Goal: Transaction & Acquisition: Obtain resource

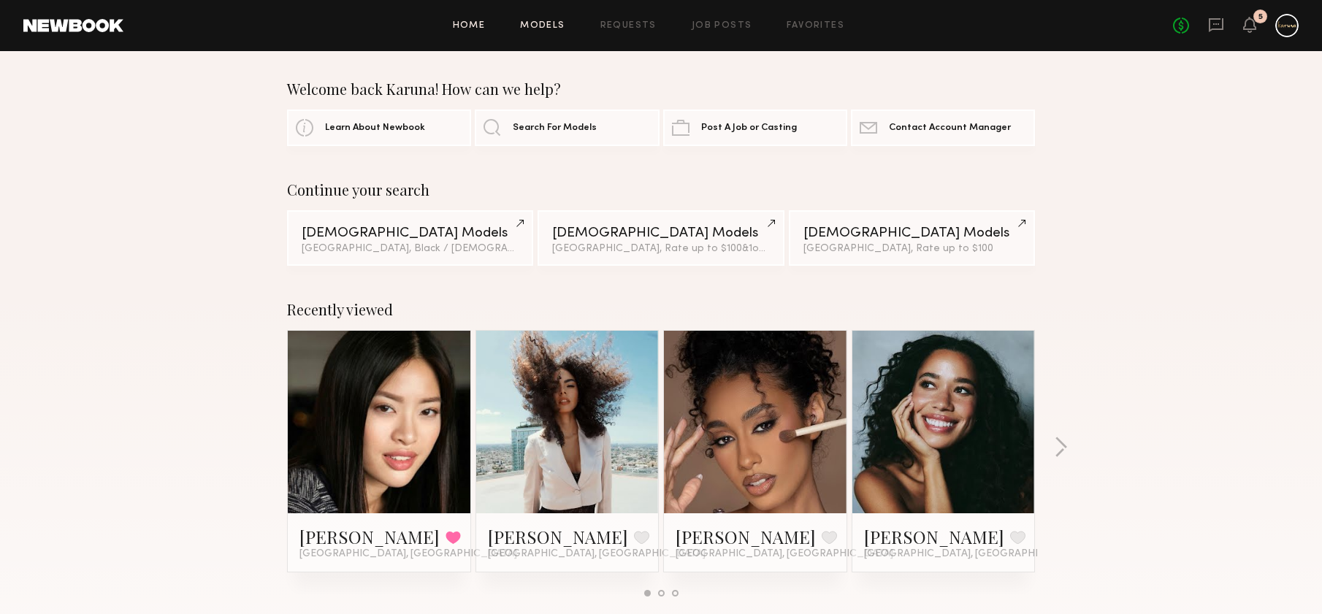
click at [554, 24] on link "Models" at bounding box center [542, 25] width 45 height 9
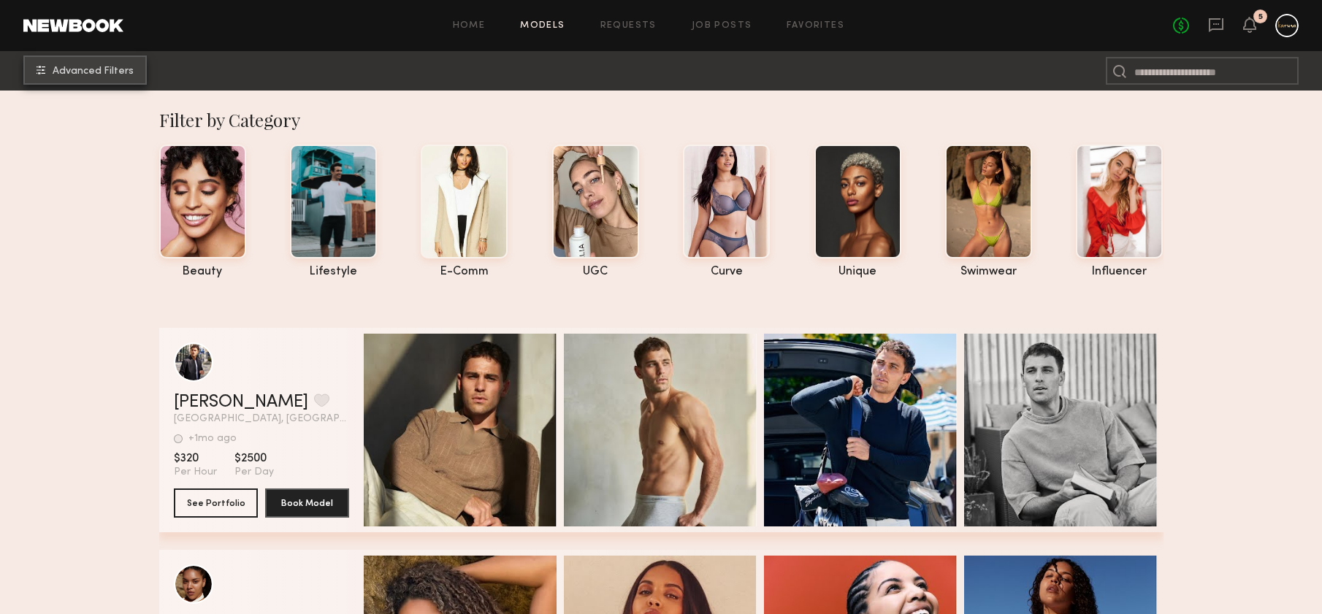
click at [105, 58] on button "Advanced Filters" at bounding box center [84, 69] width 123 height 29
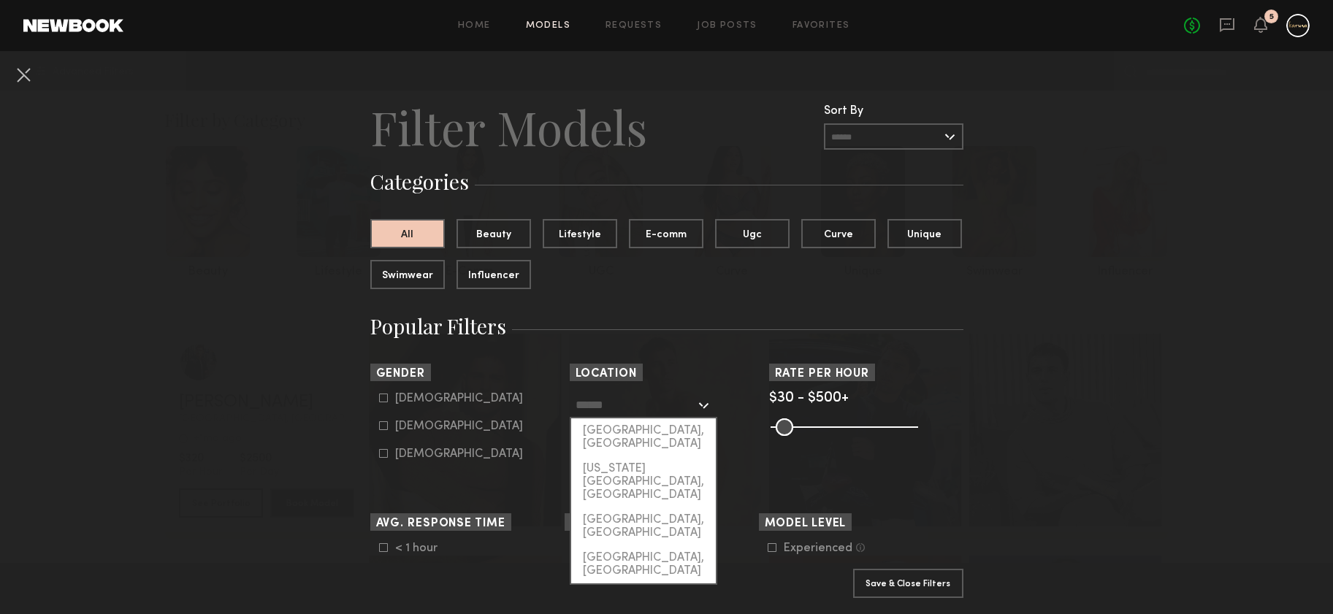
click at [688, 410] on input "text" at bounding box center [635, 404] width 120 height 25
click at [657, 432] on div "[GEOGRAPHIC_DATA], [GEOGRAPHIC_DATA]" at bounding box center [643, 437] width 145 height 38
type input "**********"
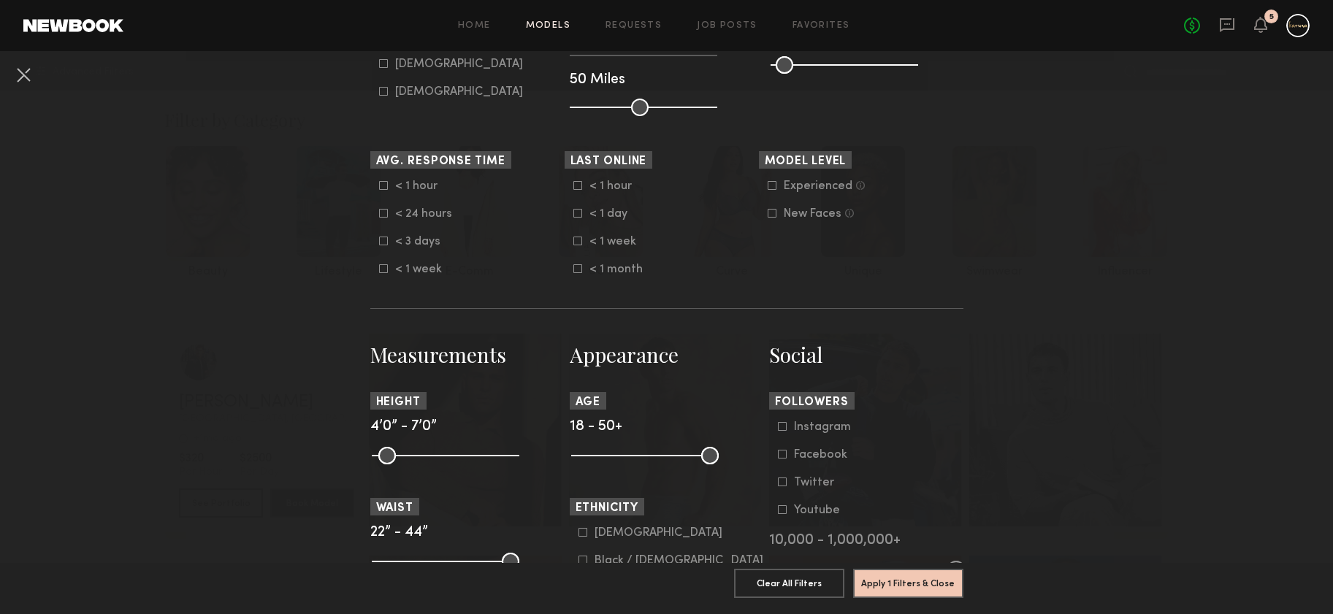
scroll to position [527, 0]
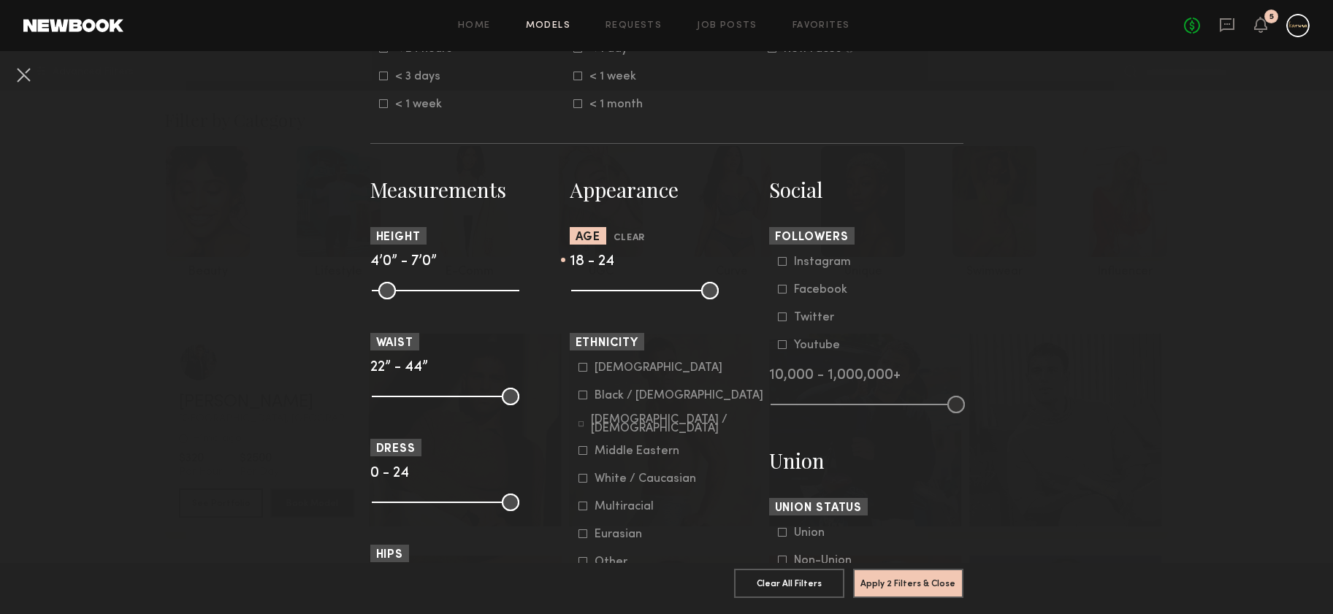
drag, startPoint x: 705, startPoint y: 288, endPoint x: 597, endPoint y: 316, distance: 112.3
type input "**"
click at [597, 299] on input "range" at bounding box center [645, 291] width 148 height 18
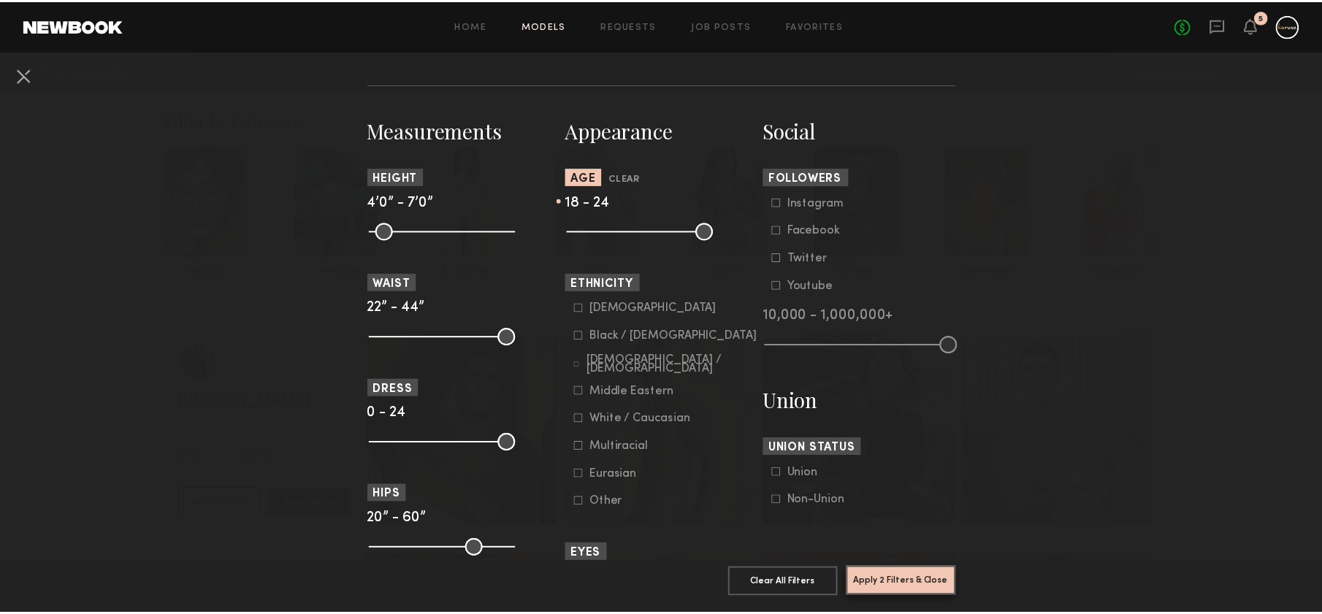
scroll to position [587, 0]
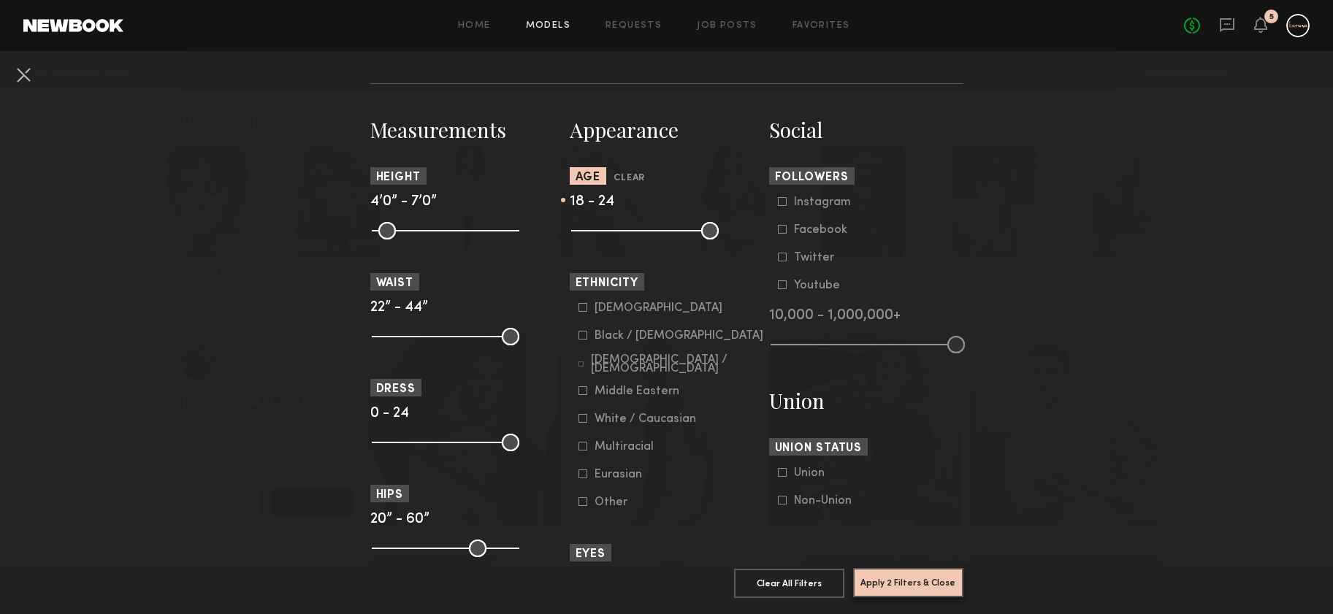
click at [883, 568] on button "Apply 2 Filters & Close" at bounding box center [908, 582] width 110 height 29
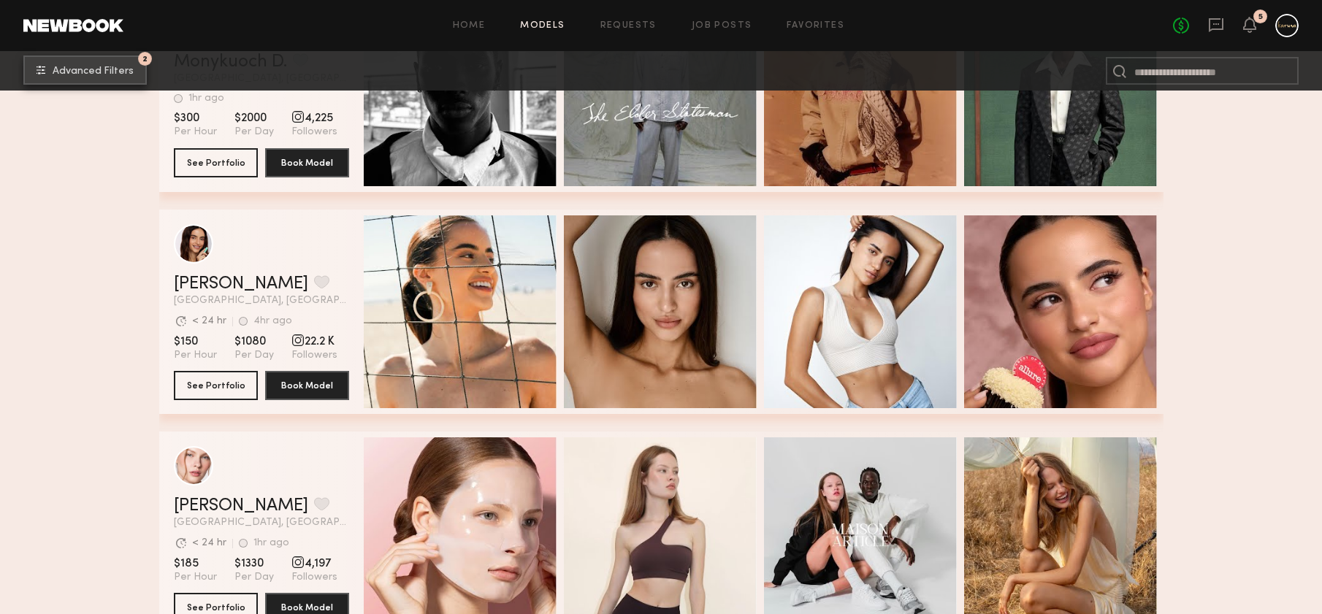
scroll to position [1577, 0]
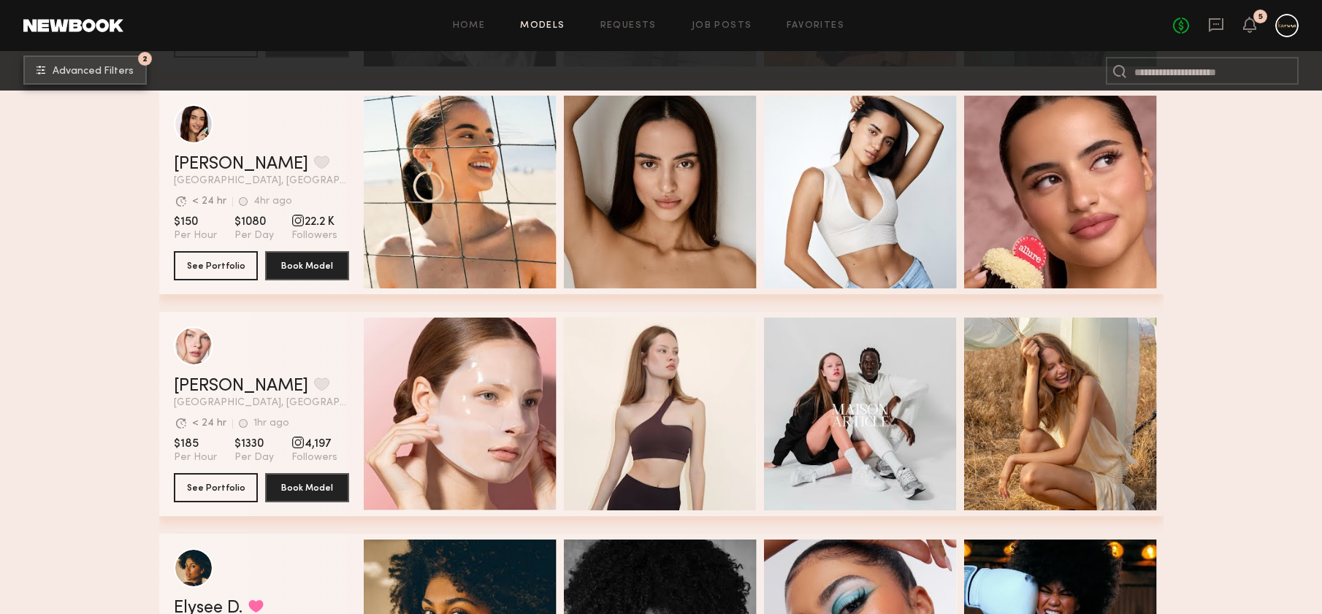
click at [23, 55] on button "2 Advanced Filters" at bounding box center [84, 69] width 123 height 29
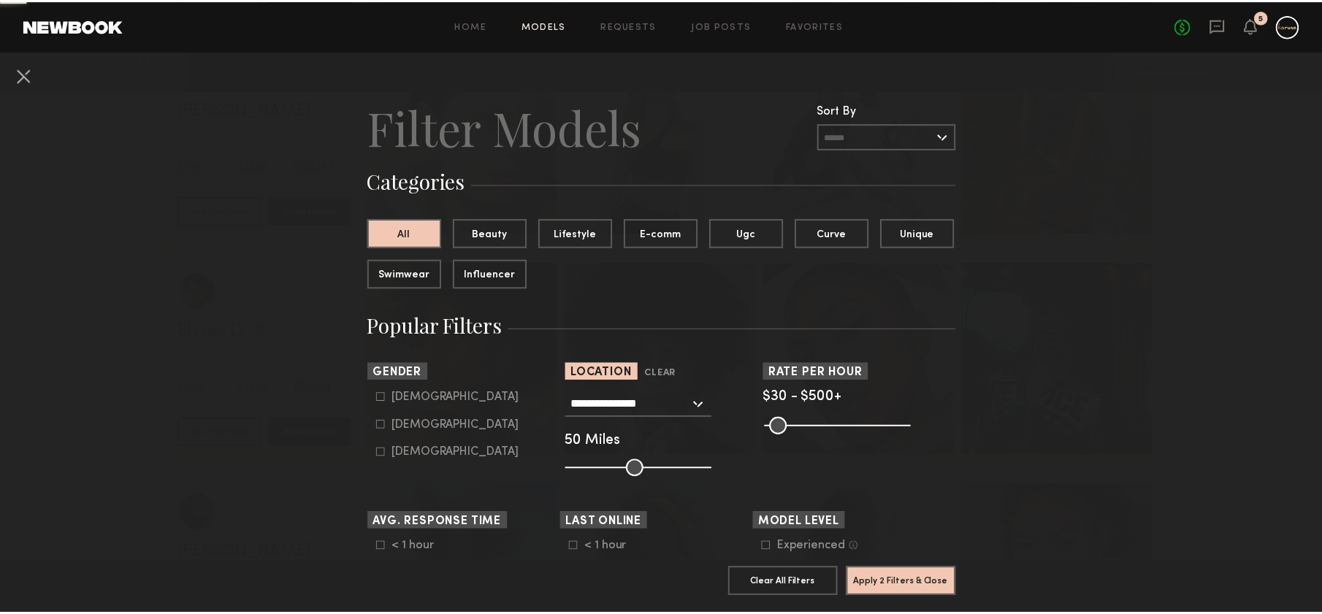
scroll to position [2019, 0]
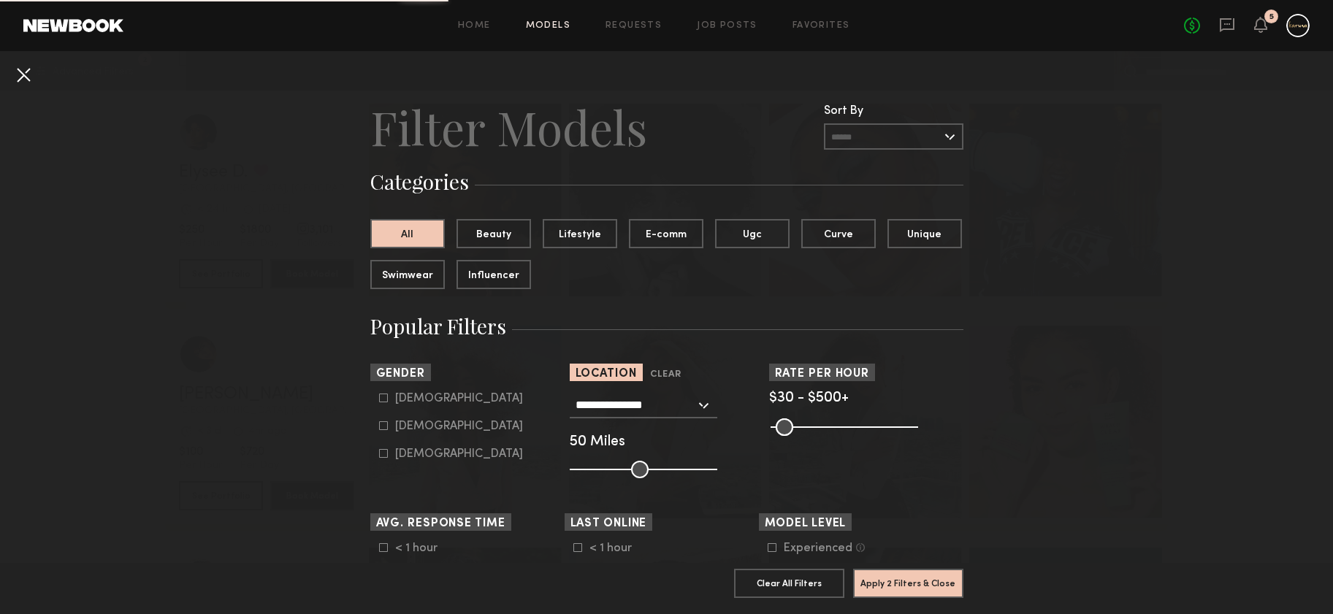
click at [28, 77] on button at bounding box center [23, 74] width 23 height 23
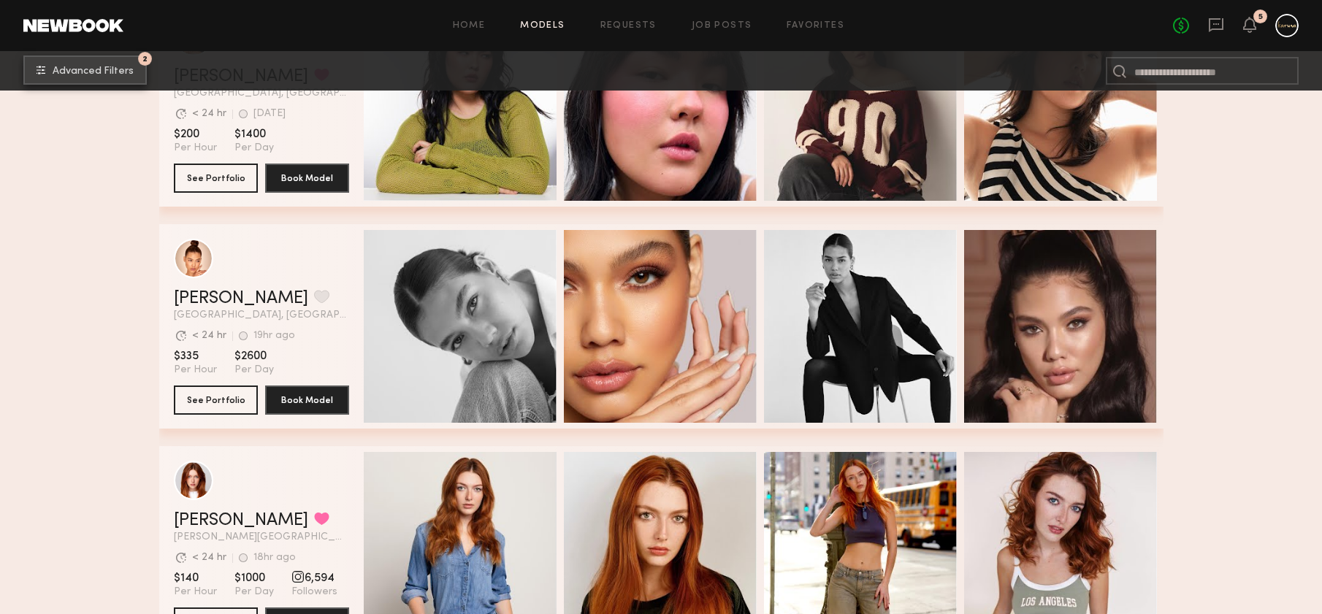
scroll to position [313, 0]
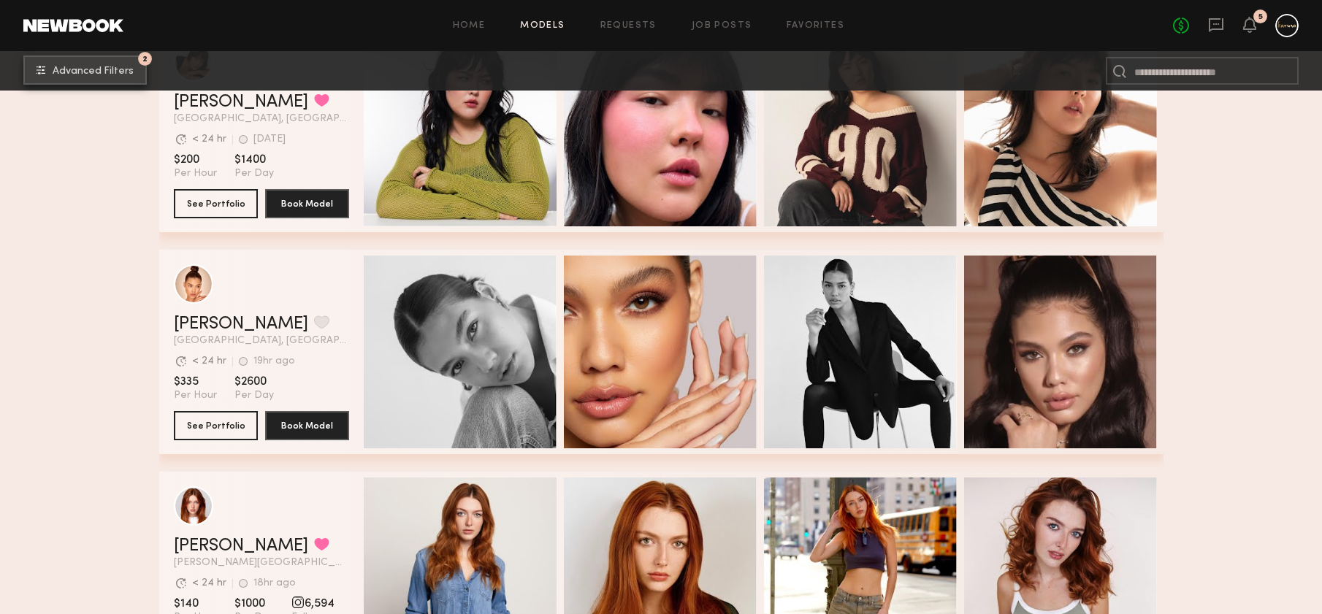
click at [85, 72] on span "Advanced Filters" at bounding box center [93, 71] width 81 height 10
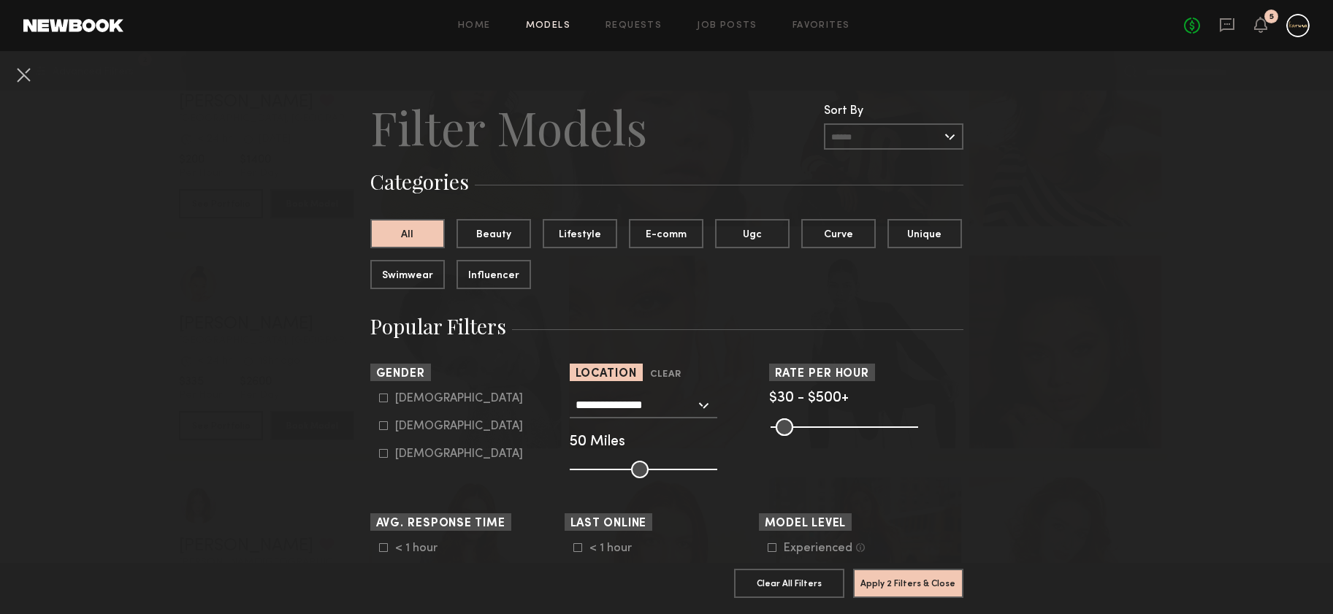
click at [30, 79] on button at bounding box center [23, 74] width 23 height 23
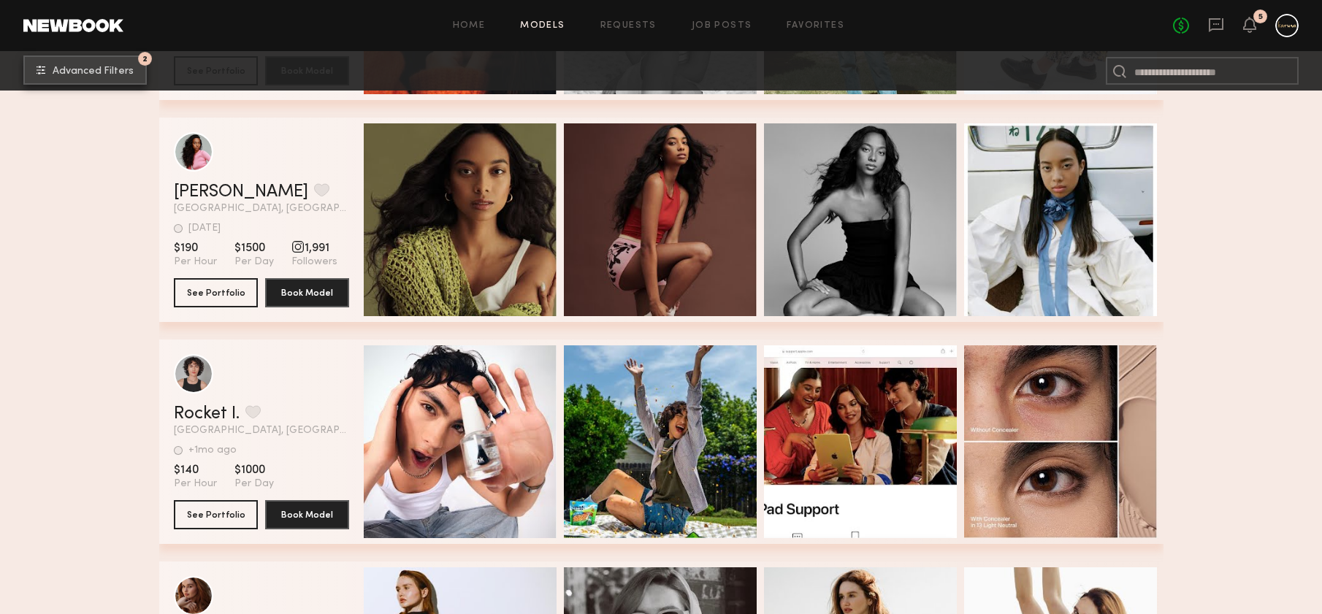
scroll to position [9232, 0]
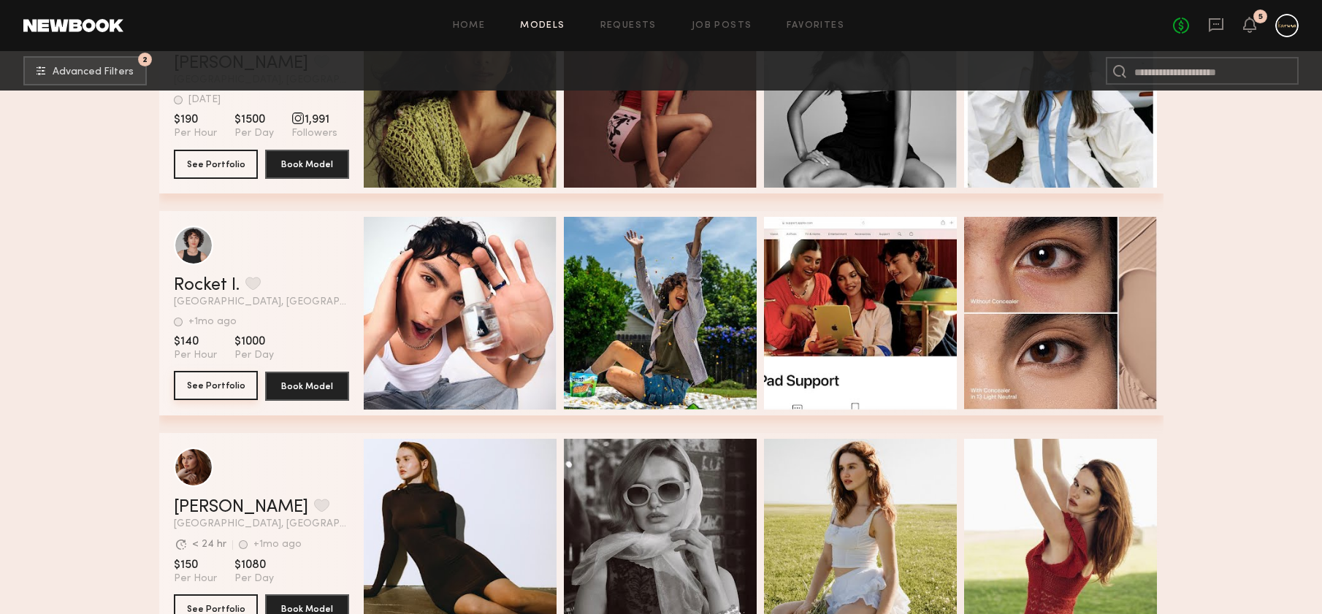
click at [233, 392] on button "See Portfolio" at bounding box center [216, 385] width 84 height 29
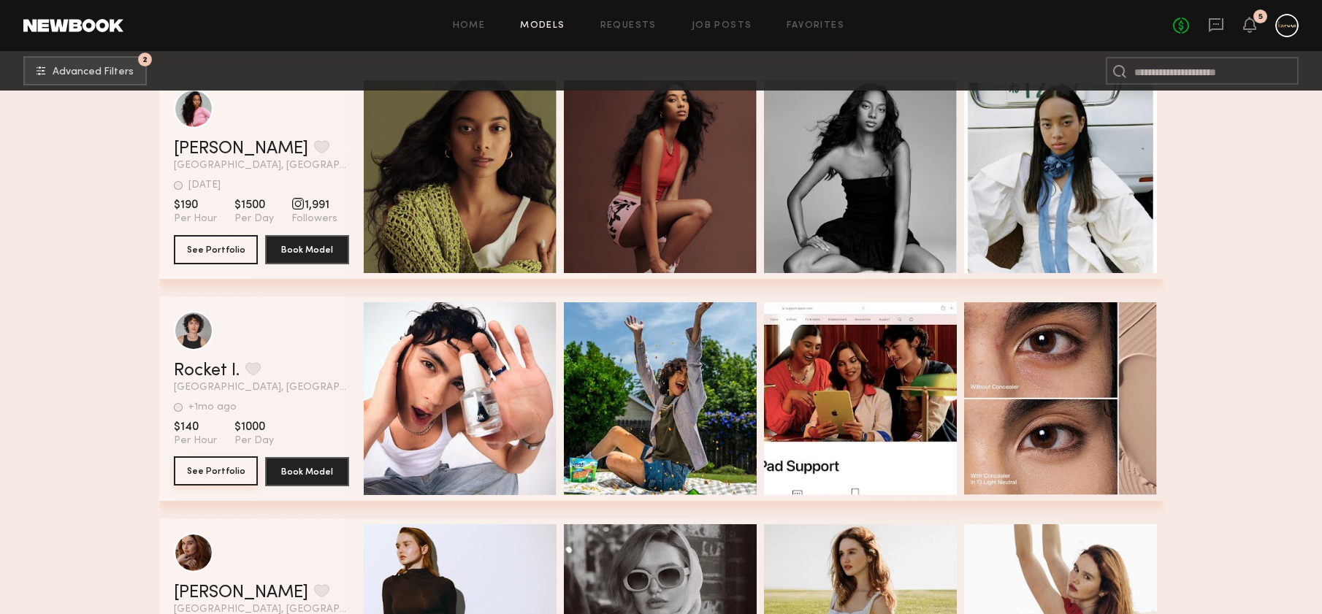
scroll to position [9122, 0]
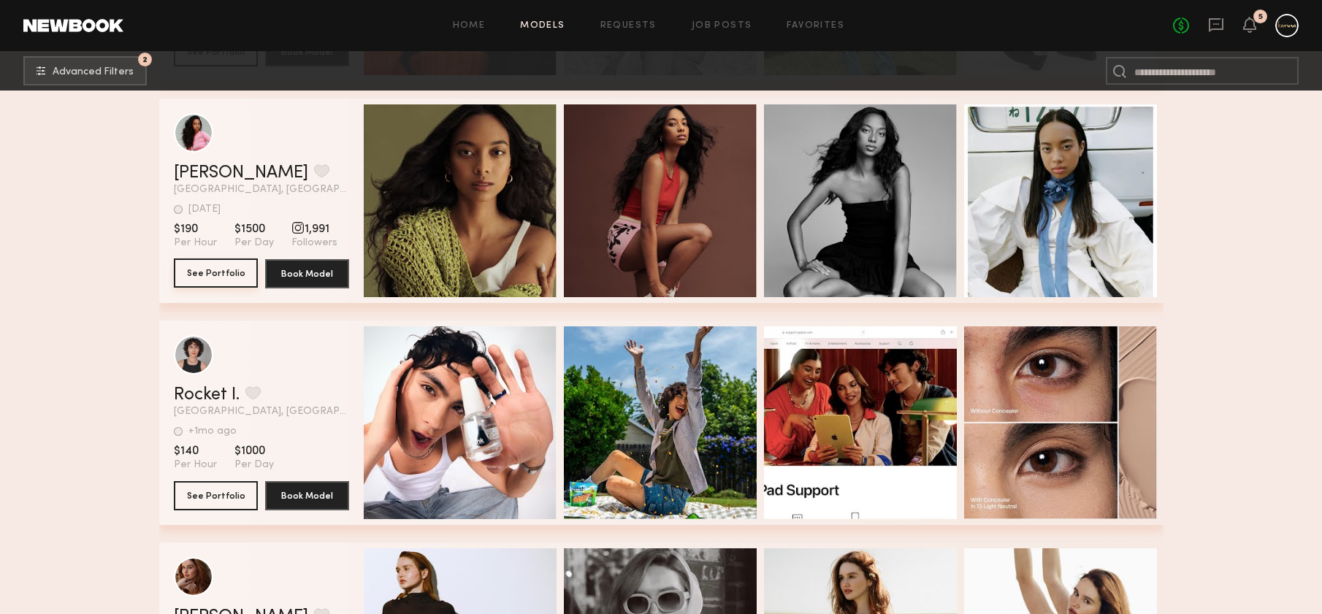
click at [226, 280] on button "See Portfolio" at bounding box center [216, 273] width 84 height 29
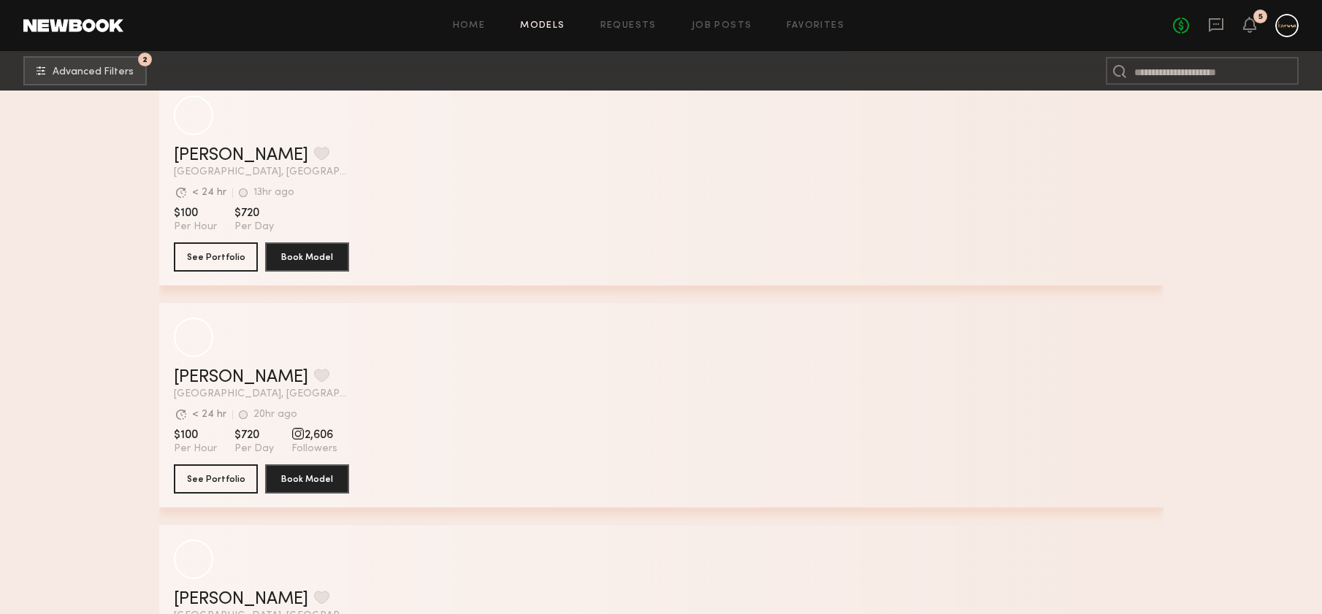
scroll to position [17111, 0]
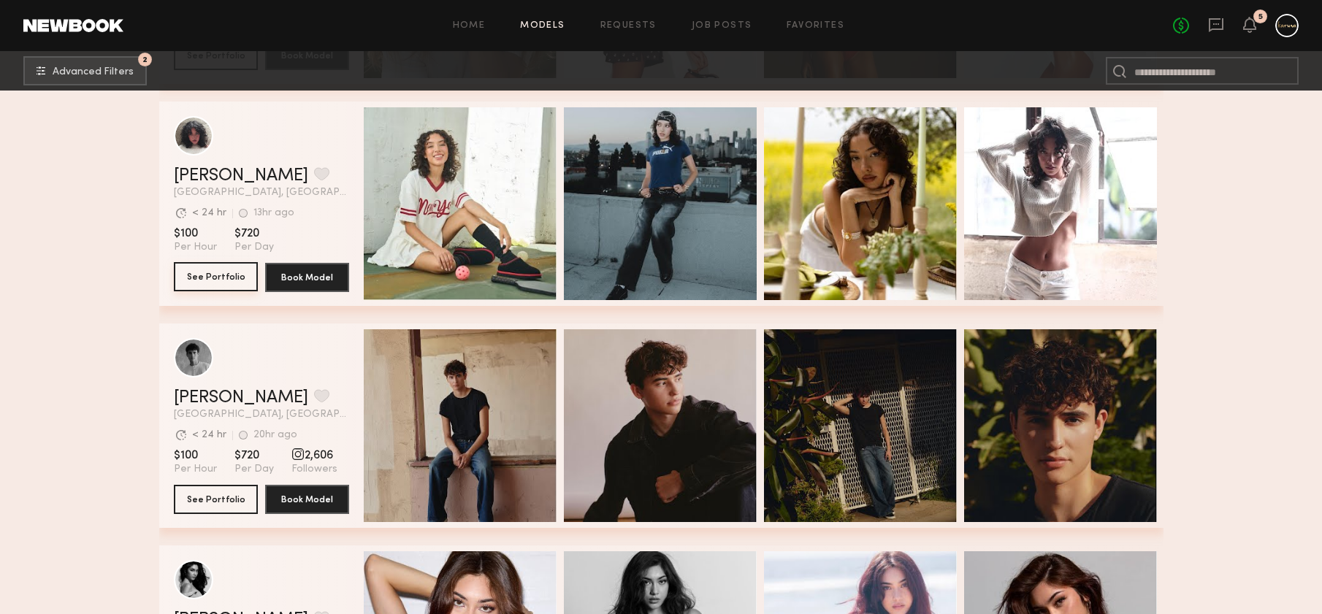
click at [231, 267] on button "See Portfolio" at bounding box center [216, 276] width 84 height 29
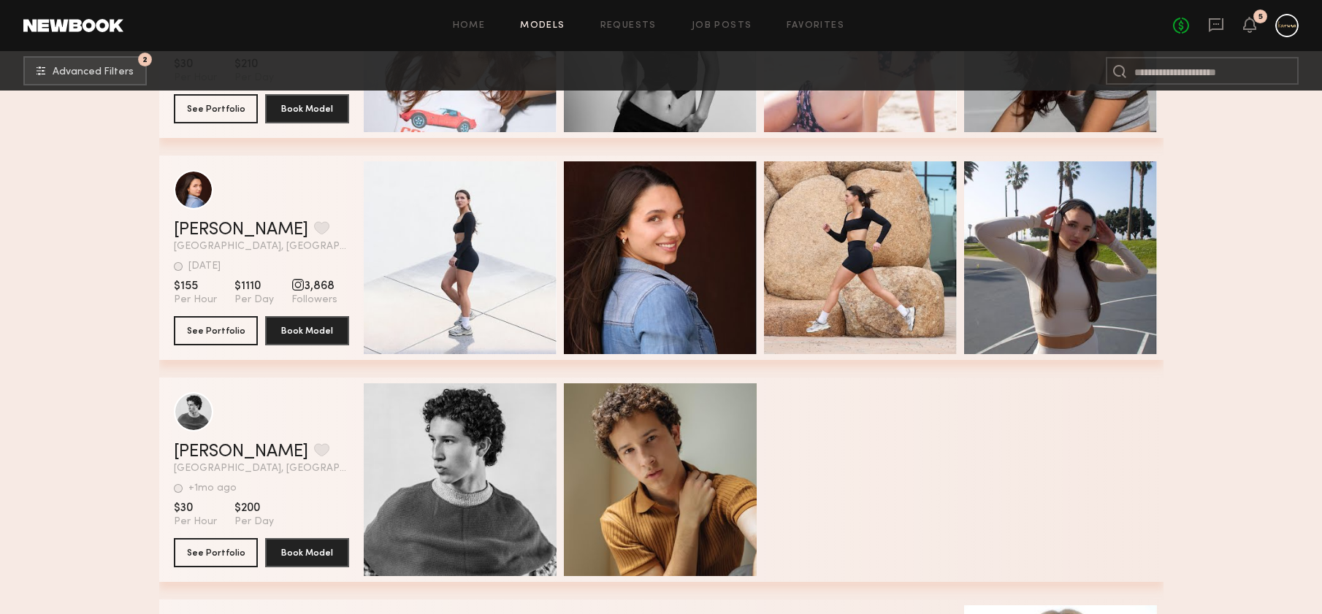
scroll to position [17954, 0]
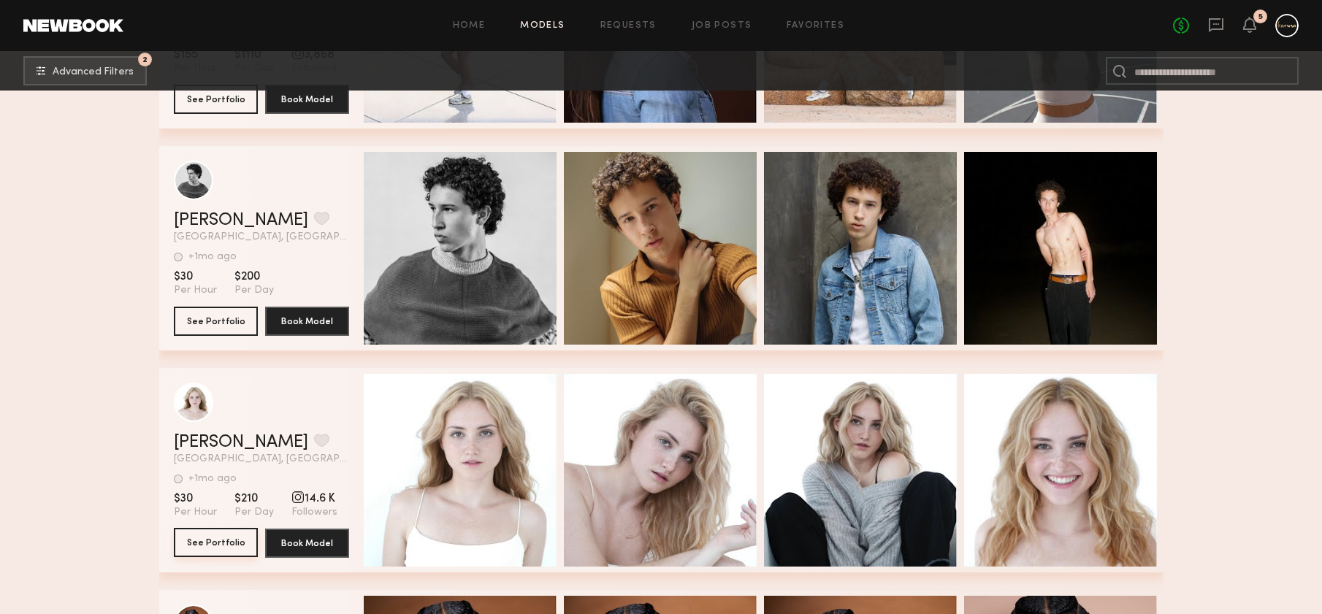
click at [209, 551] on button "See Portfolio" at bounding box center [216, 542] width 84 height 29
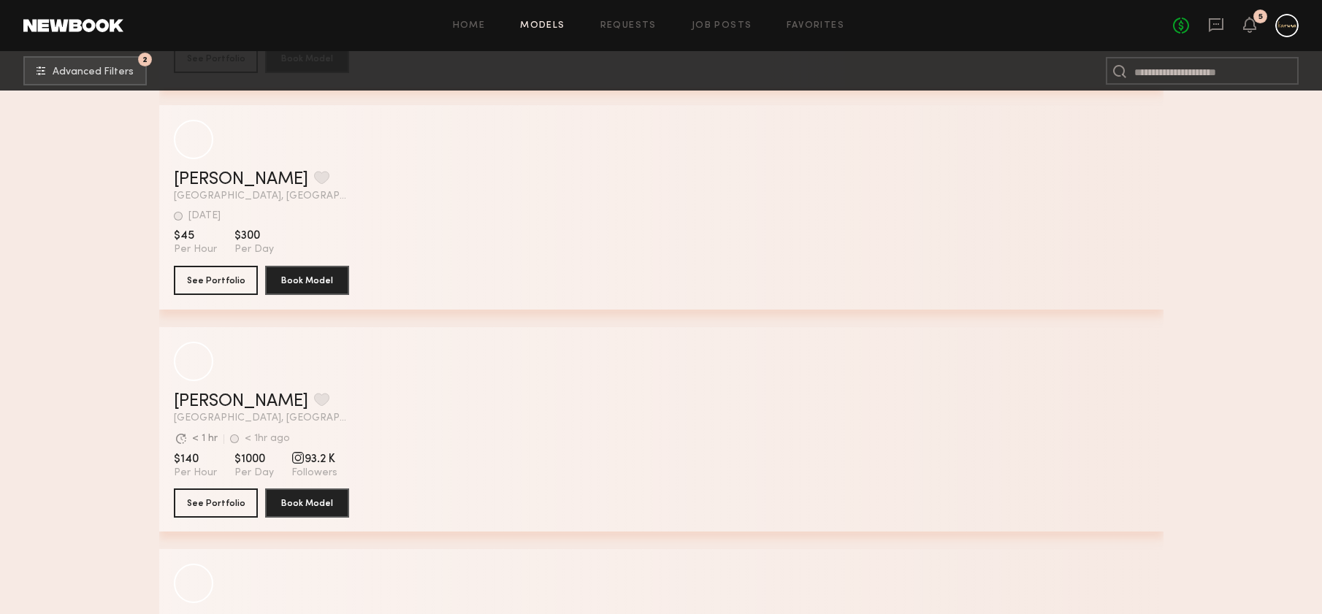
scroll to position [21858, 0]
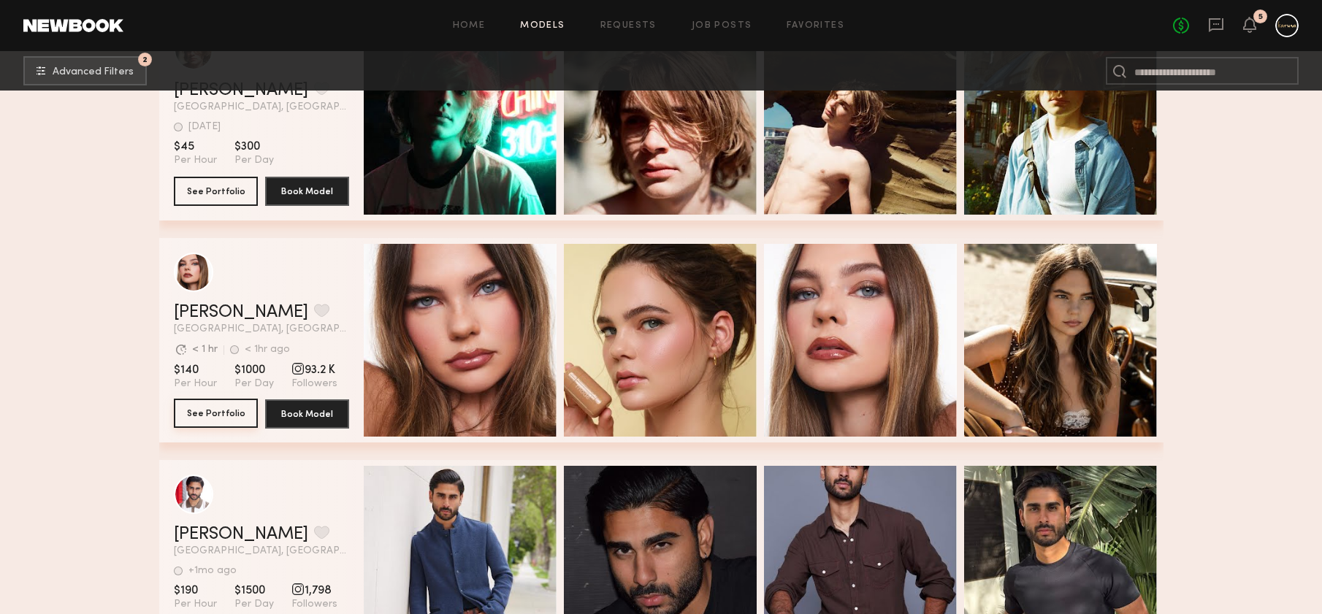
click at [212, 417] on button "See Portfolio" at bounding box center [216, 413] width 84 height 29
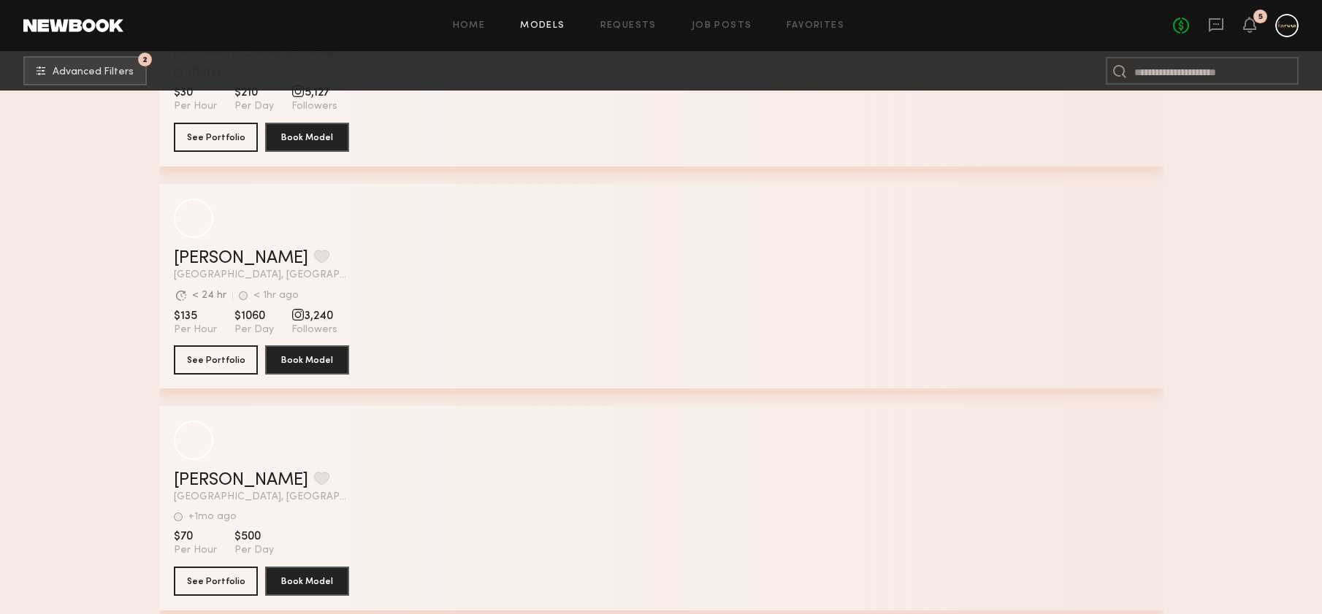
scroll to position [24579, 0]
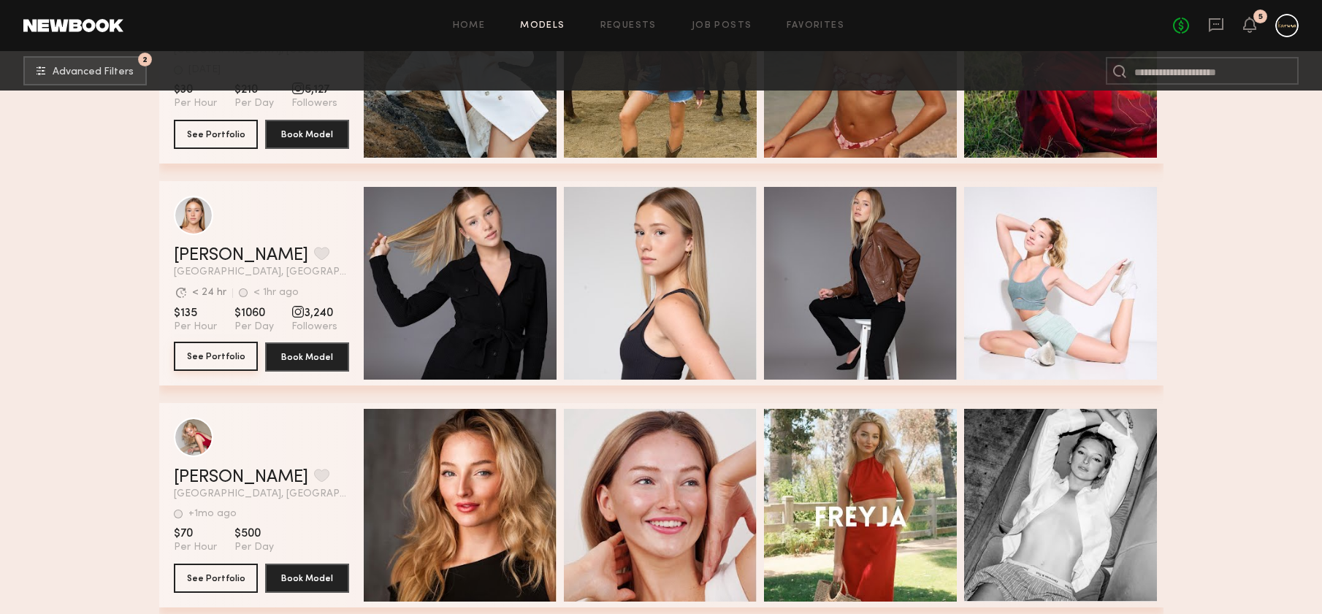
click at [215, 359] on button "See Portfolio" at bounding box center [216, 356] width 84 height 29
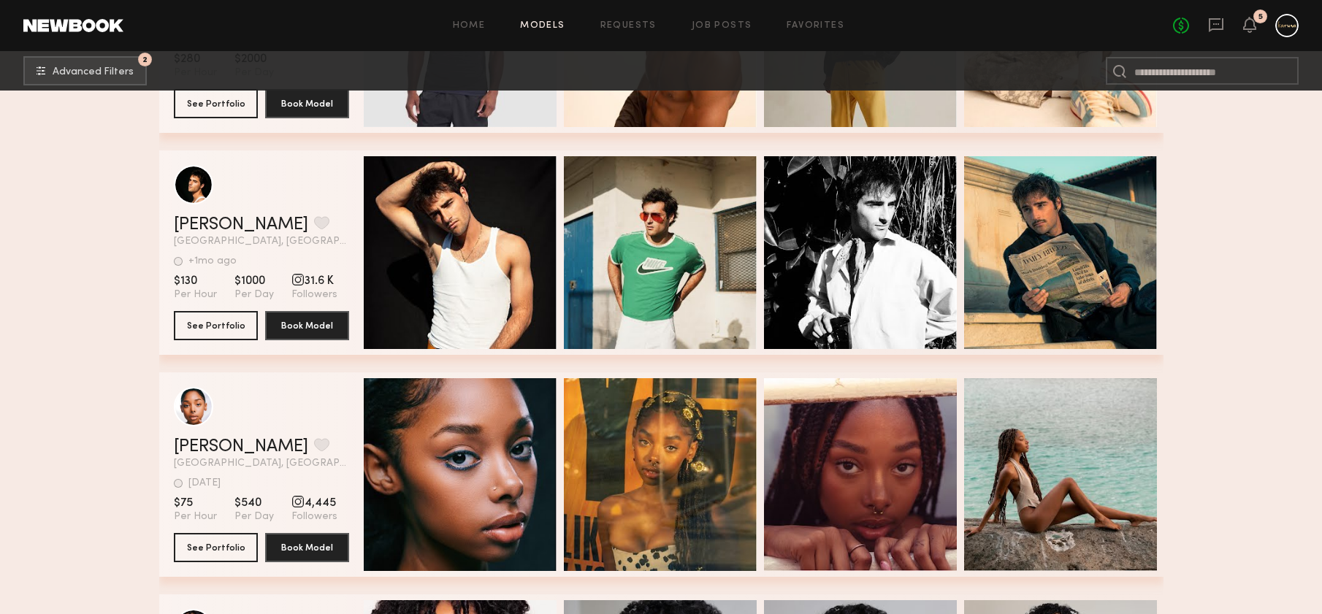
scroll to position [27896, 0]
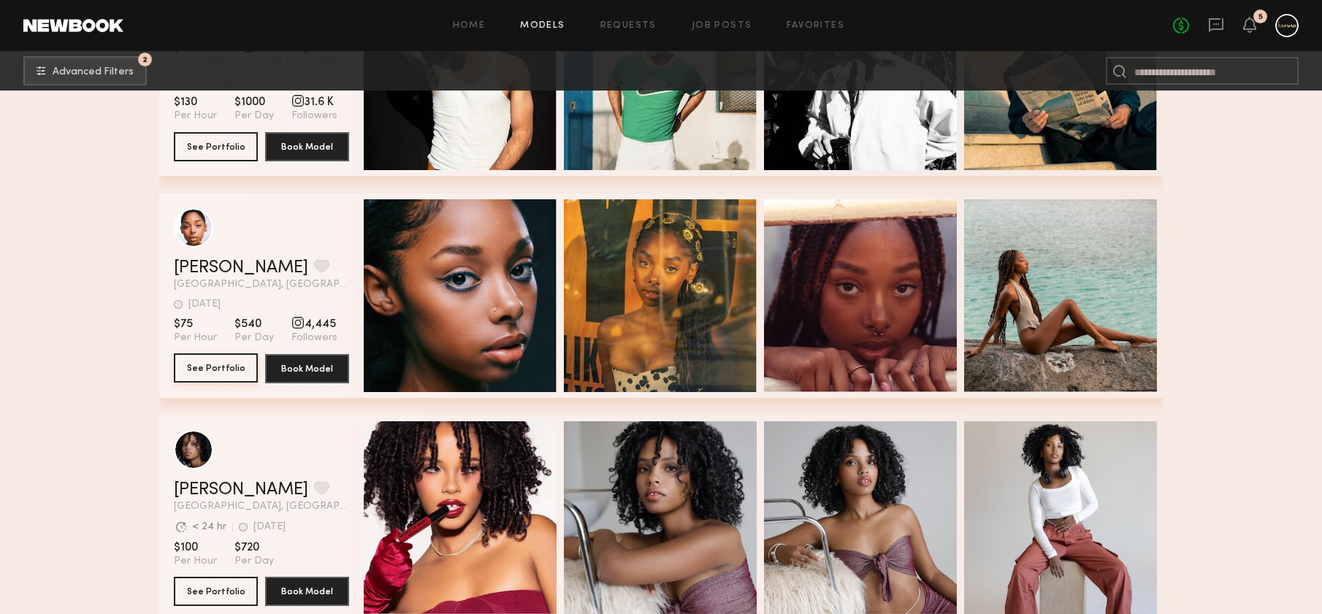
click at [191, 368] on button "See Portfolio" at bounding box center [216, 367] width 84 height 29
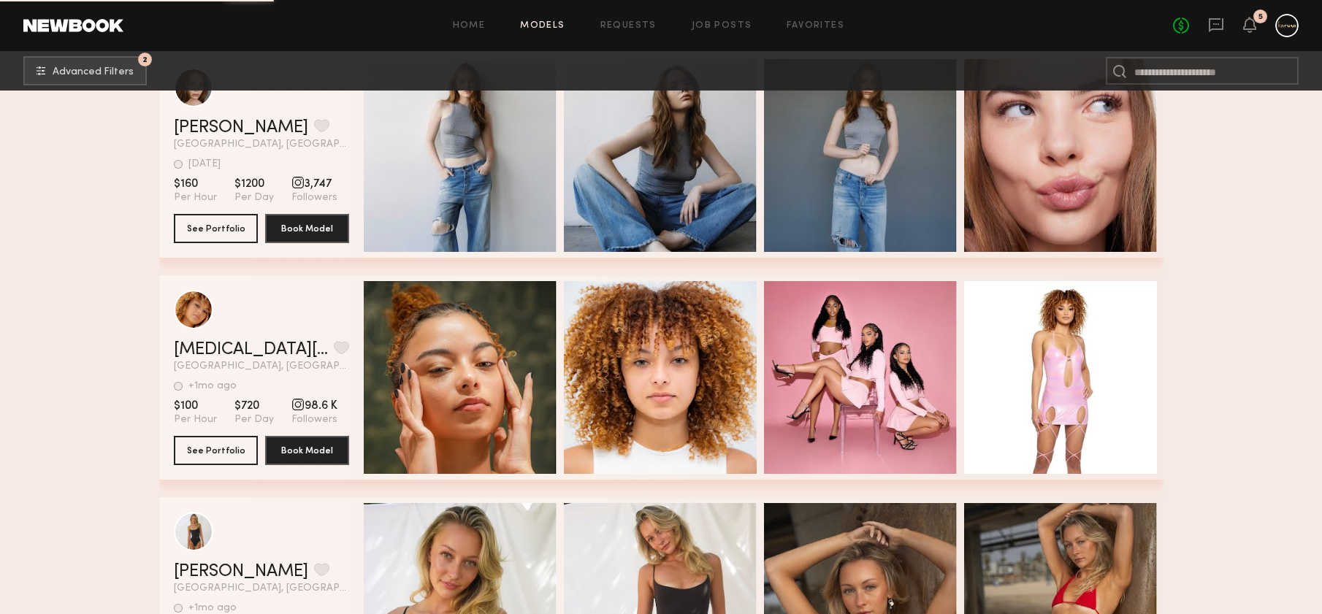
scroll to position [28368, 0]
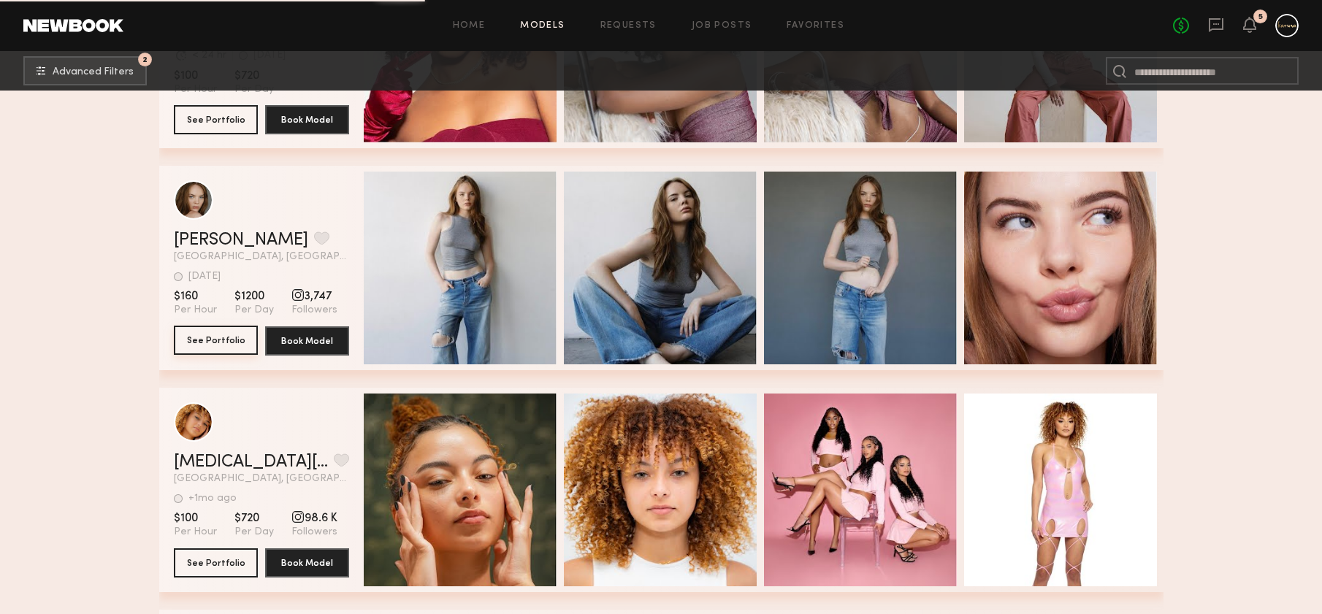
click at [215, 341] on button "See Portfolio" at bounding box center [216, 340] width 84 height 29
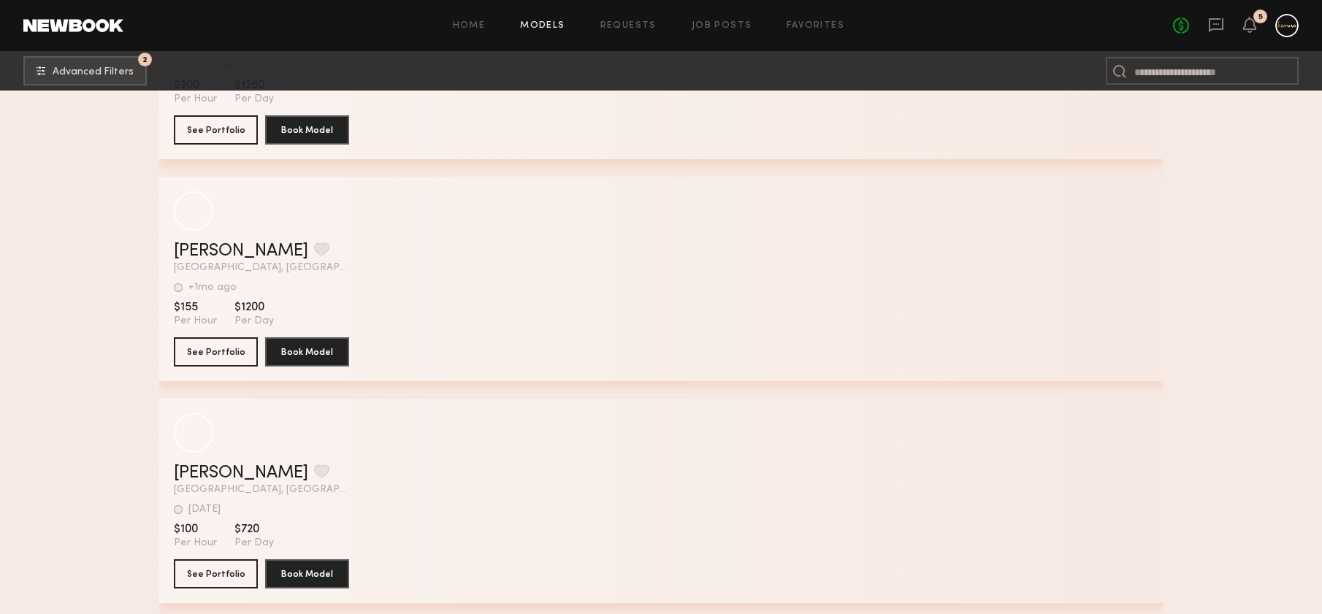
scroll to position [29908, 0]
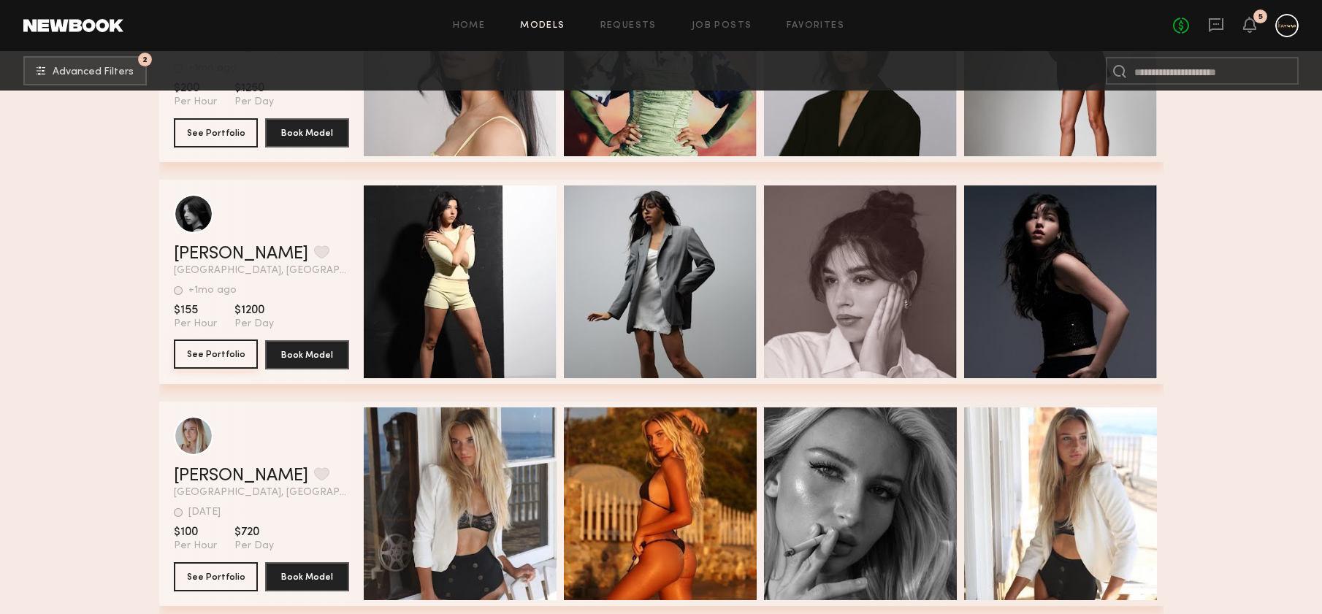
click at [220, 356] on button "See Portfolio" at bounding box center [216, 354] width 84 height 29
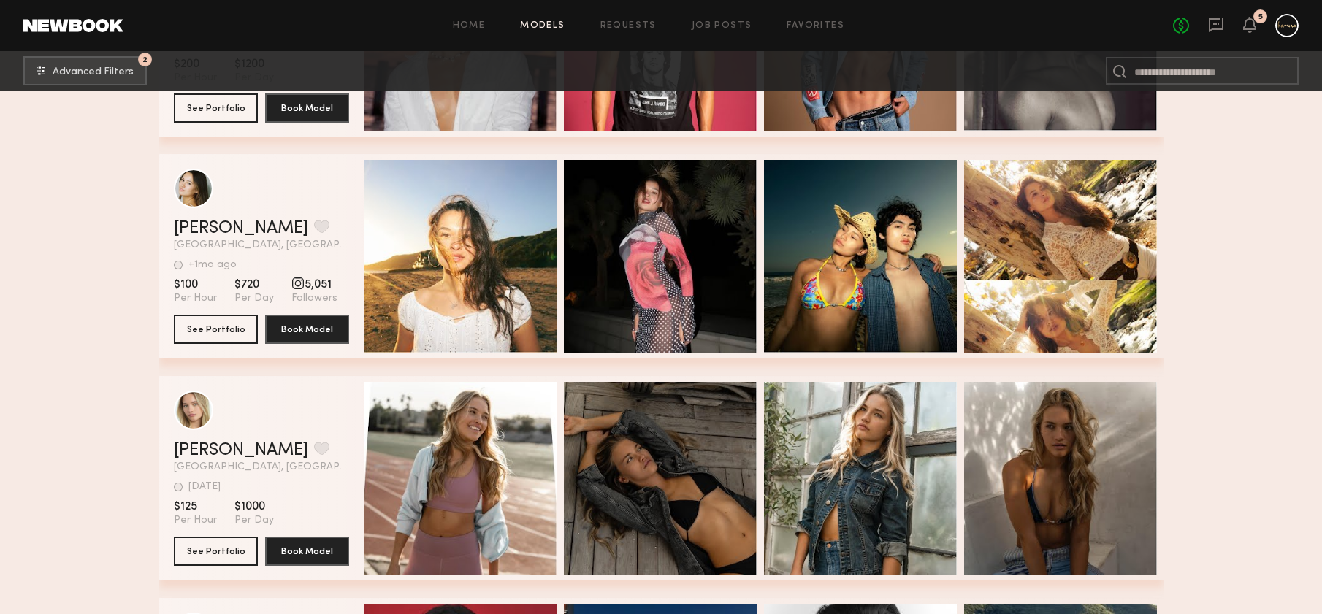
scroll to position [33048, 0]
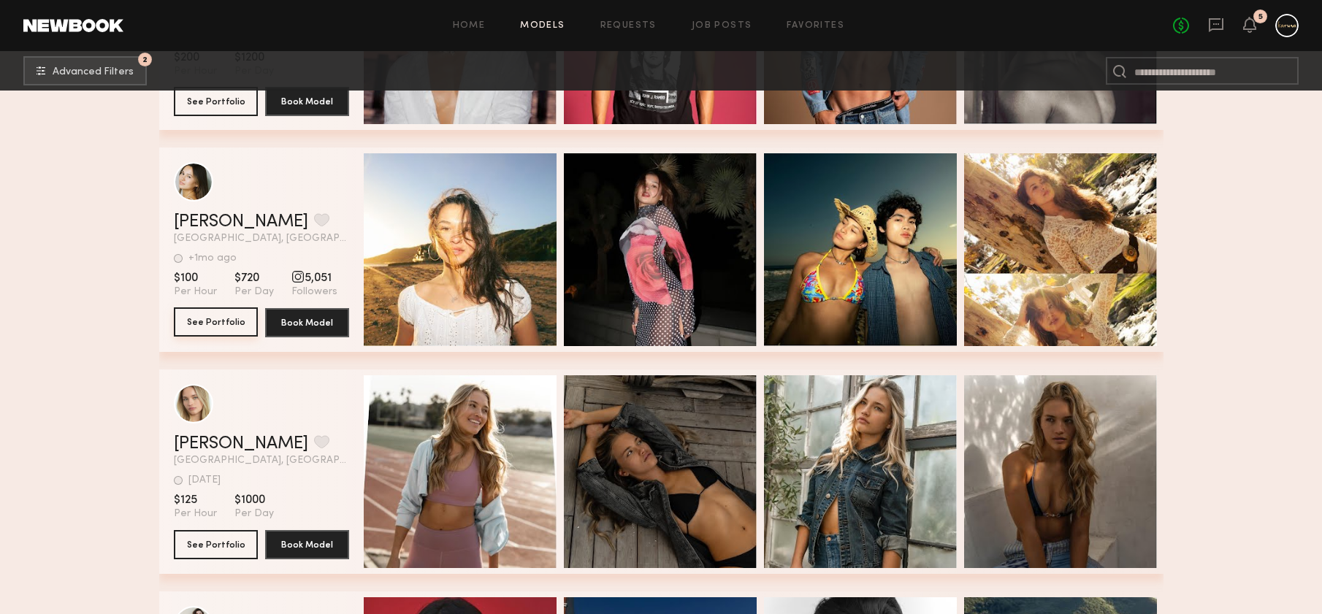
click at [223, 324] on button "See Portfolio" at bounding box center [216, 321] width 84 height 29
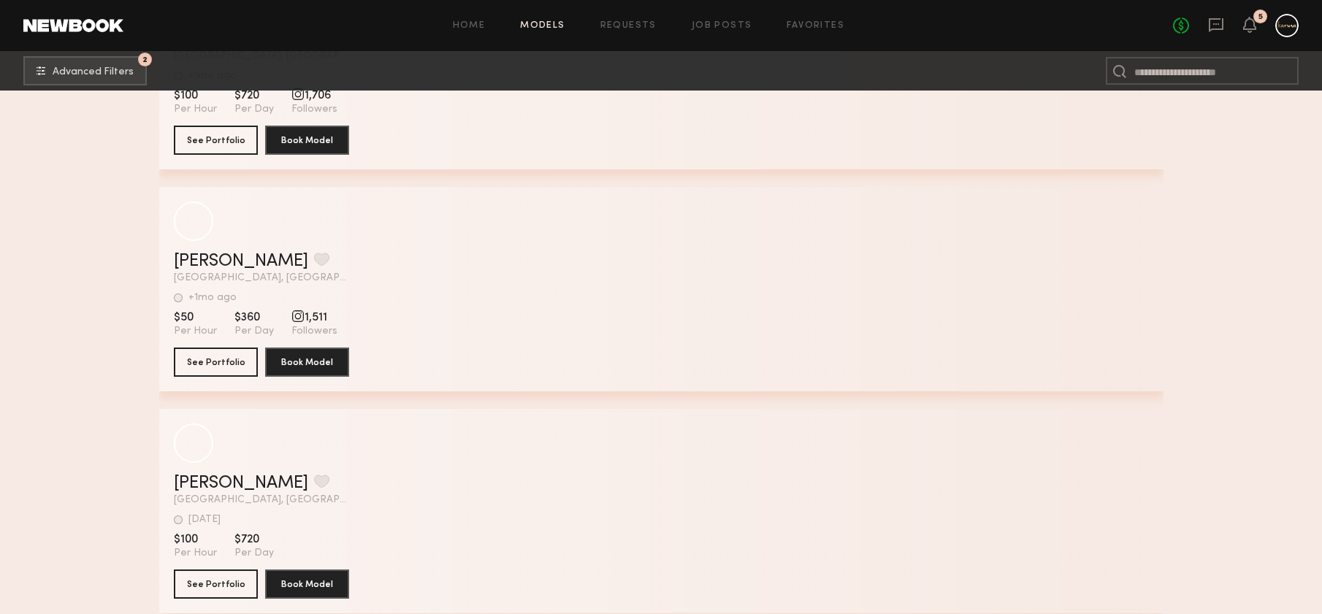
scroll to position [37677, 0]
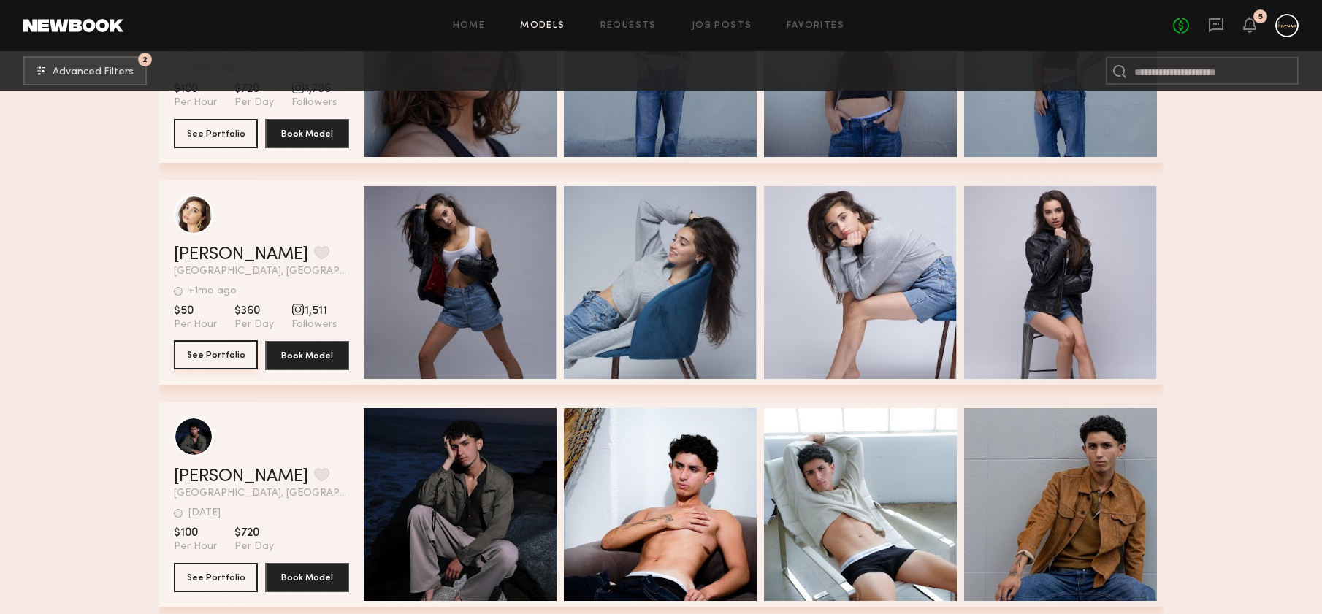
click at [229, 351] on button "See Portfolio" at bounding box center [216, 354] width 84 height 29
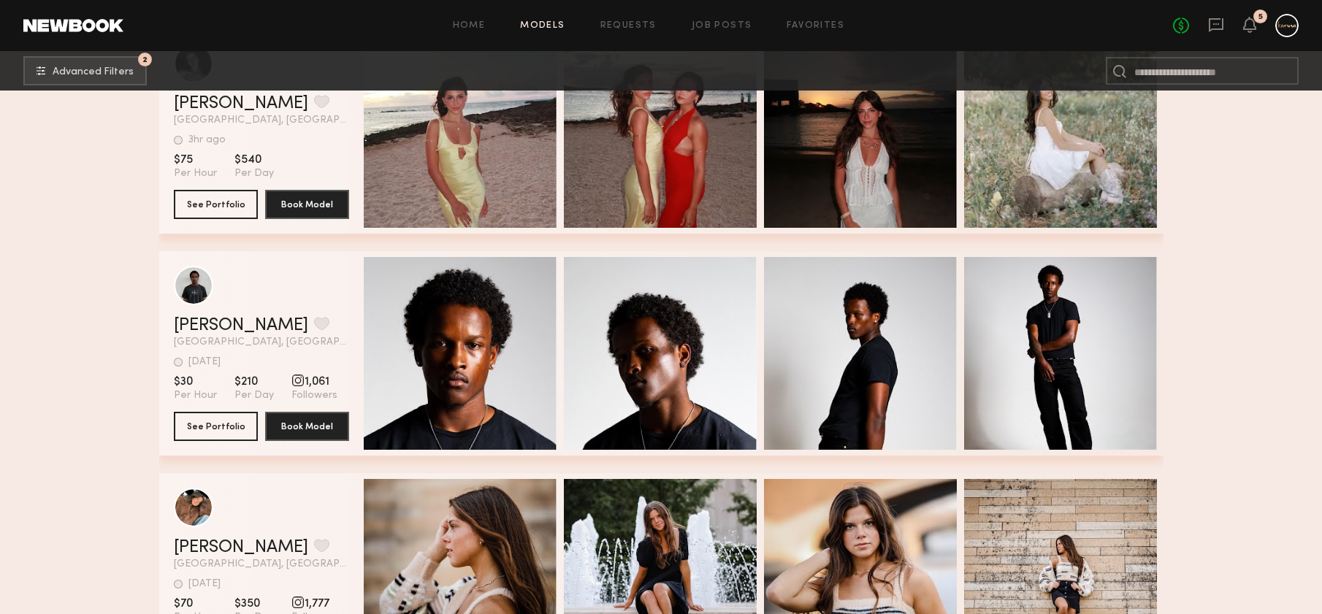
scroll to position [40845, 0]
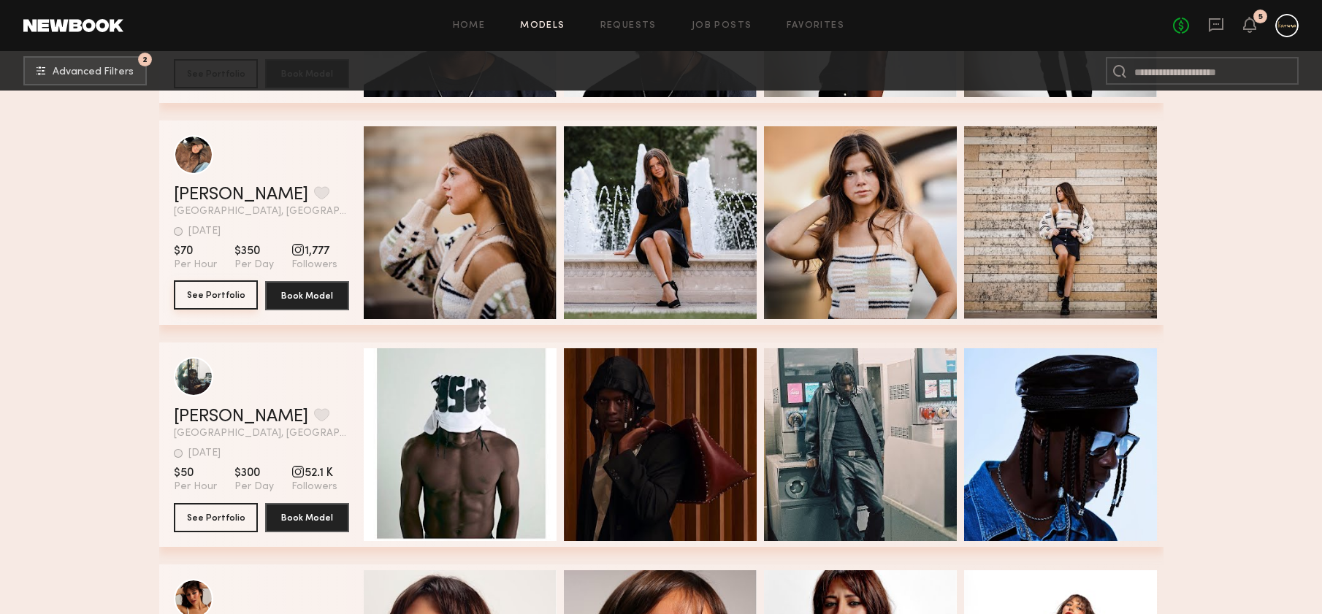
click at [228, 294] on button "See Portfolio" at bounding box center [216, 294] width 84 height 29
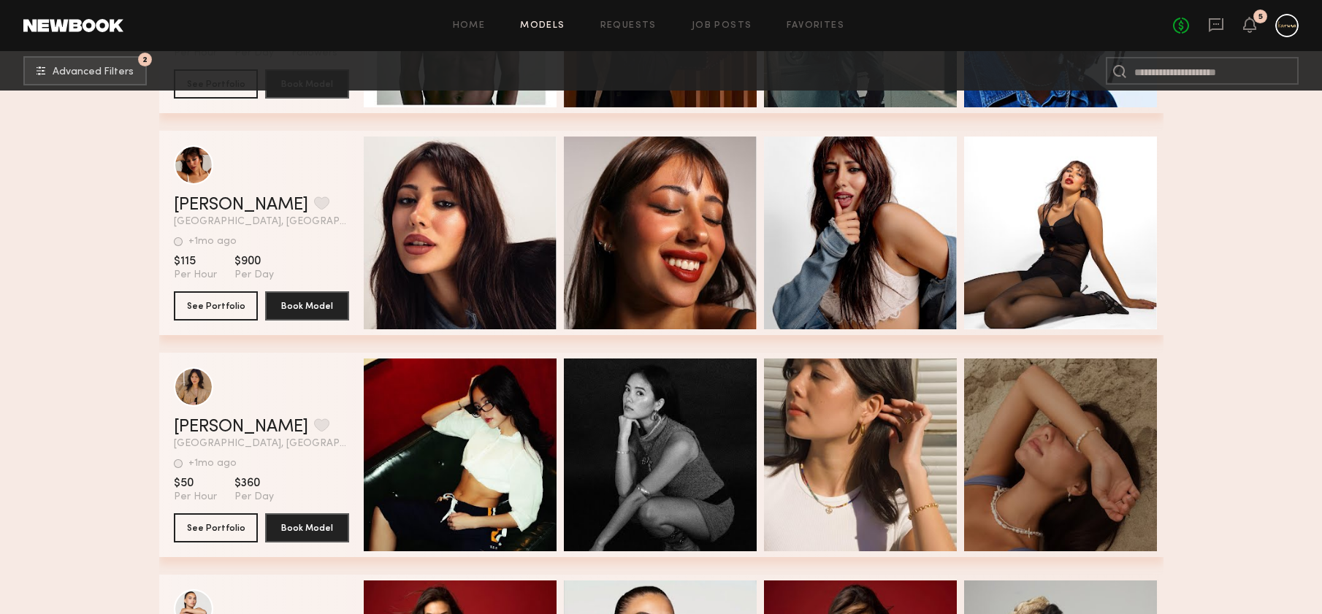
scroll to position [41248, 0]
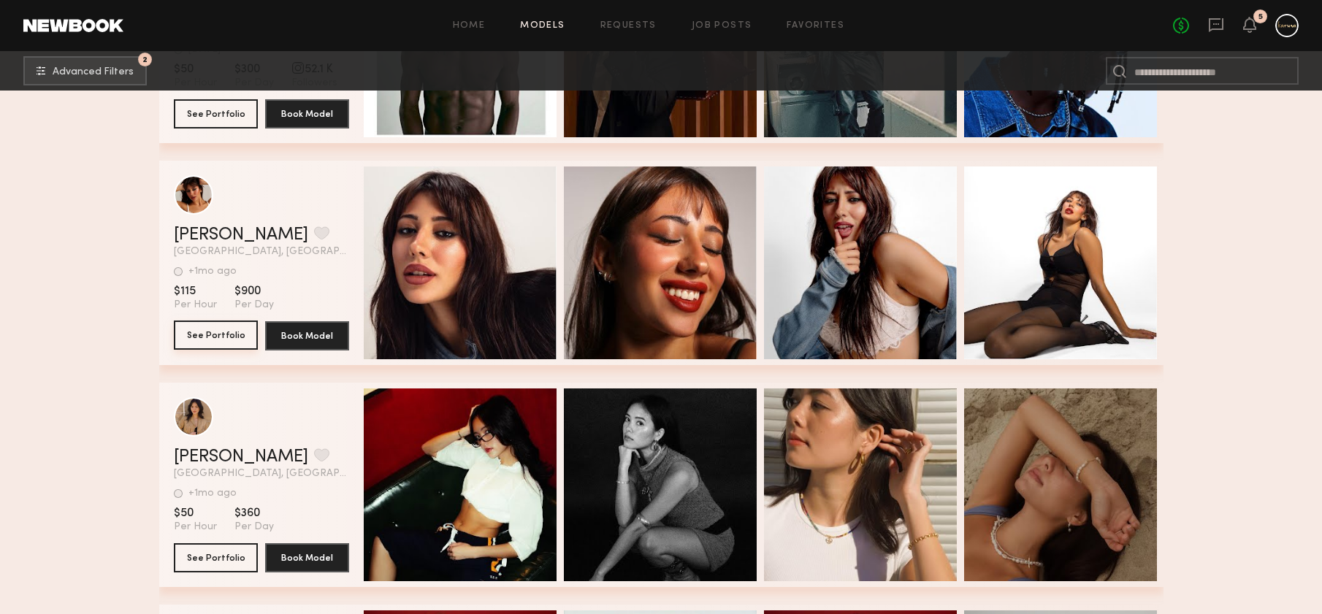
click at [239, 338] on button "See Portfolio" at bounding box center [216, 335] width 84 height 29
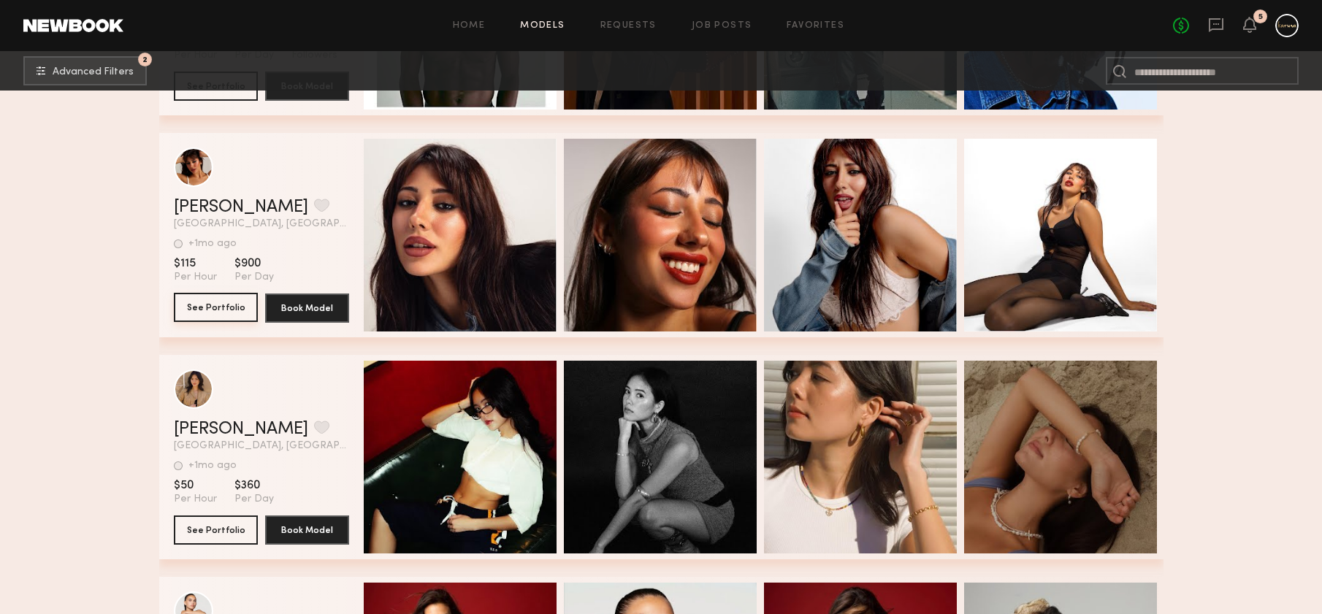
scroll to position [41285, 0]
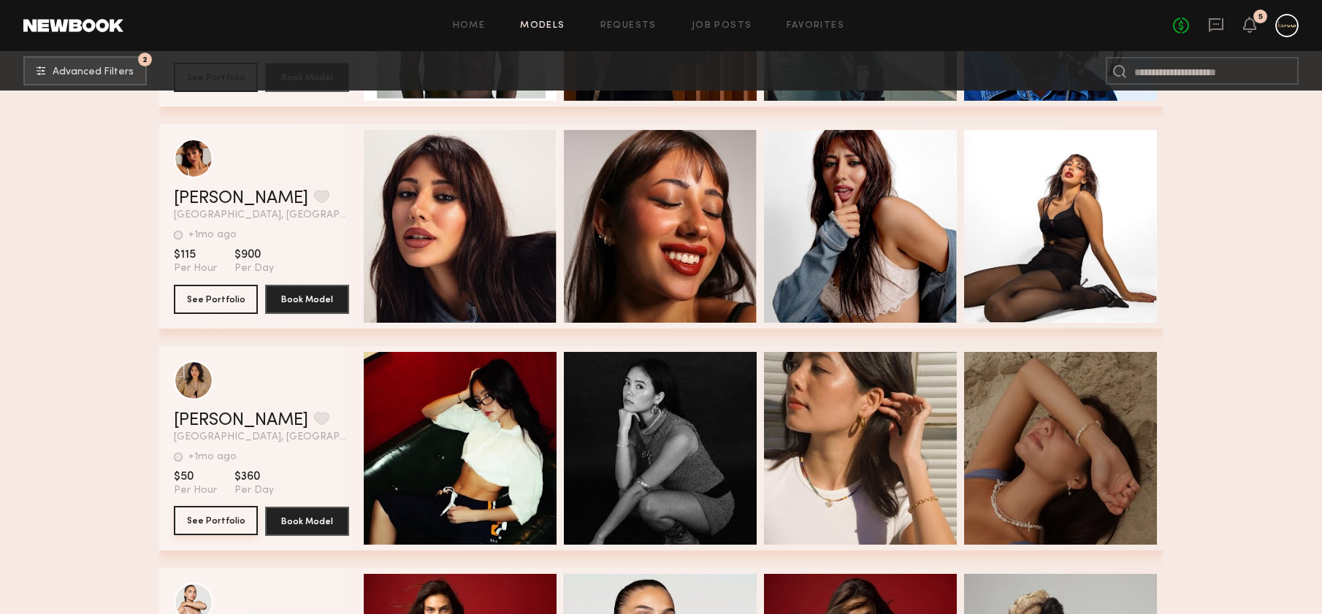
click at [208, 526] on button "See Portfolio" at bounding box center [216, 520] width 84 height 29
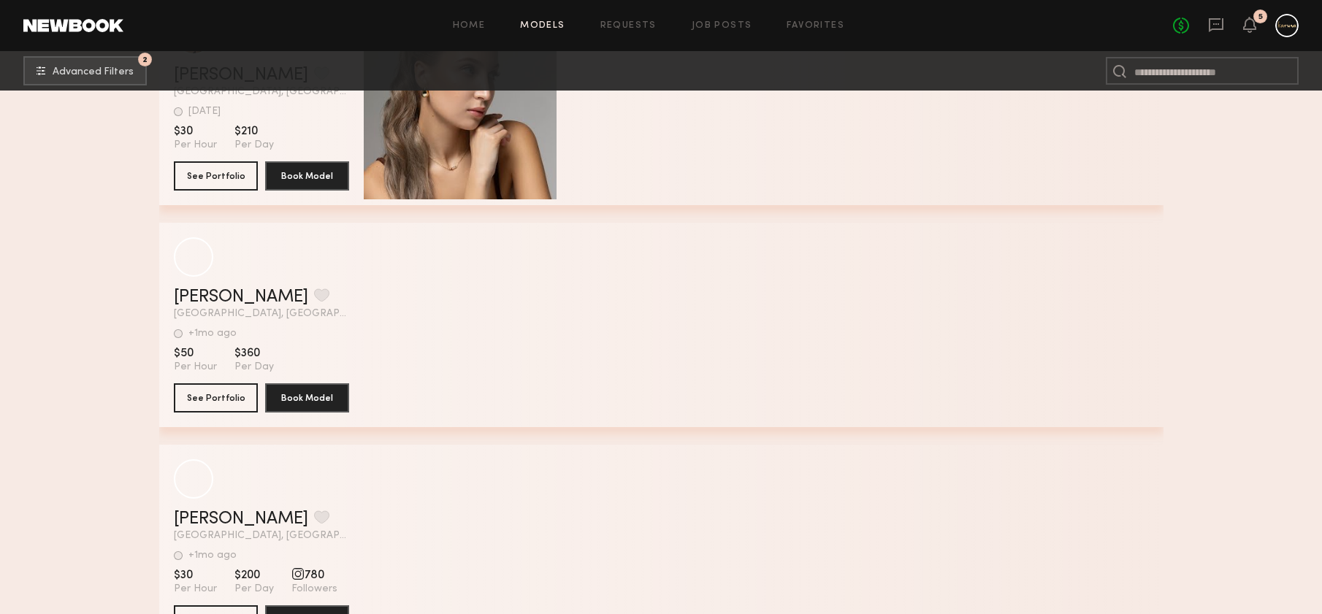
scroll to position [48527, 0]
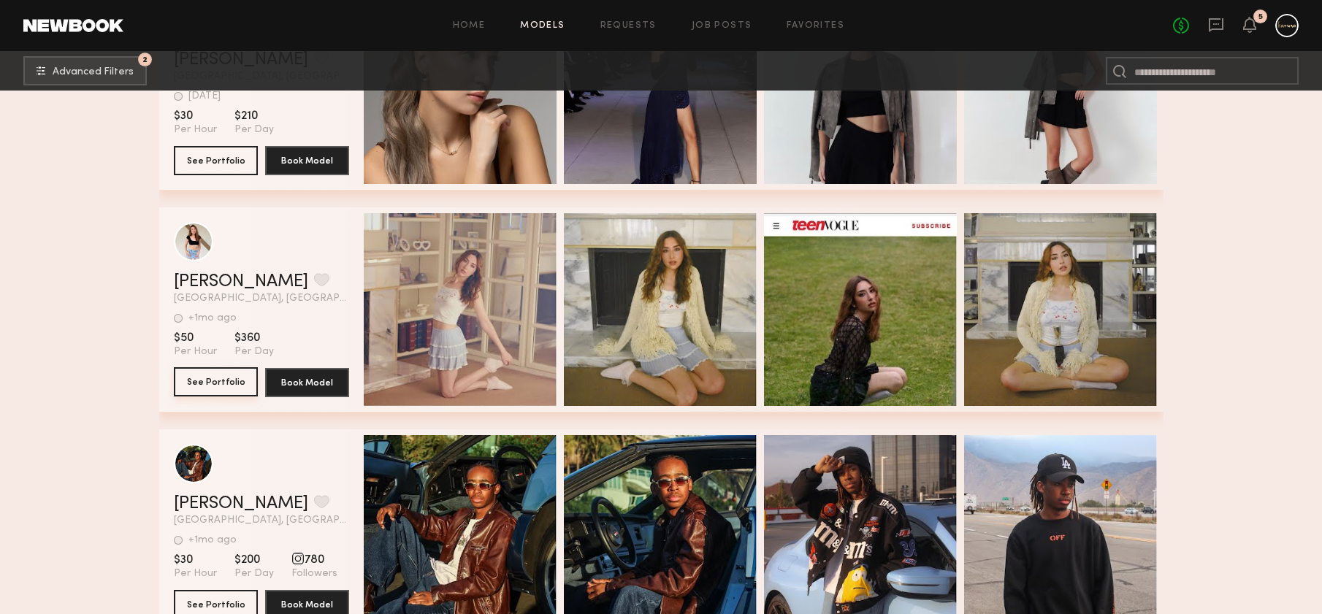
click at [216, 386] on button "See Portfolio" at bounding box center [216, 381] width 84 height 29
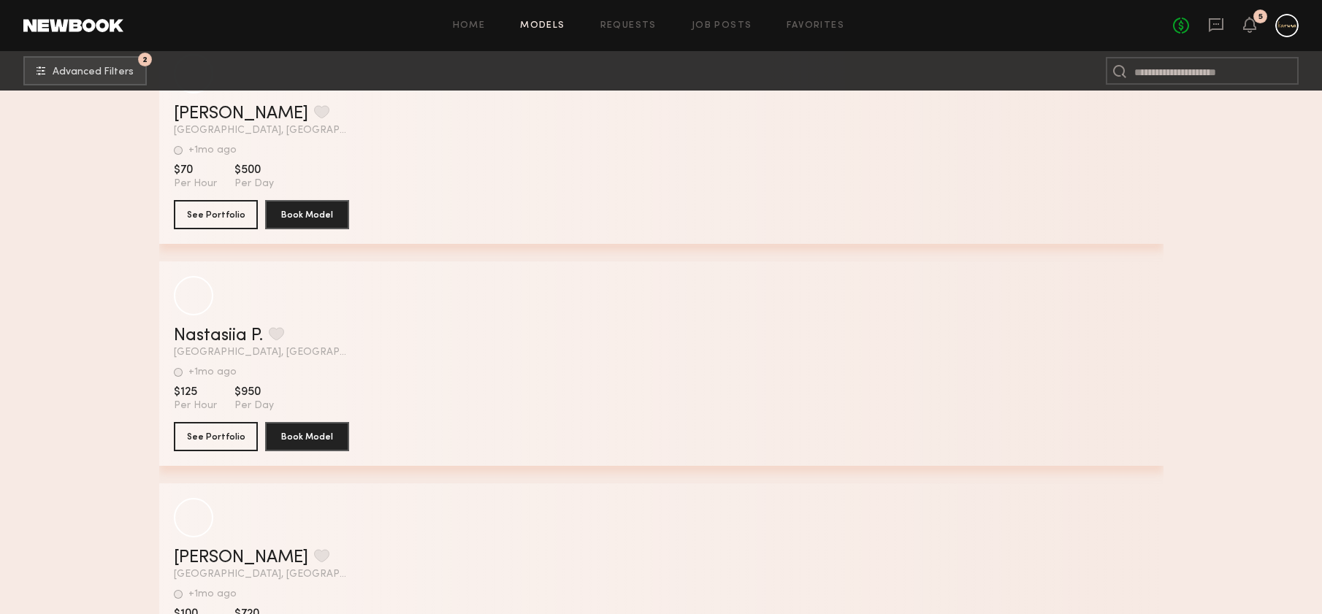
scroll to position [52340, 0]
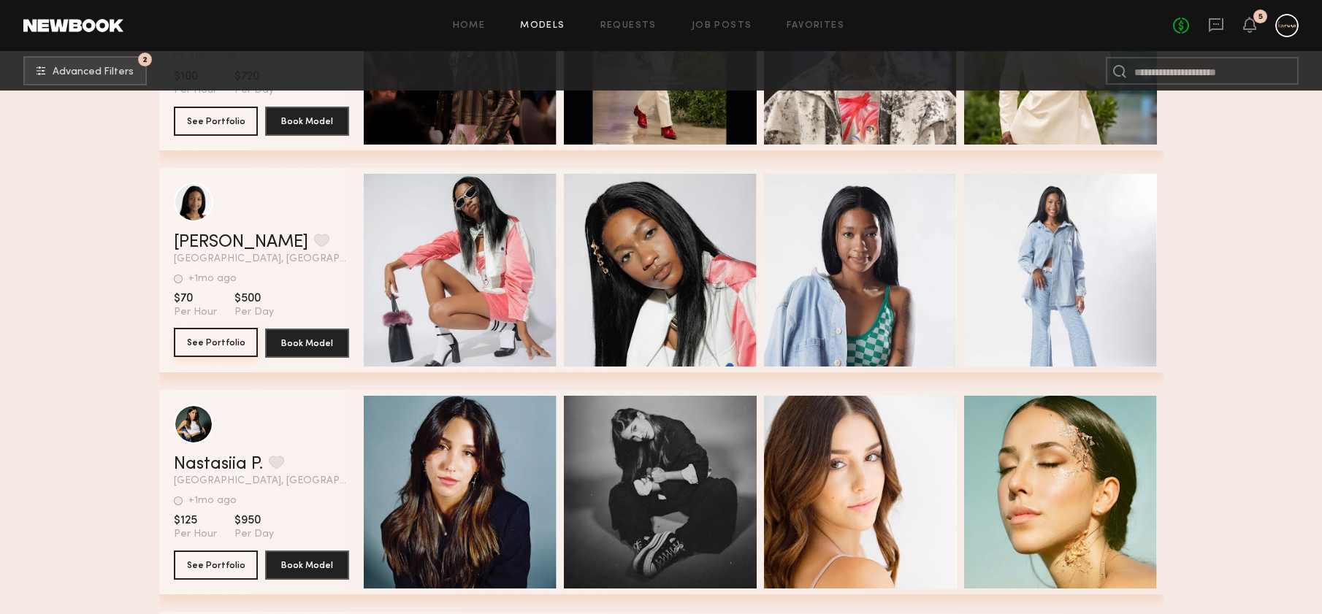
click at [199, 354] on button "See Portfolio" at bounding box center [216, 342] width 84 height 29
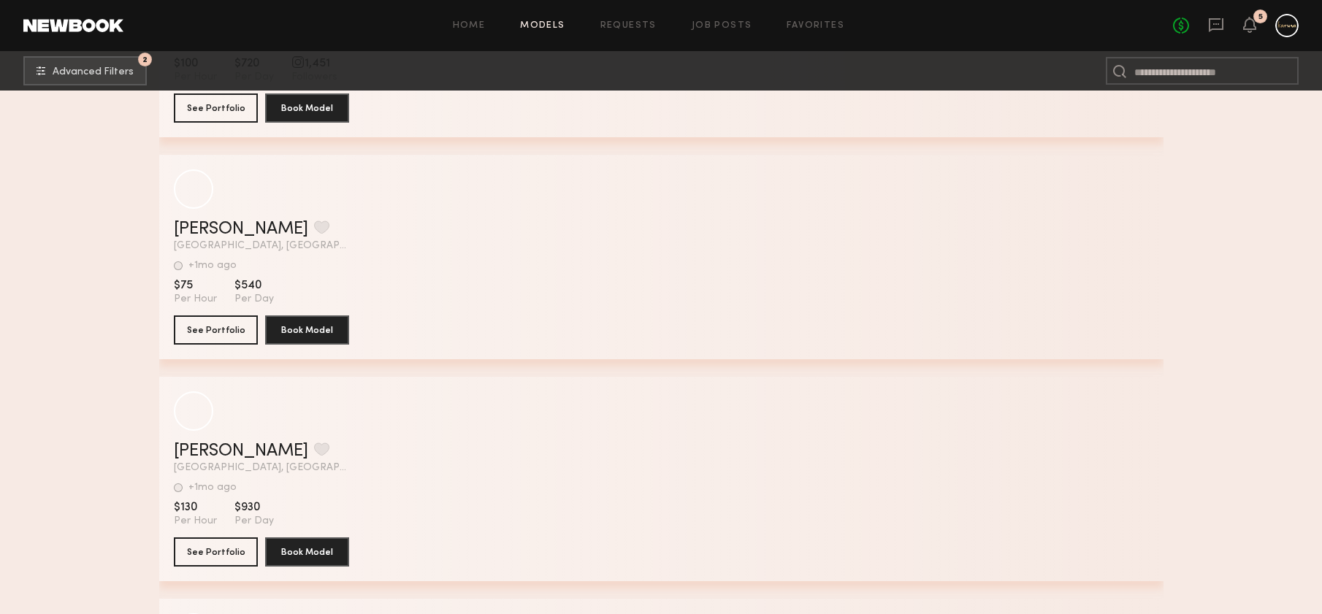
scroll to position [58856, 0]
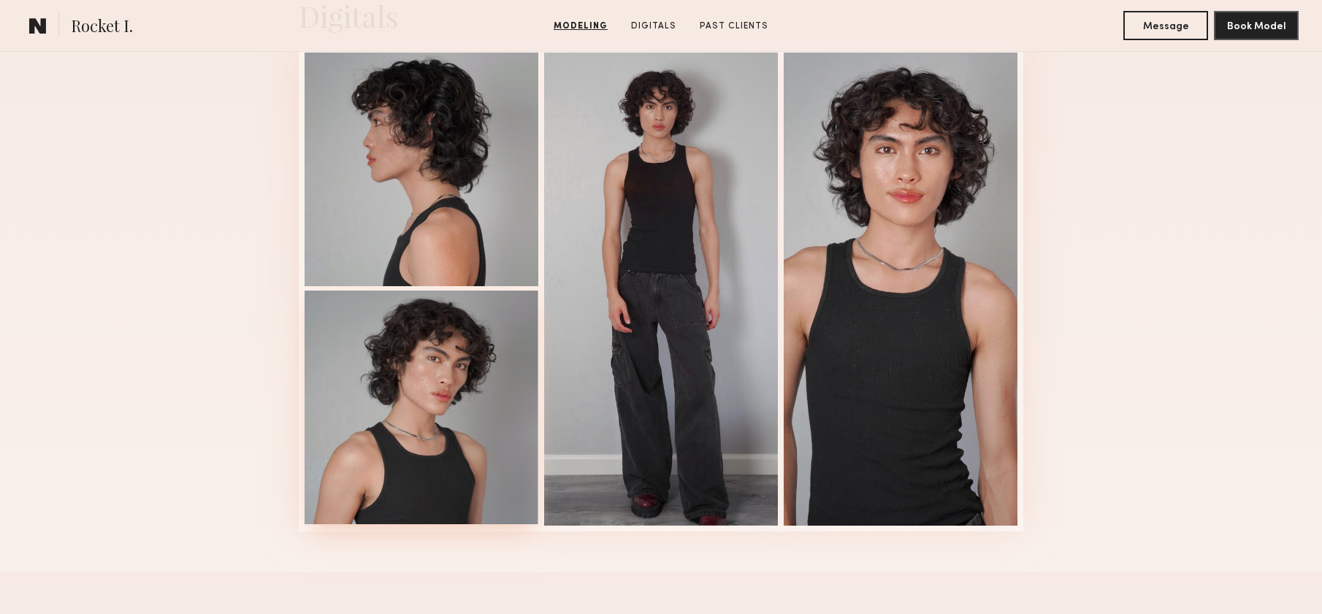
scroll to position [1236, 0]
click at [331, 391] on div at bounding box center [422, 407] width 234 height 234
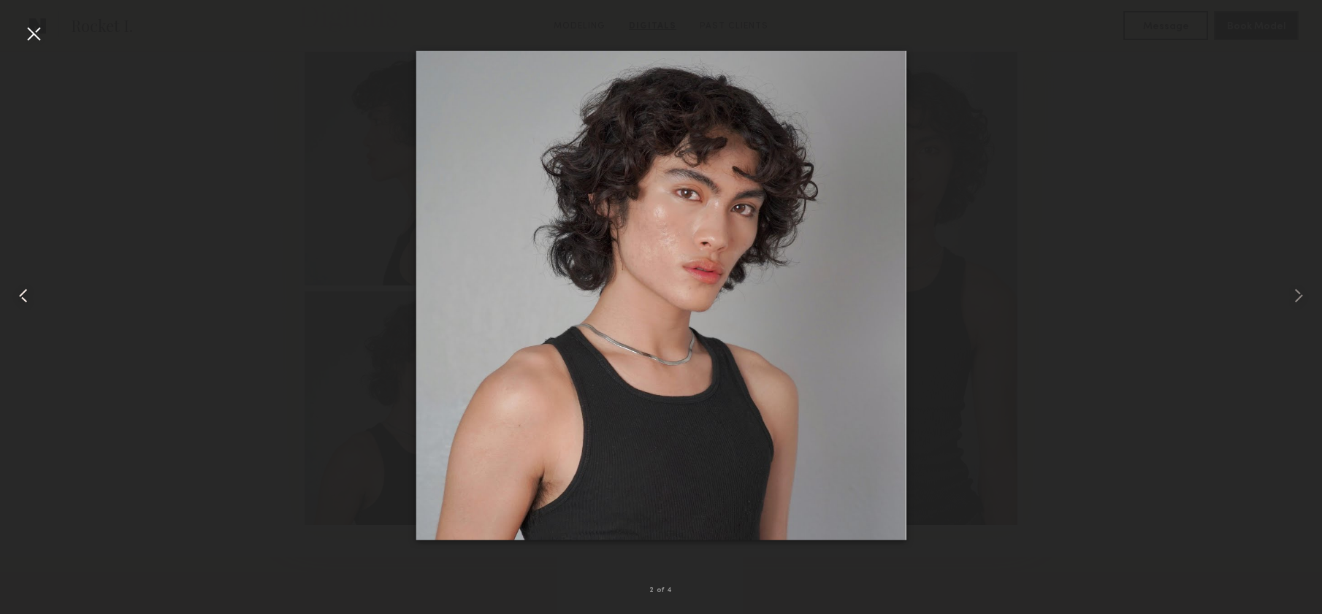
click at [37, 42] on div at bounding box center [33, 33] width 23 height 23
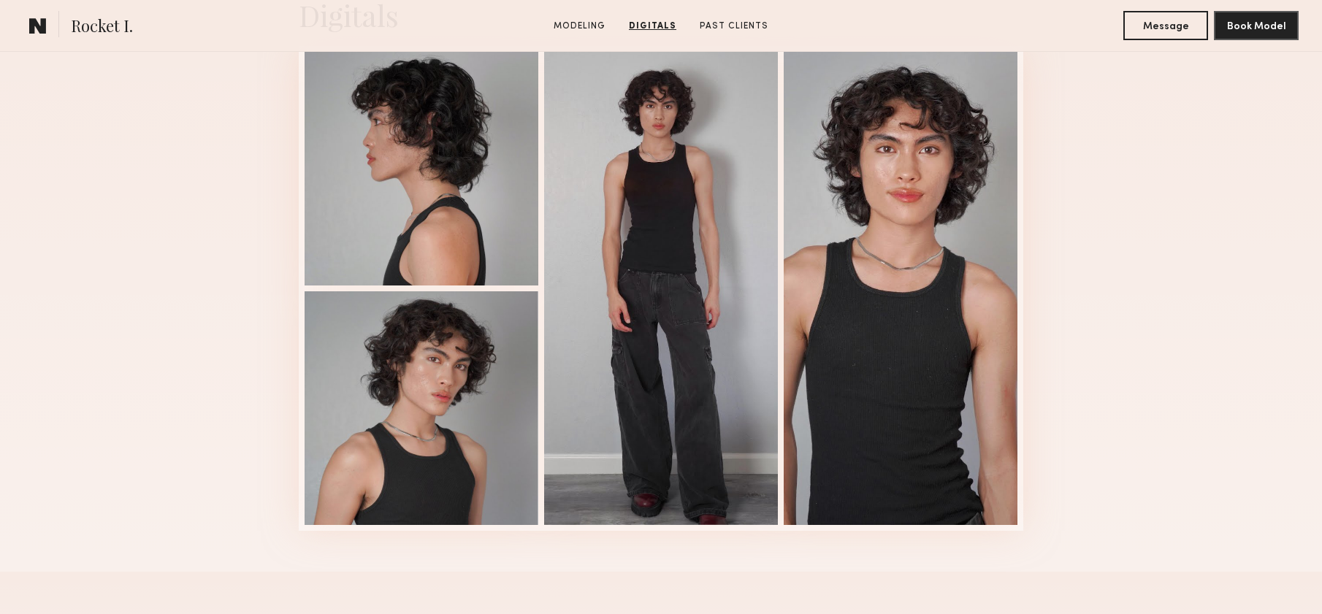
scroll to position [0, 0]
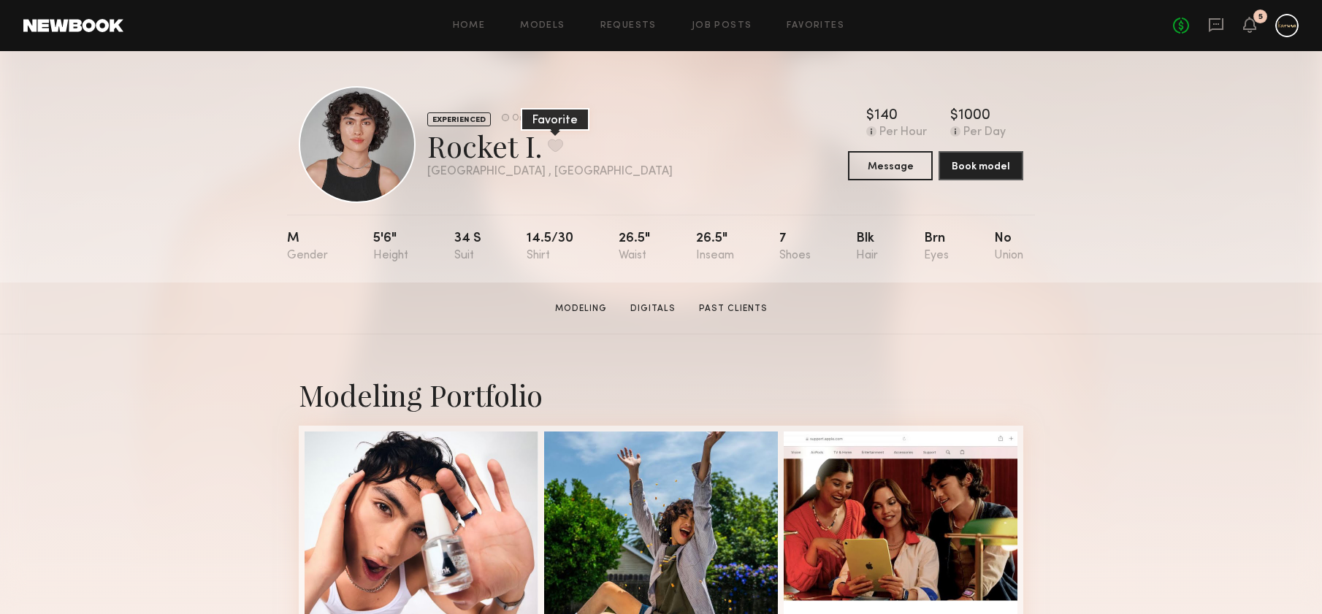
click at [558, 144] on button at bounding box center [555, 145] width 15 height 13
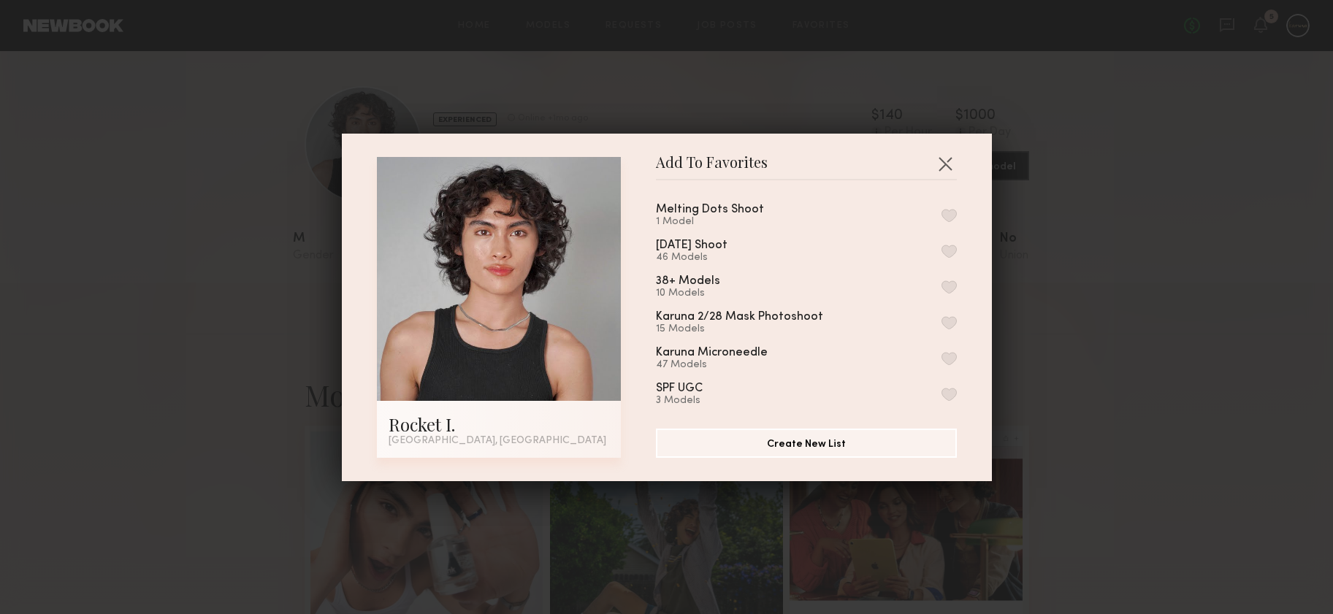
click at [941, 213] on button "button" at bounding box center [948, 215] width 15 height 13
click at [933, 167] on button "button" at bounding box center [944, 163] width 23 height 23
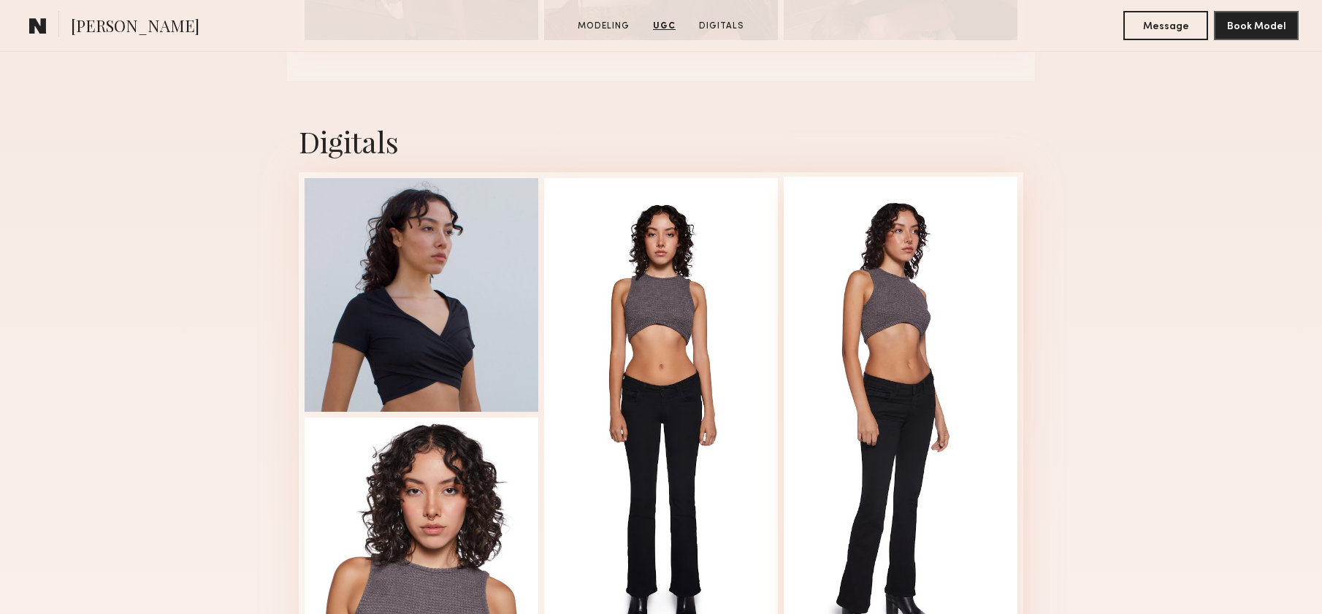
scroll to position [2687, 0]
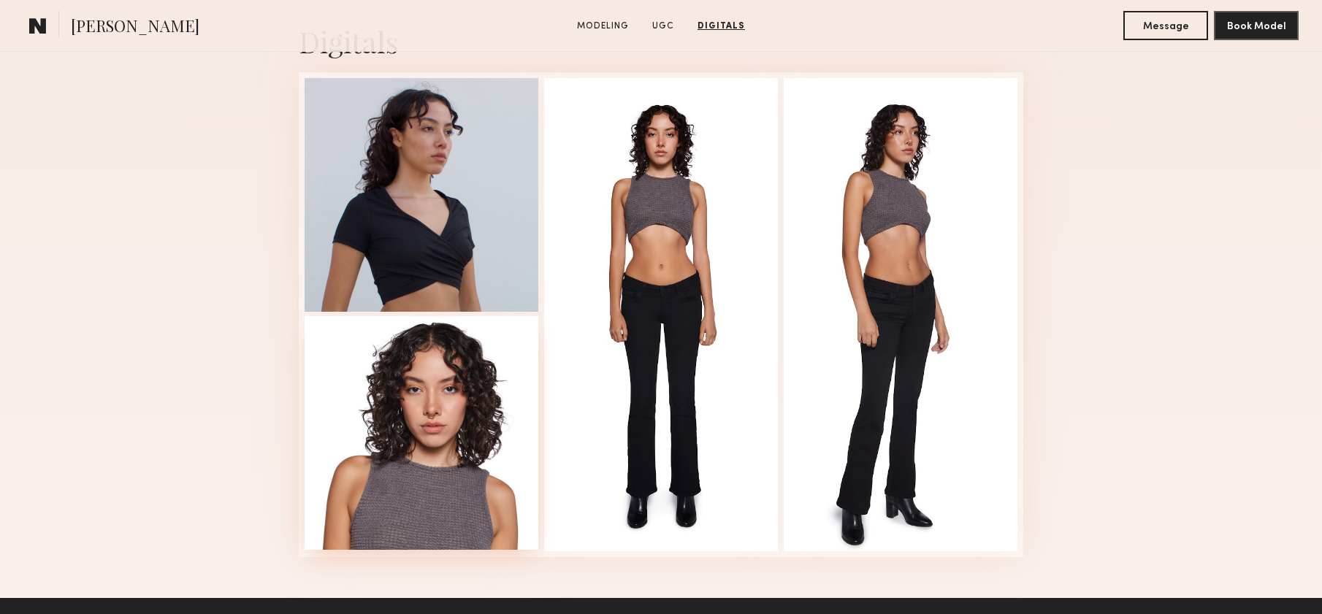
click at [391, 432] on div at bounding box center [422, 433] width 234 height 234
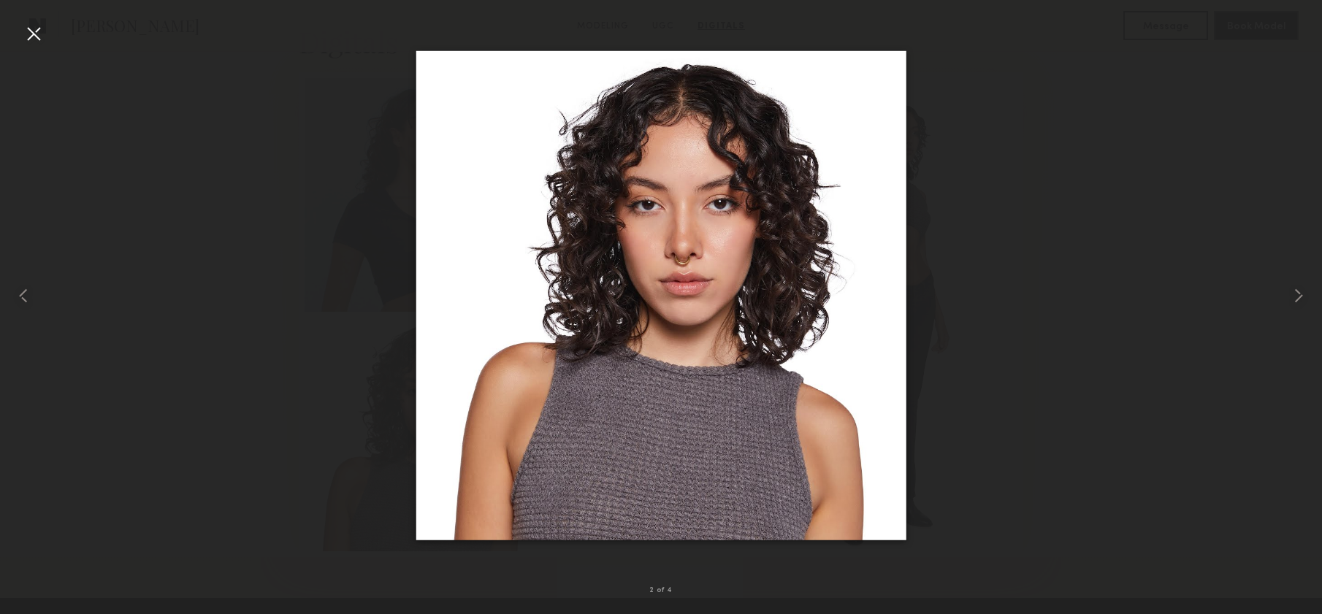
drag, startPoint x: 1104, startPoint y: 246, endPoint x: 1119, endPoint y: 245, distance: 14.7
click at [1119, 245] on div at bounding box center [661, 295] width 1322 height 544
click at [1007, 235] on div at bounding box center [661, 295] width 1322 height 544
click at [39, 29] on div at bounding box center [33, 33] width 23 height 23
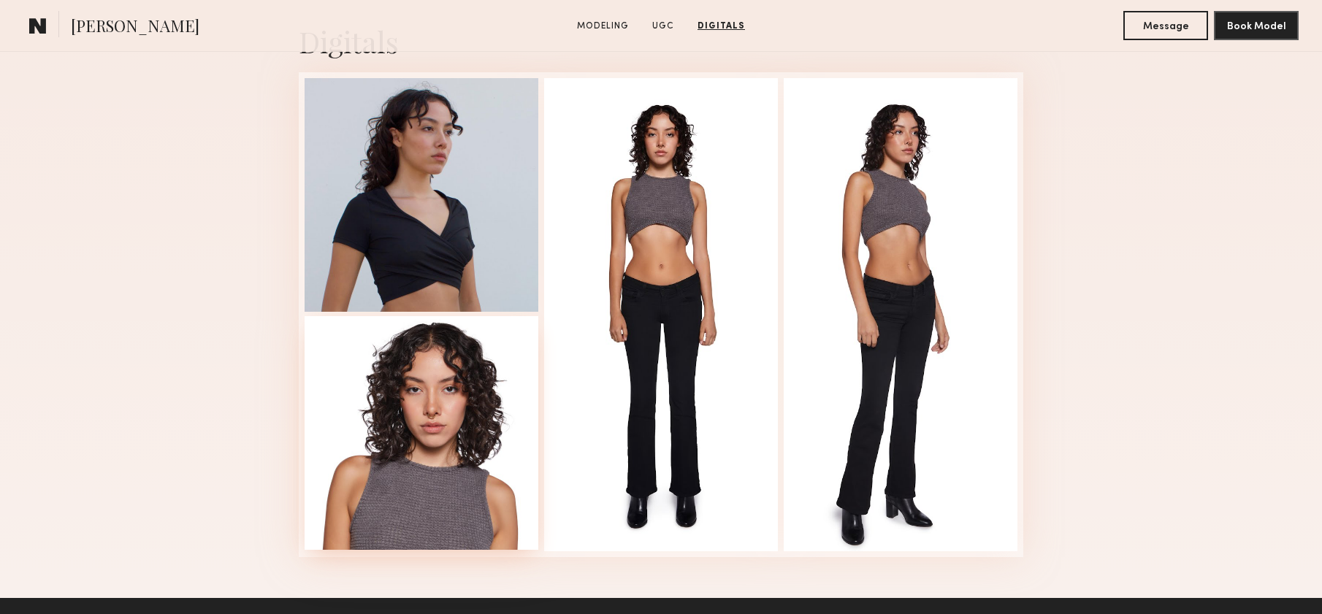
click at [439, 453] on div at bounding box center [422, 433] width 234 height 234
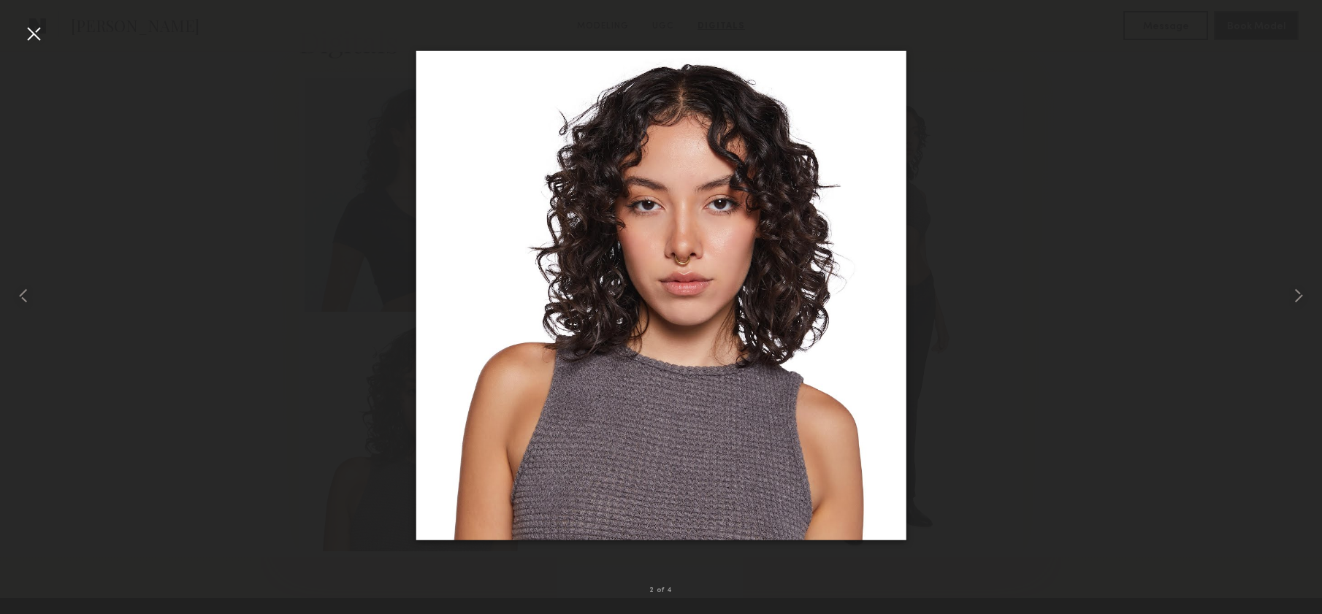
click at [35, 26] on div at bounding box center [33, 33] width 23 height 23
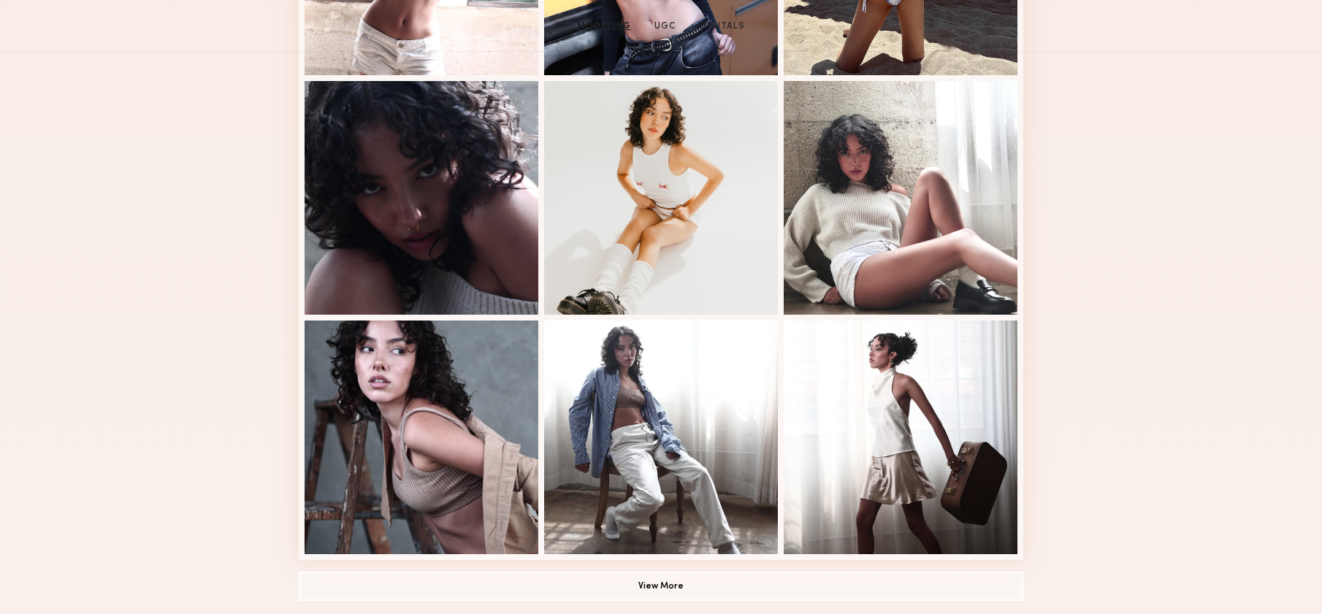
scroll to position [0, 0]
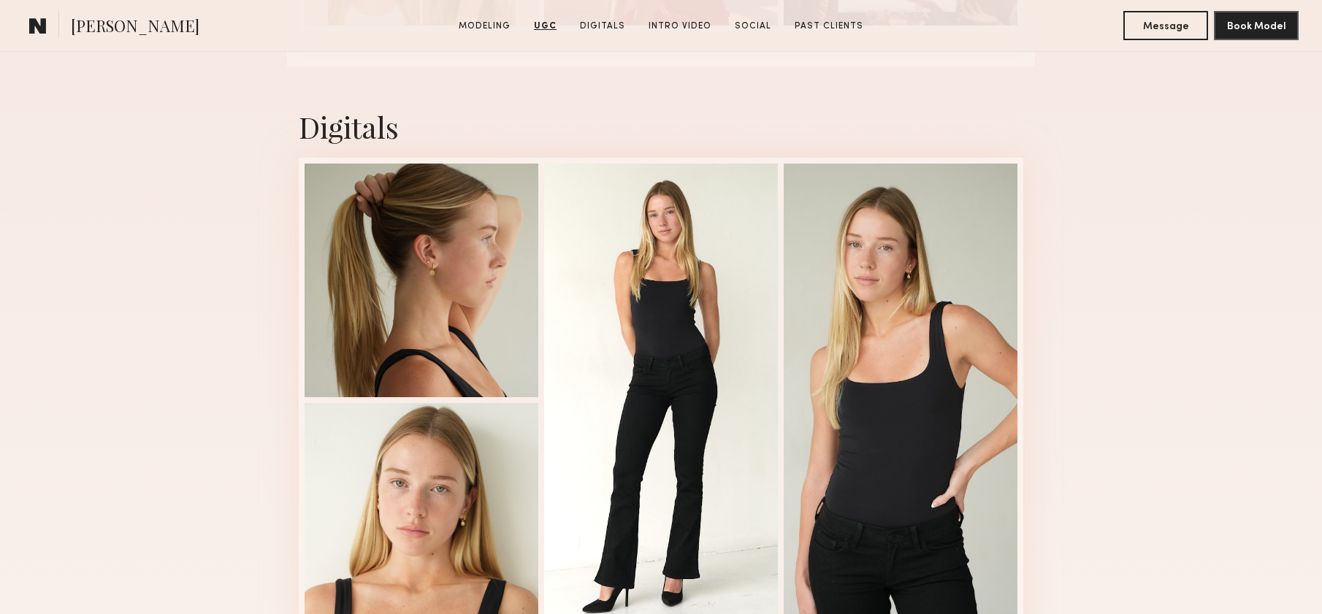
scroll to position [3144, 0]
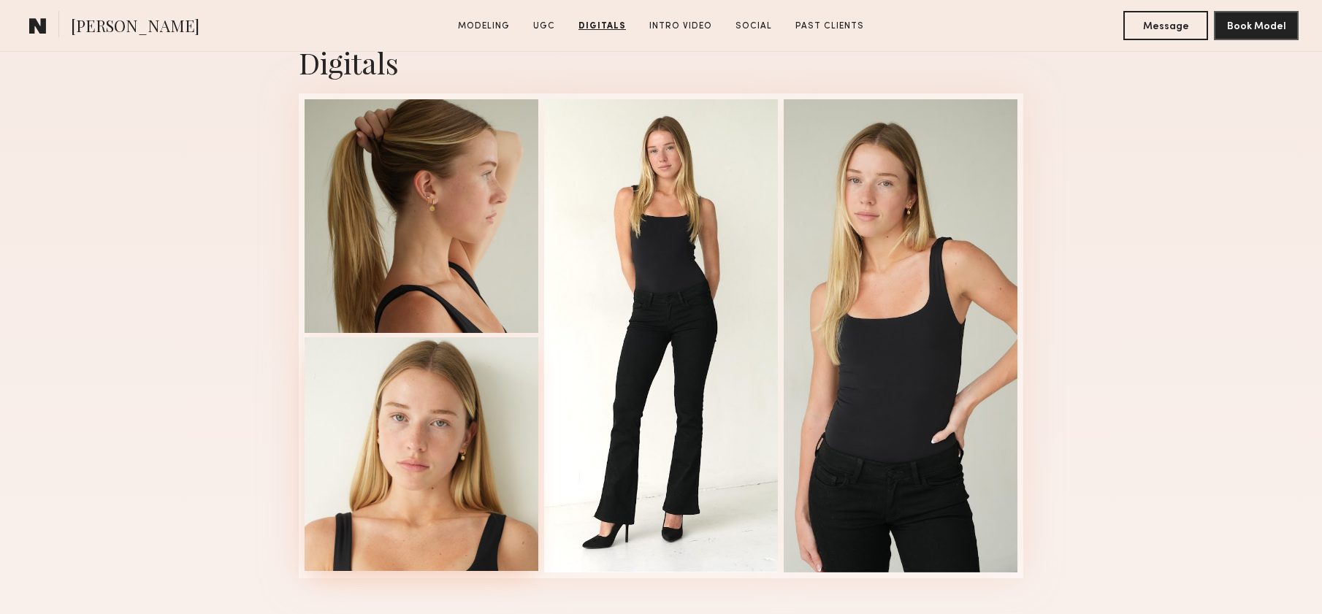
click at [350, 420] on div at bounding box center [422, 454] width 234 height 234
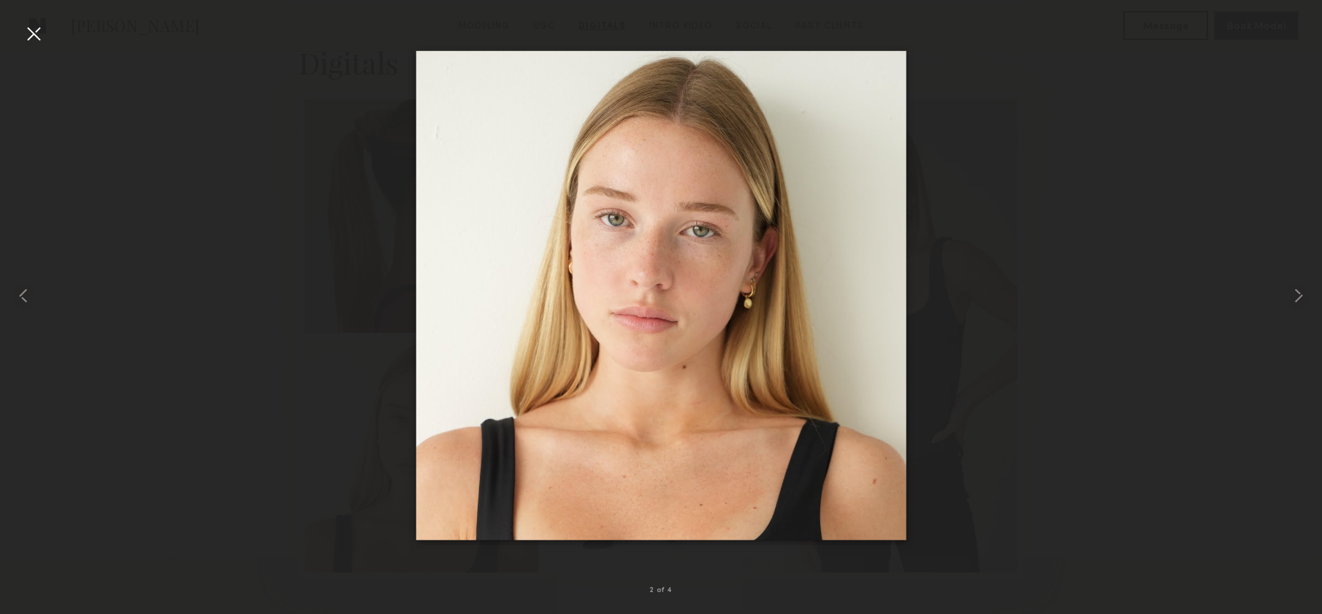
drag, startPoint x: 1011, startPoint y: 180, endPoint x: 1003, endPoint y: 158, distance: 23.8
click at [1011, 180] on div at bounding box center [661, 295] width 1322 height 544
click at [34, 40] on div at bounding box center [33, 33] width 23 height 23
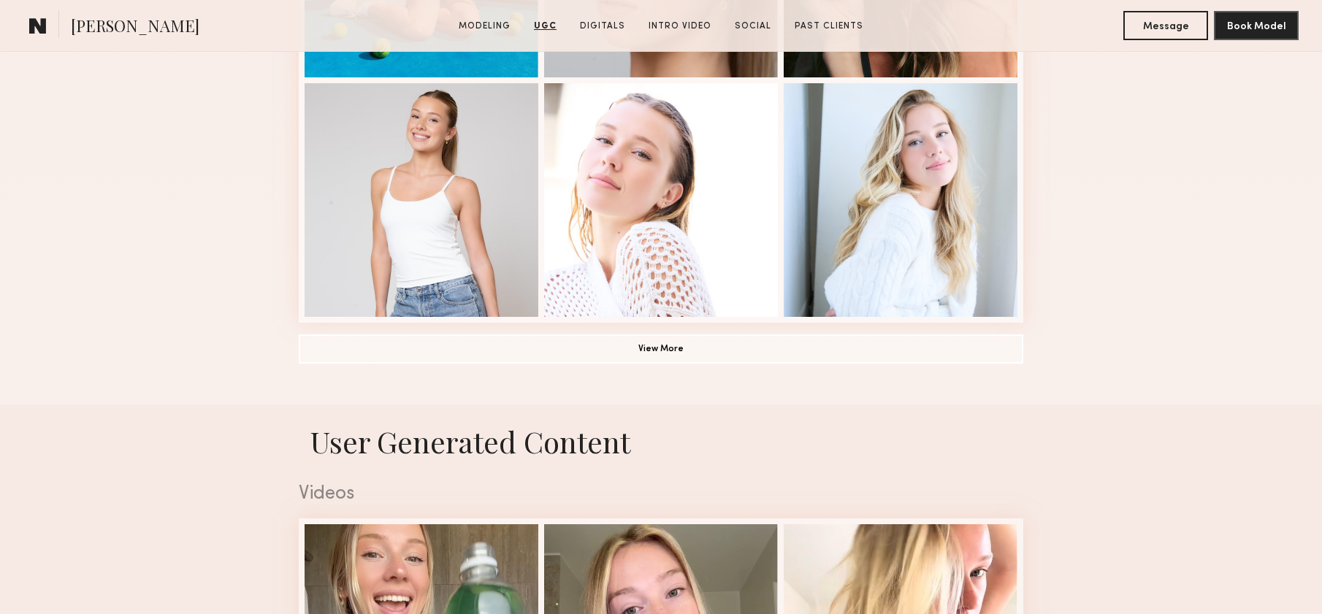
scroll to position [0, 0]
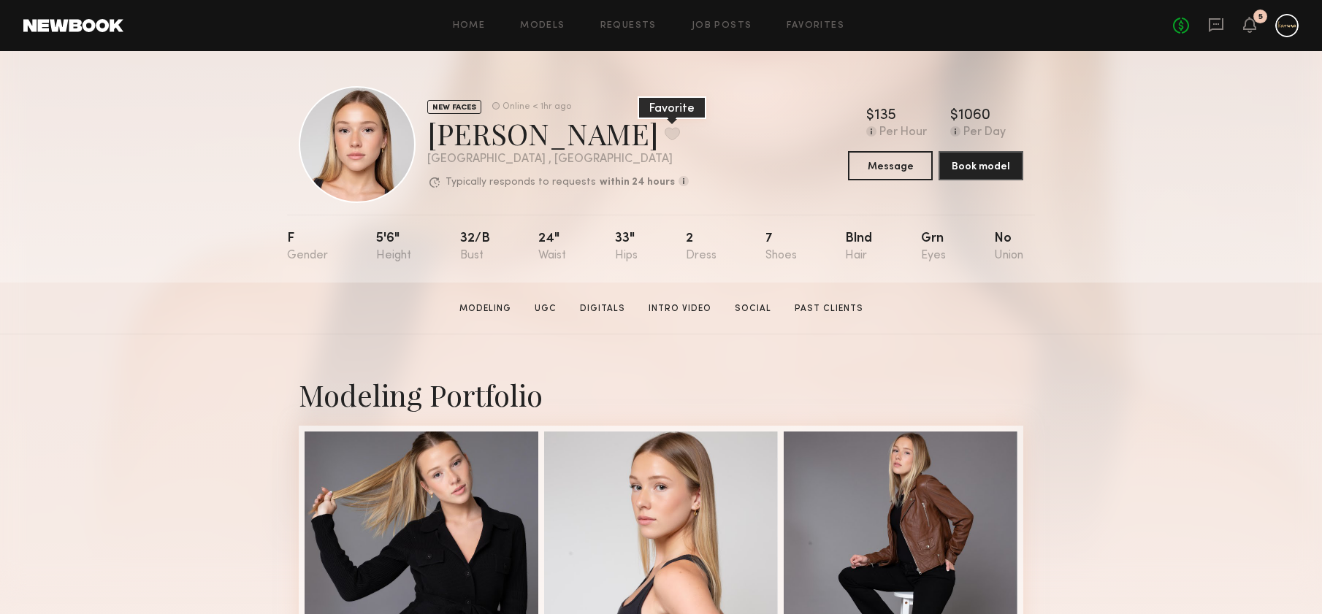
click at [665, 131] on button at bounding box center [672, 133] width 15 height 13
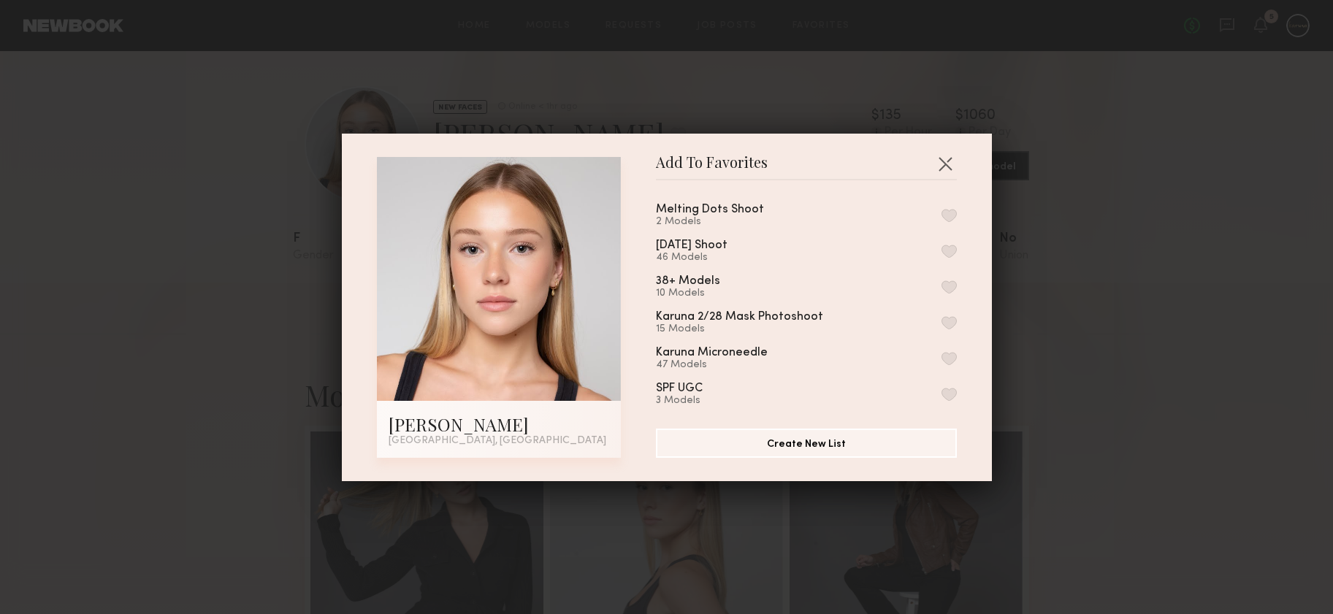
click at [941, 217] on button "button" at bounding box center [948, 215] width 15 height 13
click at [940, 165] on button "button" at bounding box center [944, 163] width 23 height 23
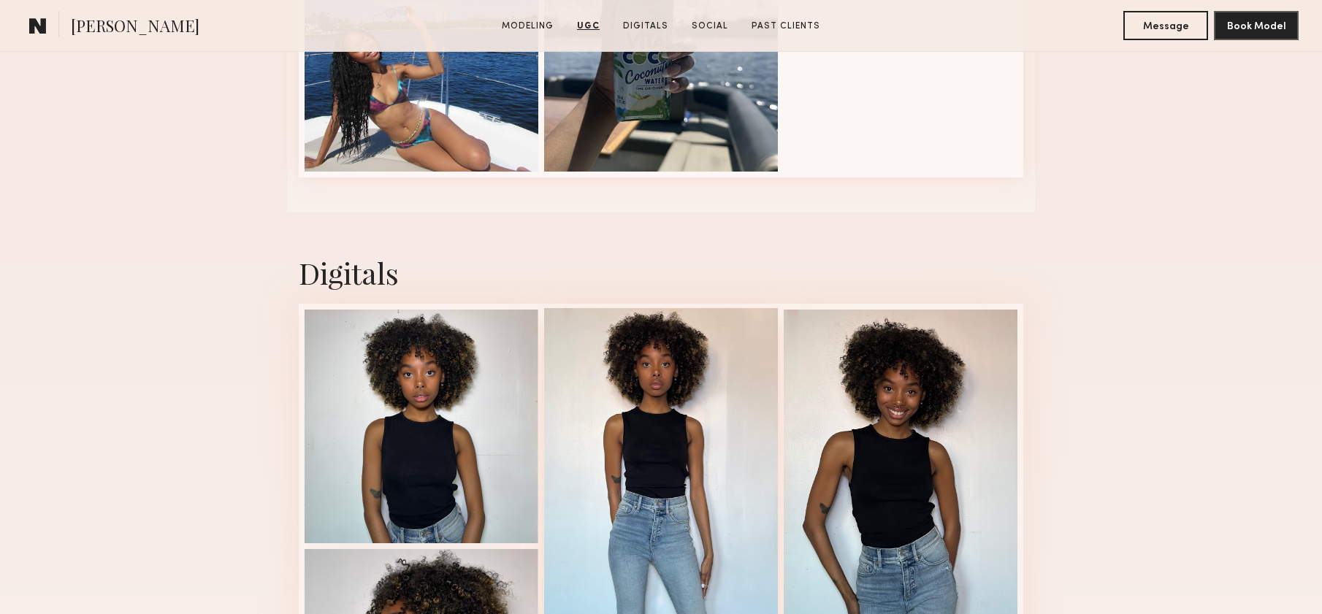
scroll to position [2914, 0]
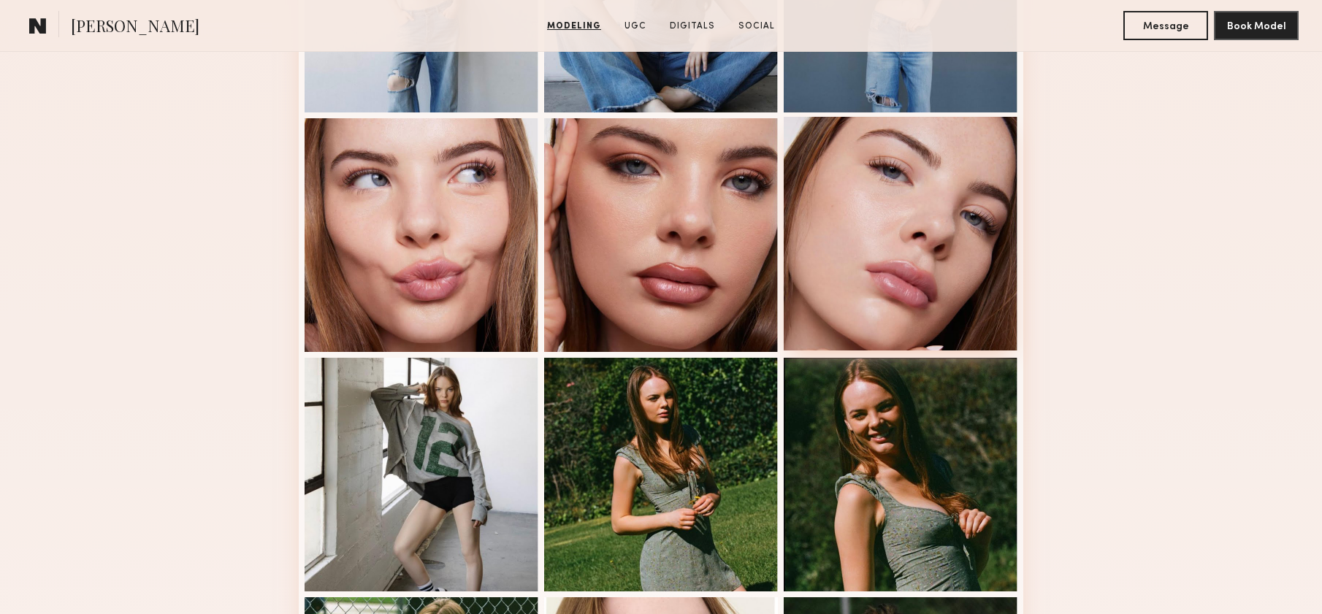
scroll to position [562, 0]
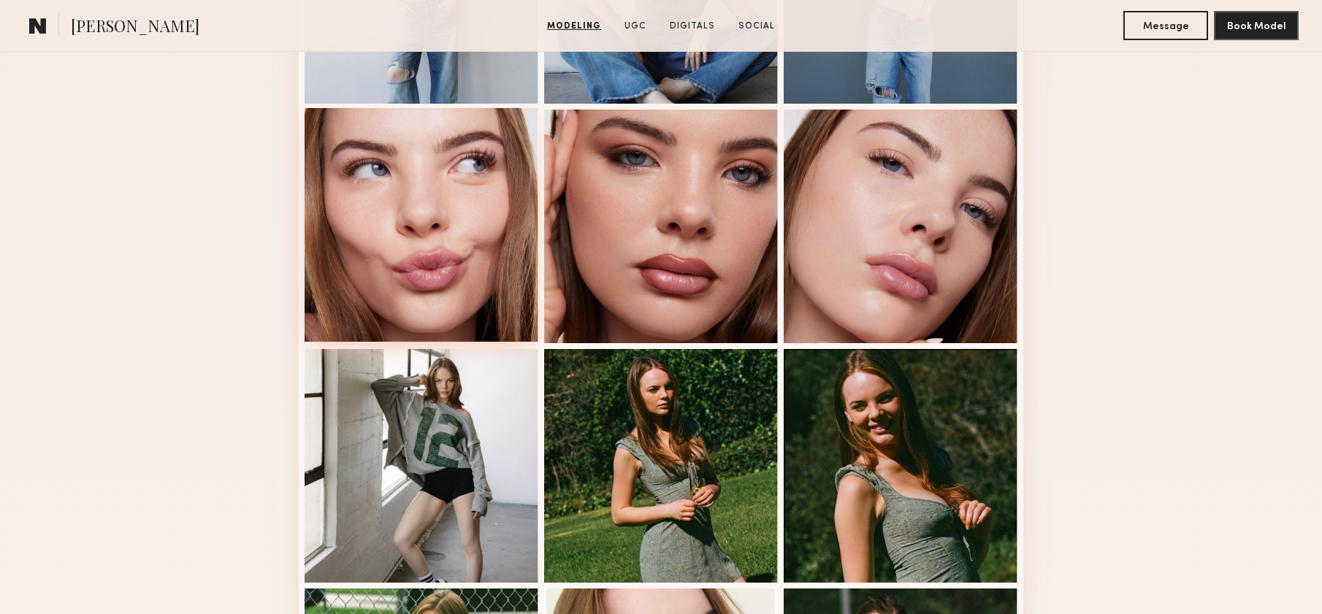
click at [454, 253] on div at bounding box center [422, 225] width 234 height 234
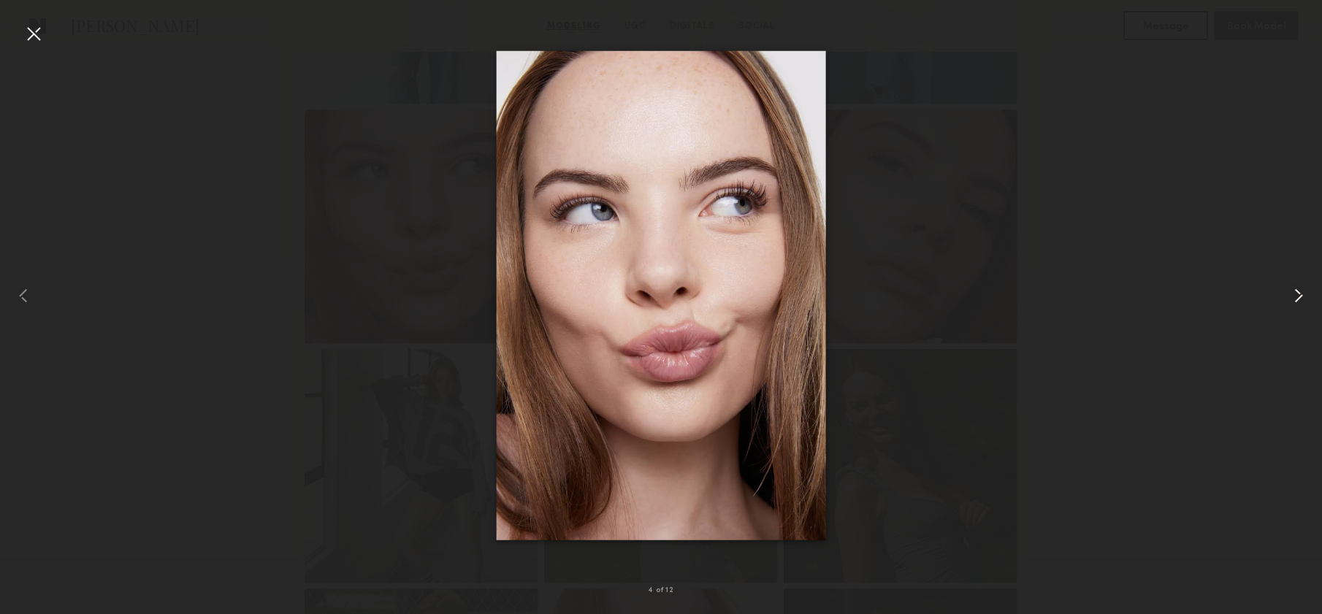
click at [1293, 294] on common-icon at bounding box center [1298, 295] width 23 height 23
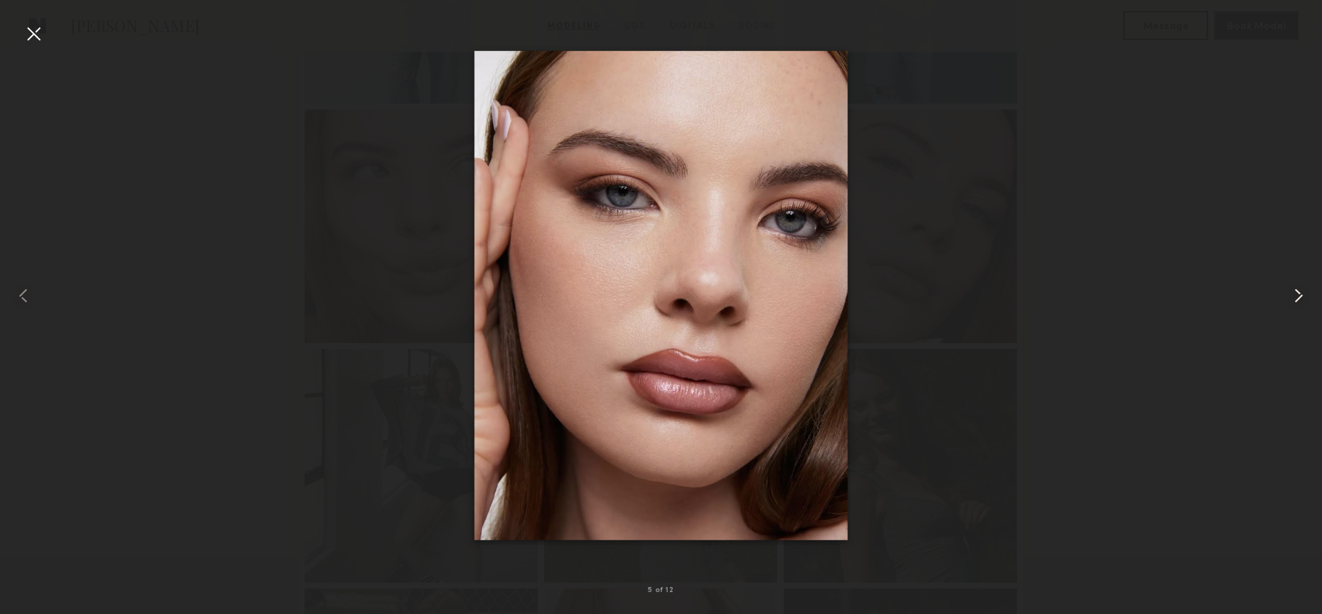
click at [1293, 296] on common-icon at bounding box center [1298, 295] width 23 height 23
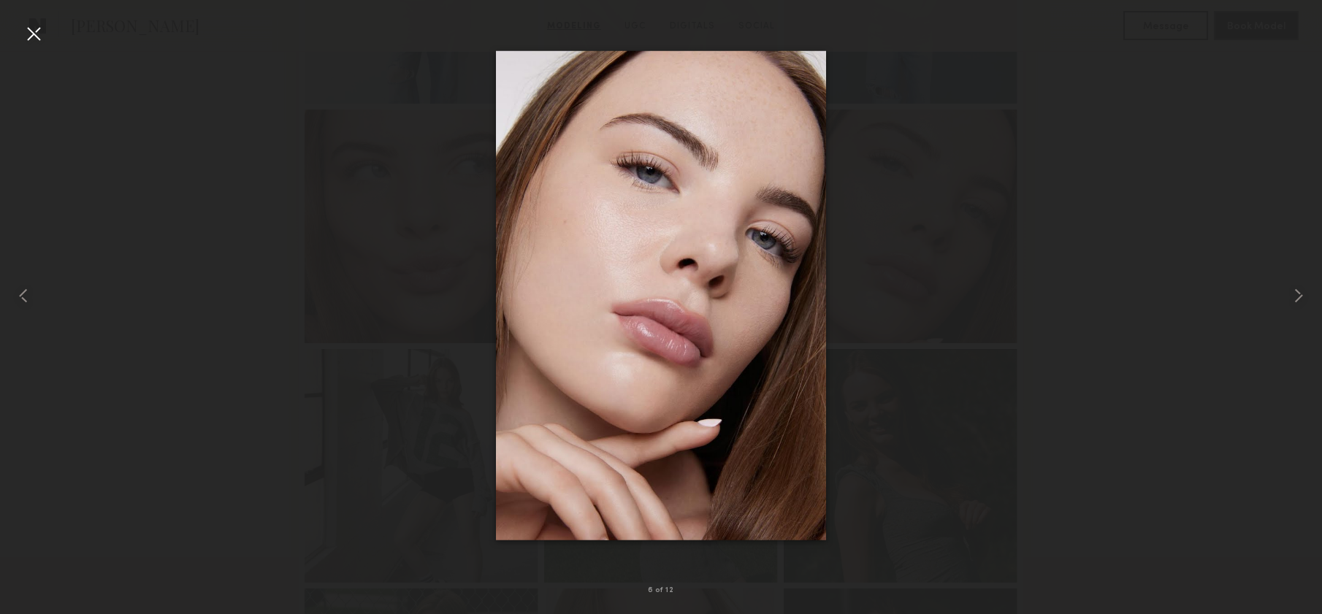
click at [1154, 345] on div at bounding box center [661, 295] width 1322 height 544
click at [37, 35] on div at bounding box center [33, 33] width 23 height 23
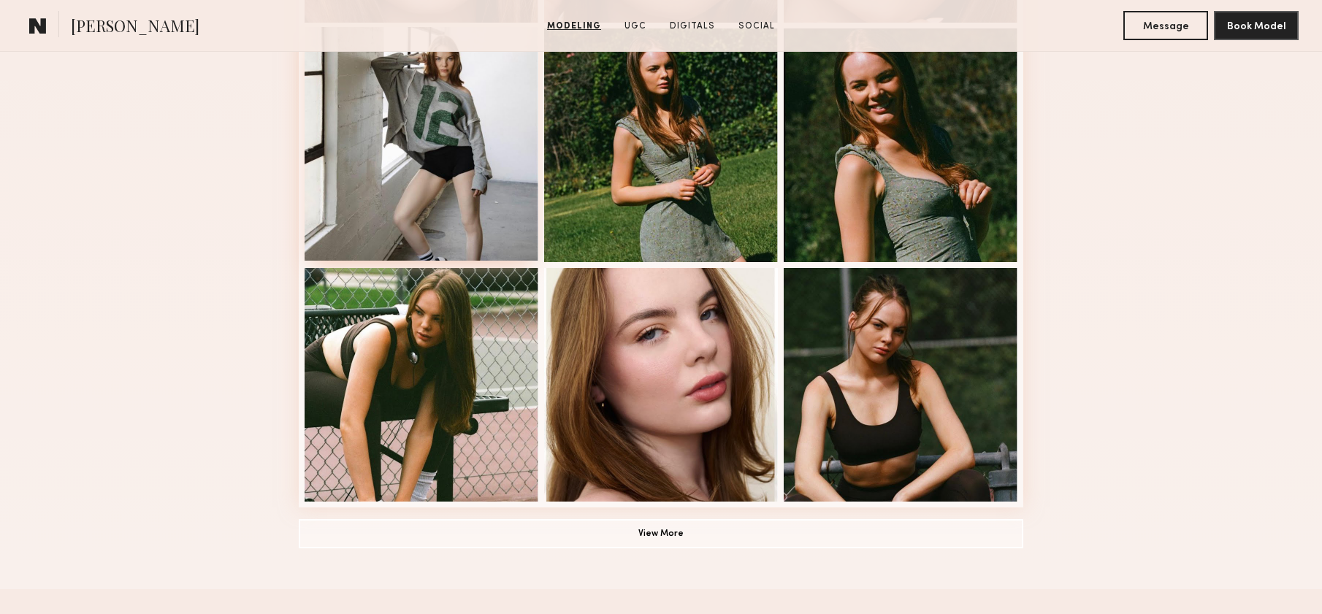
scroll to position [997, 0]
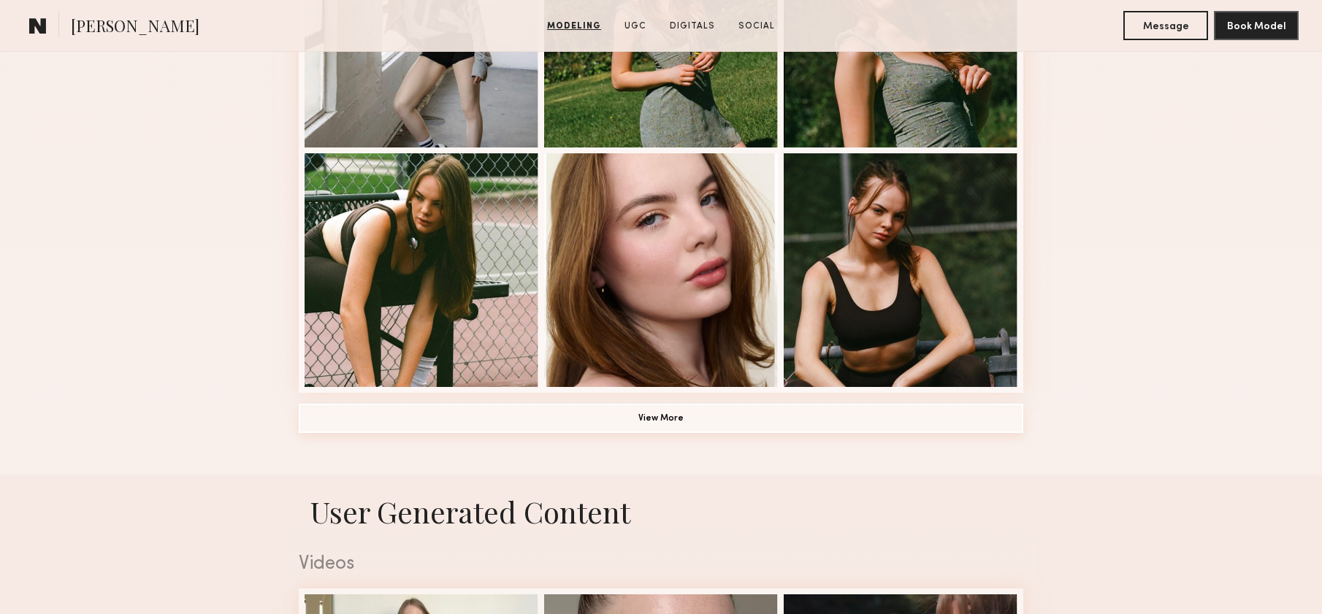
click at [654, 432] on button "View More" at bounding box center [661, 418] width 724 height 29
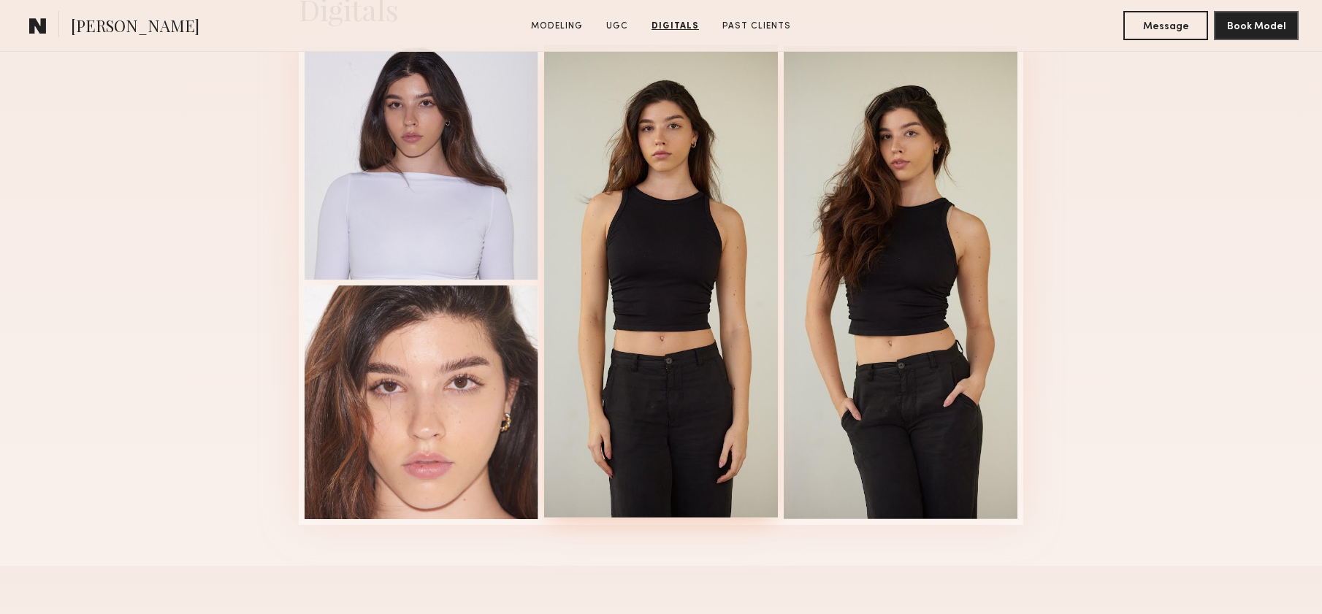
scroll to position [2180, 0]
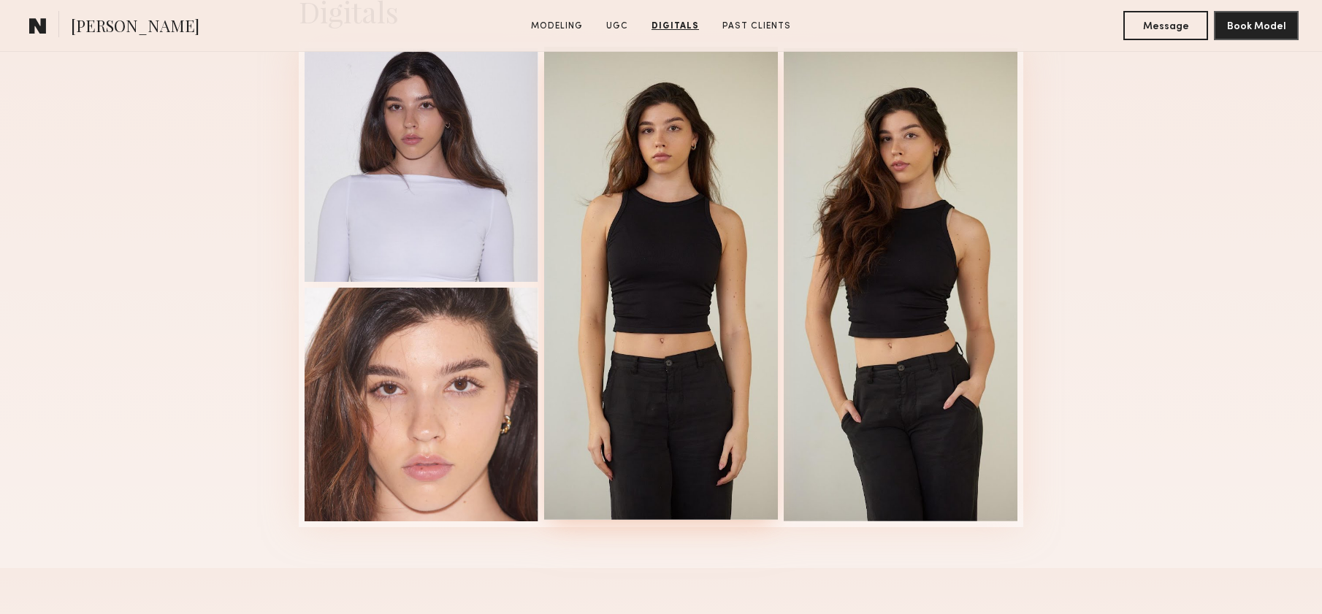
click at [673, 197] on div at bounding box center [661, 283] width 234 height 473
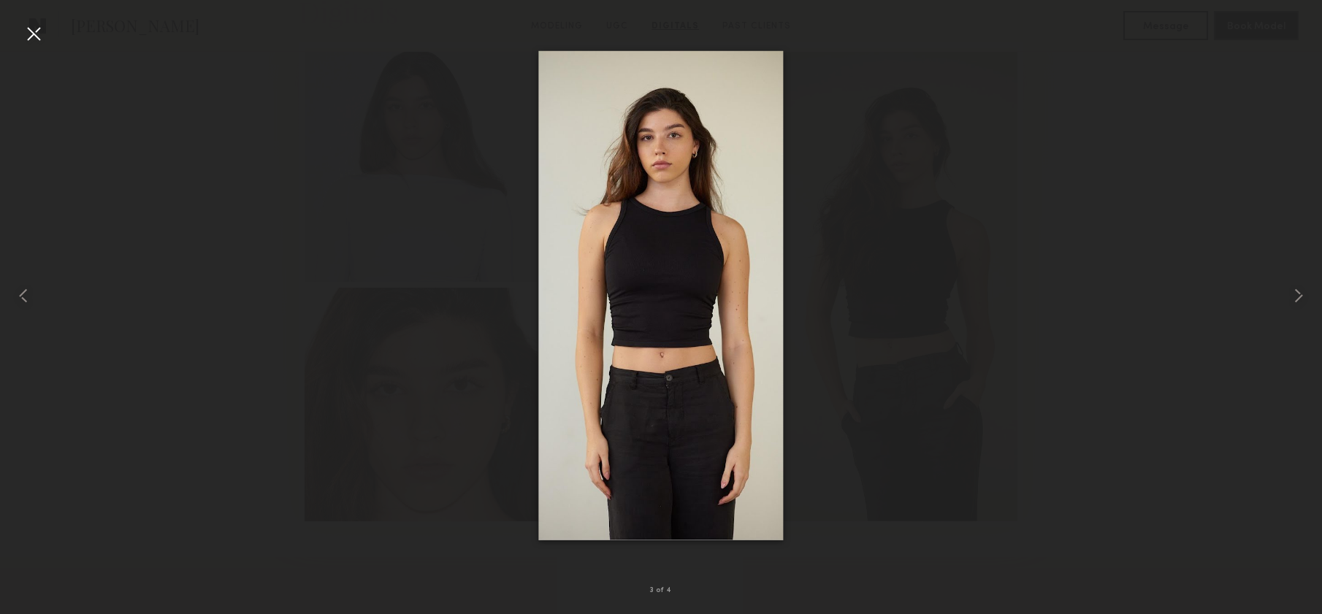
click at [35, 31] on div at bounding box center [33, 33] width 23 height 23
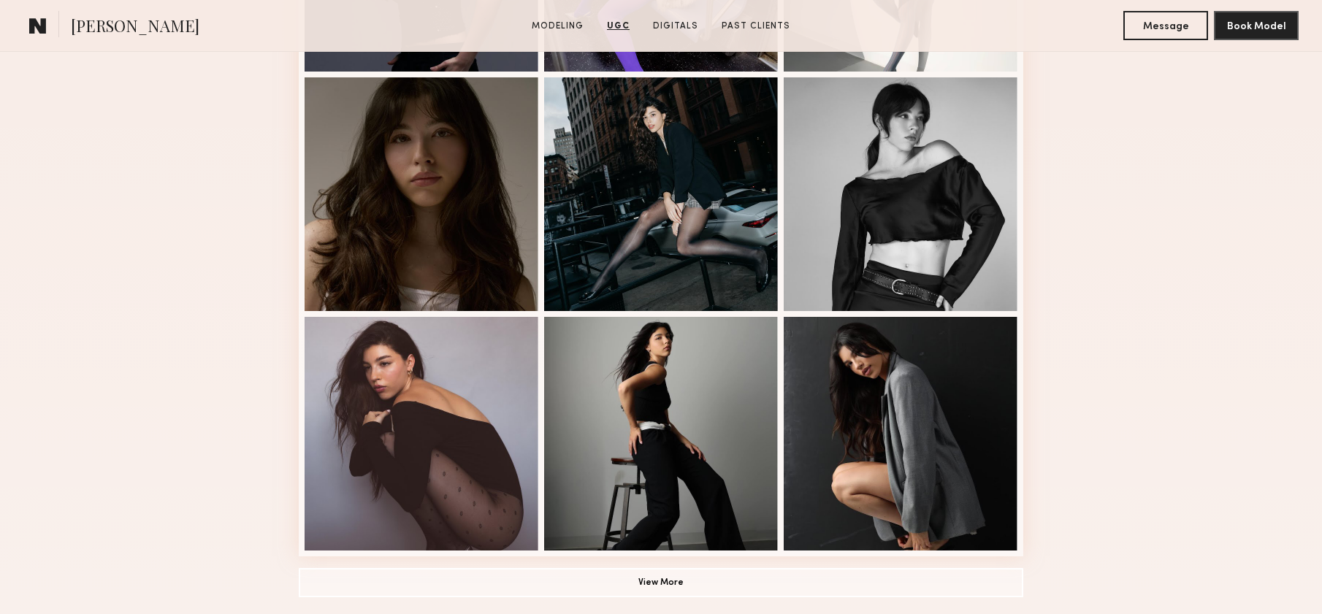
scroll to position [0, 0]
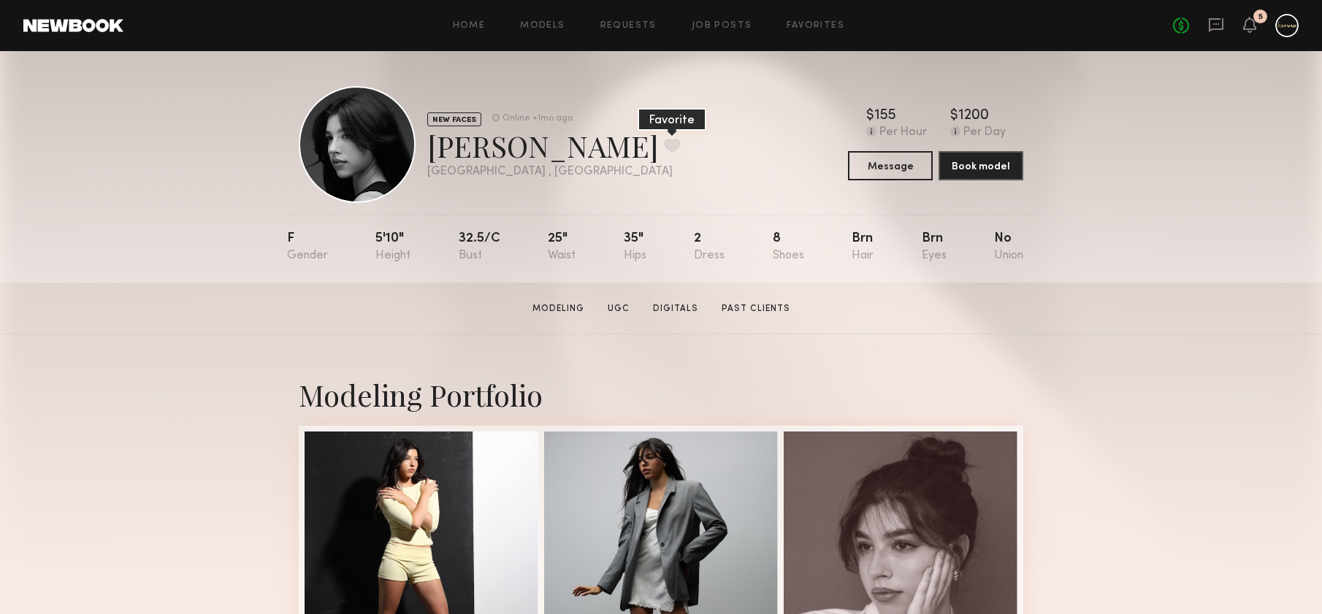
click at [665, 145] on button at bounding box center [672, 145] width 15 height 13
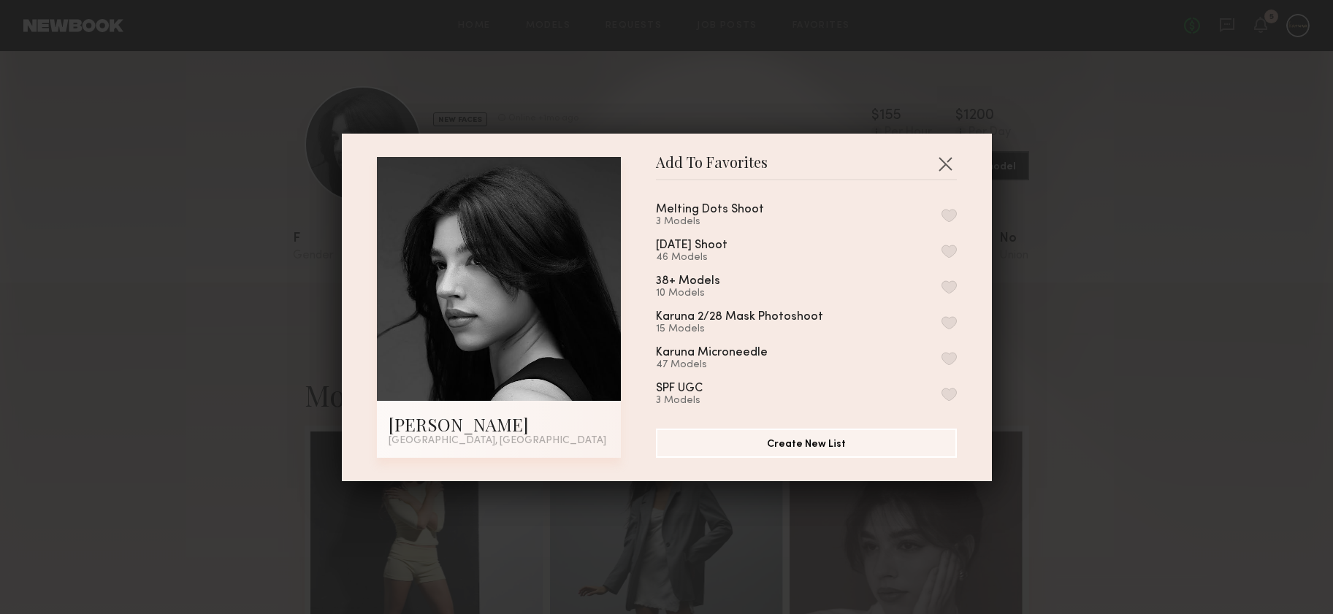
click at [941, 212] on button "button" at bounding box center [948, 215] width 15 height 13
click at [946, 163] on button "button" at bounding box center [944, 163] width 23 height 23
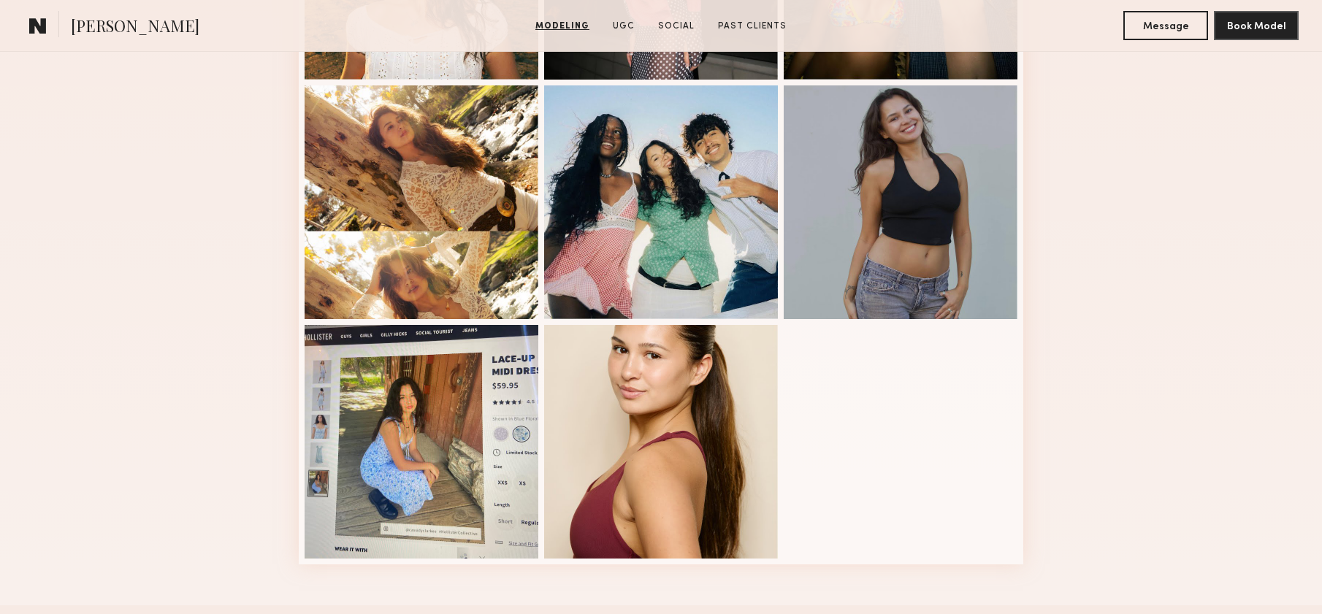
scroll to position [406, 0]
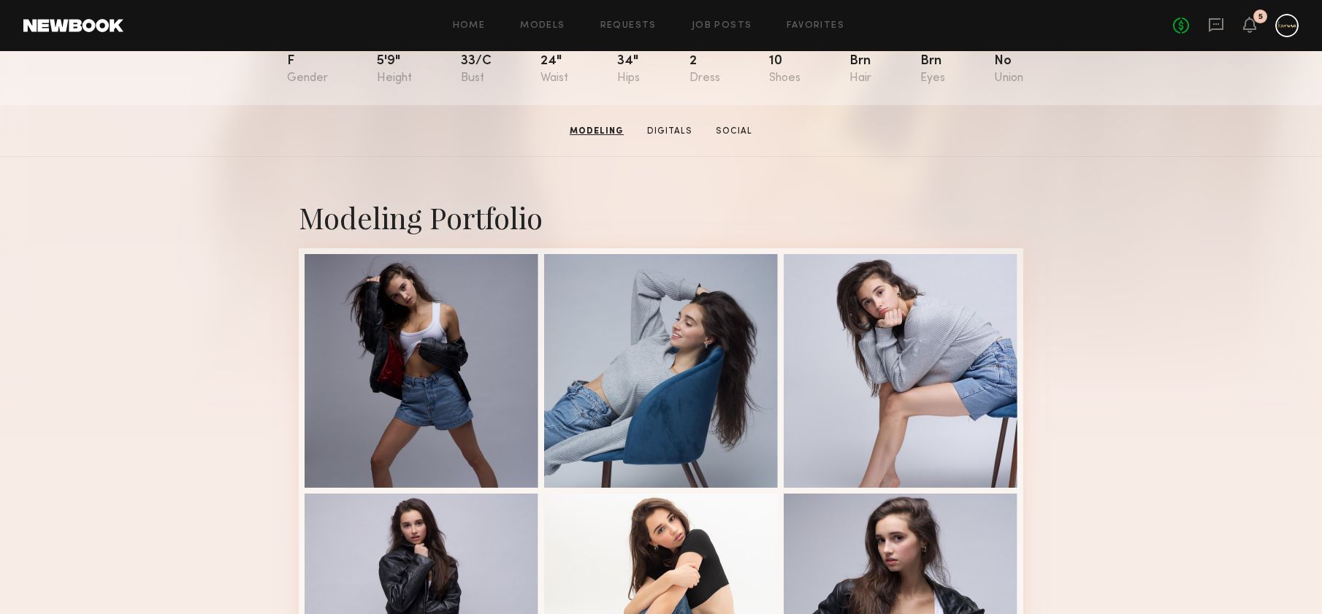
scroll to position [15, 0]
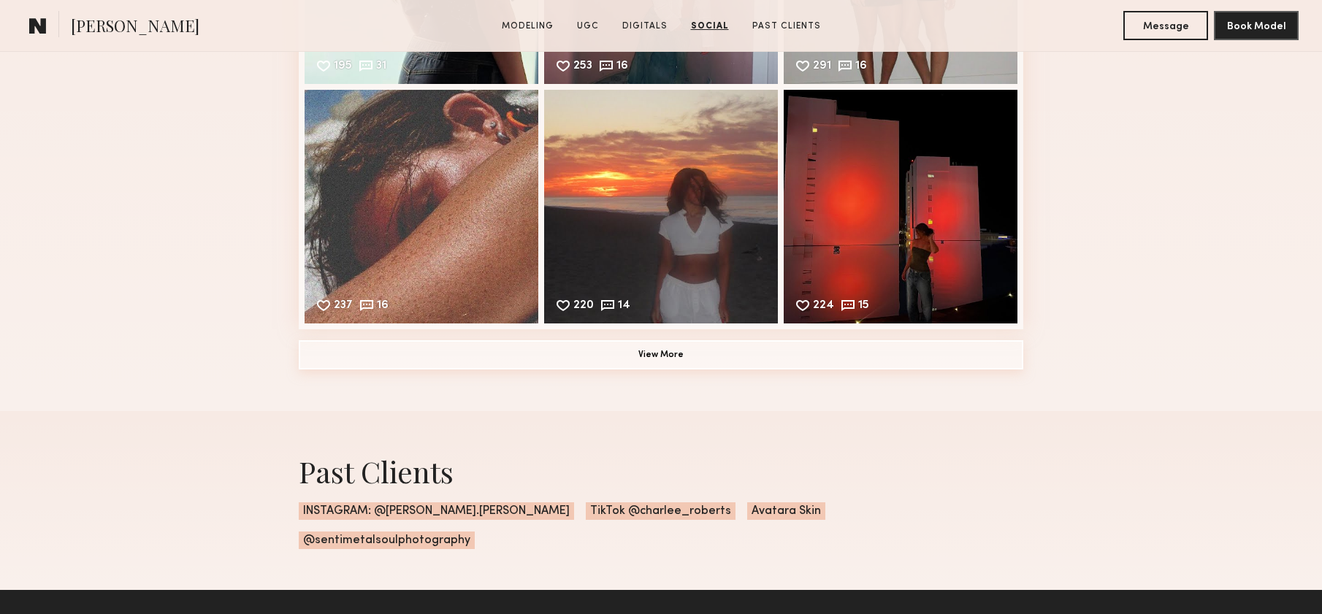
scroll to position [2739, 0]
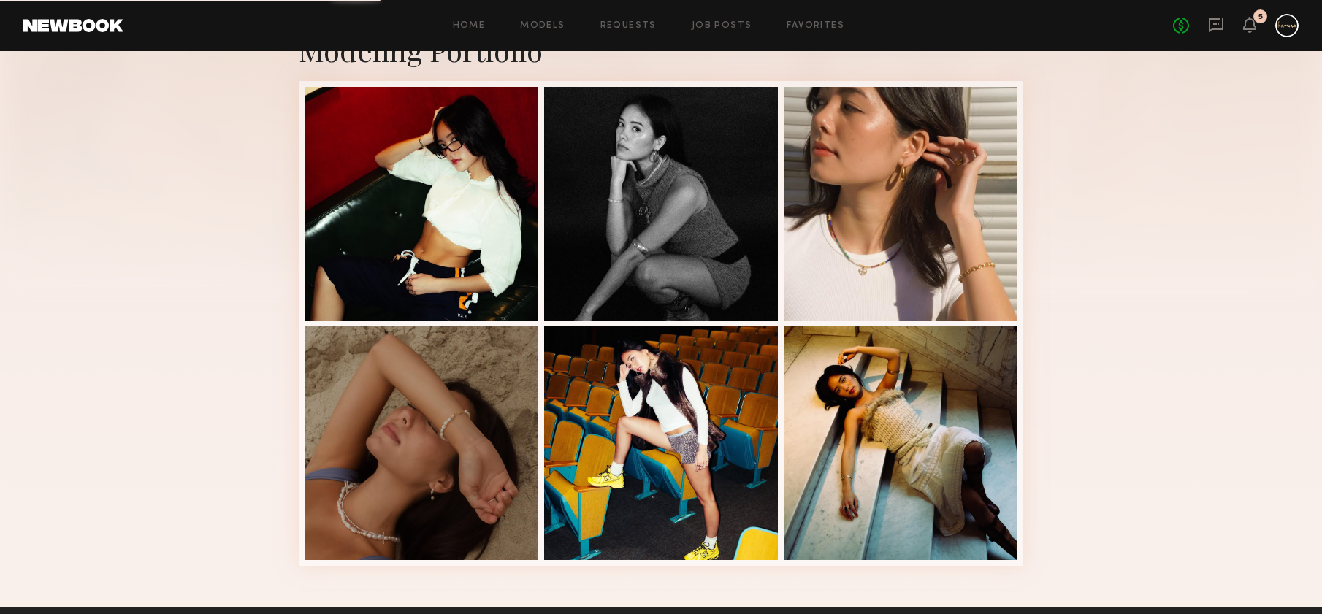
scroll to position [292, 0]
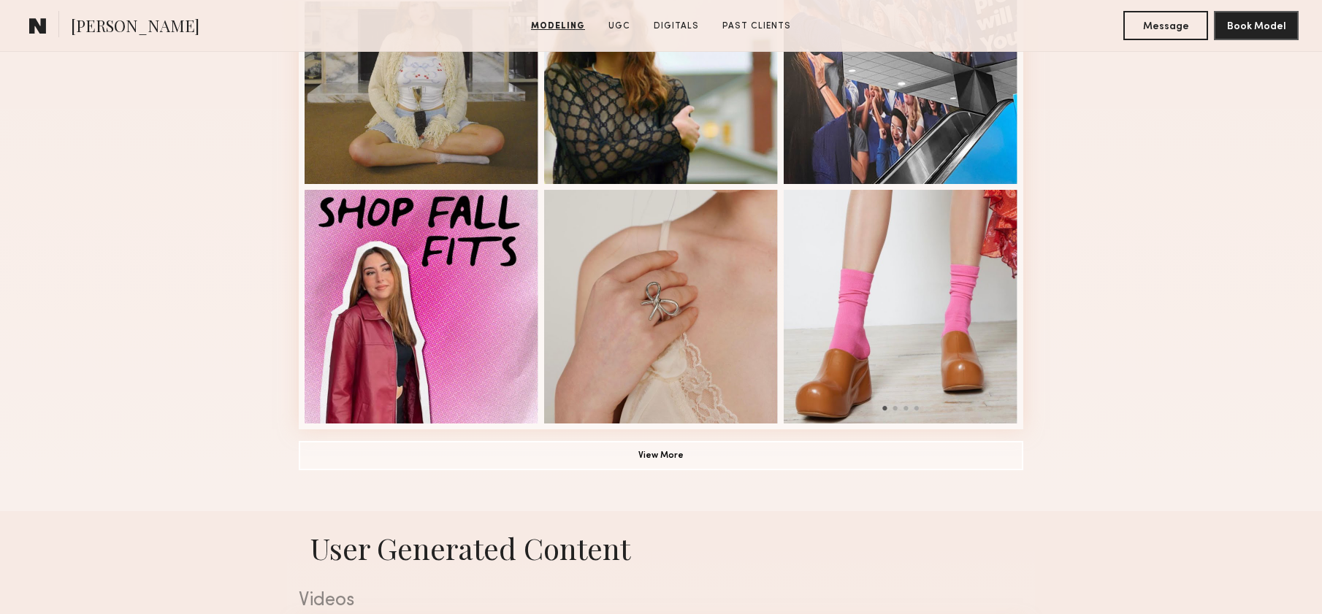
scroll to position [724, 0]
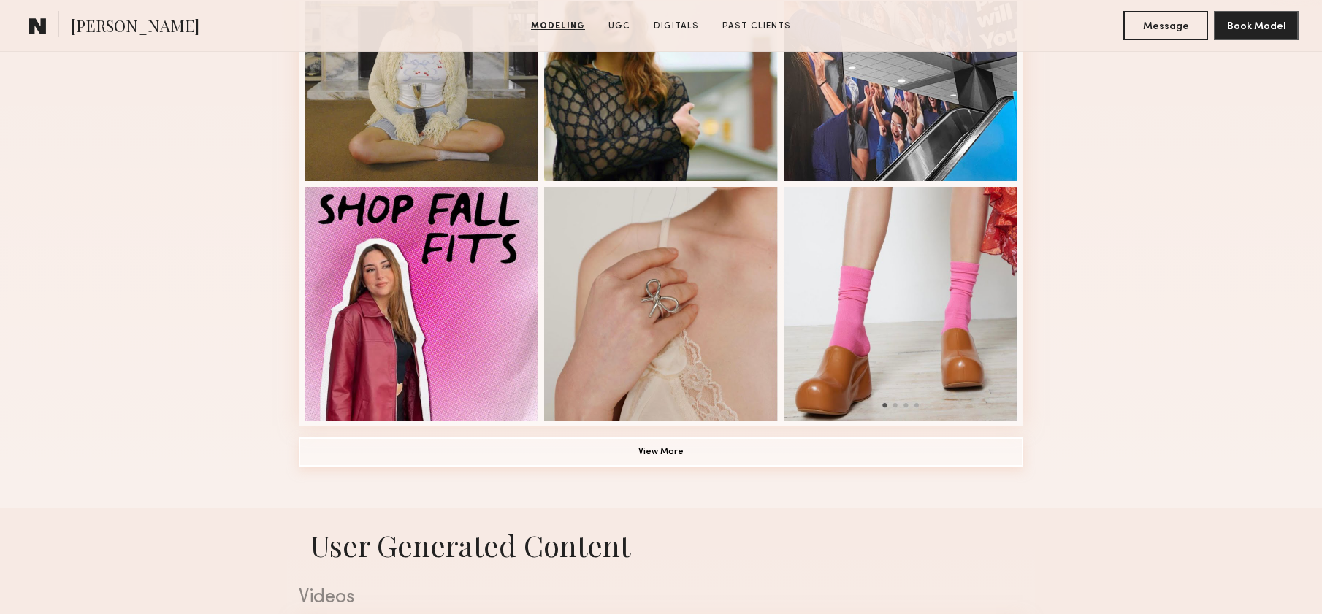
click at [694, 459] on button "View More" at bounding box center [661, 451] width 724 height 29
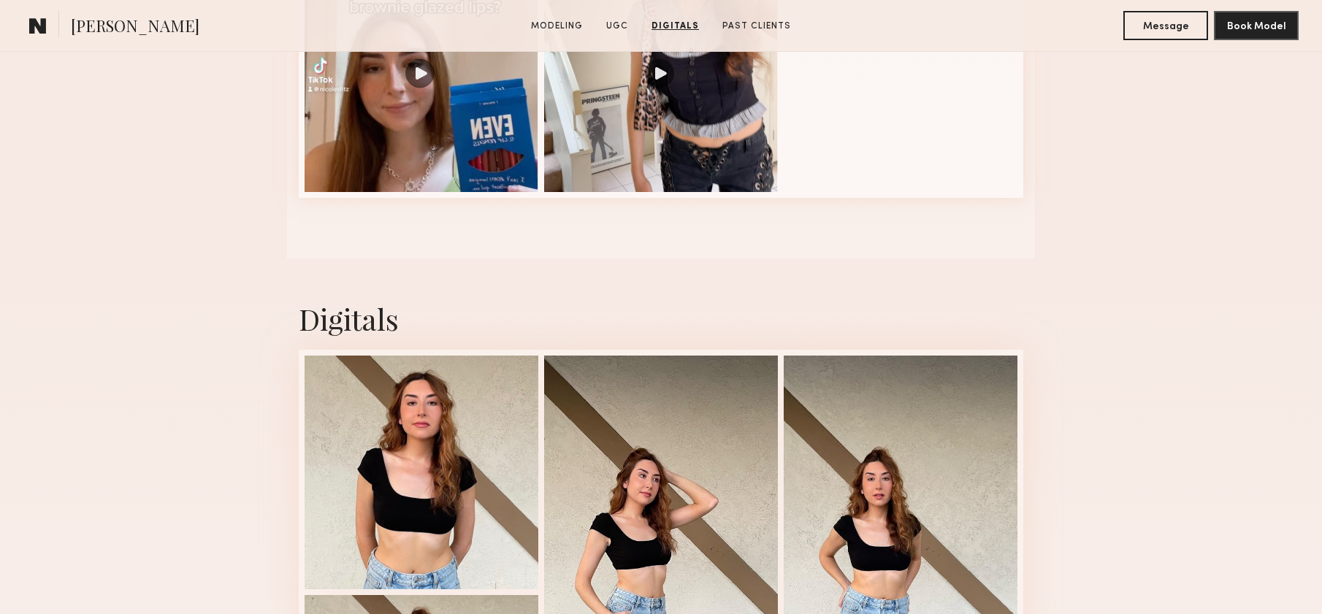
scroll to position [2231, 0]
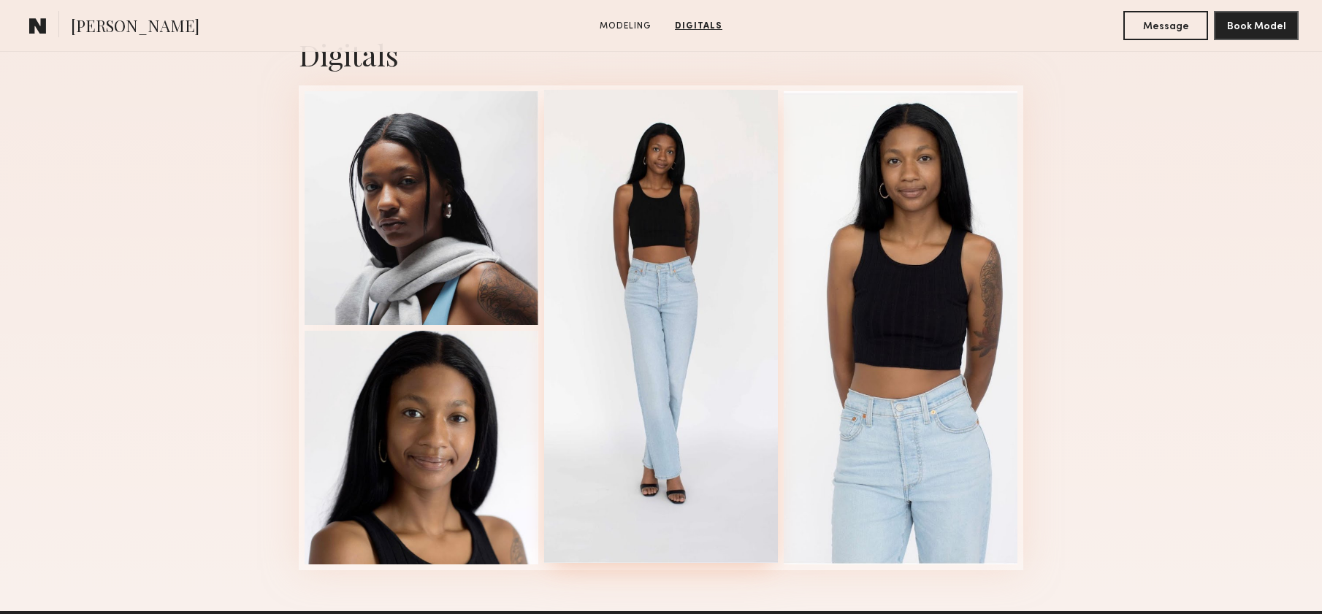
scroll to position [941, 0]
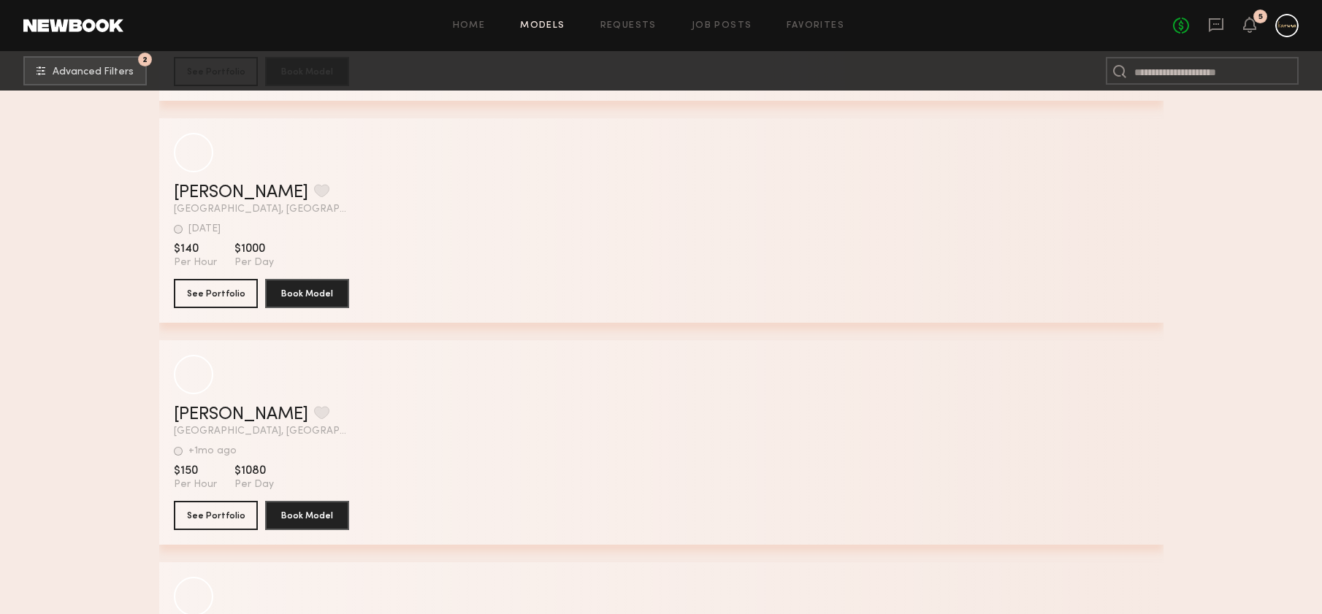
scroll to position [67291, 0]
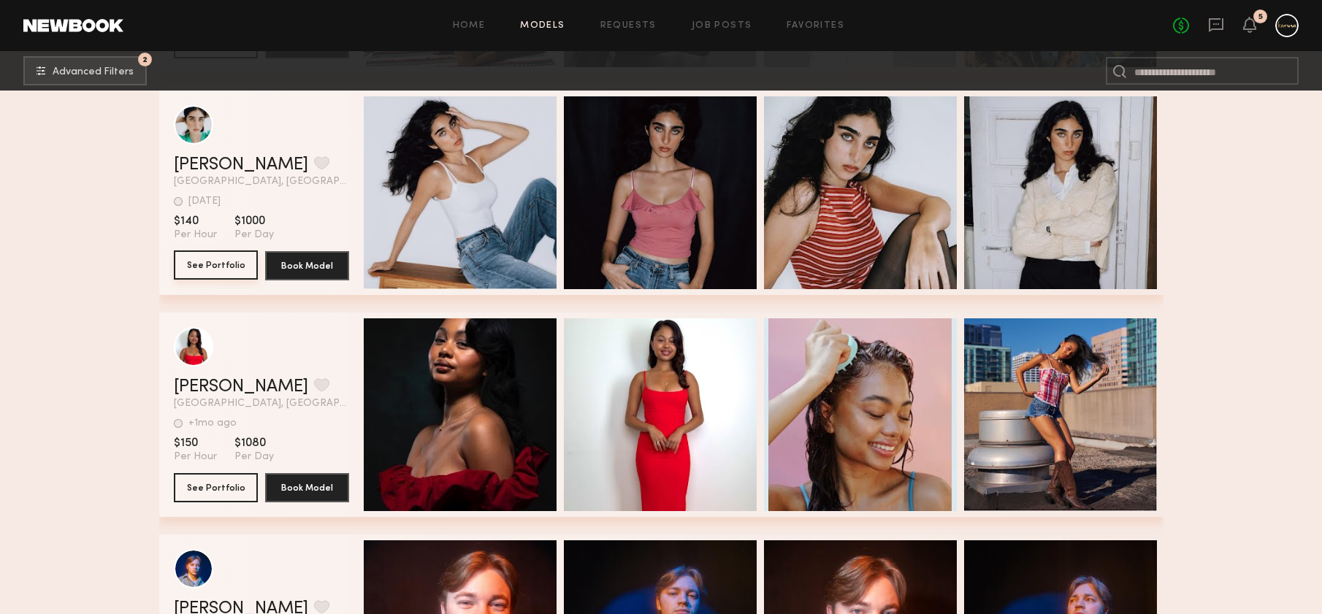
click at [221, 275] on button "See Portfolio" at bounding box center [216, 264] width 84 height 29
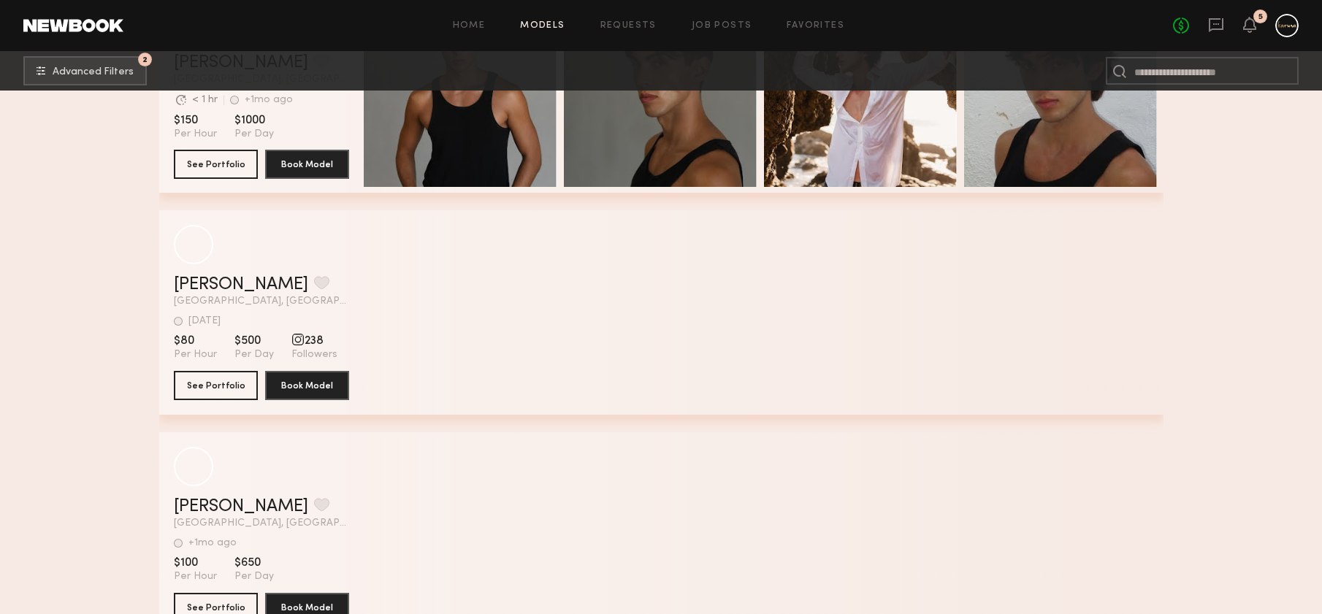
scroll to position [69434, 0]
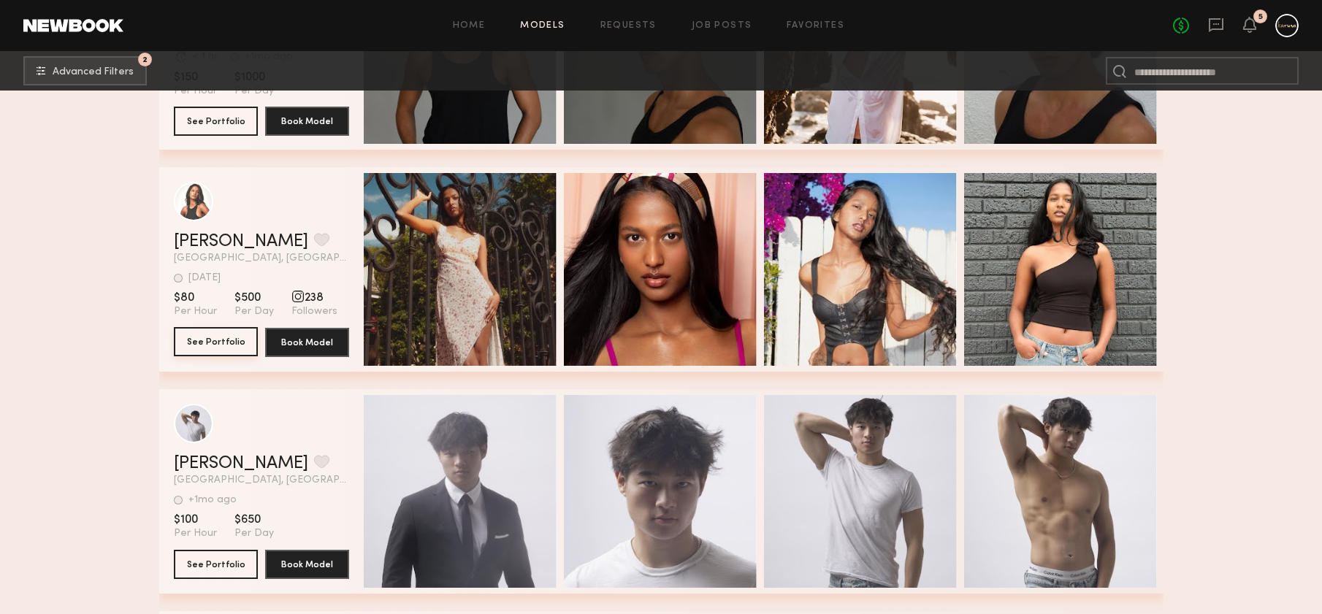
click at [229, 348] on button "See Portfolio" at bounding box center [216, 341] width 84 height 29
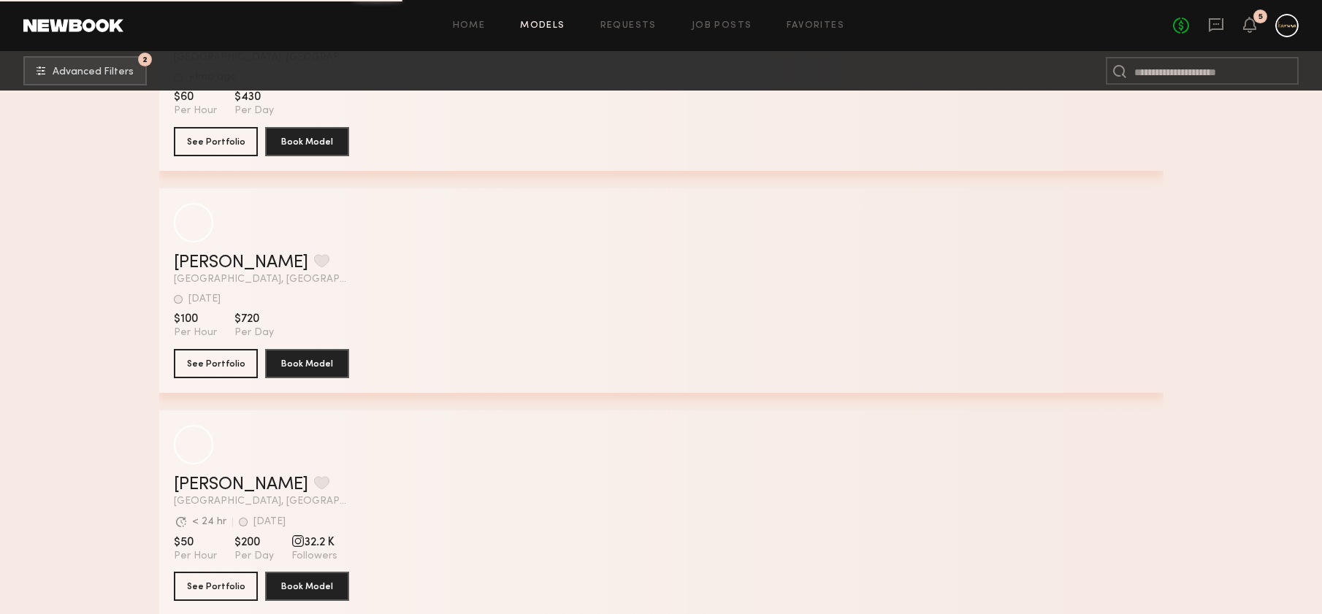
scroll to position [82344, 0]
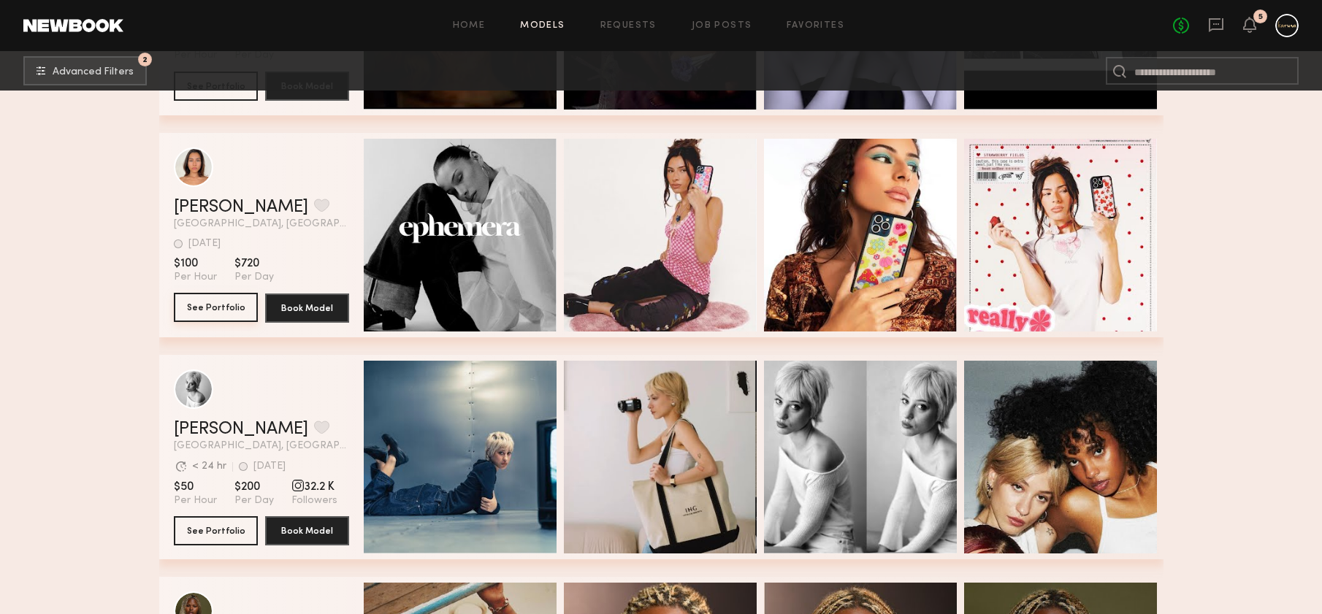
click at [237, 310] on button "See Portfolio" at bounding box center [216, 307] width 84 height 29
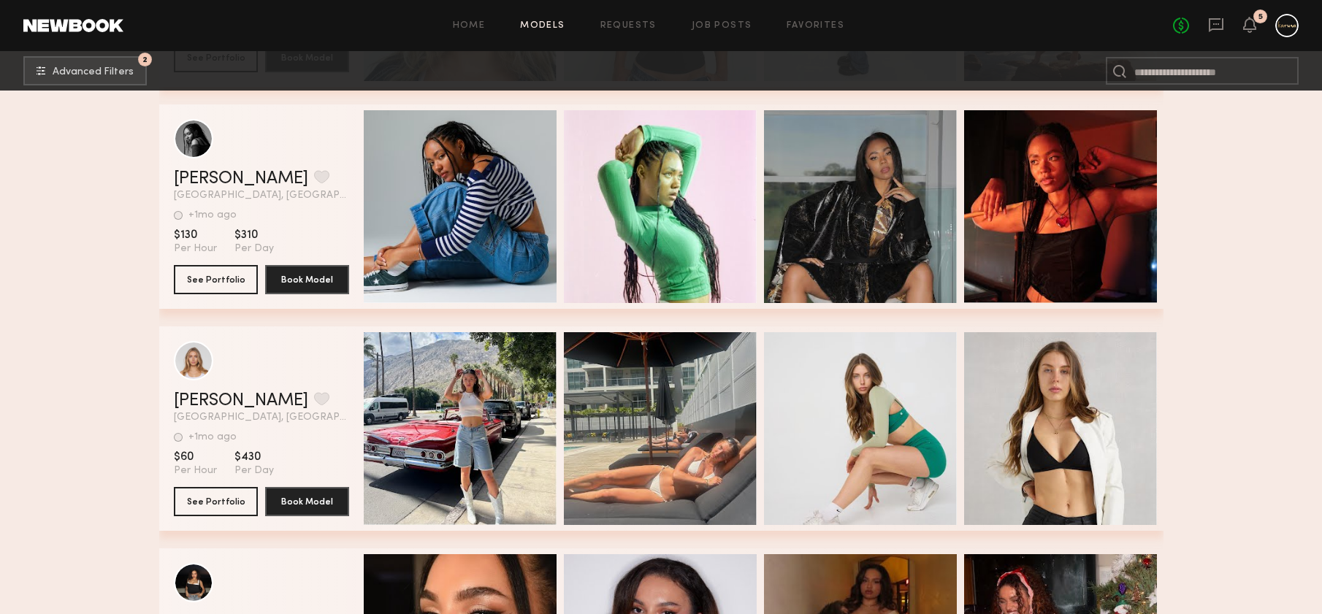
scroll to position [83430, 0]
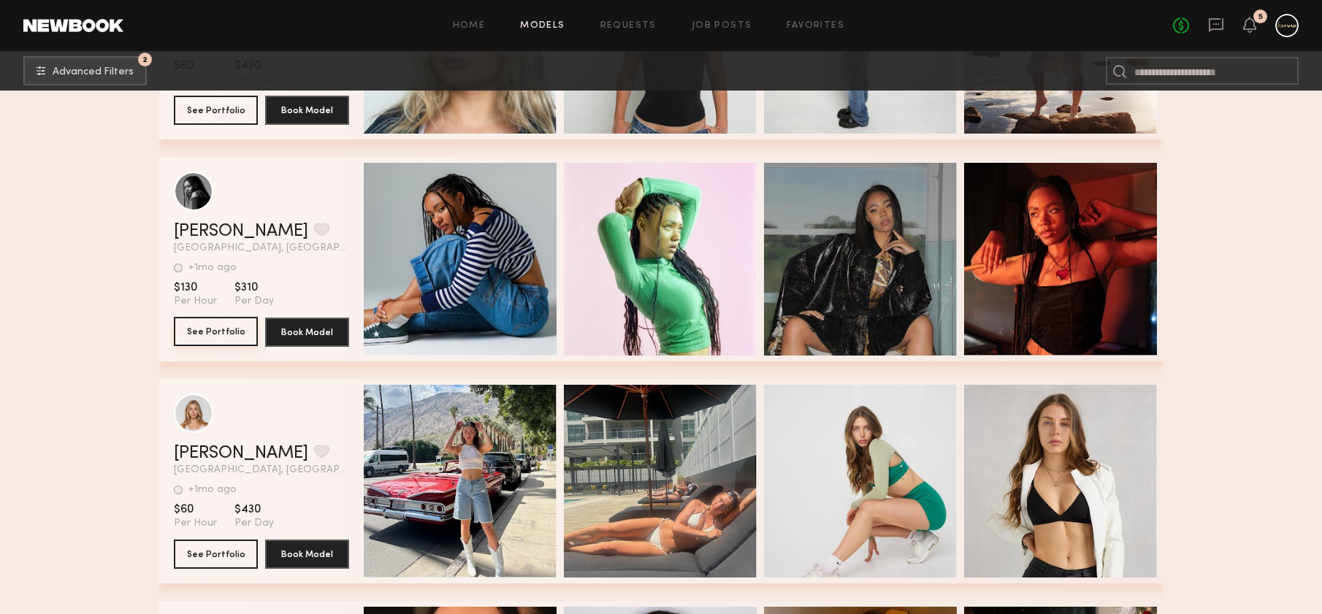
click at [201, 325] on button "See Portfolio" at bounding box center [216, 331] width 84 height 29
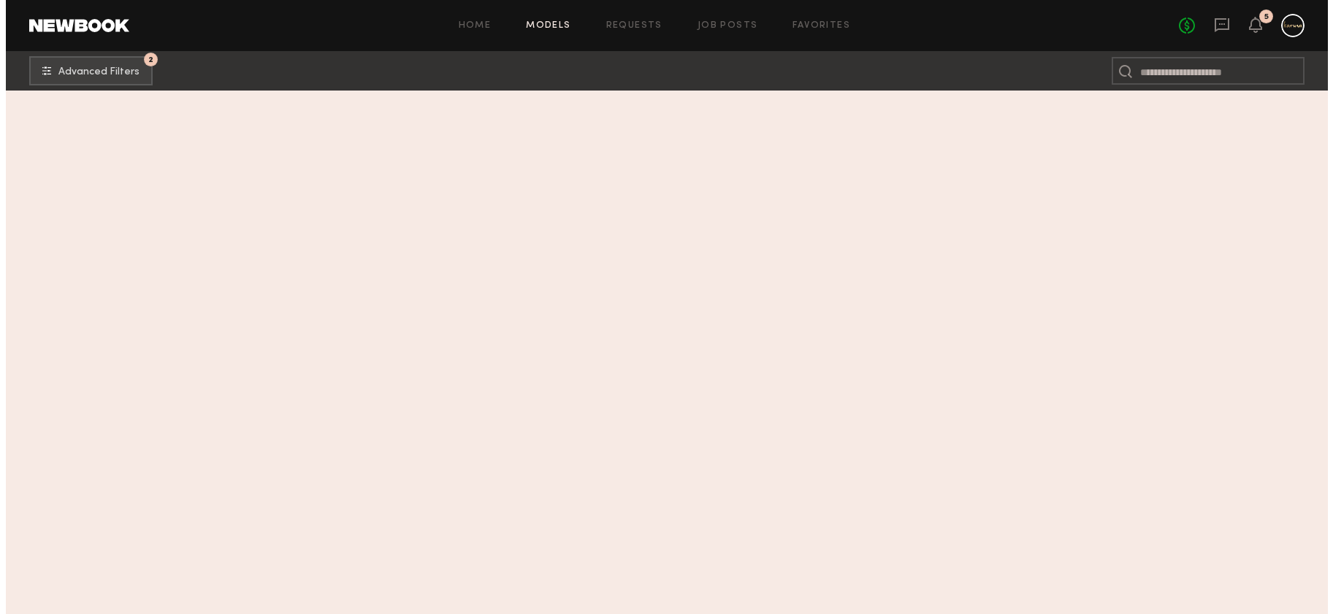
scroll to position [0, 0]
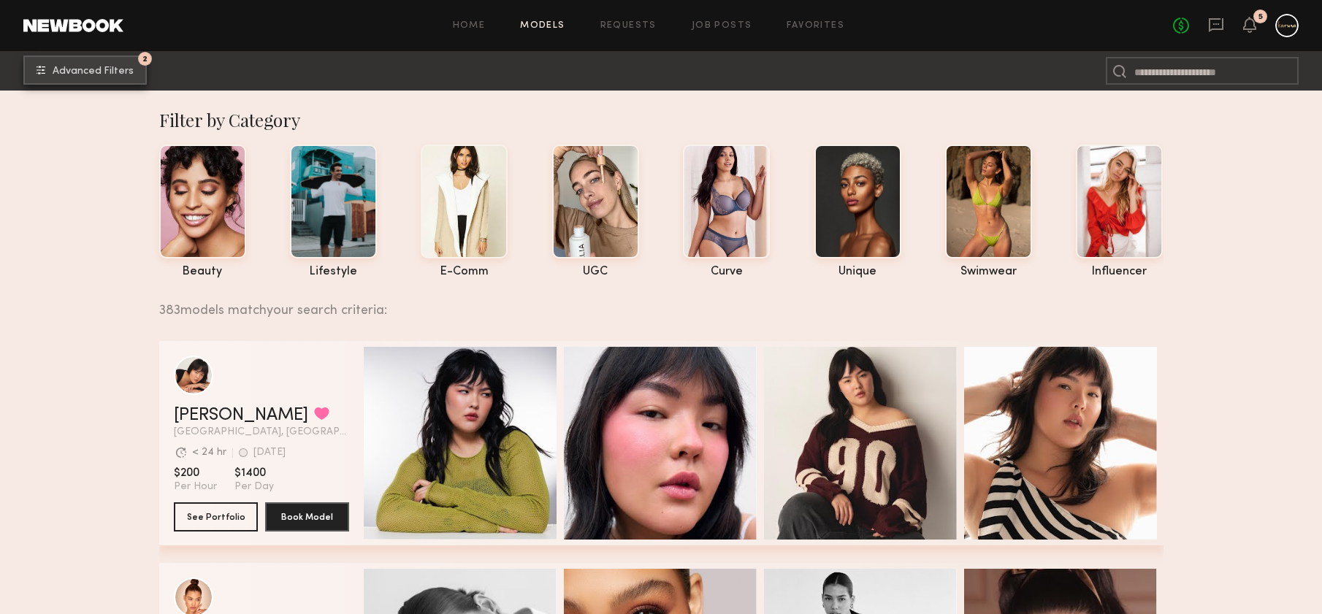
click at [86, 64] on button "2 Advanced Filters" at bounding box center [84, 69] width 123 height 29
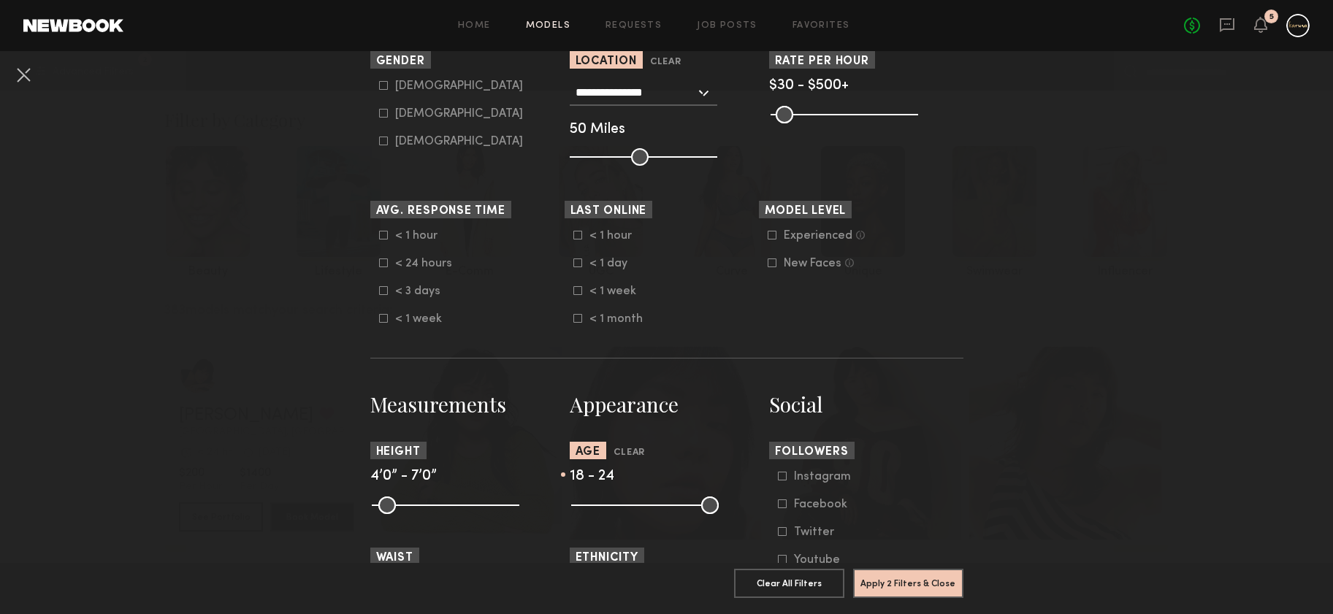
scroll to position [430, 0]
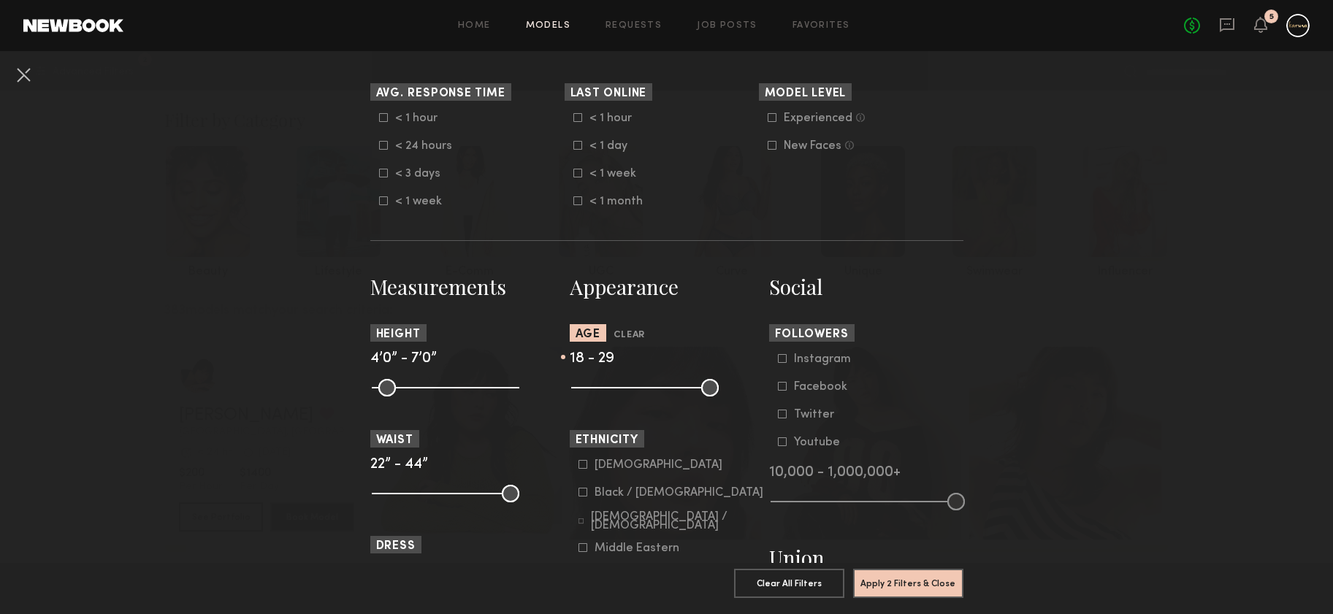
drag, startPoint x: 602, startPoint y: 386, endPoint x: 620, endPoint y: 388, distance: 18.4
type input "**"
click at [620, 388] on input "range" at bounding box center [645, 388] width 148 height 18
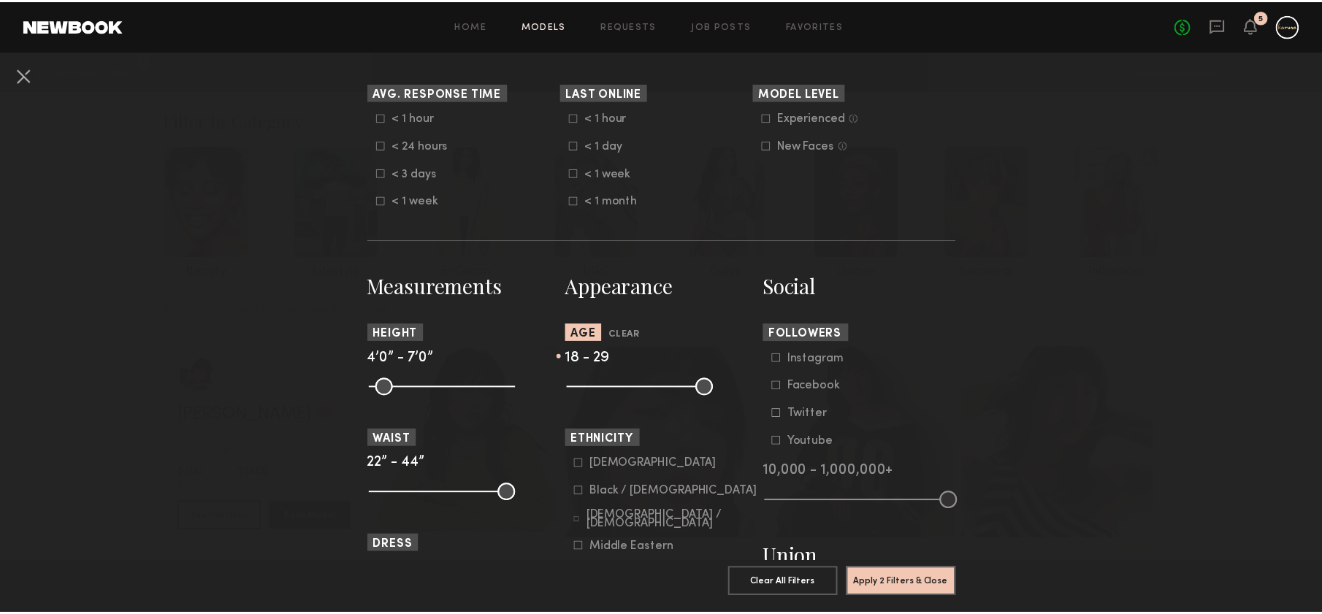
scroll to position [119, 0]
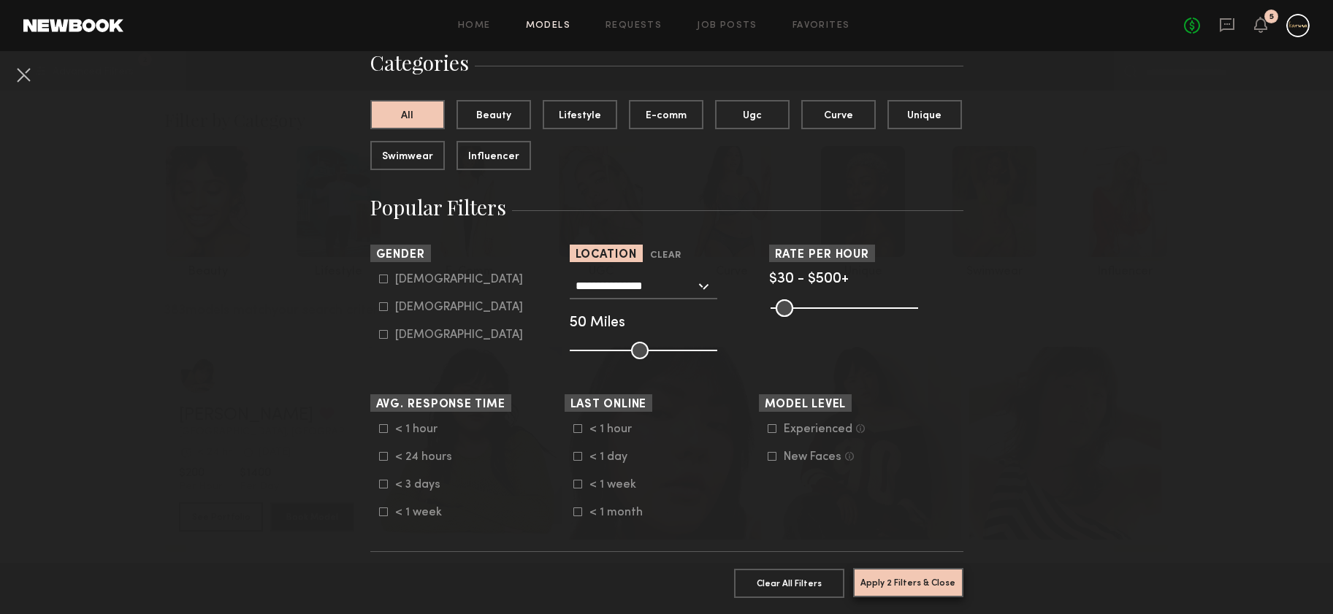
click at [922, 572] on button "Apply 2 Filters & Close" at bounding box center [908, 582] width 110 height 29
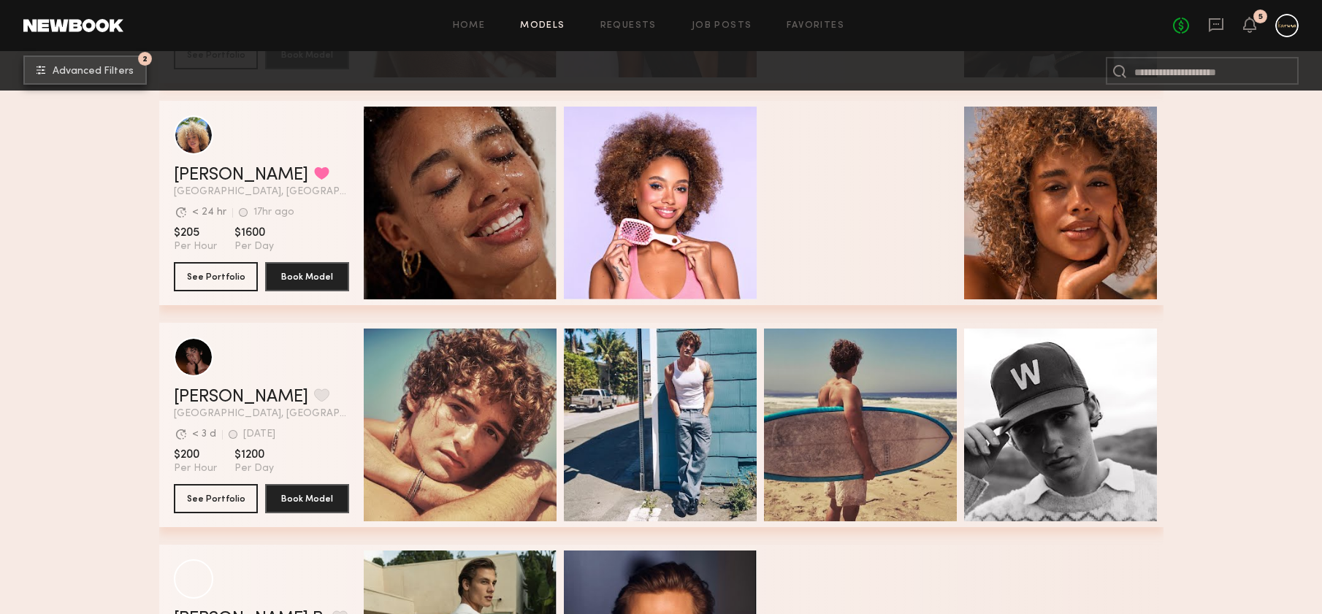
scroll to position [903, 0]
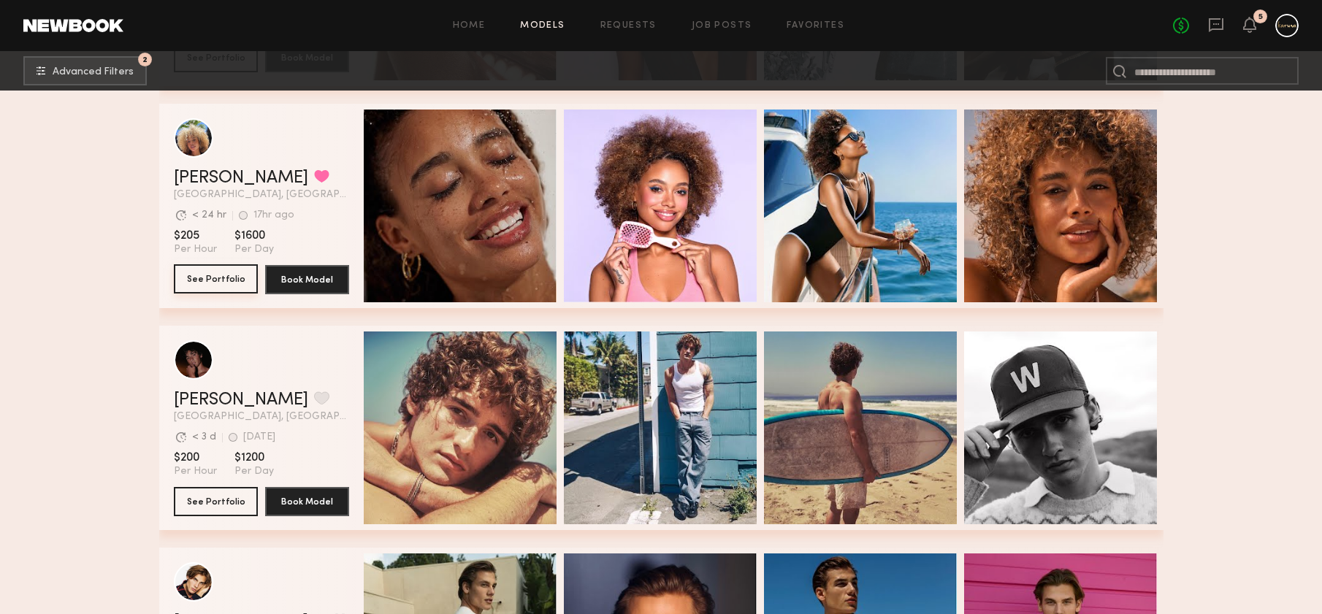
click at [202, 271] on button "See Portfolio" at bounding box center [216, 278] width 84 height 29
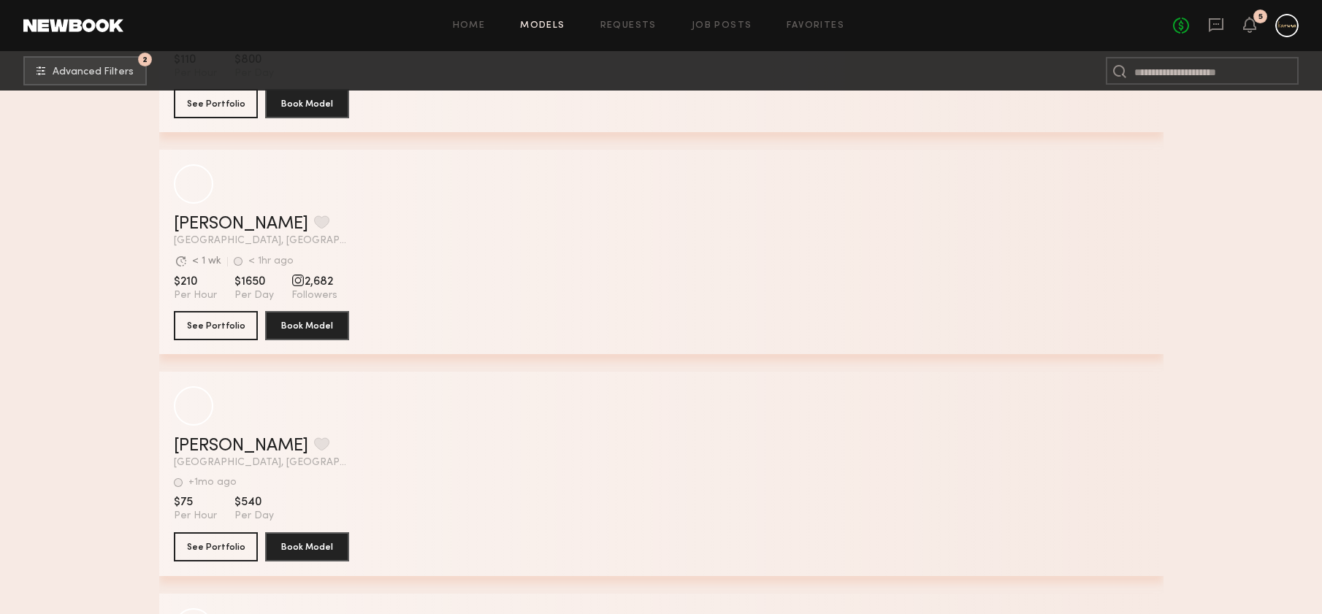
scroll to position [4021, 0]
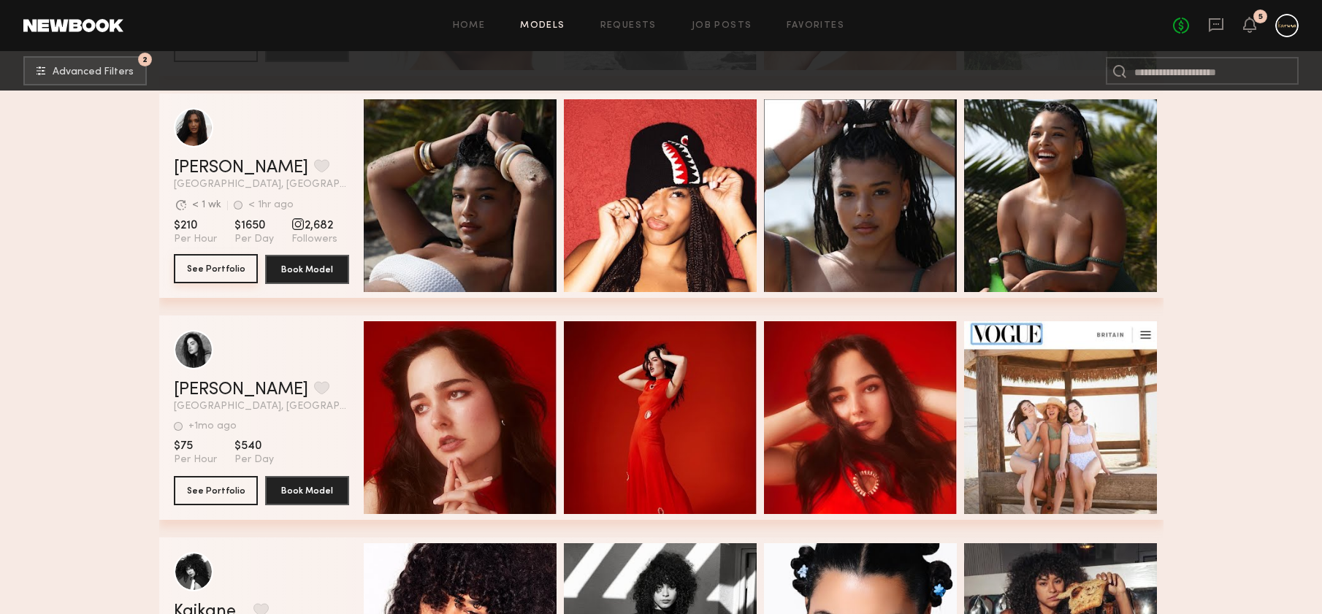
click at [216, 267] on button "See Portfolio" at bounding box center [216, 268] width 84 height 29
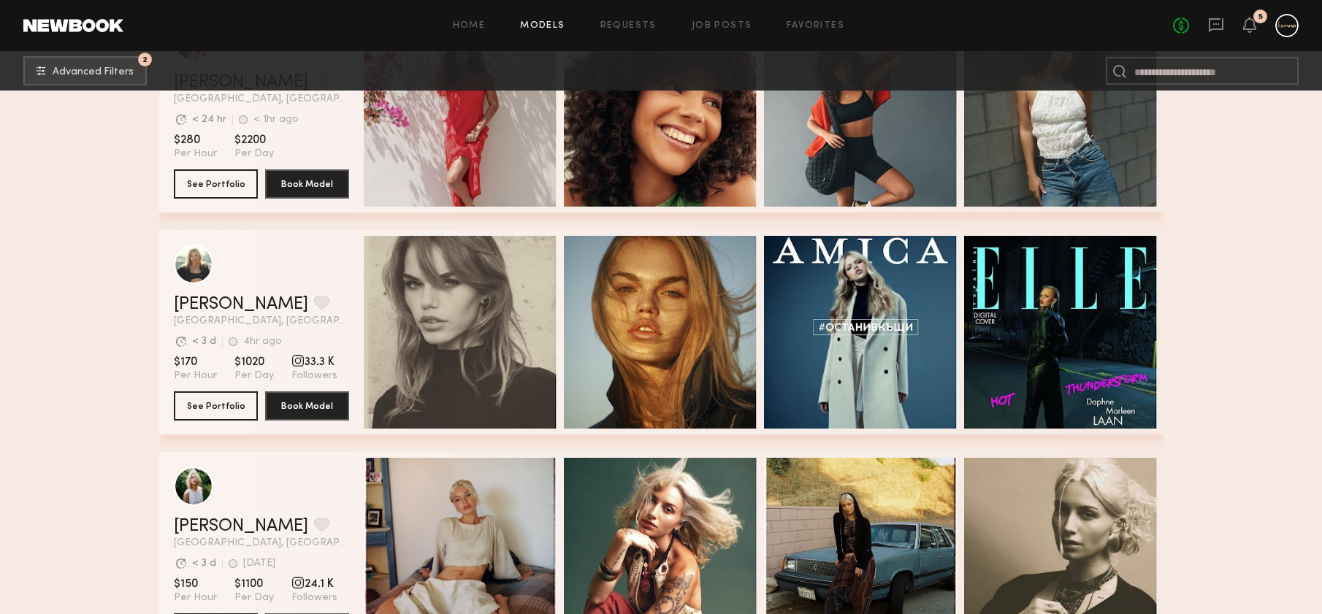
scroll to position [4746, 0]
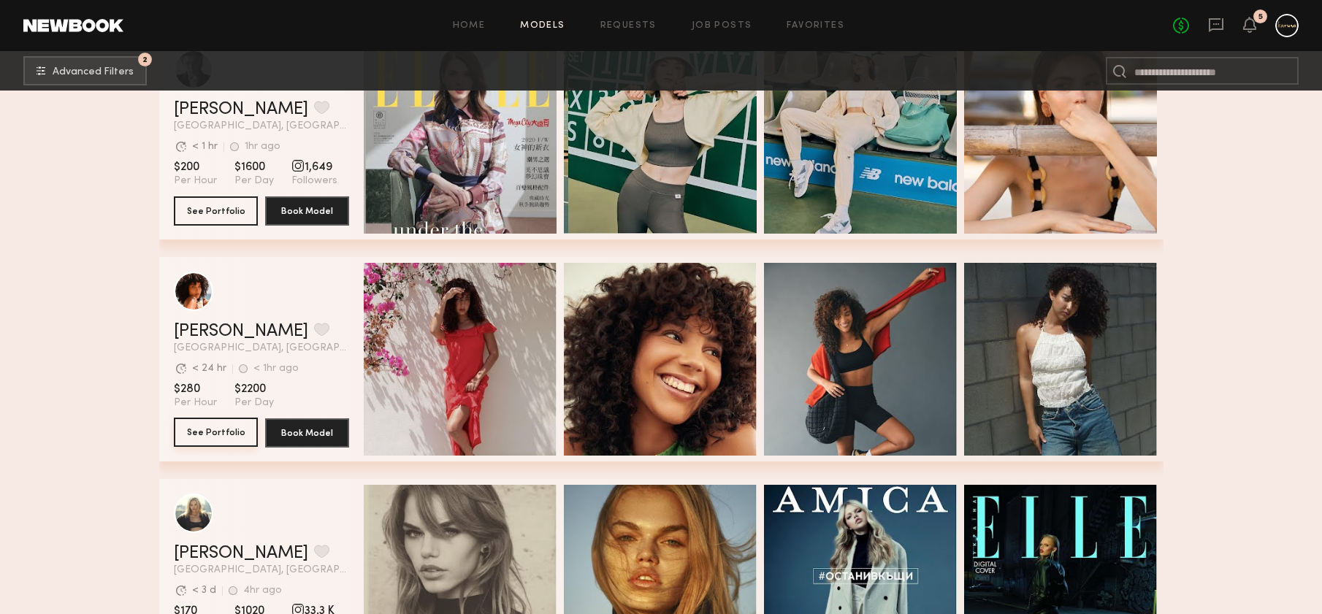
click at [214, 426] on button "See Portfolio" at bounding box center [216, 432] width 84 height 29
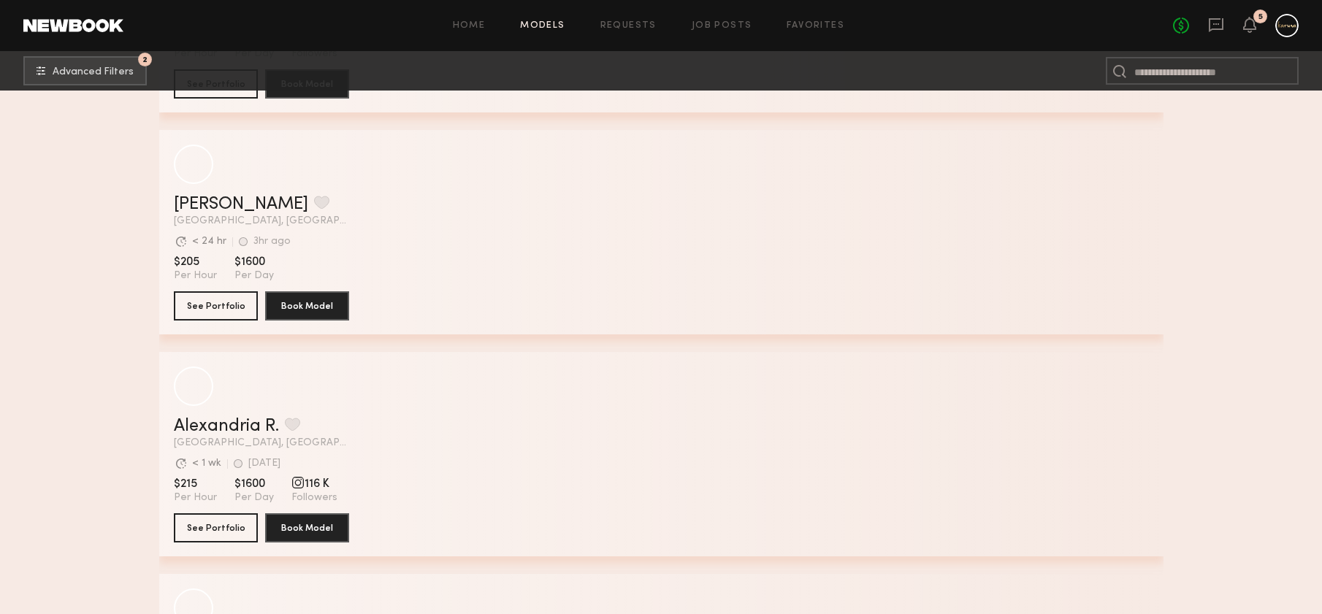
scroll to position [13211, 0]
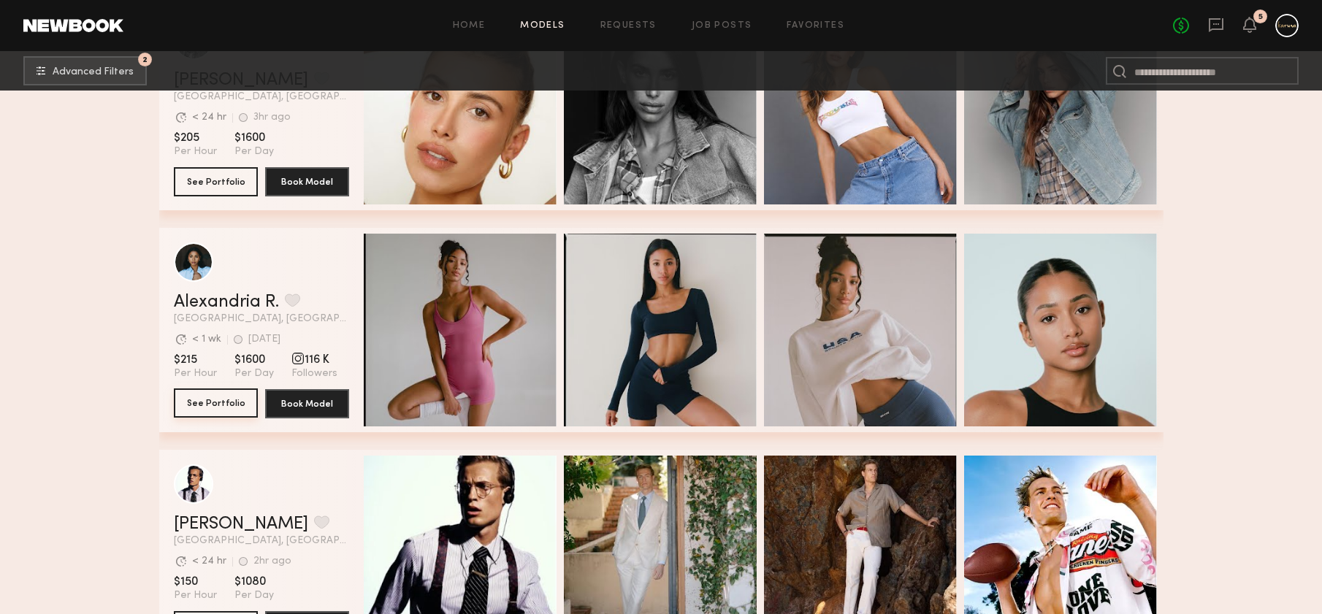
click at [242, 412] on button "See Portfolio" at bounding box center [216, 402] width 84 height 29
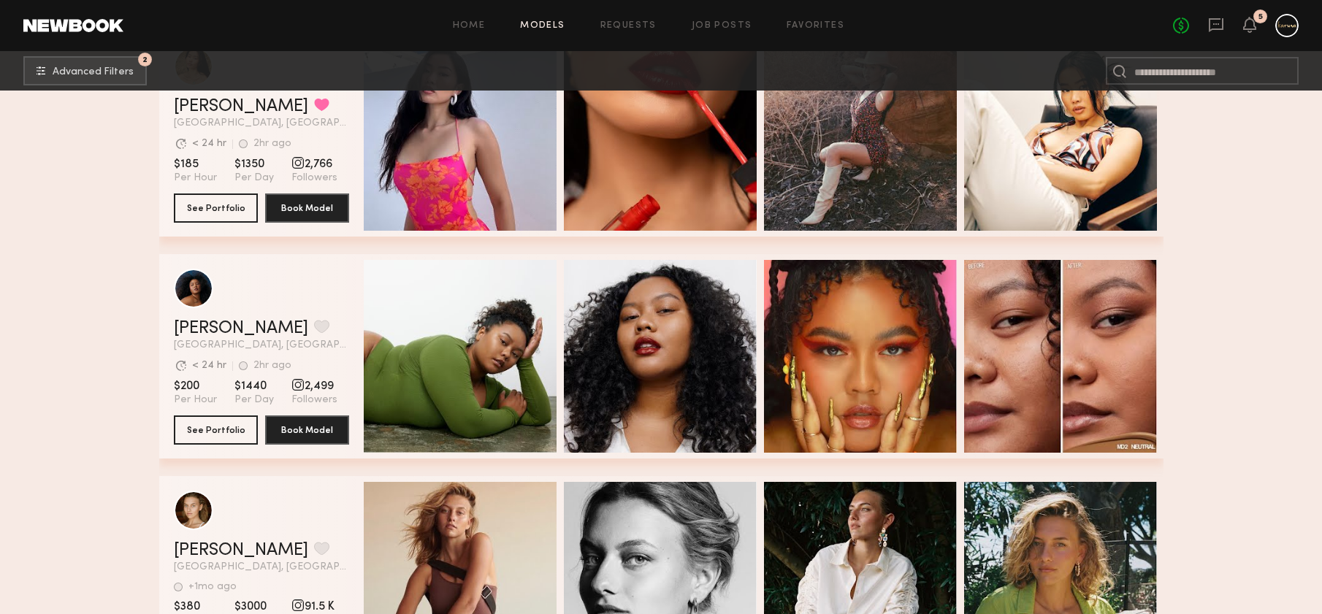
scroll to position [14797, 0]
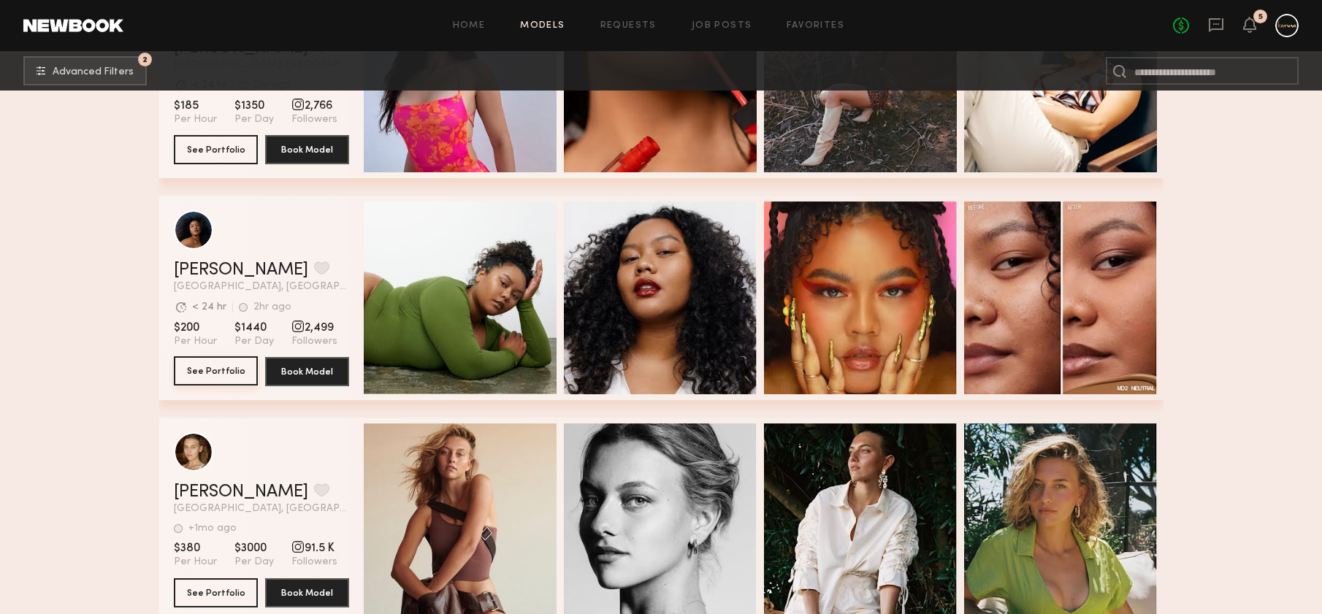
click at [237, 365] on button "See Portfolio" at bounding box center [216, 370] width 84 height 29
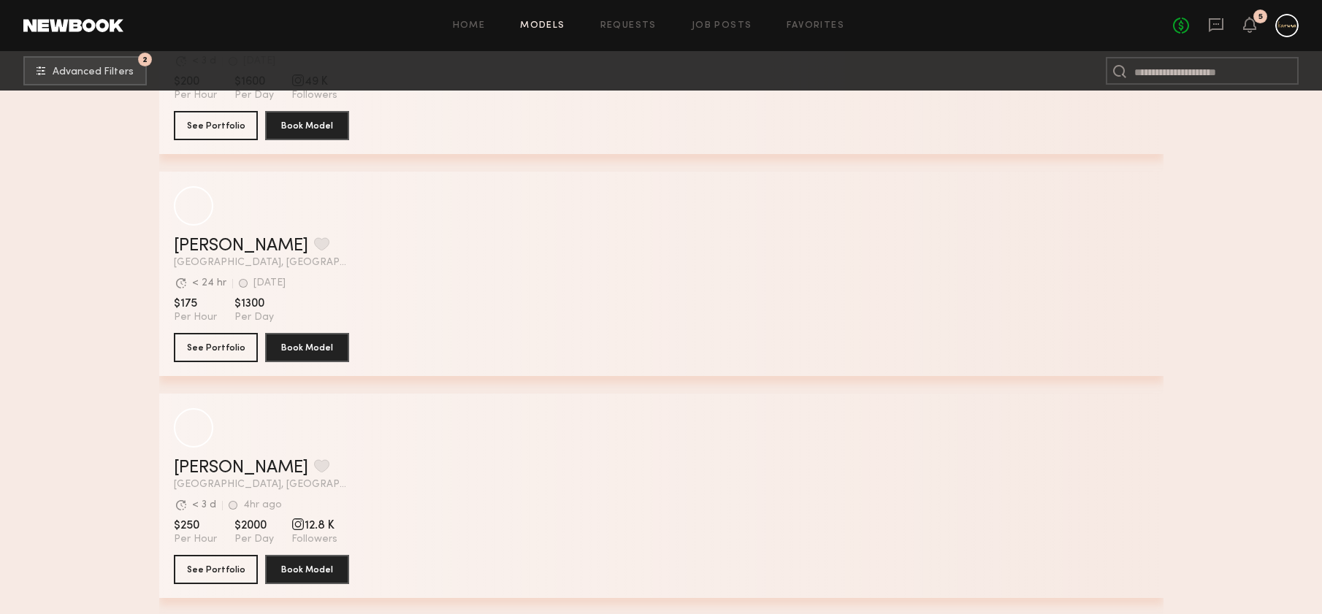
scroll to position [17563, 0]
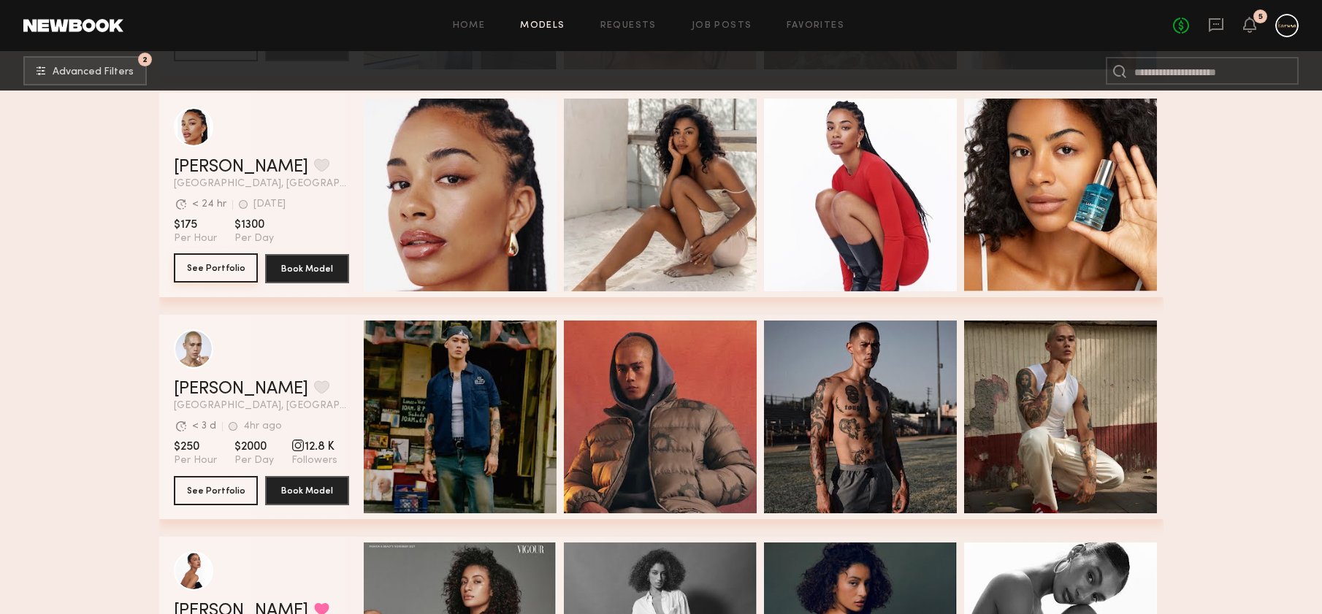
click at [245, 273] on button "See Portfolio" at bounding box center [216, 267] width 84 height 29
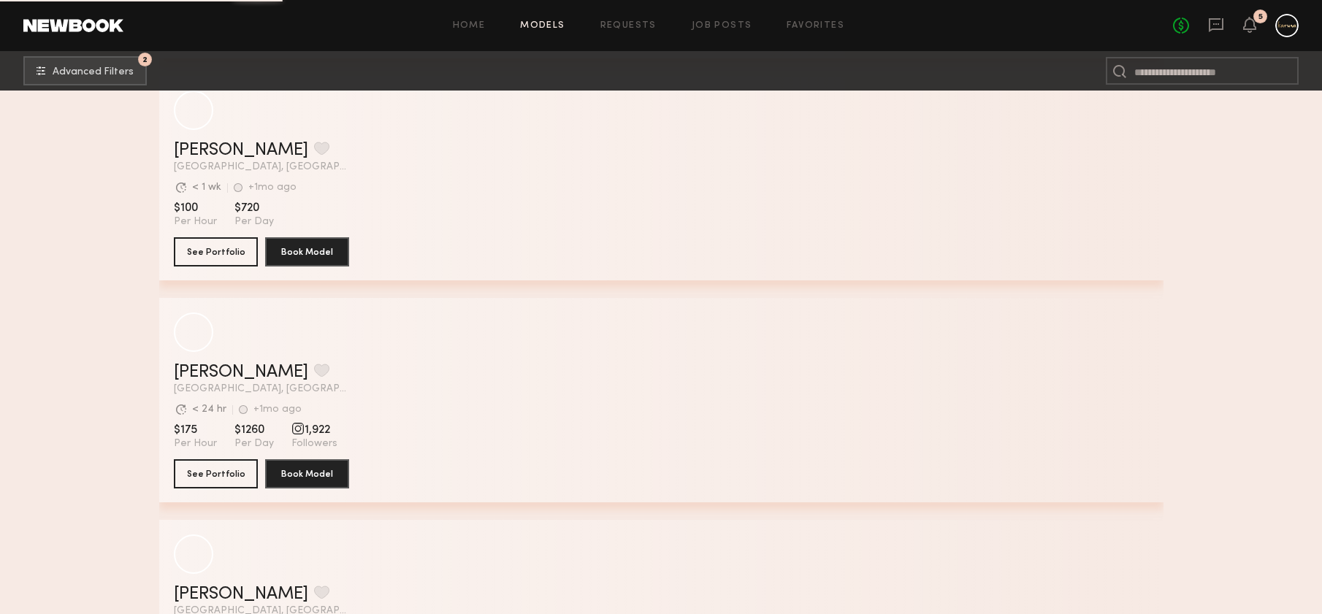
scroll to position [52013, 0]
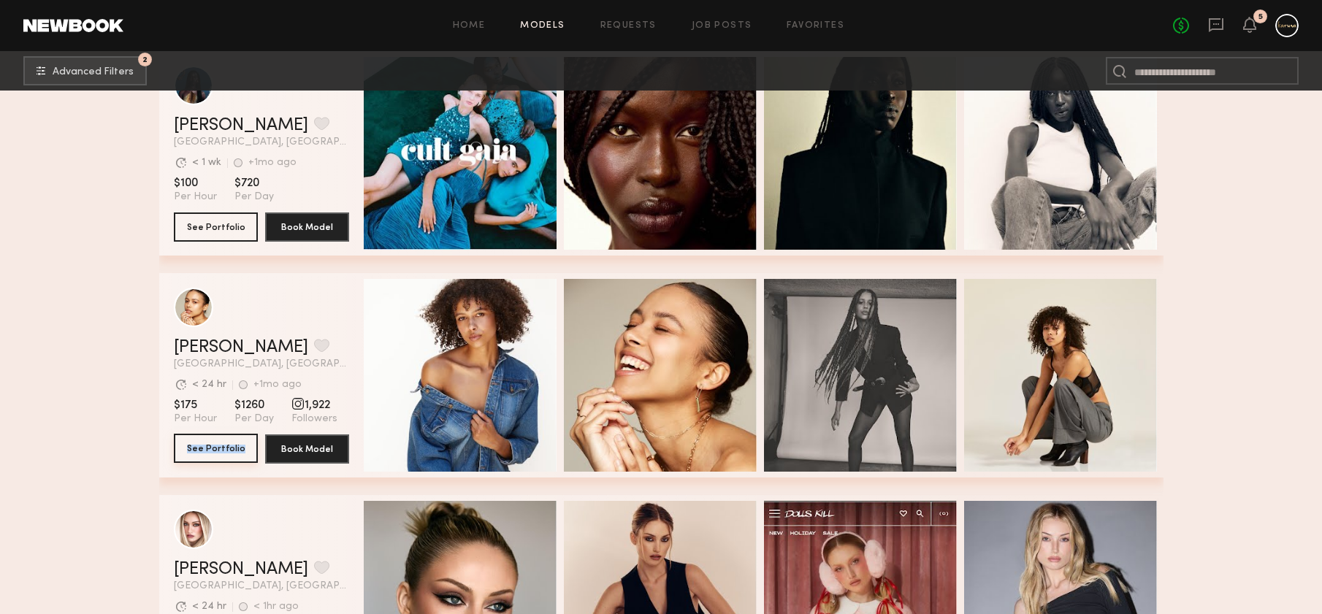
click at [213, 451] on button "See Portfolio" at bounding box center [216, 448] width 84 height 29
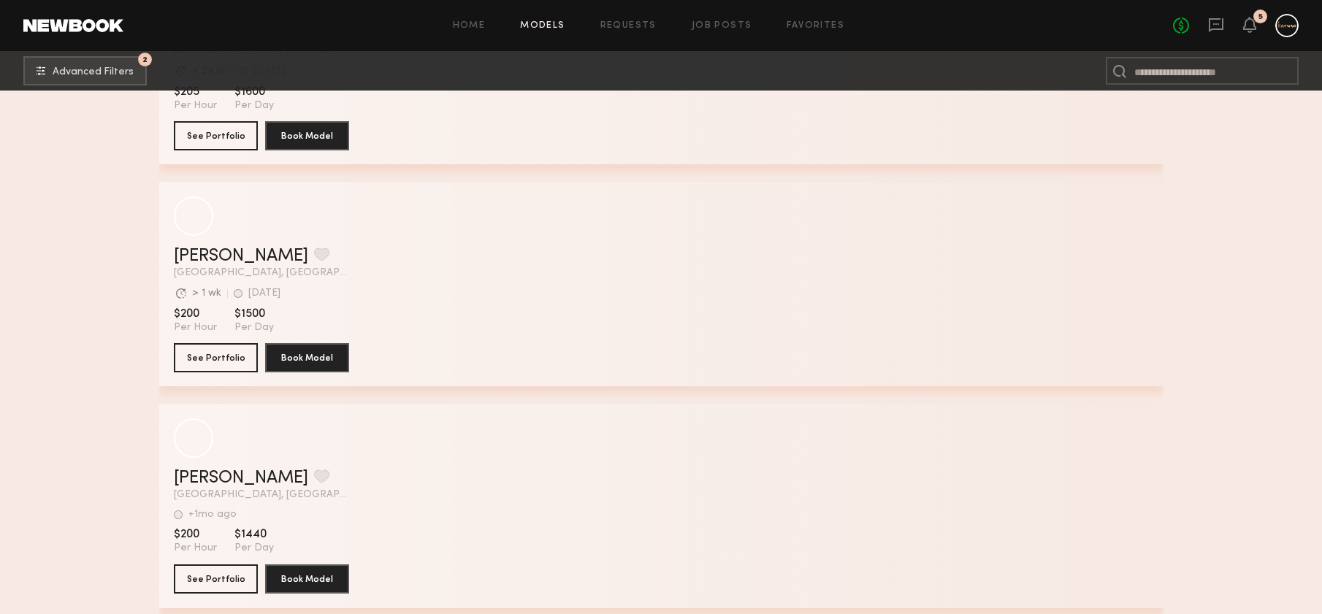
scroll to position [59435, 0]
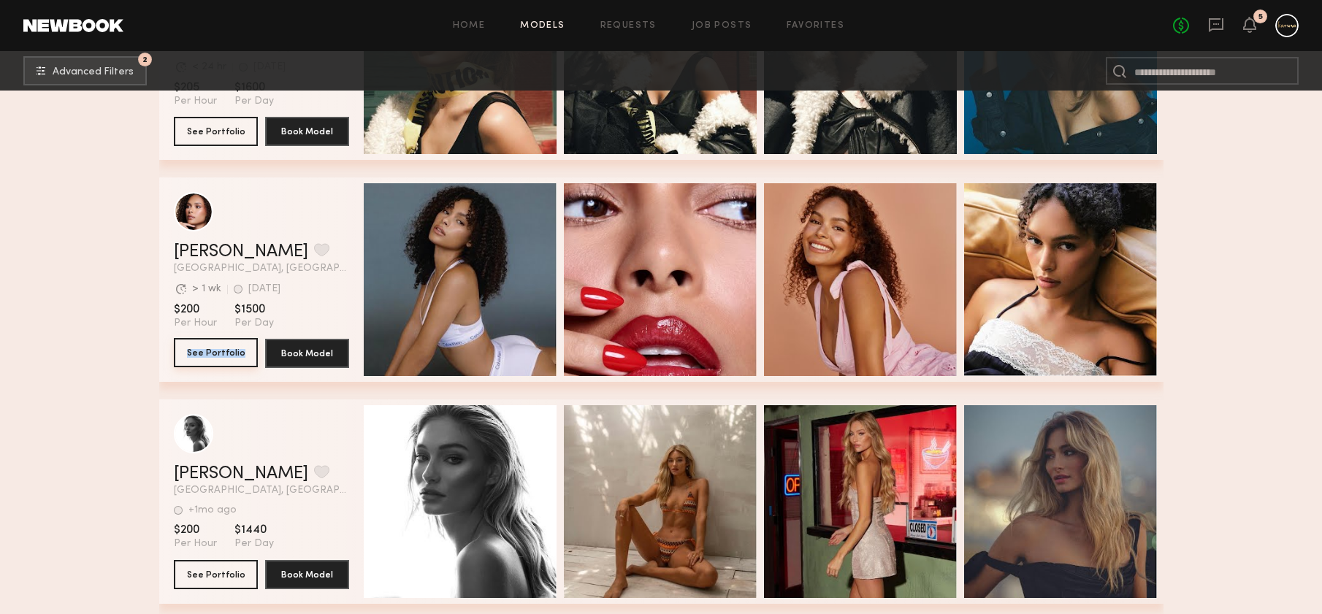
click at [192, 352] on button "See Portfolio" at bounding box center [216, 352] width 84 height 29
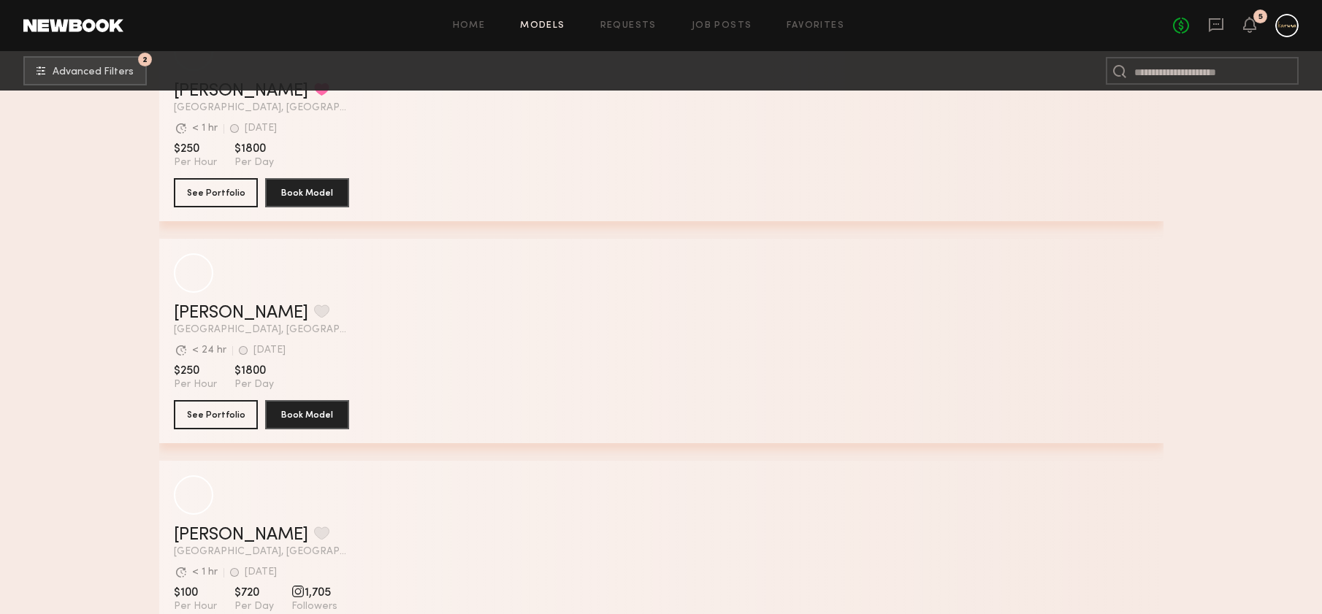
scroll to position [64183, 0]
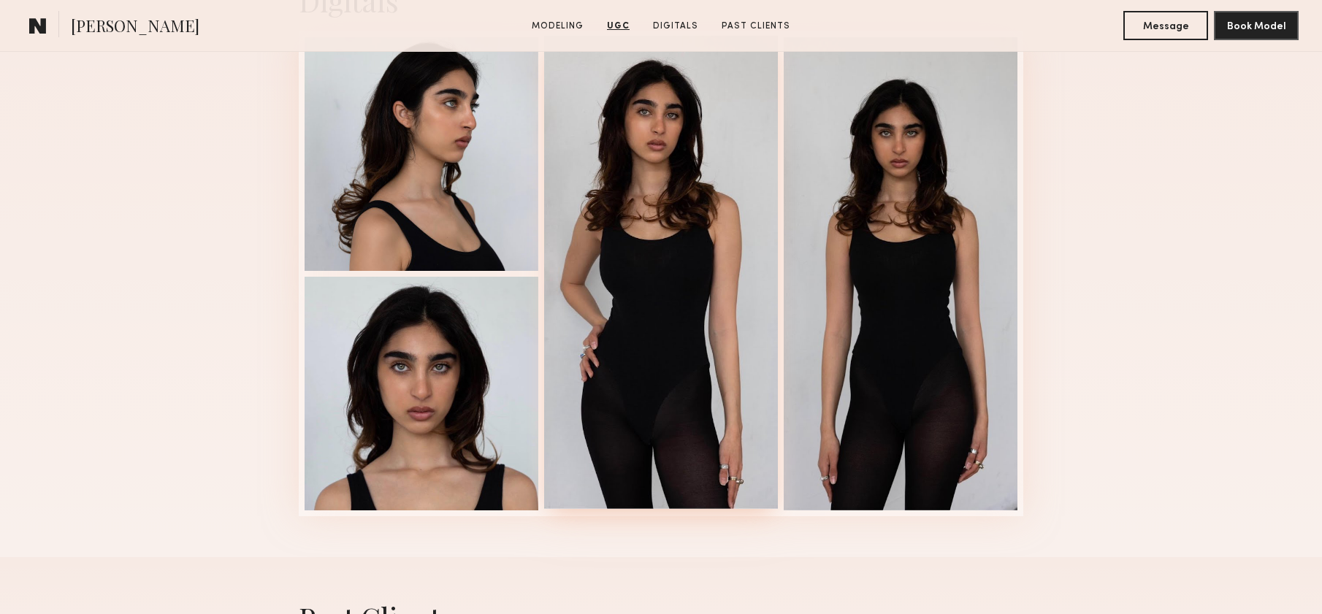
scroll to position [2251, 0]
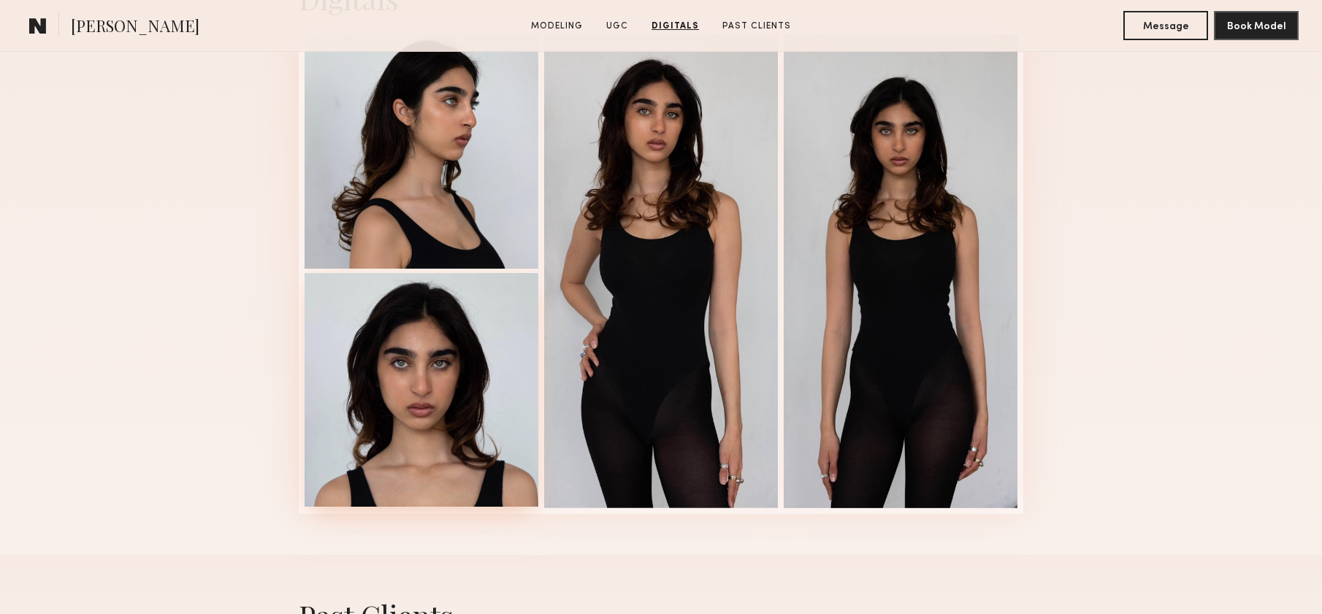
click at [405, 431] on div at bounding box center [422, 390] width 234 height 234
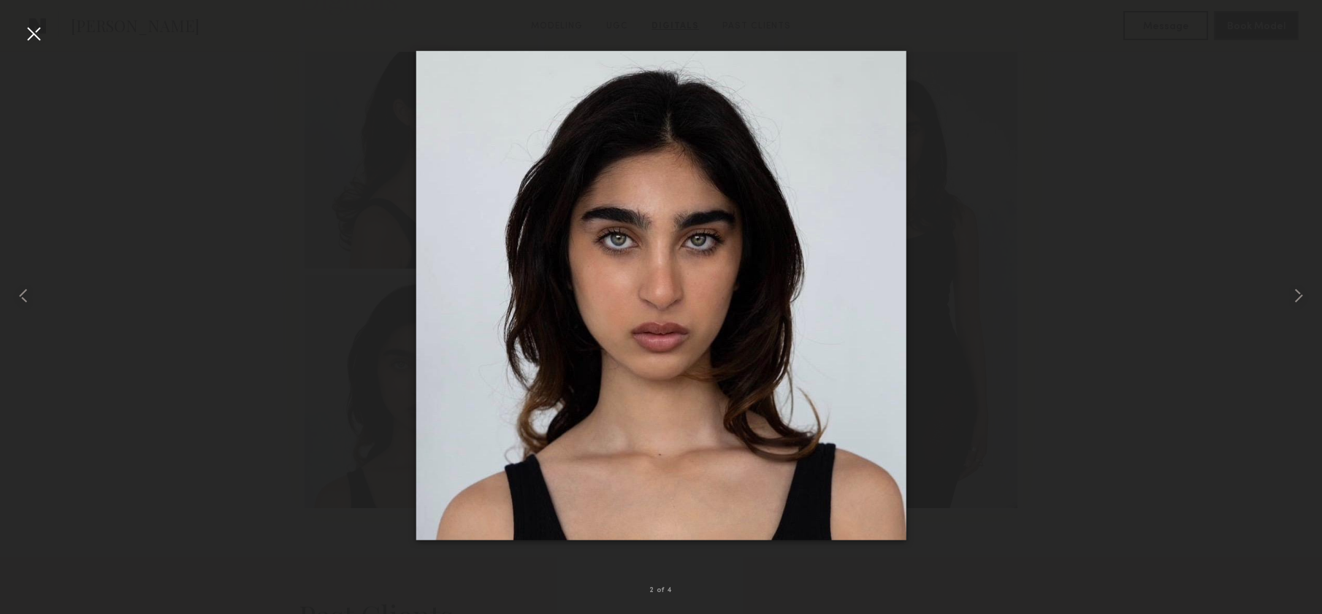
click at [22, 22] on div at bounding box center [33, 33] width 23 height 23
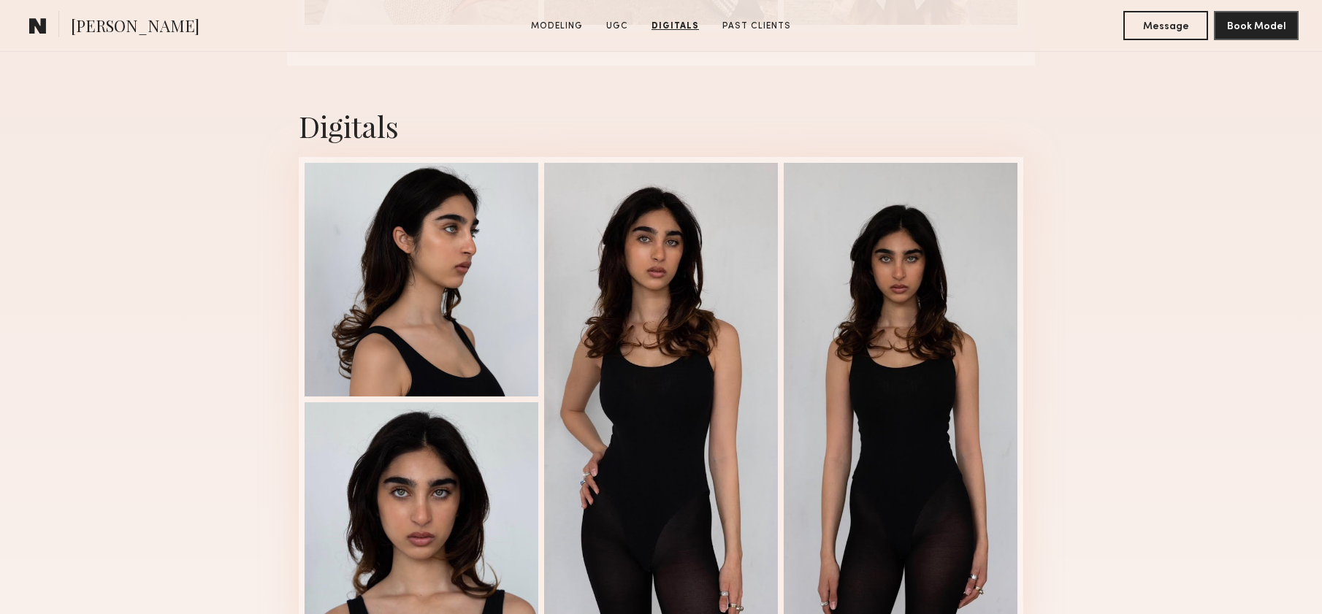
scroll to position [0, 0]
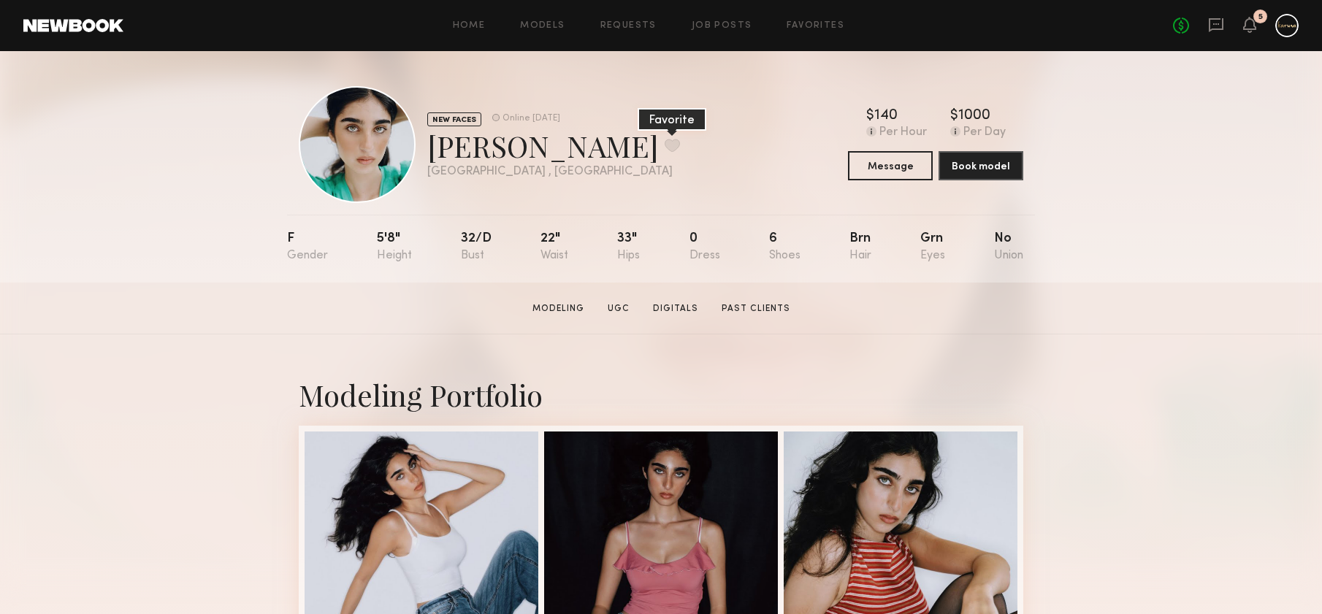
click at [665, 149] on button at bounding box center [672, 145] width 15 height 13
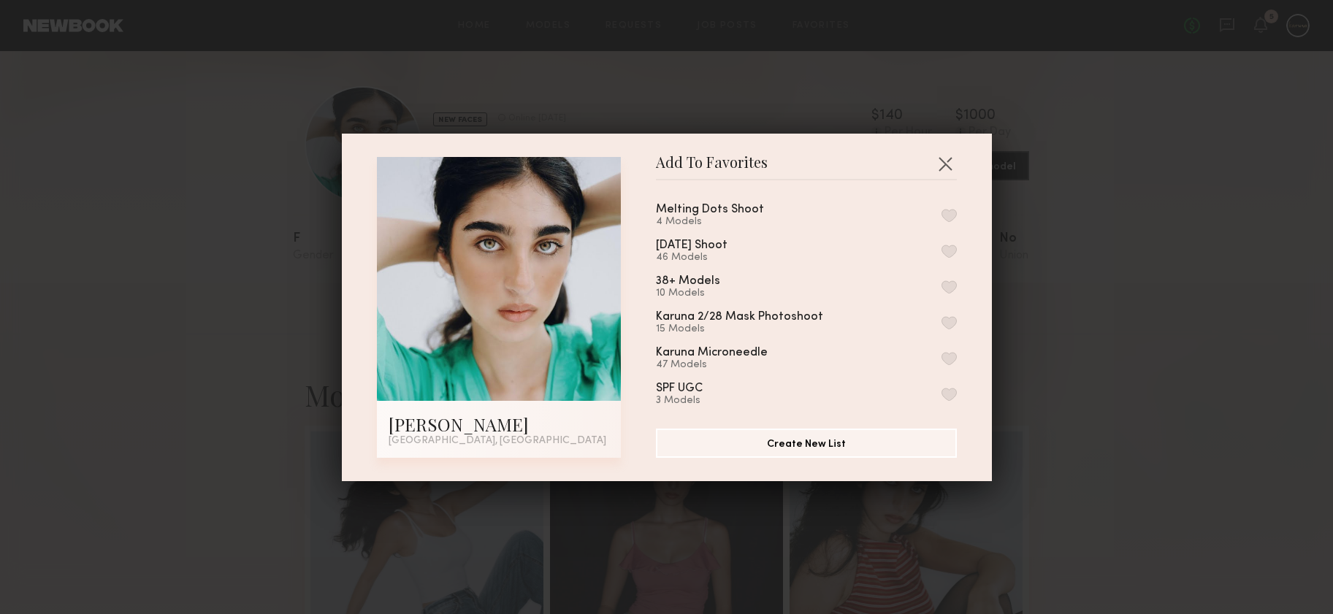
click at [941, 210] on button "button" at bounding box center [948, 215] width 15 height 13
click at [834, 446] on button "Create New List" at bounding box center [806, 442] width 301 height 29
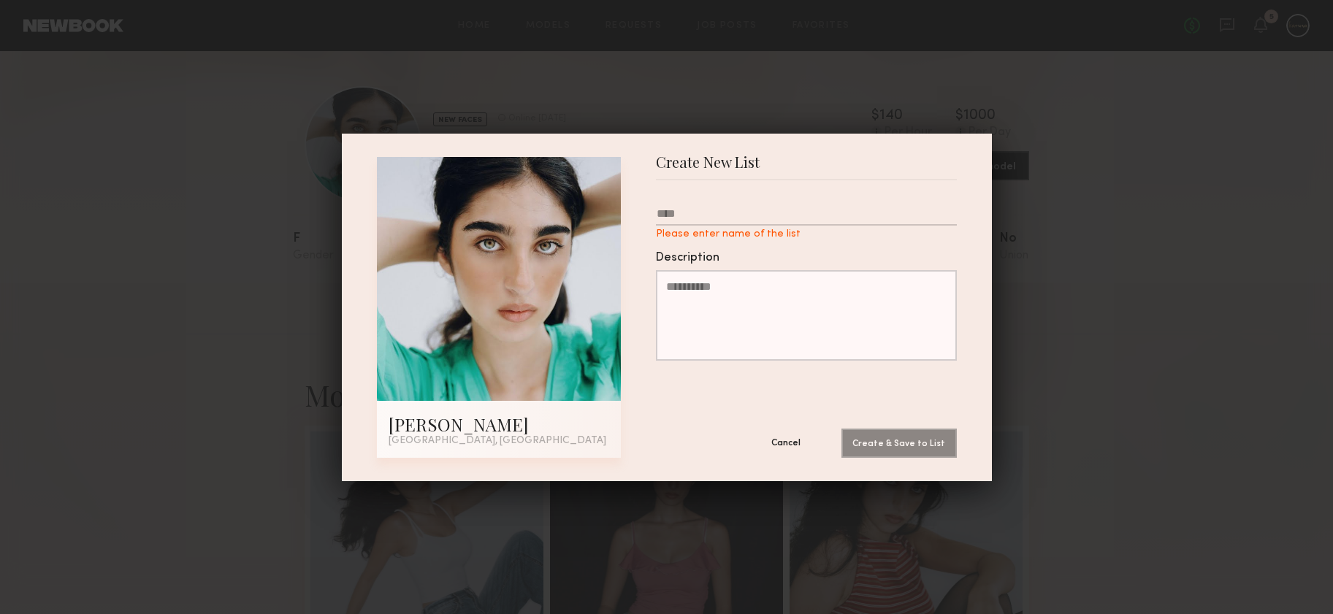
click at [756, 435] on button "Cancel" at bounding box center [786, 442] width 88 height 29
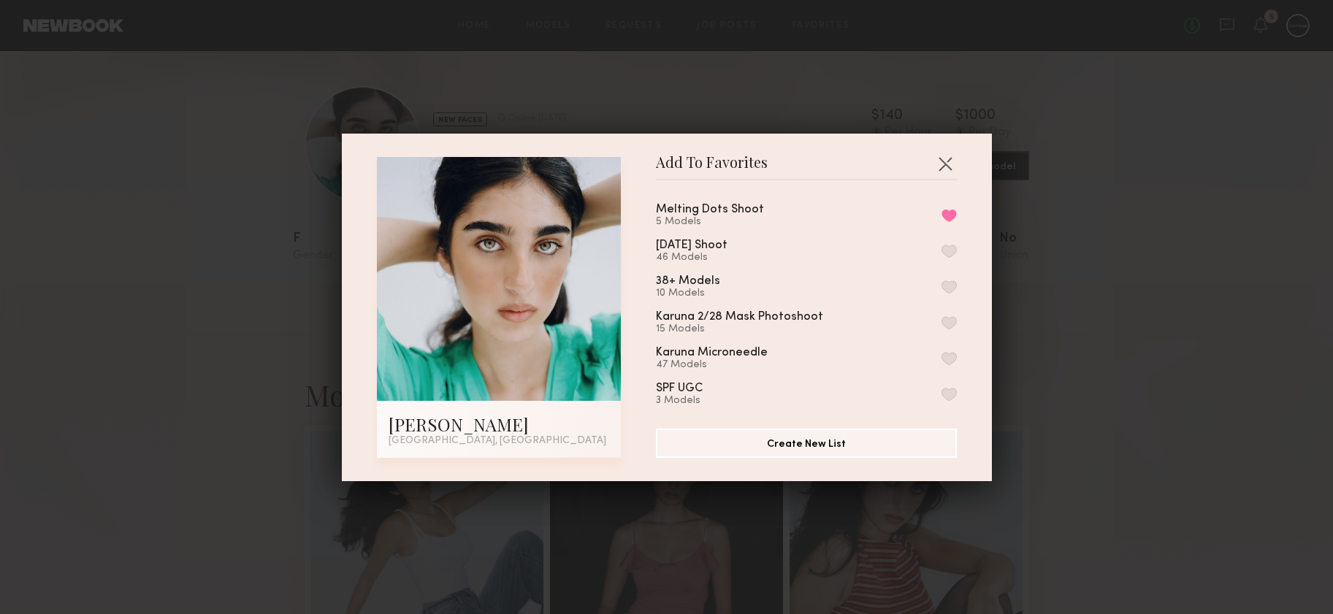
click at [1190, 157] on div "Add To Favorites [PERSON_NAME] [GEOGRAPHIC_DATA], [GEOGRAPHIC_DATA] Add To Favo…" at bounding box center [666, 307] width 1333 height 614
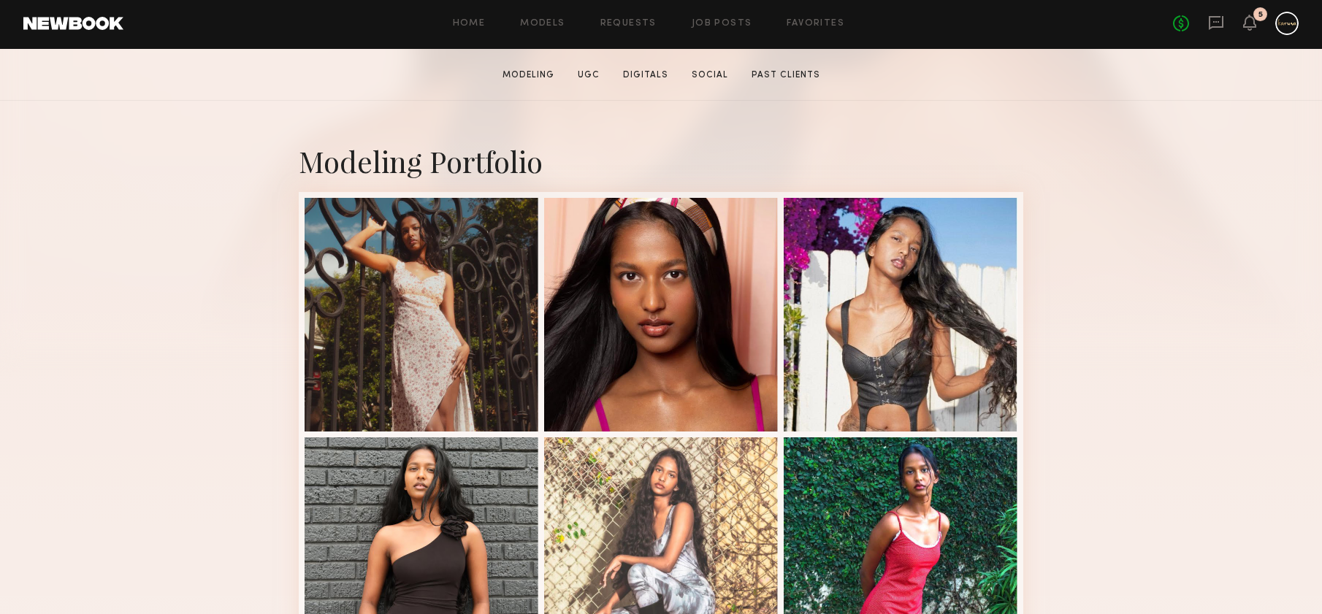
scroll to position [252, 0]
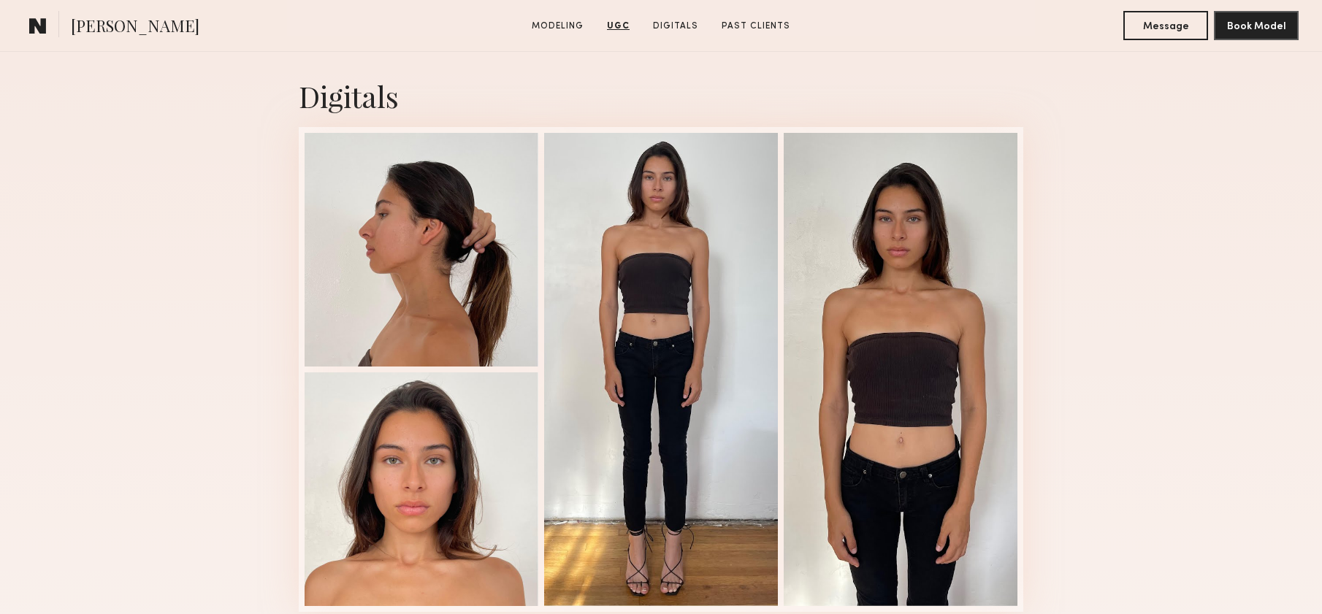
scroll to position [1580, 0]
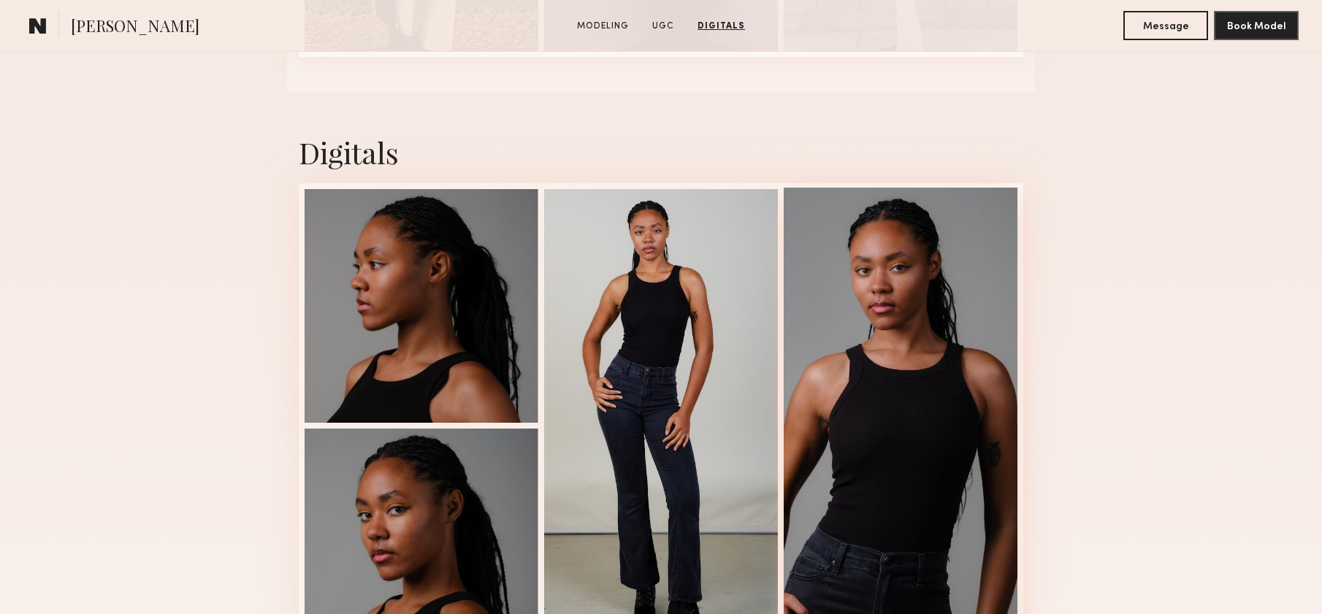
scroll to position [2240, 0]
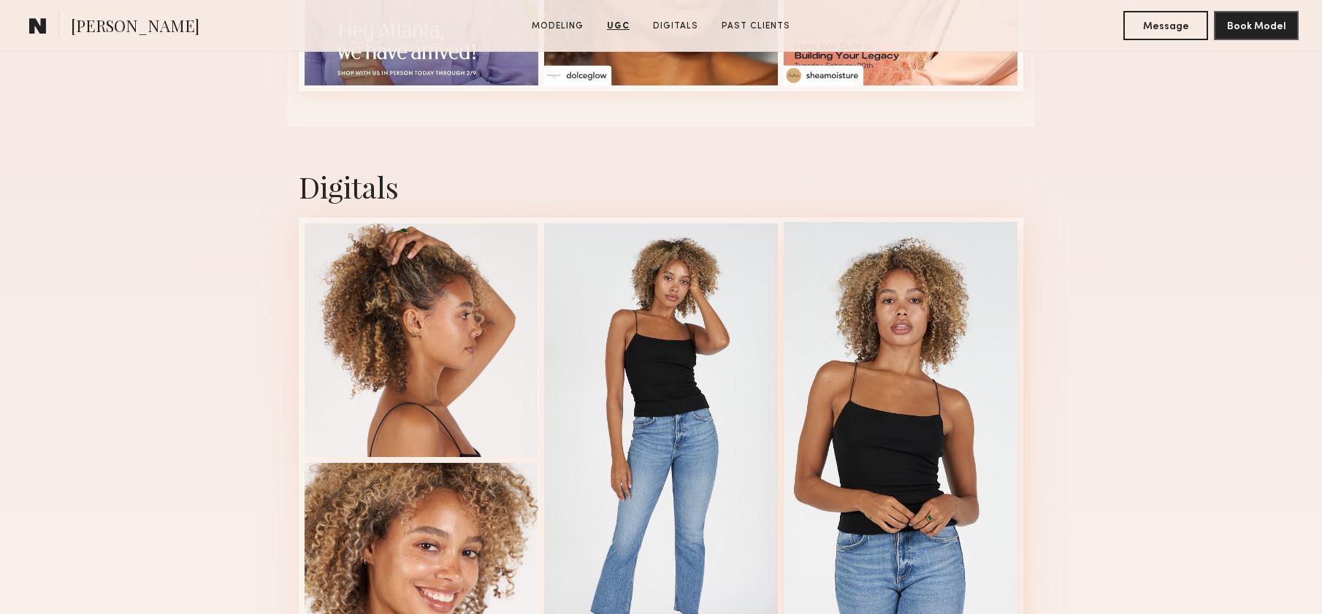
scroll to position [3764, 0]
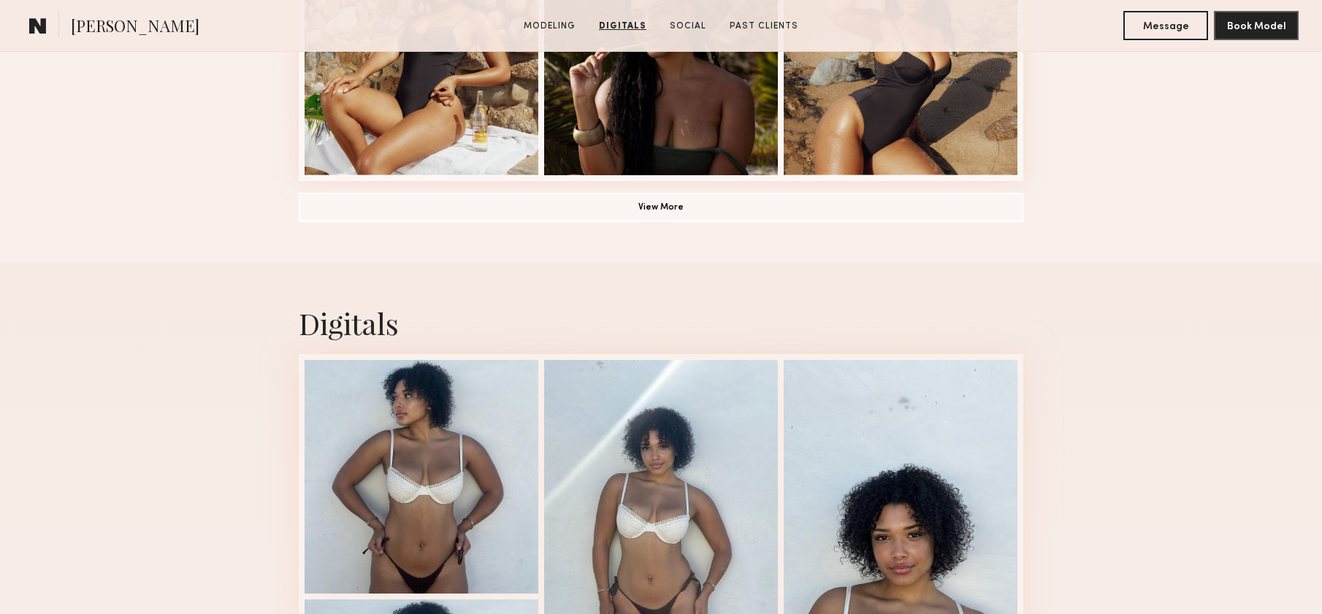
scroll to position [594, 0]
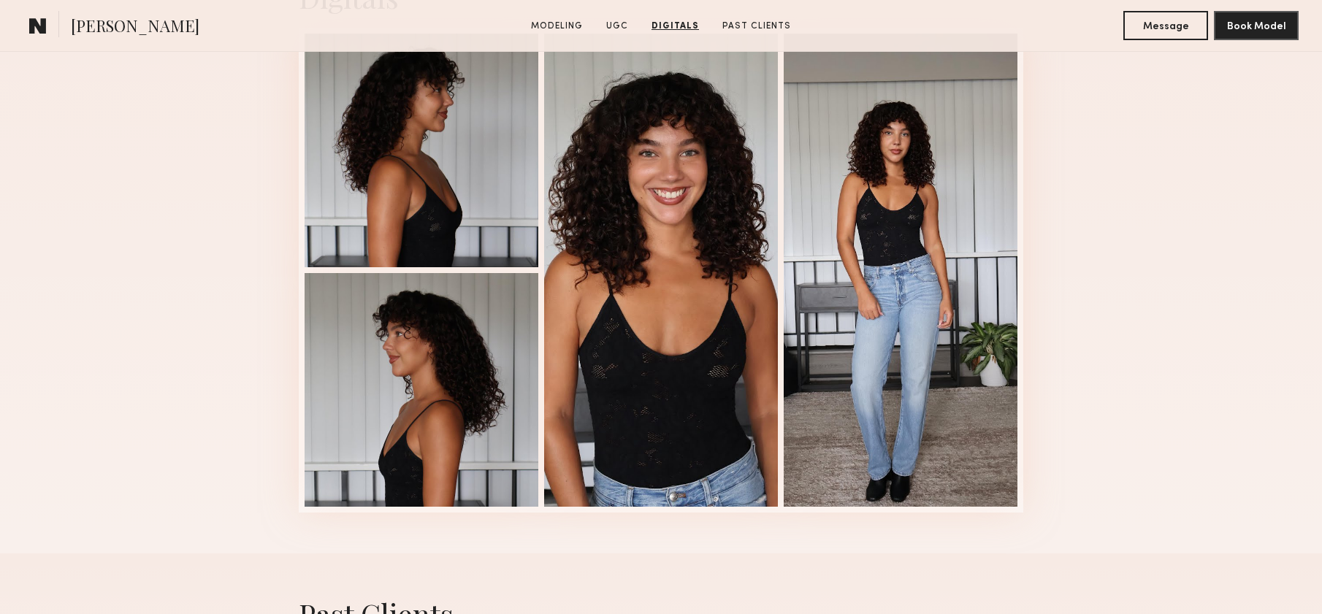
scroll to position [3690, 0]
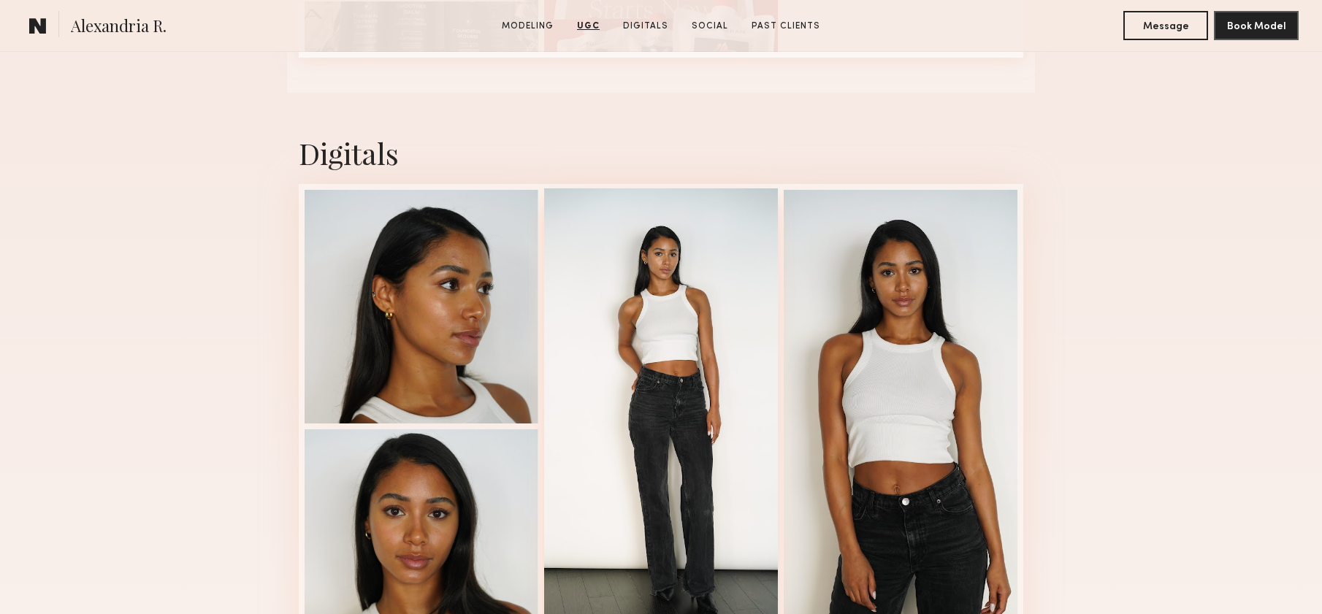
scroll to position [2424, 0]
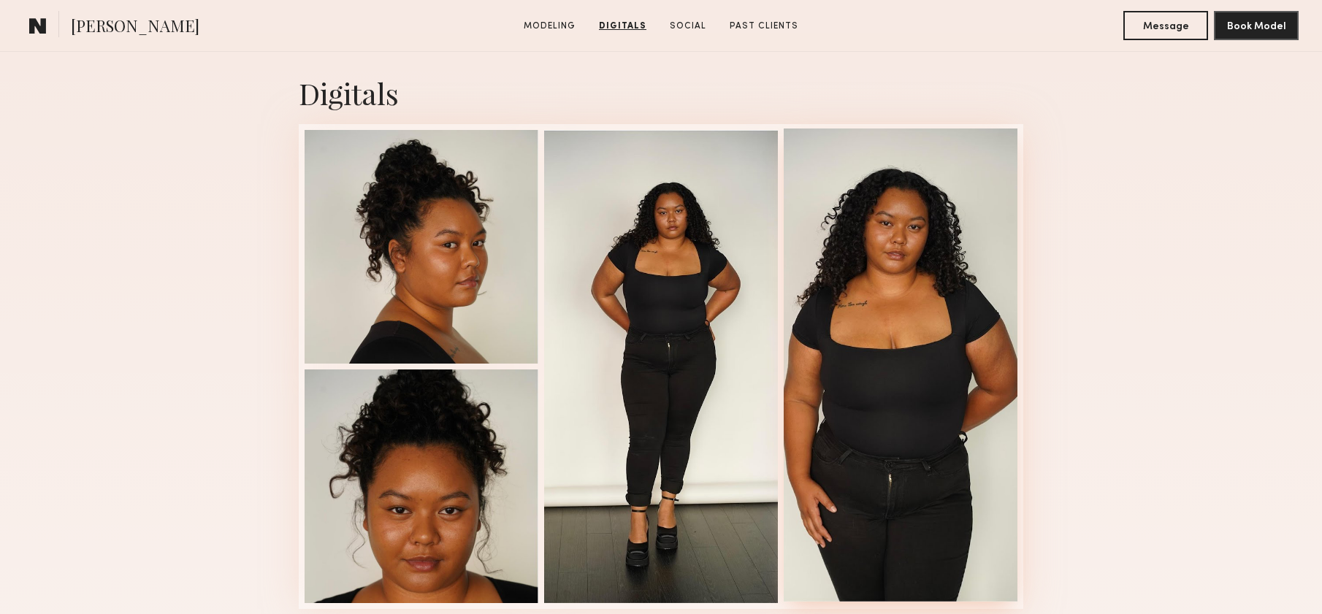
scroll to position [1439, 0]
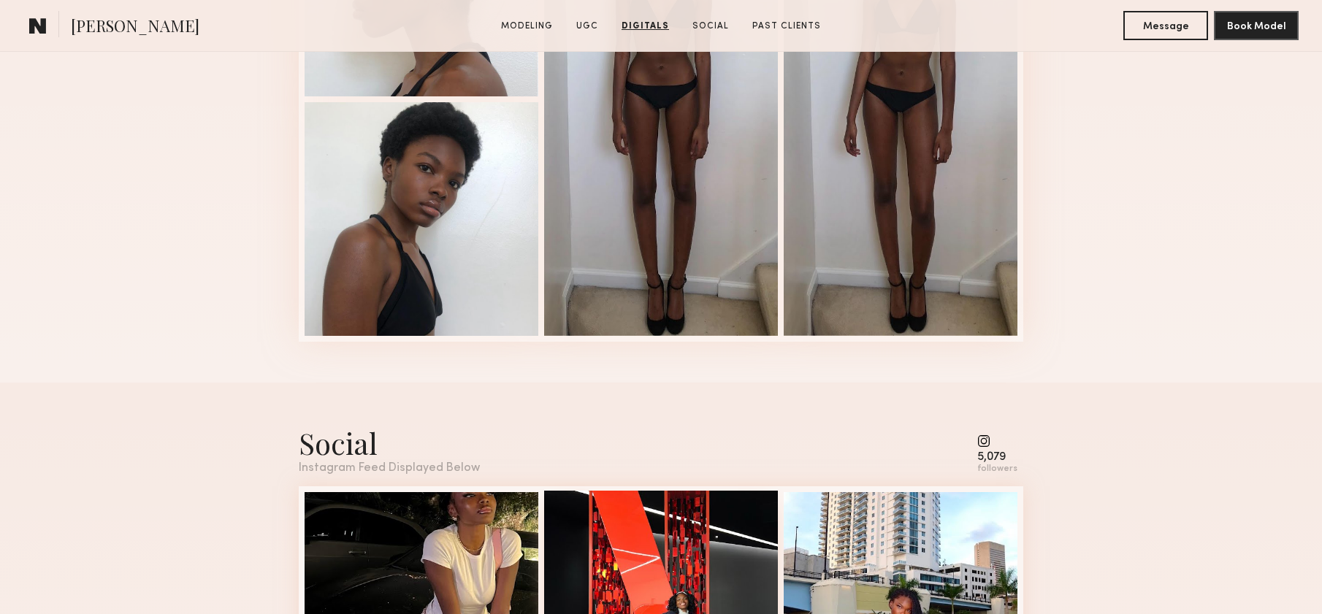
scroll to position [4335, 0]
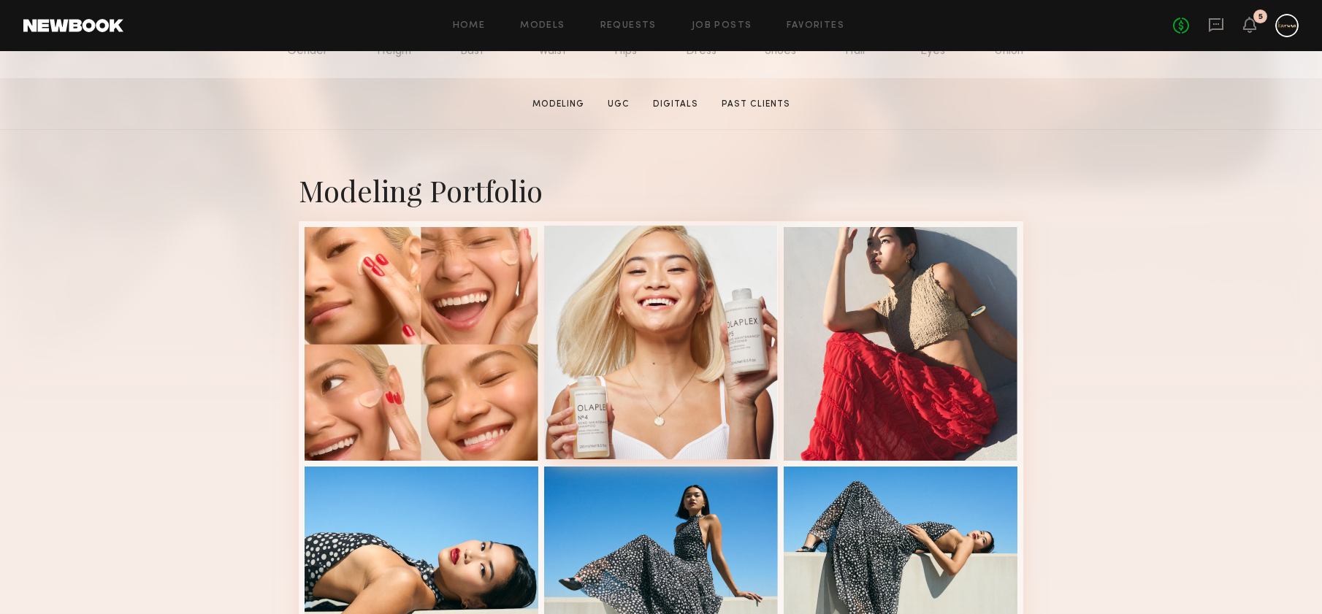
scroll to position [402, 0]
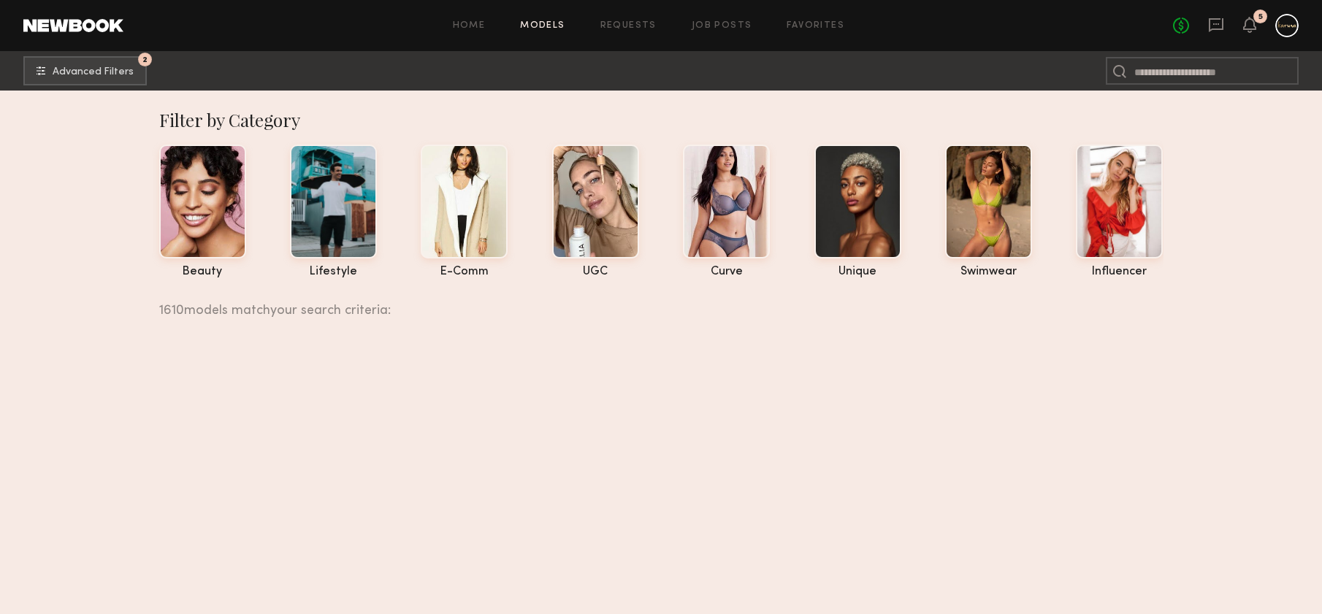
scroll to position [64183, 0]
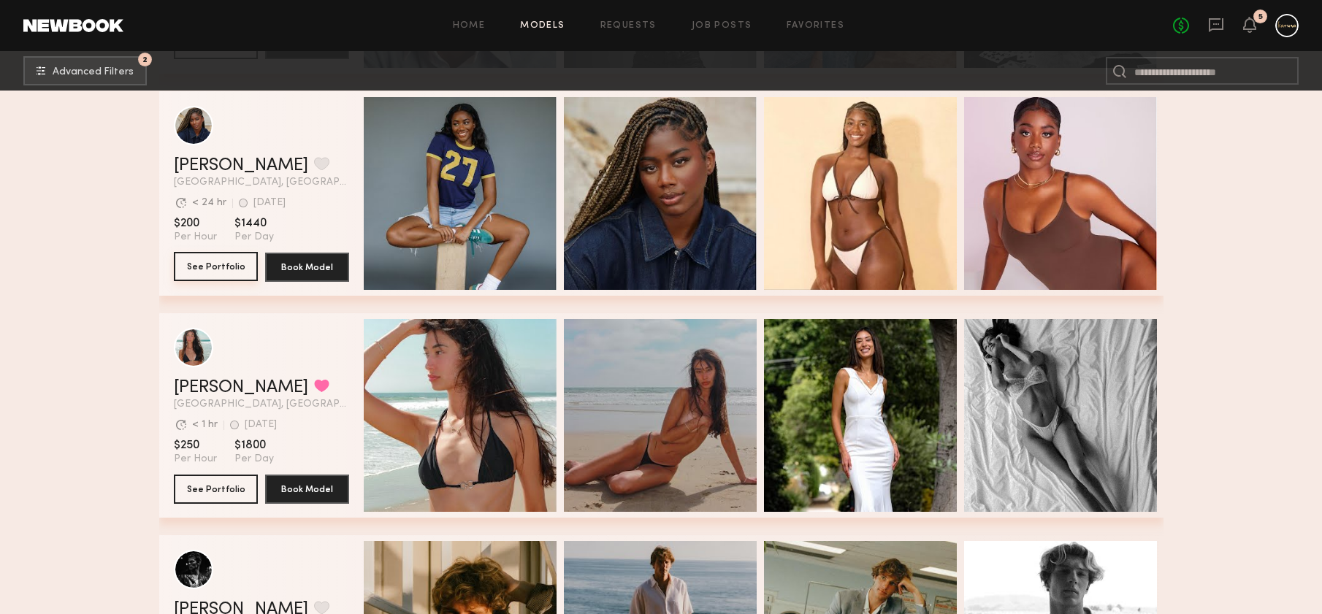
click at [187, 259] on button "See Portfolio" at bounding box center [216, 266] width 84 height 29
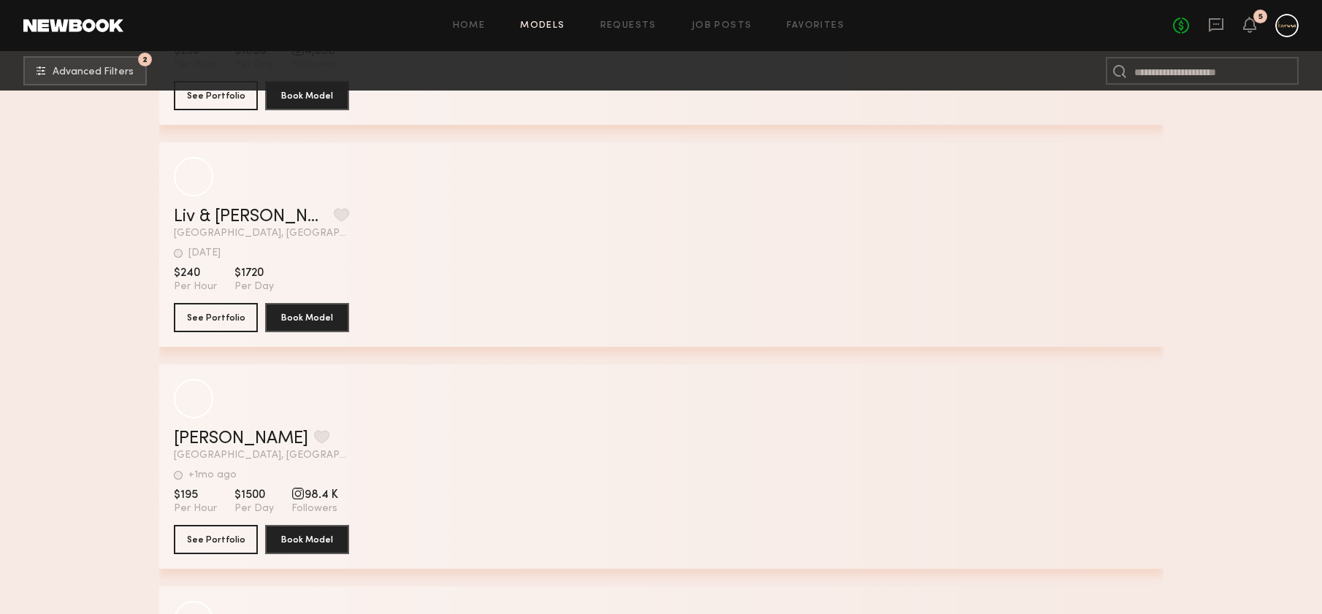
scroll to position [69336, 0]
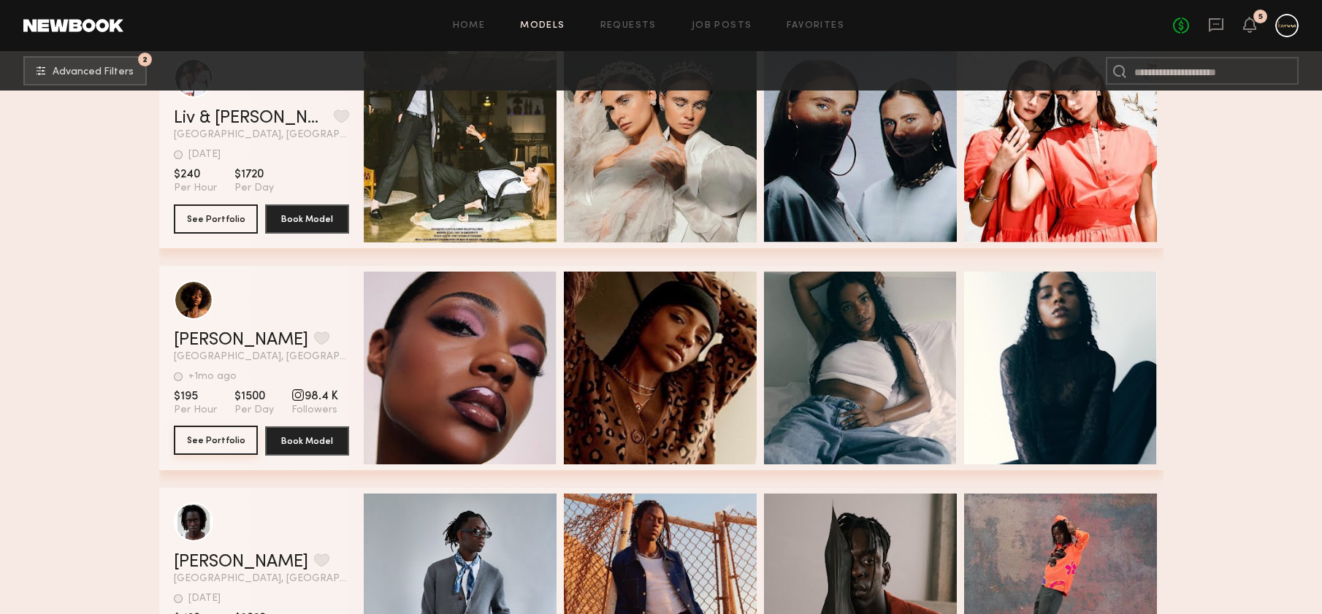
click at [230, 439] on button "See Portfolio" at bounding box center [216, 440] width 84 height 29
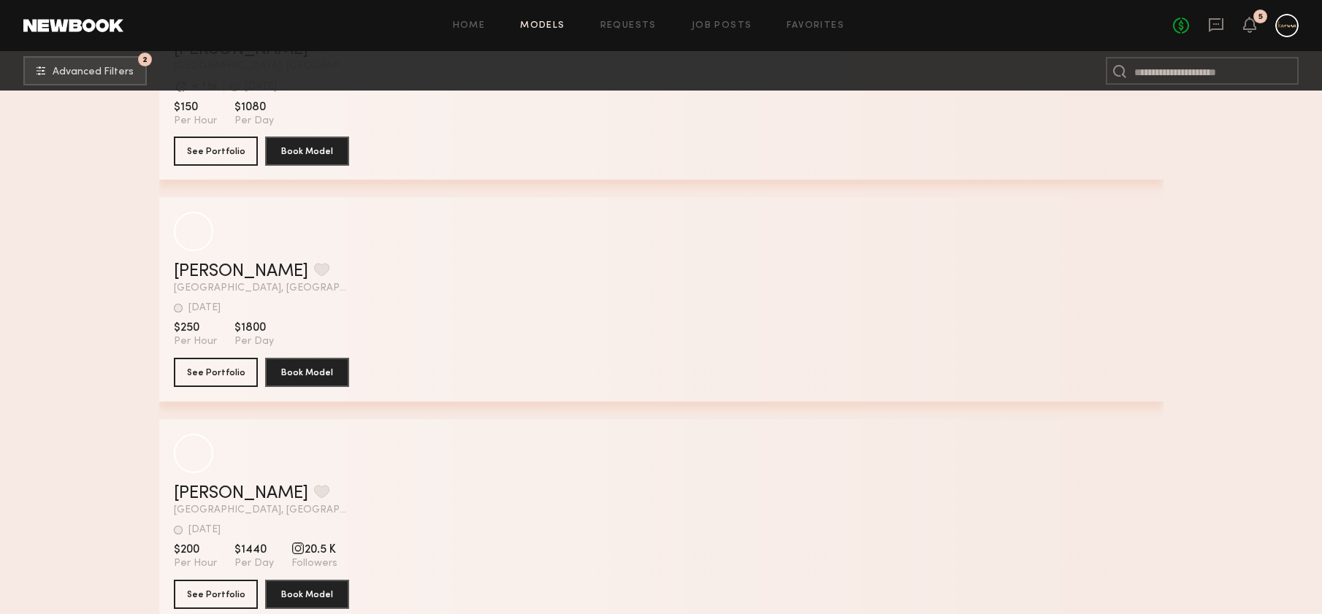
scroll to position [82499, 0]
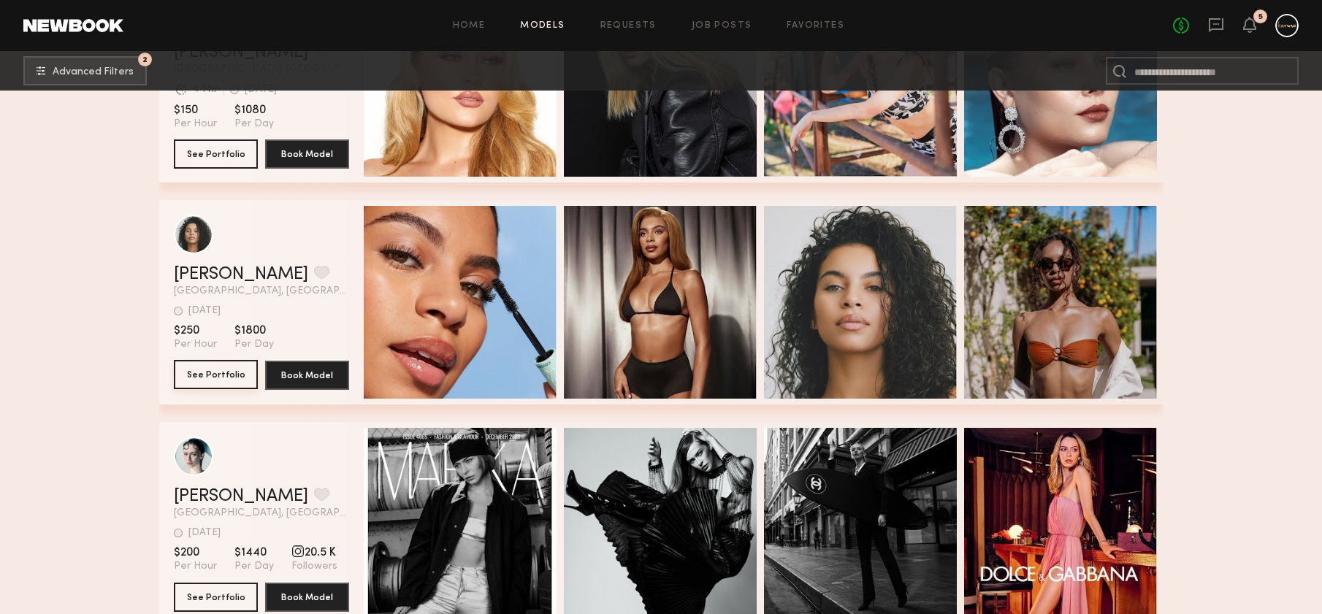
click at [218, 368] on button "See Portfolio" at bounding box center [216, 374] width 84 height 29
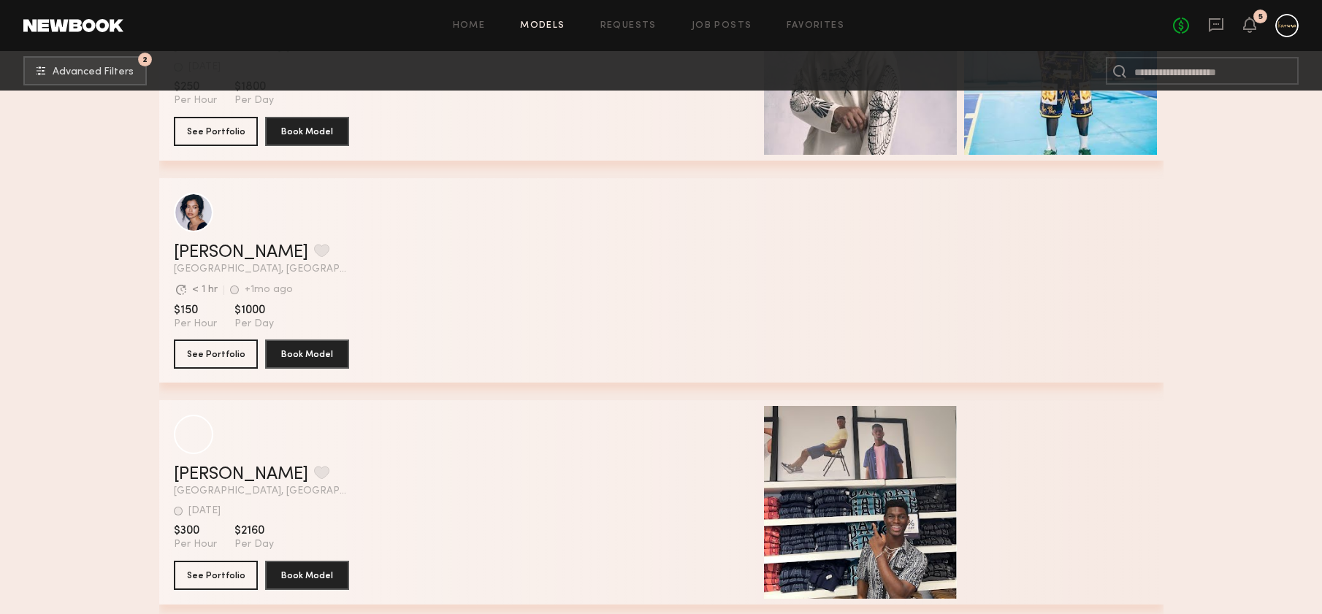
scroll to position [91179, 0]
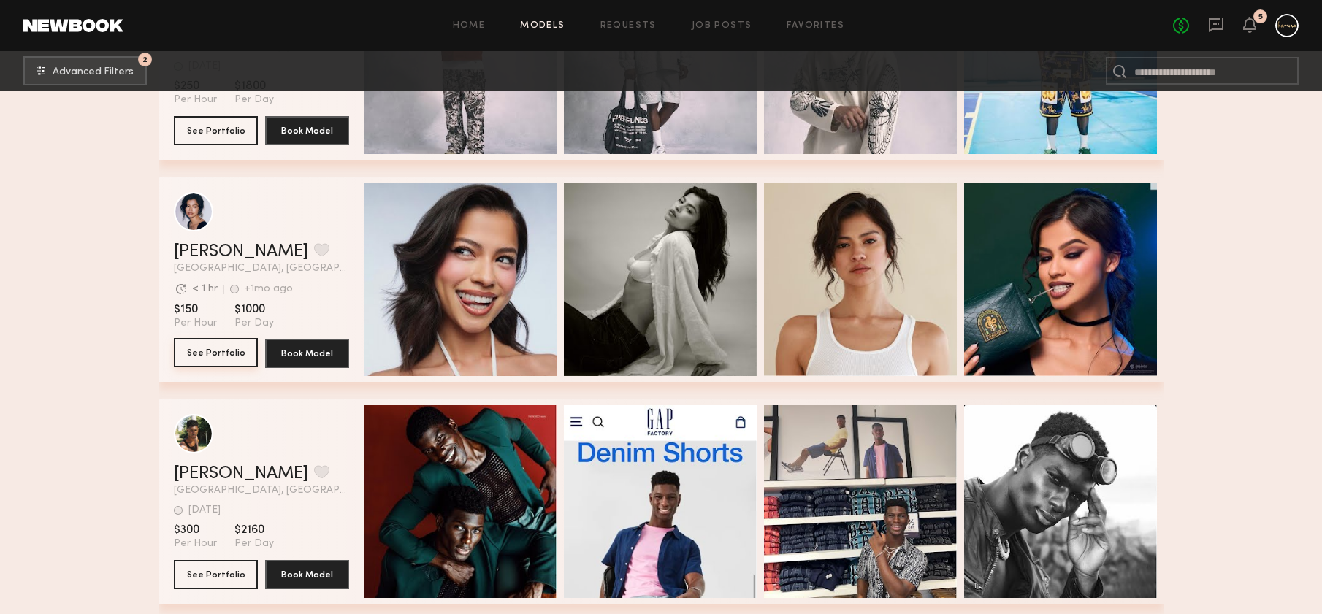
click at [226, 349] on button "See Portfolio" at bounding box center [216, 352] width 84 height 29
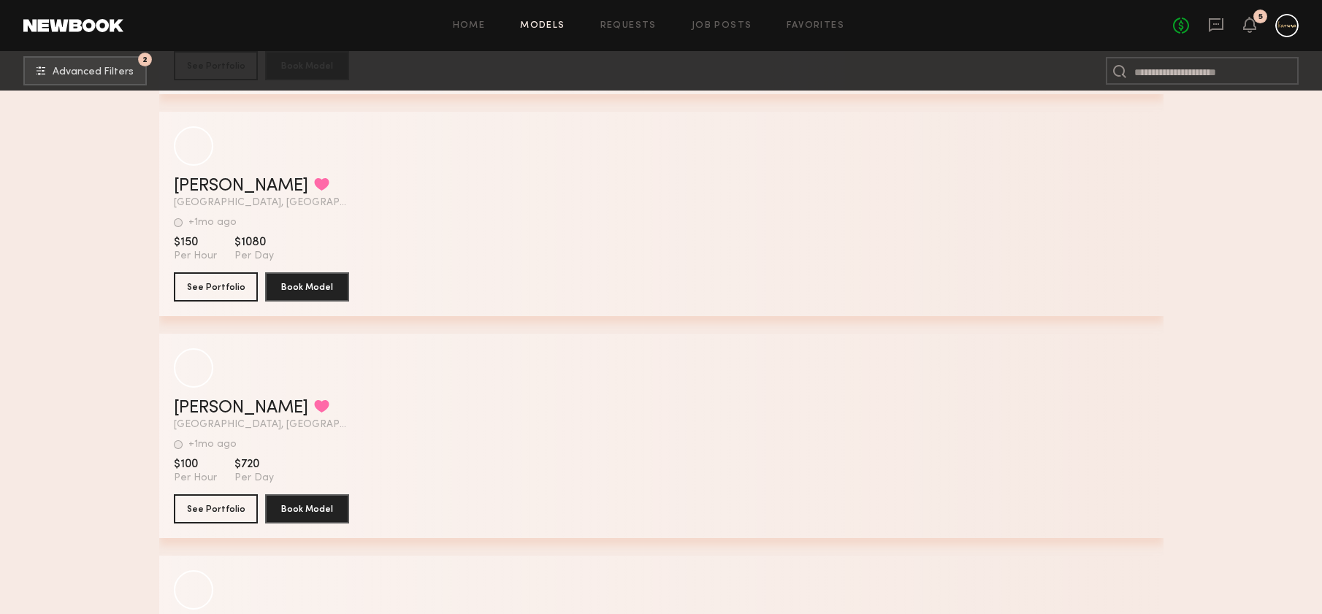
scroll to position [98643, 0]
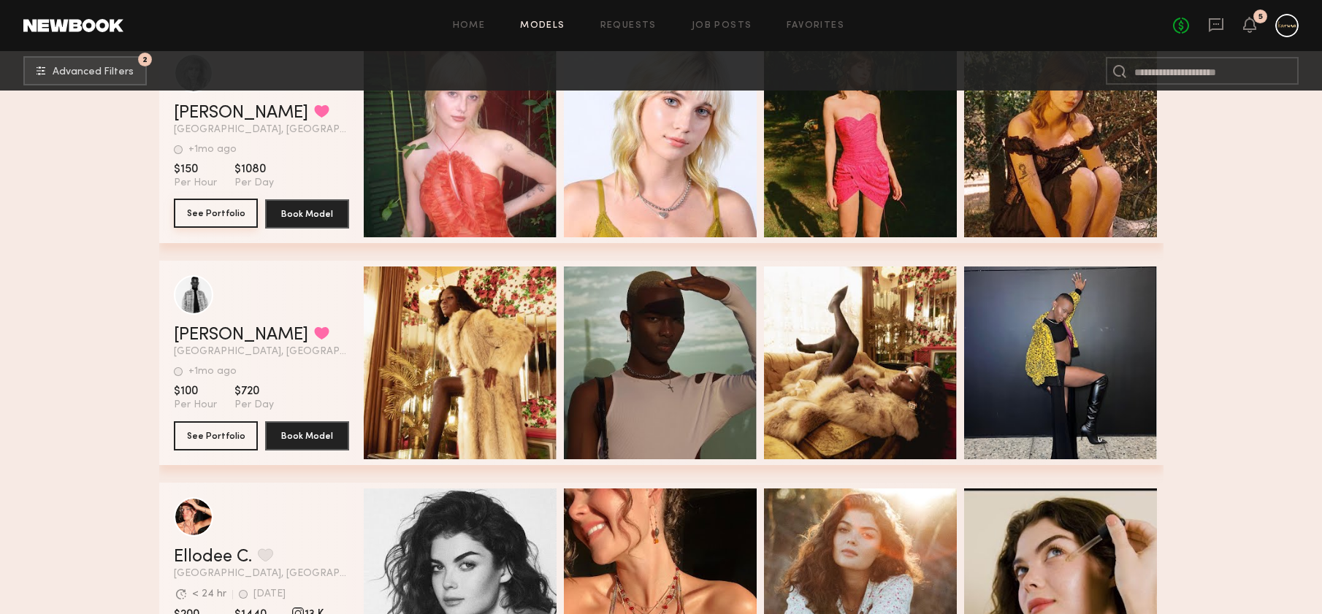
click at [210, 211] on button "See Portfolio" at bounding box center [216, 213] width 84 height 29
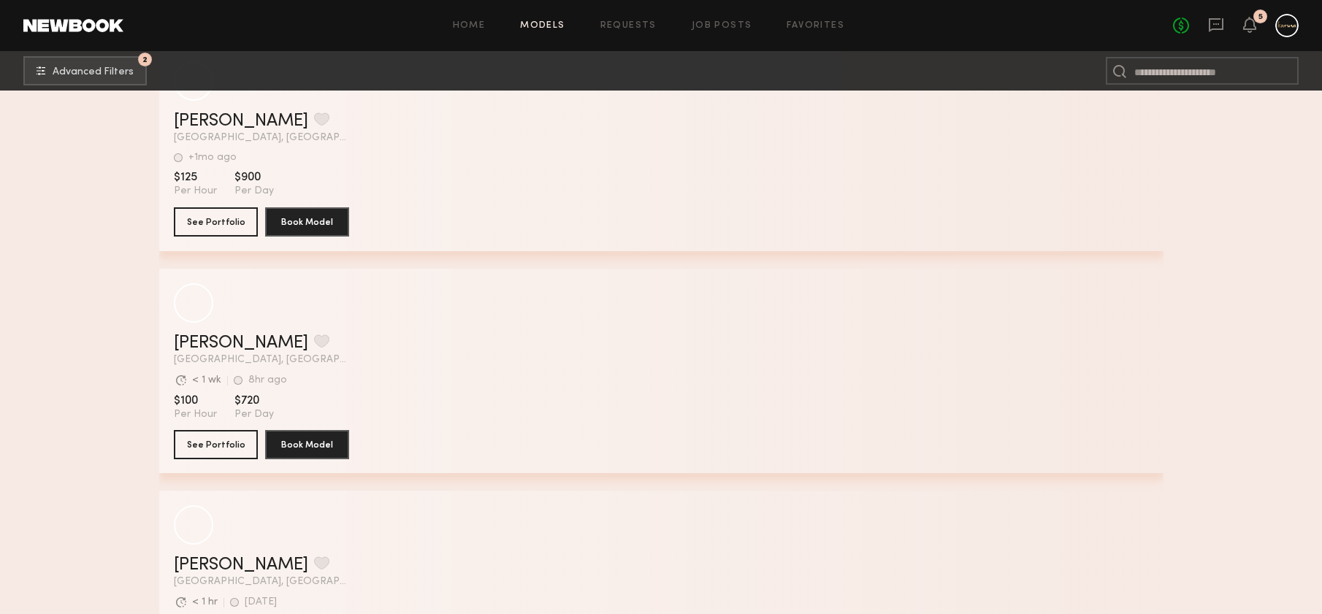
scroll to position [102403, 0]
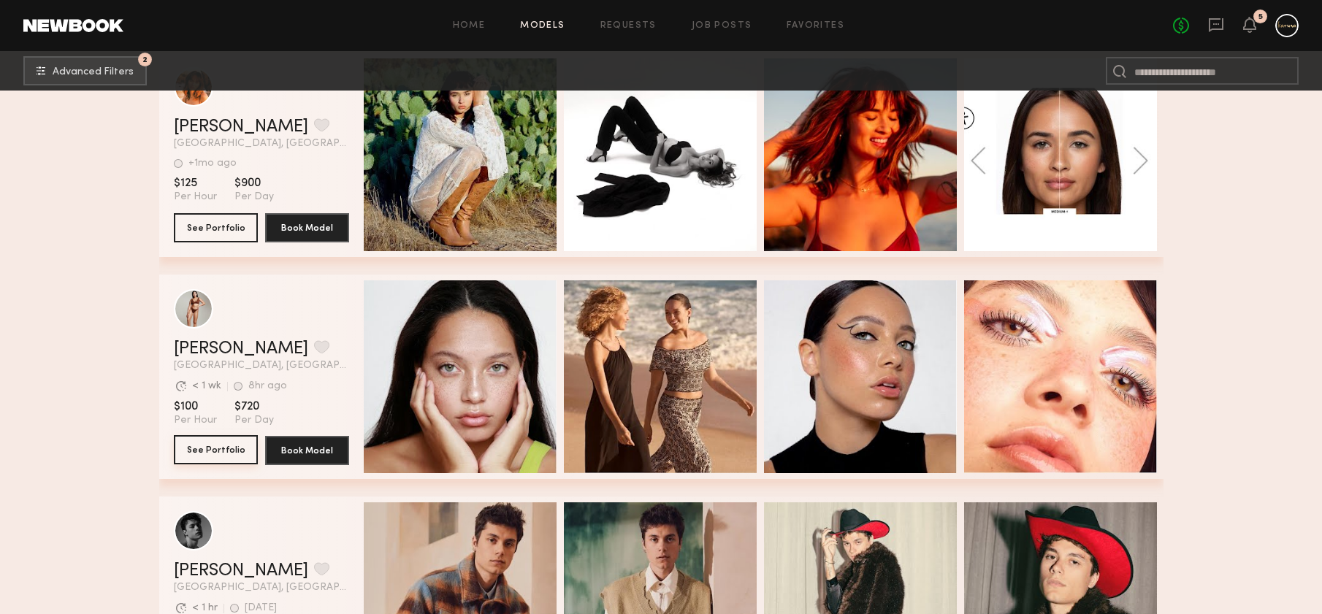
click at [194, 447] on button "See Portfolio" at bounding box center [216, 449] width 84 height 29
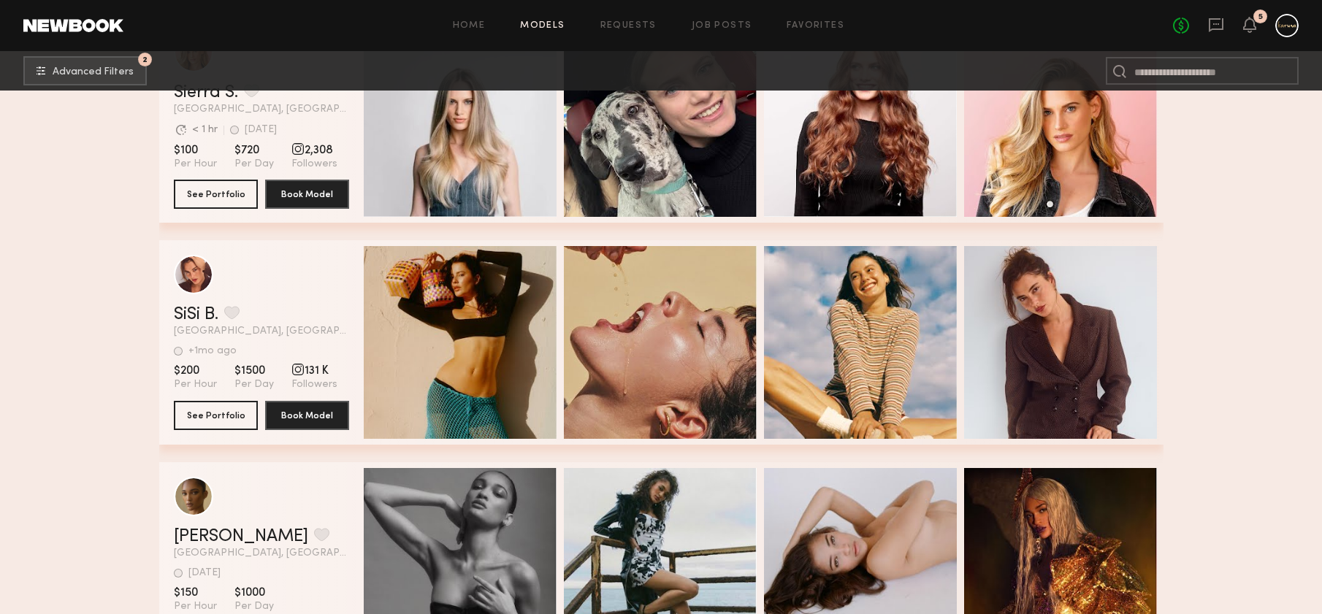
scroll to position [108194, 0]
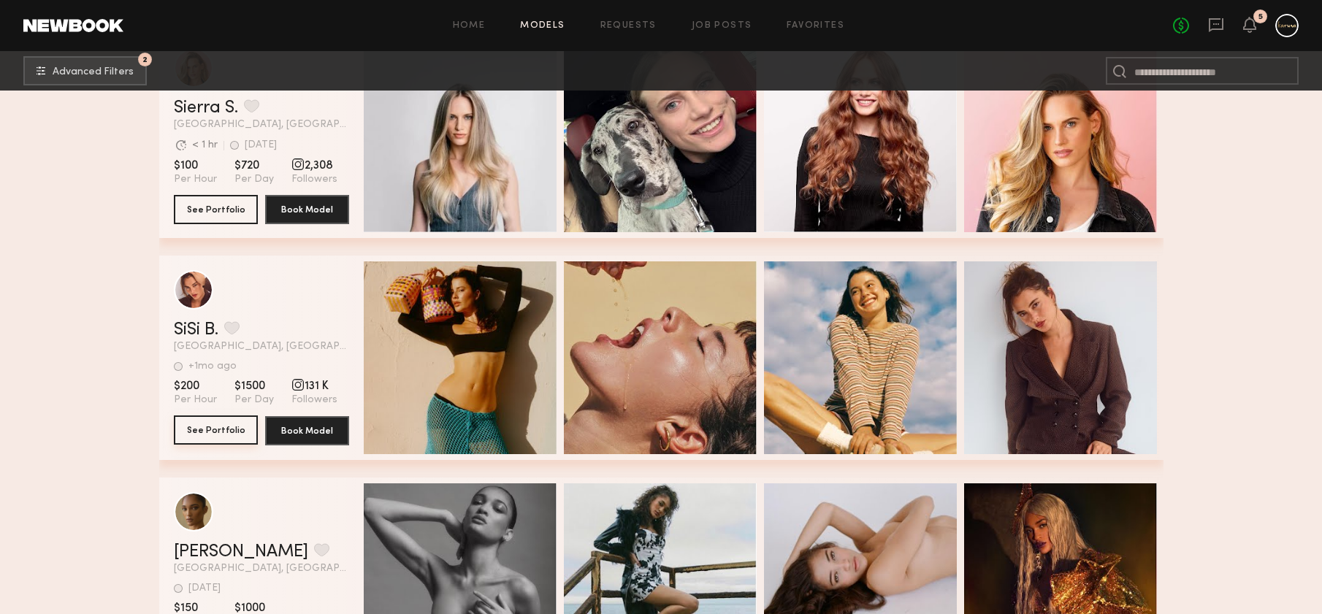
click at [216, 424] on button "See Portfolio" at bounding box center [216, 429] width 84 height 29
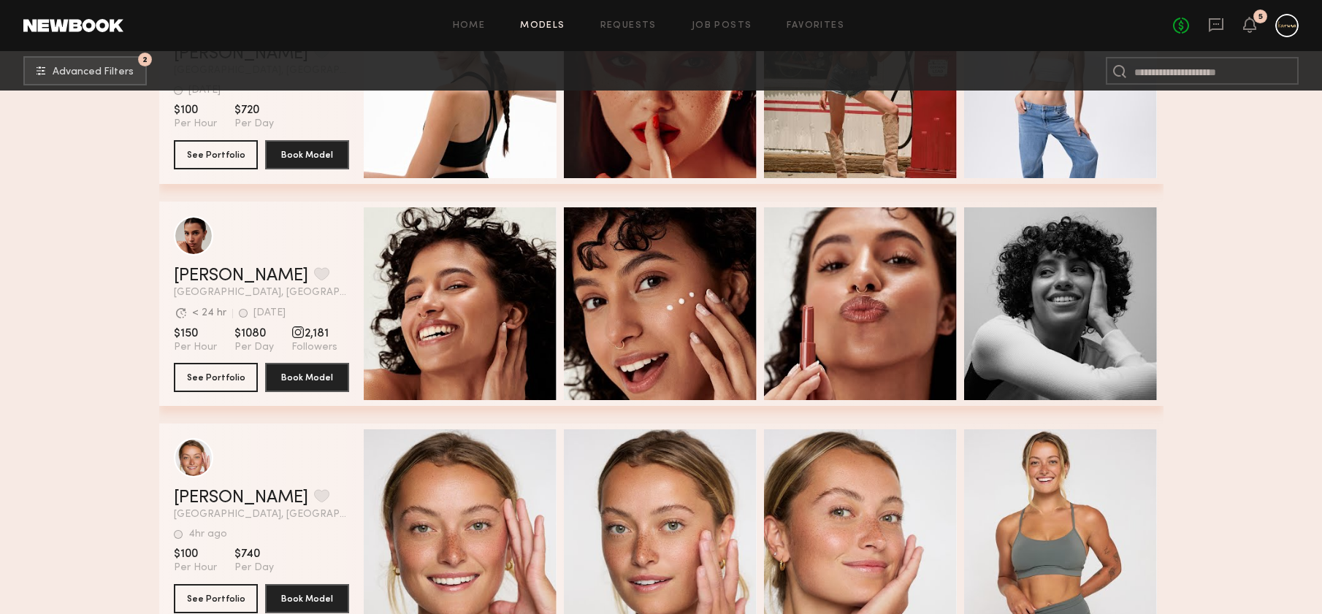
scroll to position [114021, 0]
click at [193, 378] on button "See Portfolio" at bounding box center [216, 375] width 84 height 29
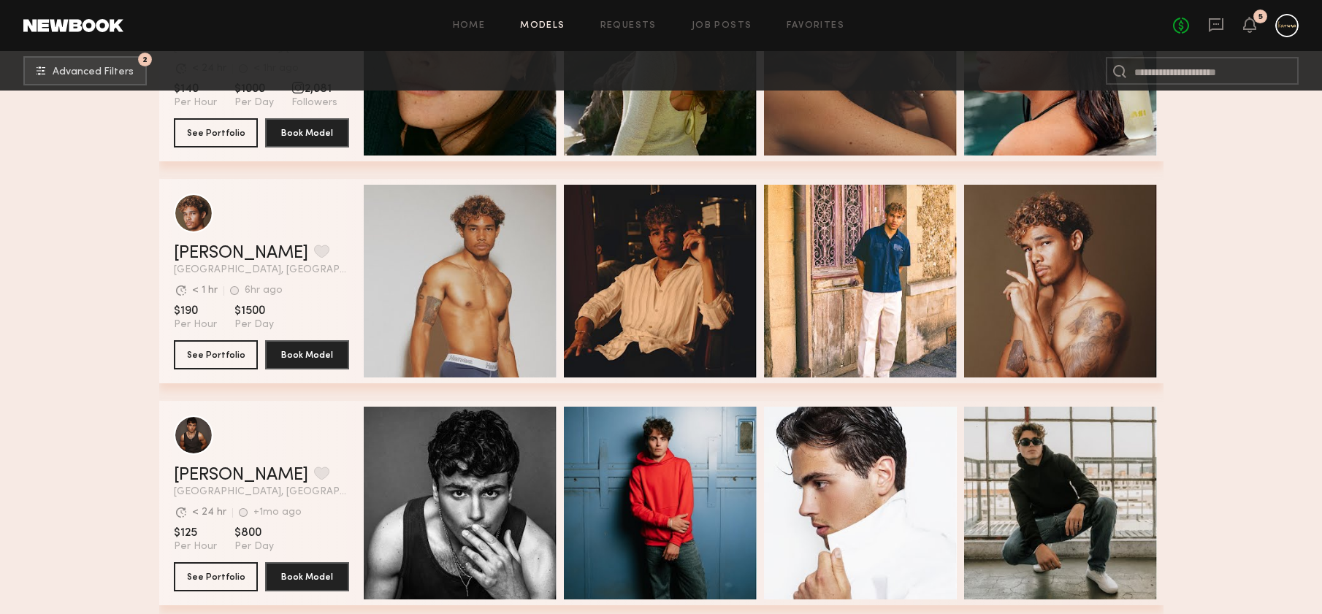
scroll to position [115604, 0]
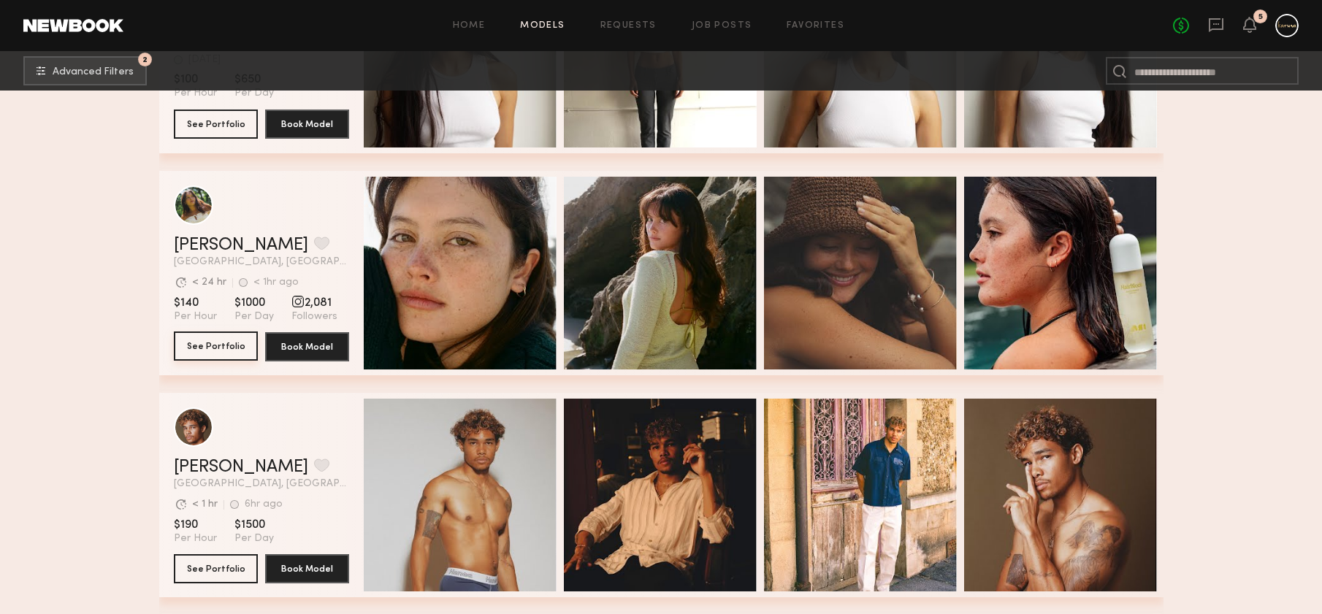
click at [208, 349] on button "See Portfolio" at bounding box center [216, 346] width 84 height 29
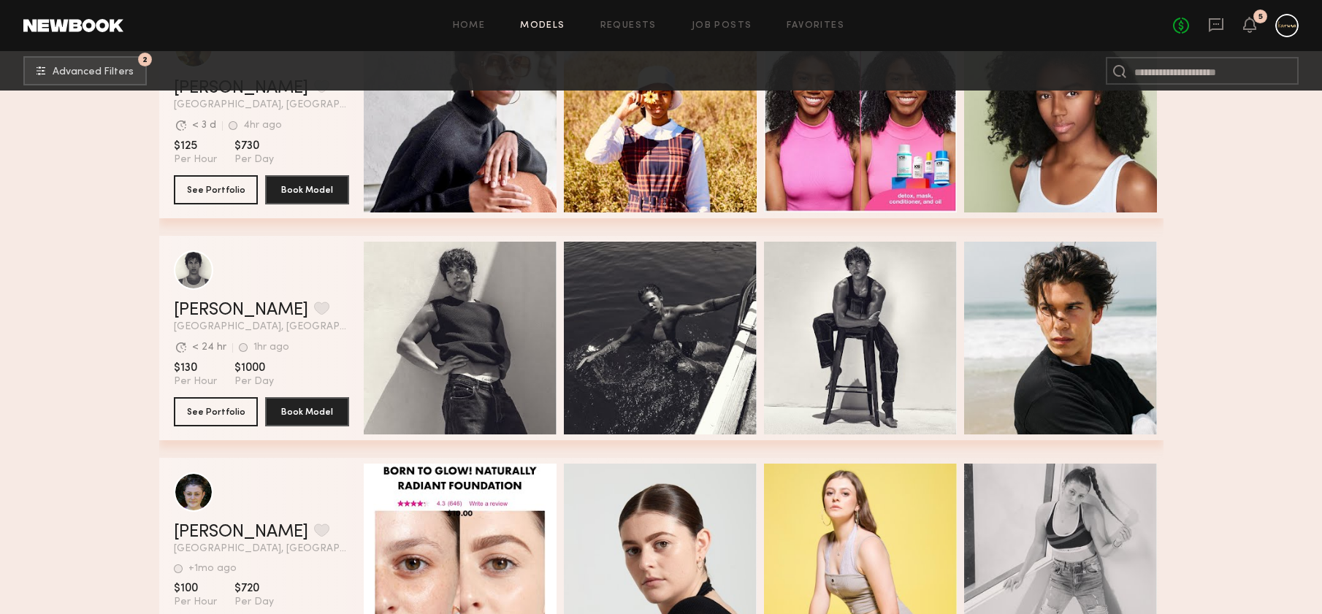
scroll to position [149678, 0]
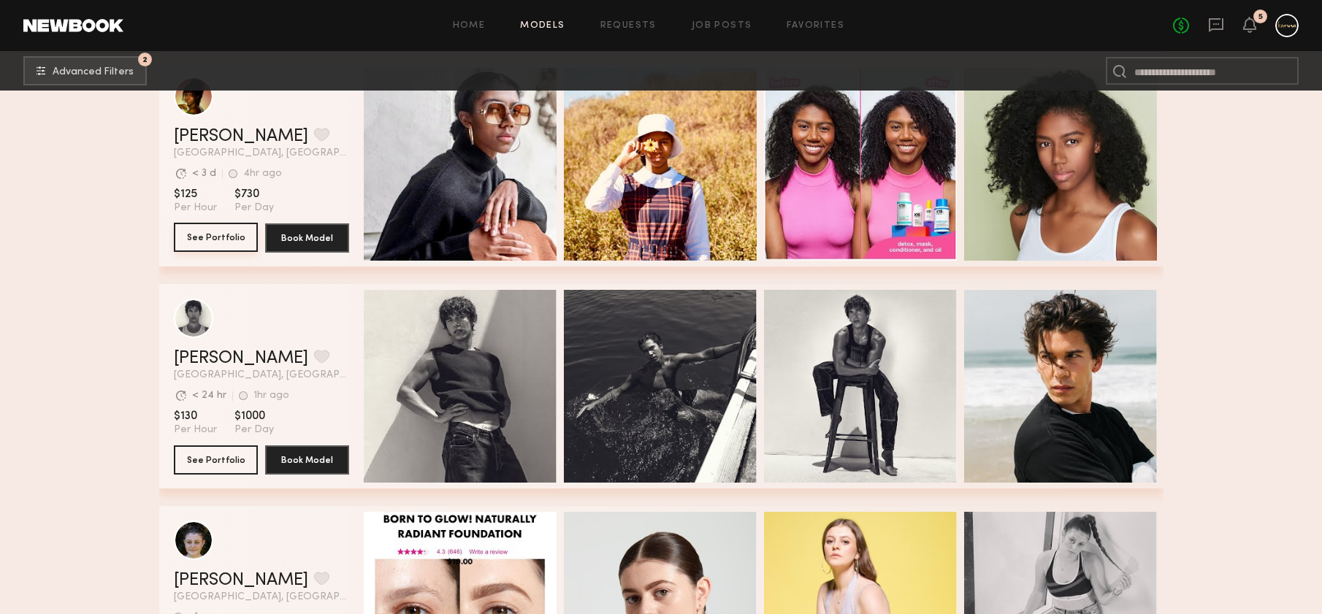
click at [204, 240] on button "See Portfolio" at bounding box center [216, 237] width 84 height 29
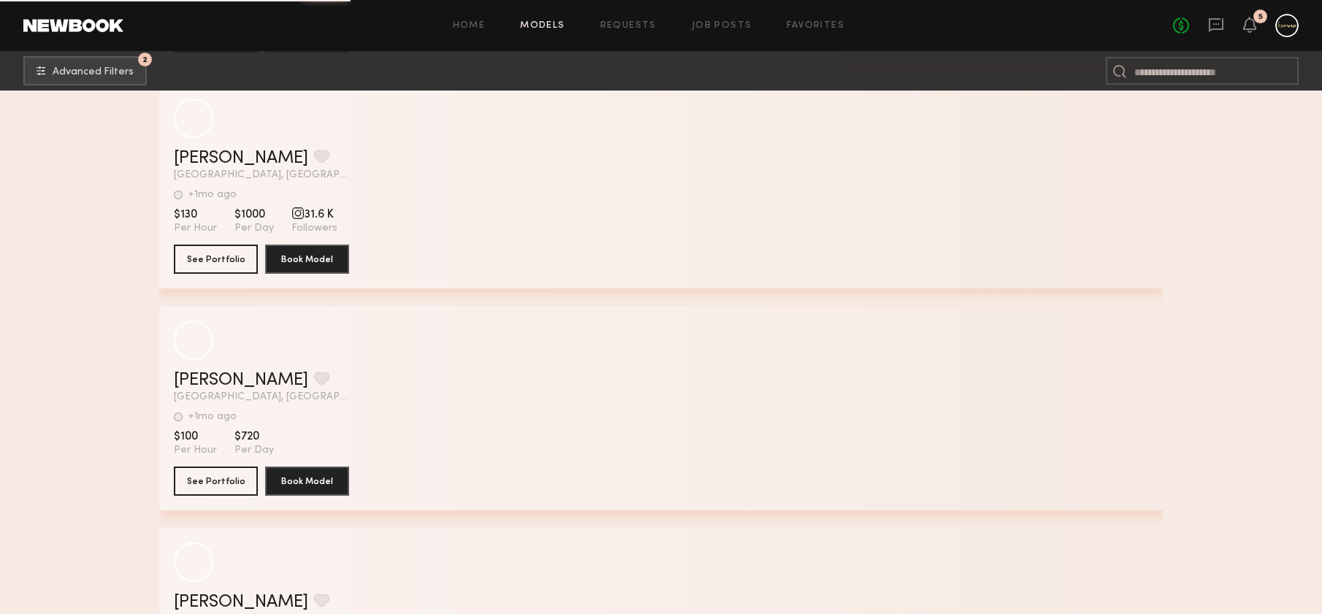
scroll to position [162113, 0]
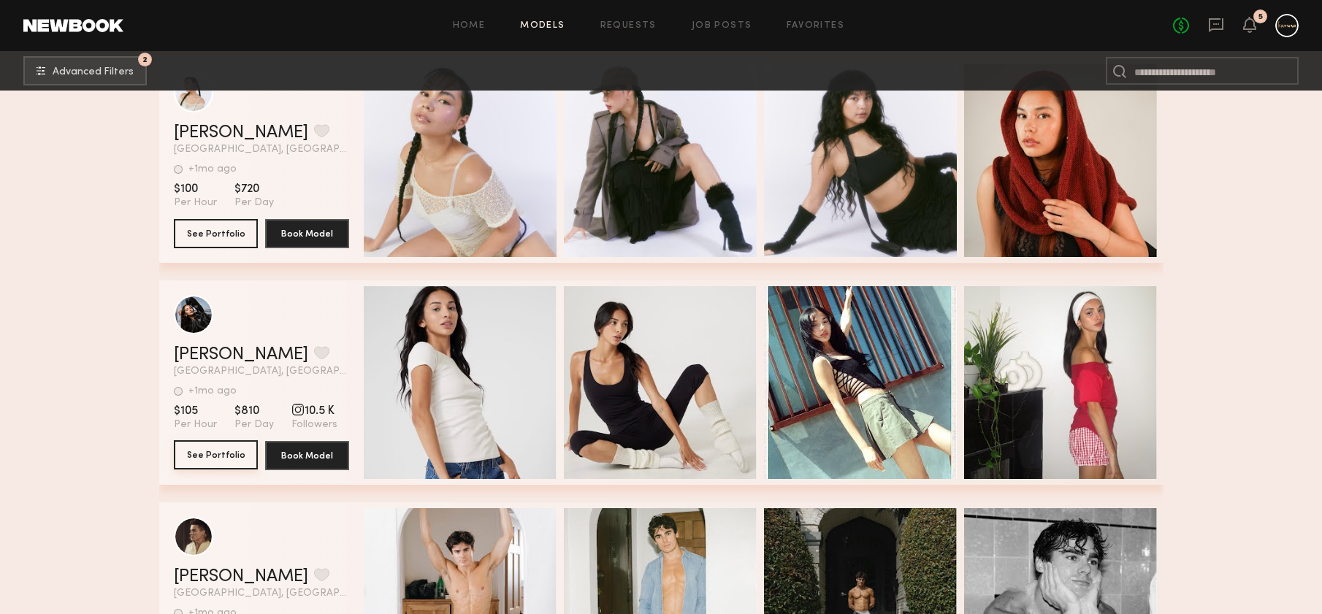
click at [245, 466] on button "See Portfolio" at bounding box center [216, 454] width 84 height 29
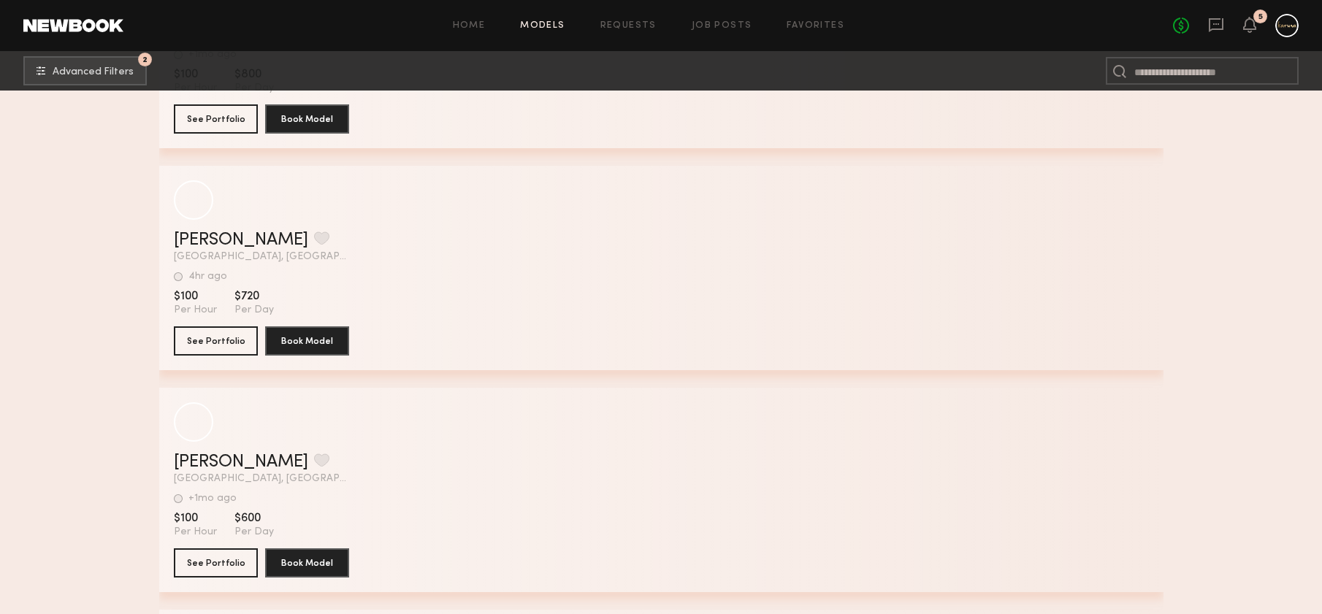
scroll to position [168918, 0]
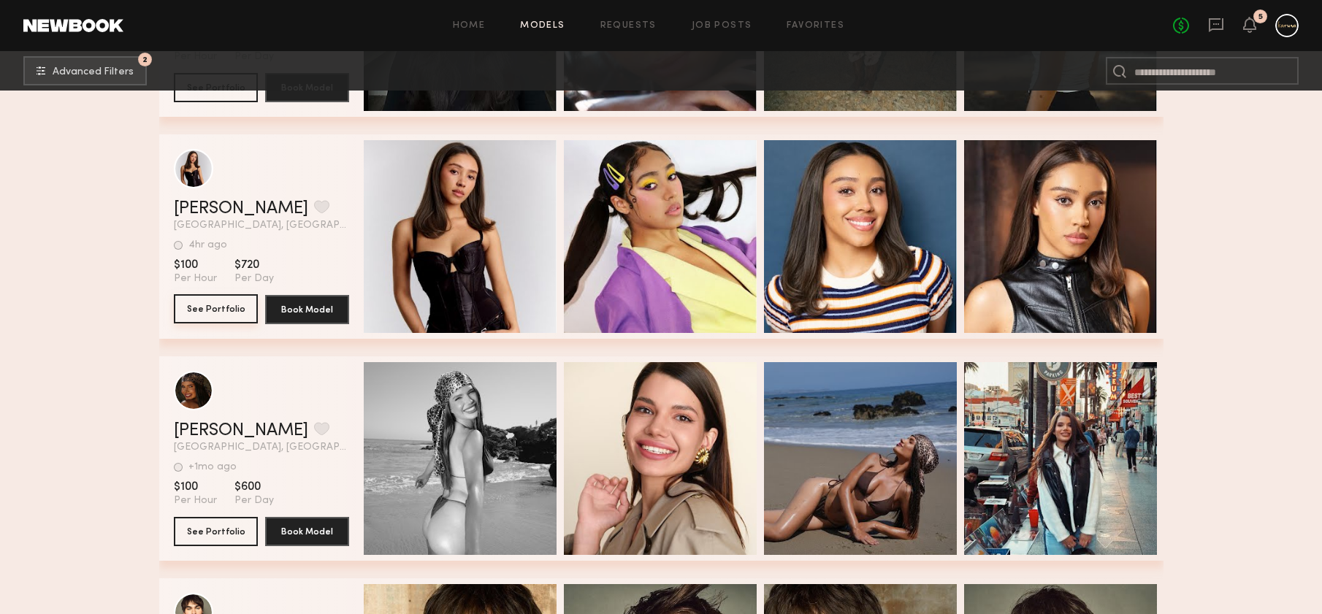
click at [191, 305] on button "See Portfolio" at bounding box center [216, 308] width 84 height 29
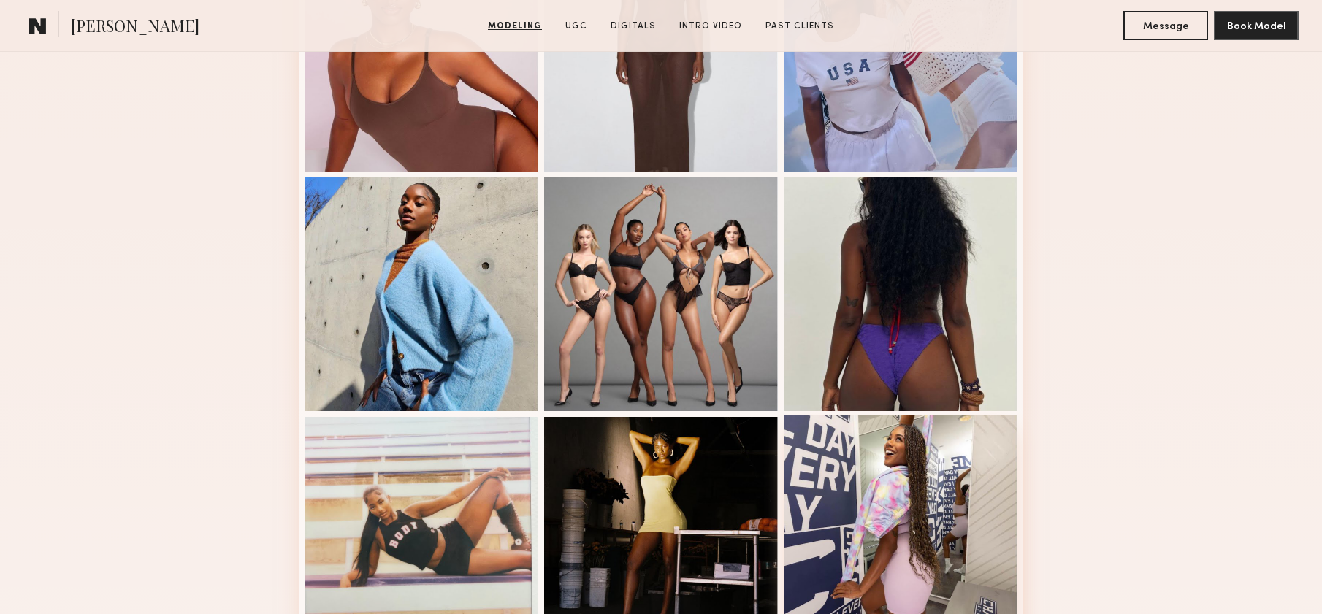
scroll to position [288, 0]
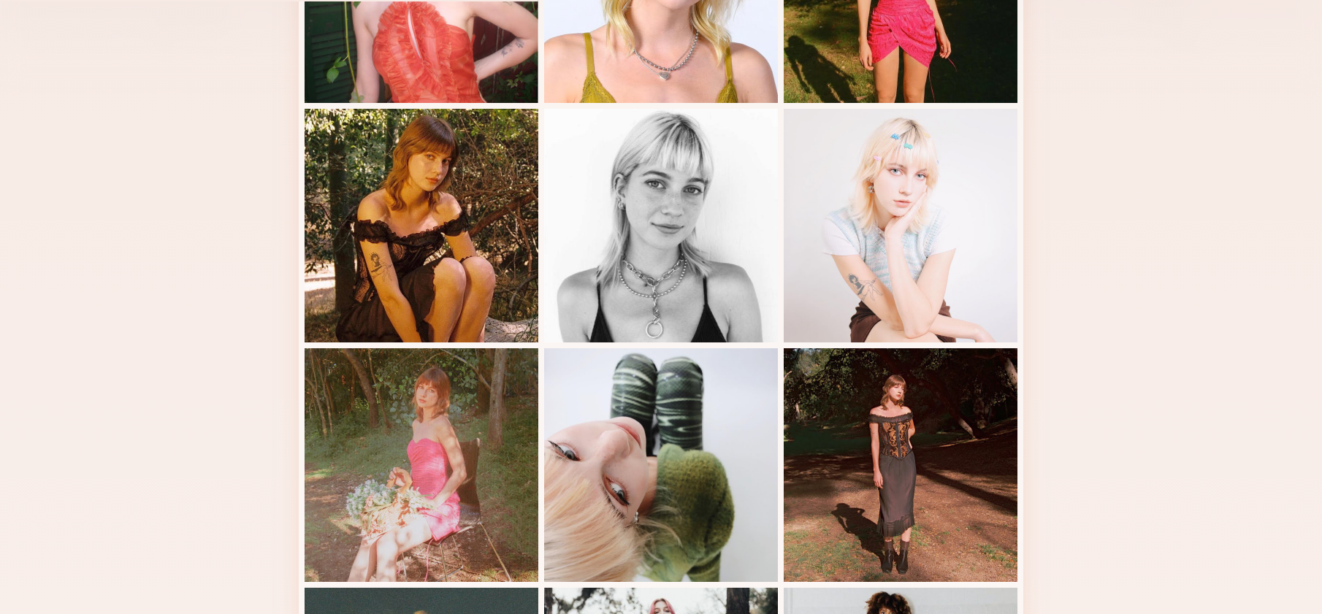
scroll to position [112, 0]
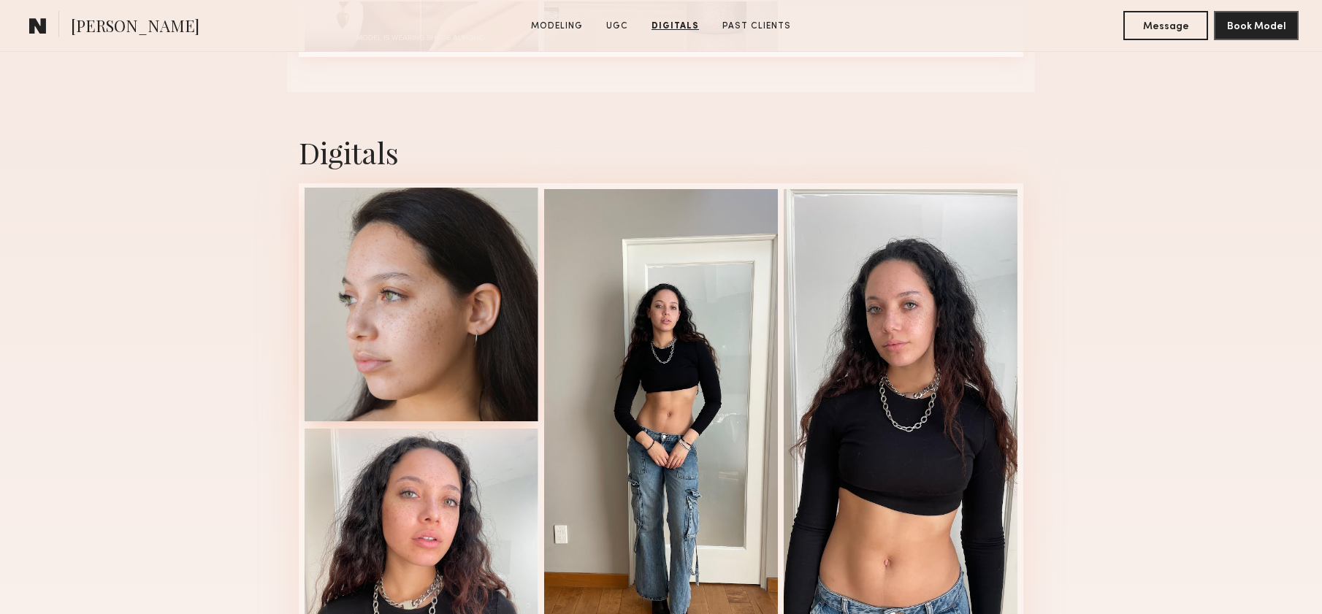
scroll to position [2338, 0]
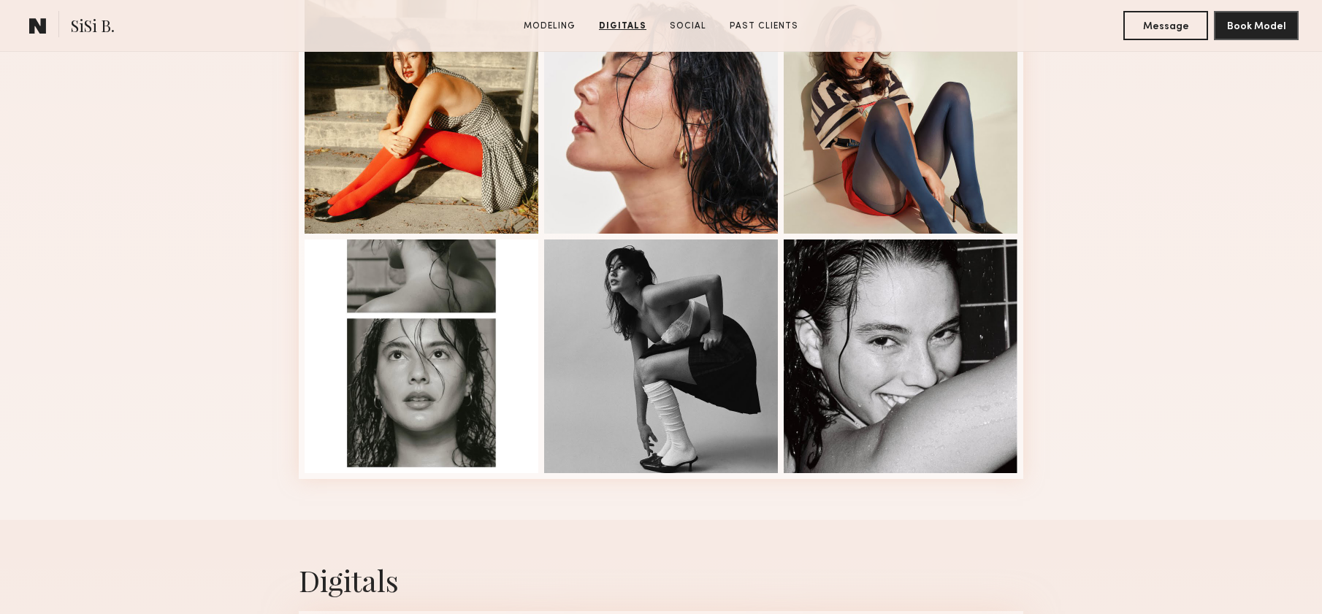
scroll to position [896, 0]
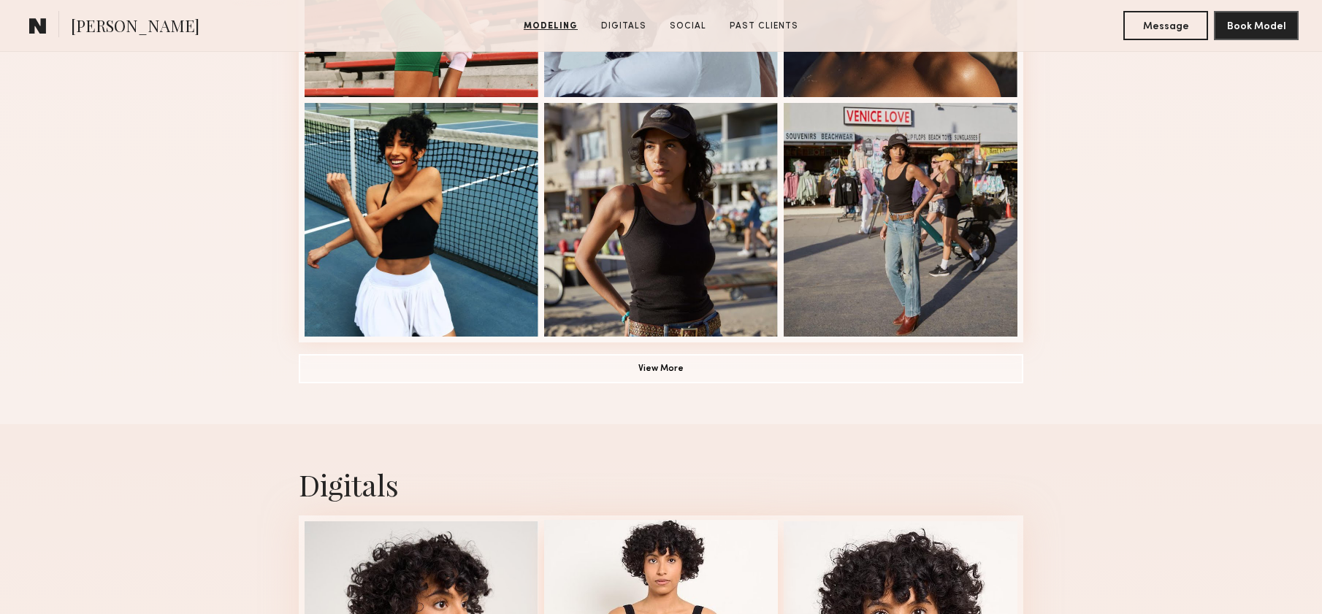
scroll to position [1451, 0]
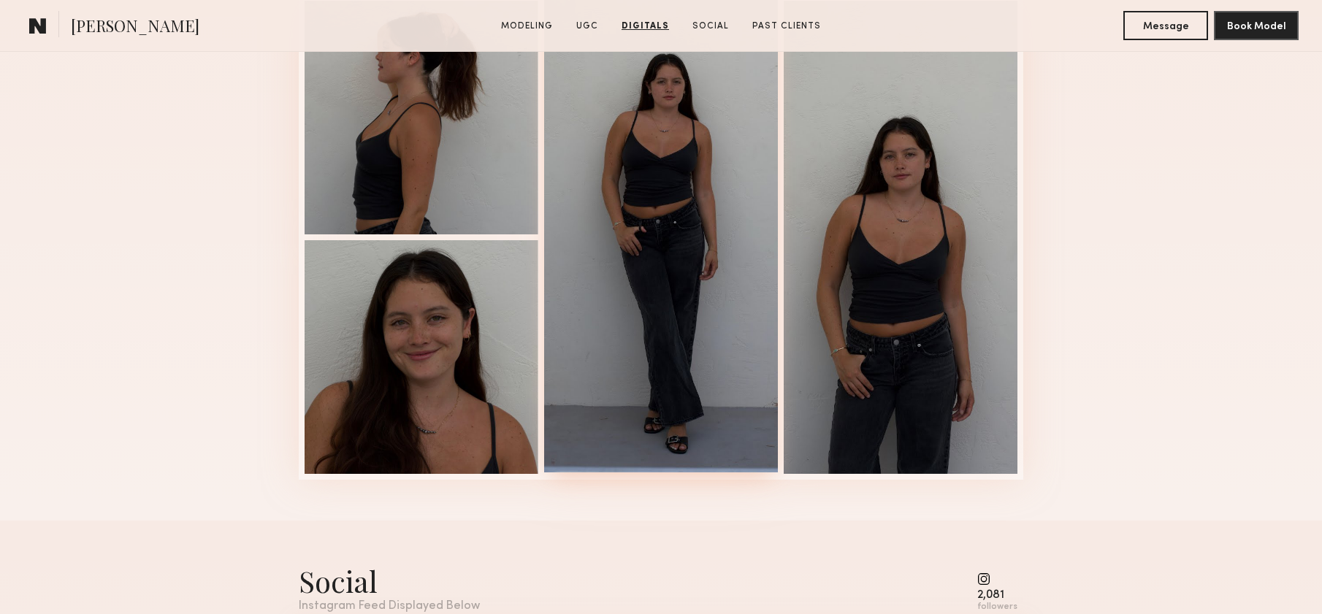
scroll to position [3225, 0]
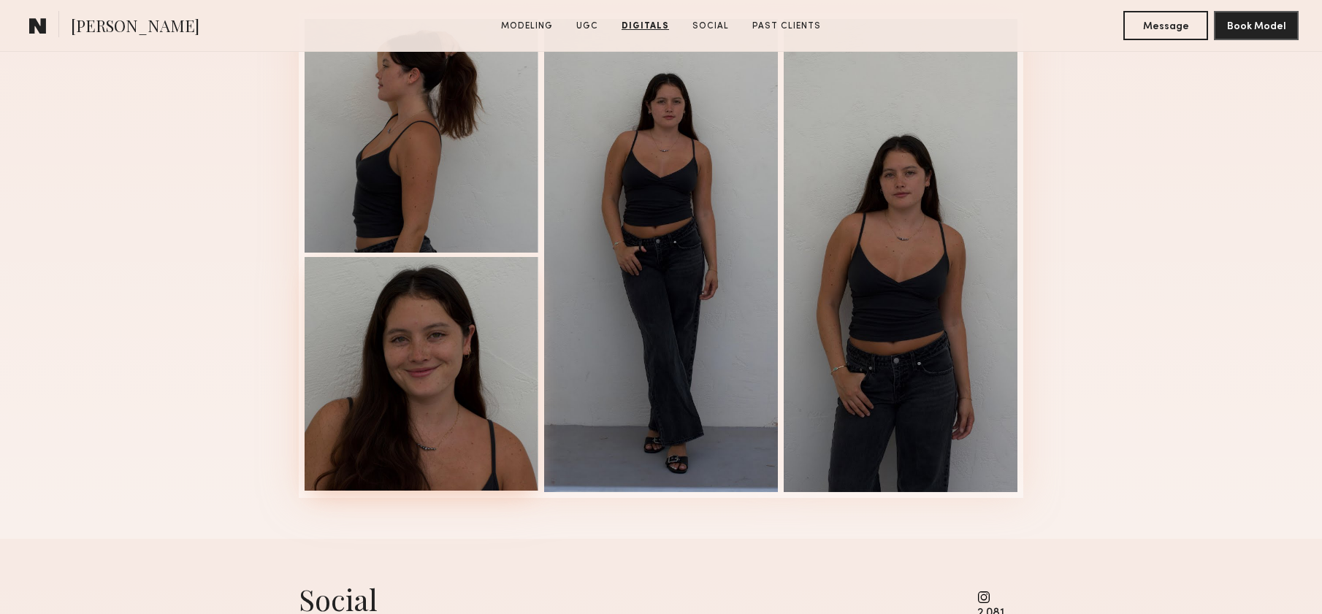
click at [428, 353] on div at bounding box center [422, 374] width 234 height 234
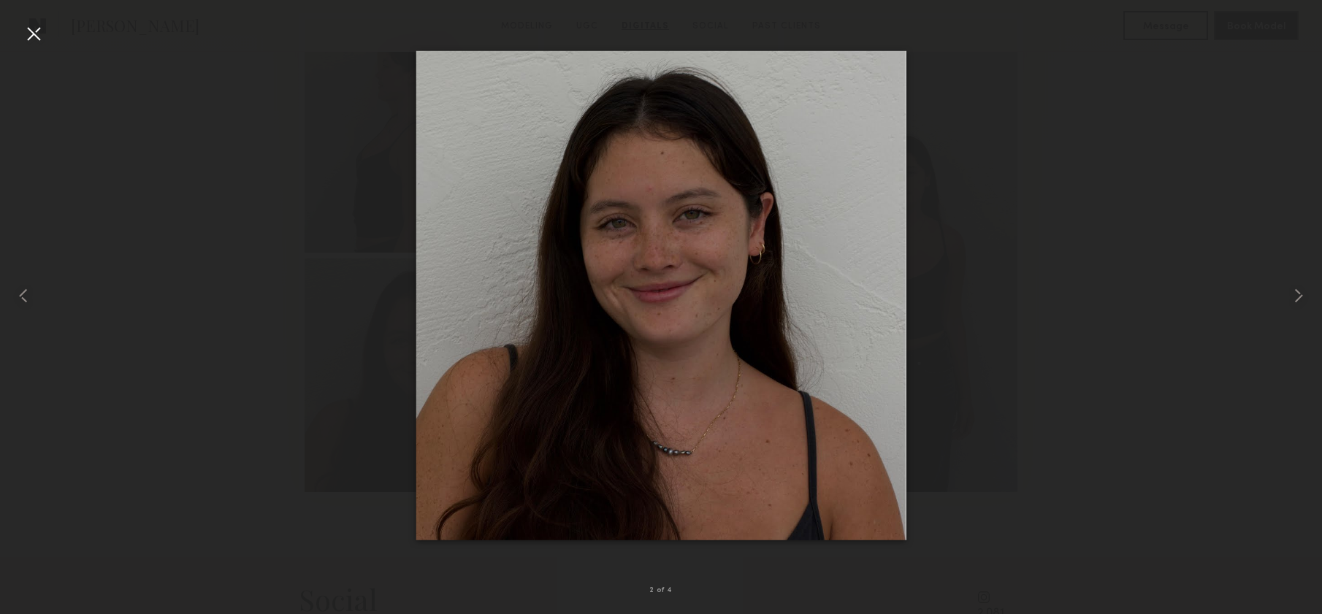
click at [1071, 372] on div at bounding box center [661, 295] width 1322 height 544
click at [1046, 291] on div at bounding box center [661, 295] width 1322 height 544
click at [918, 372] on div at bounding box center [661, 295] width 1322 height 544
click at [961, 335] on div at bounding box center [661, 295] width 1322 height 544
click at [32, 39] on div at bounding box center [33, 33] width 23 height 23
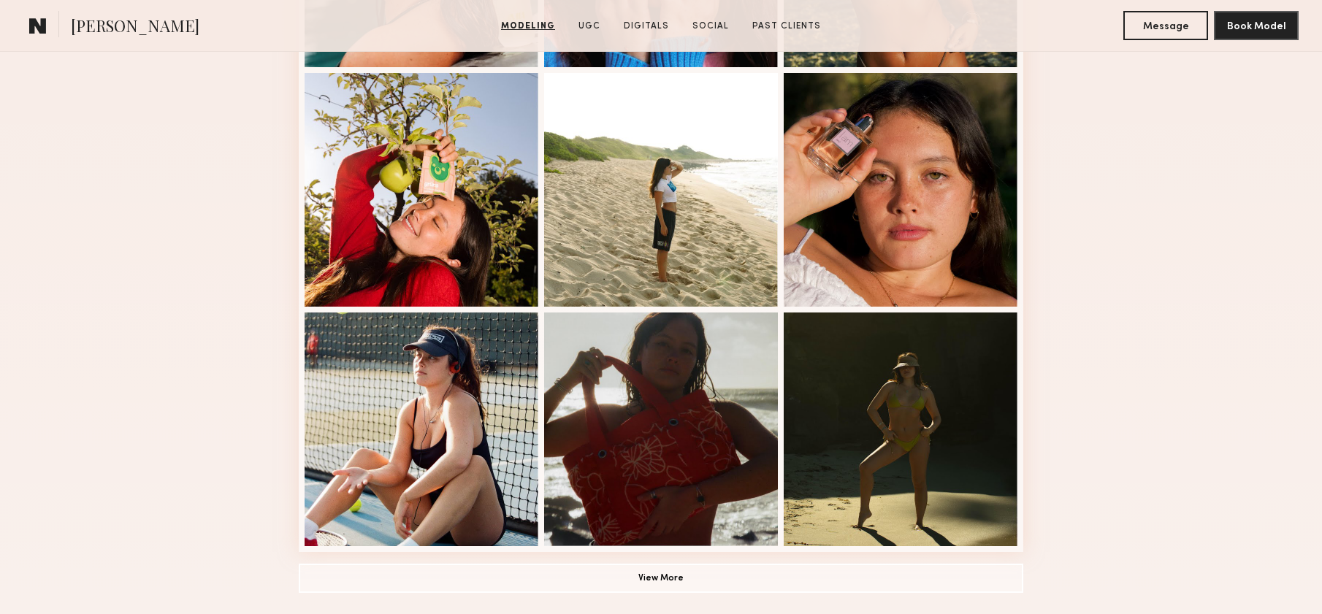
scroll to position [0, 0]
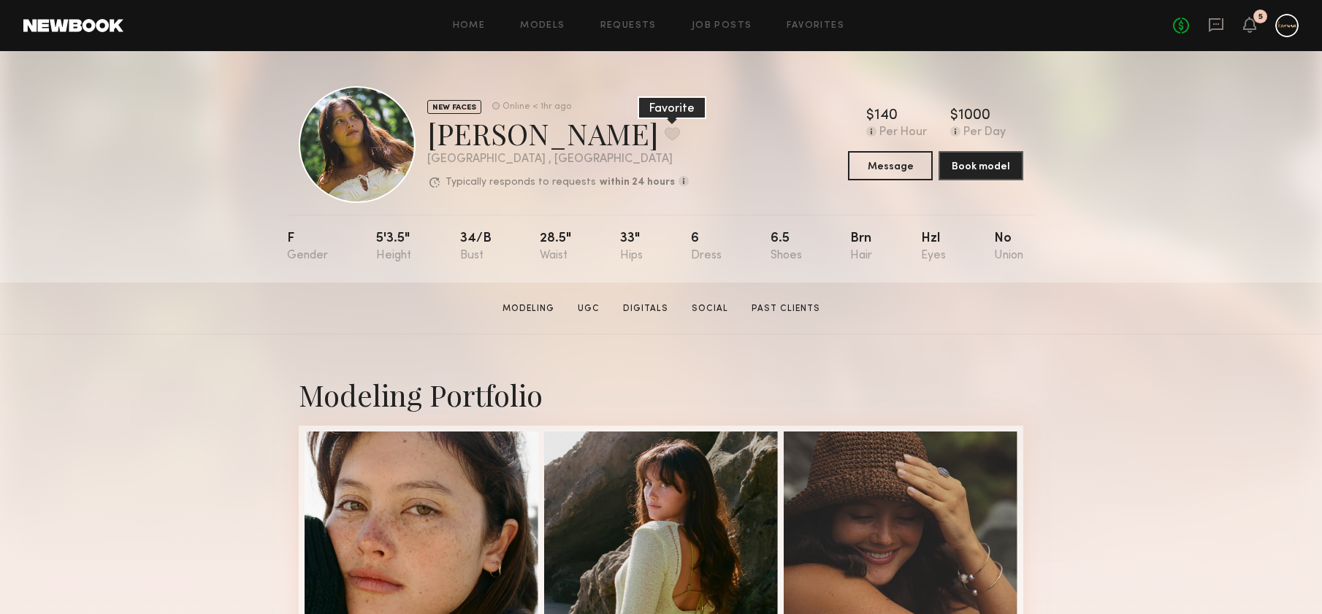
click at [665, 132] on button at bounding box center [672, 133] width 15 height 13
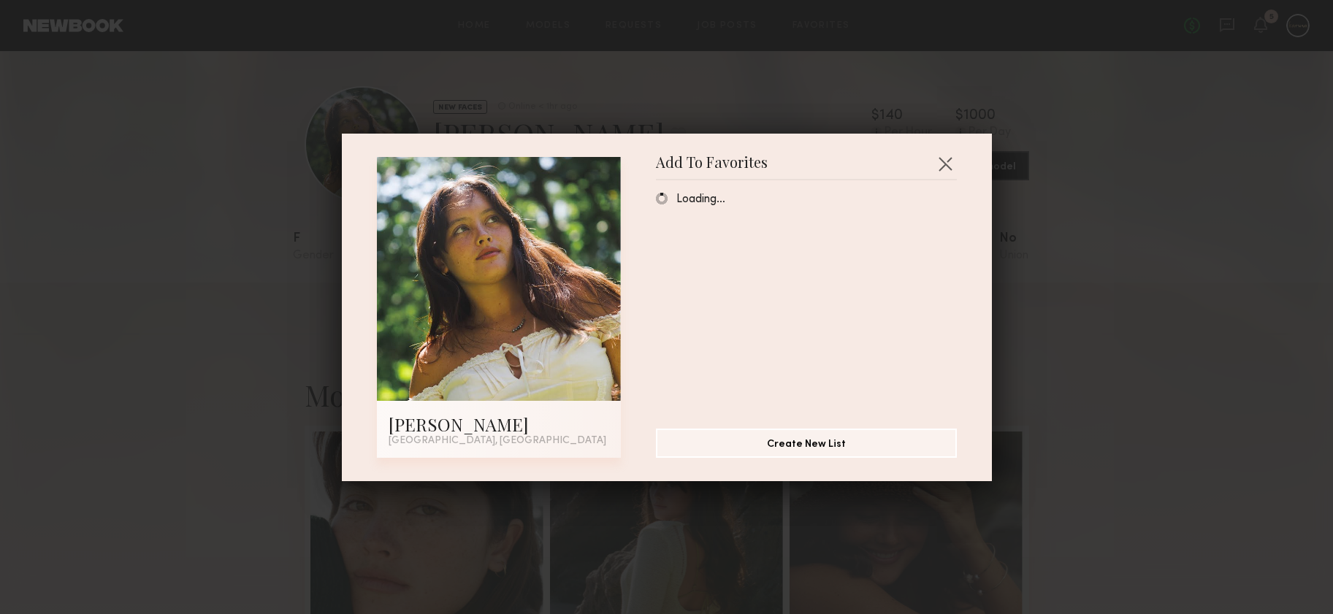
click at [705, 200] on span "Loading…" at bounding box center [700, 200] width 49 height 12
click at [705, 200] on div "Loading…" at bounding box center [813, 298] width 315 height 213
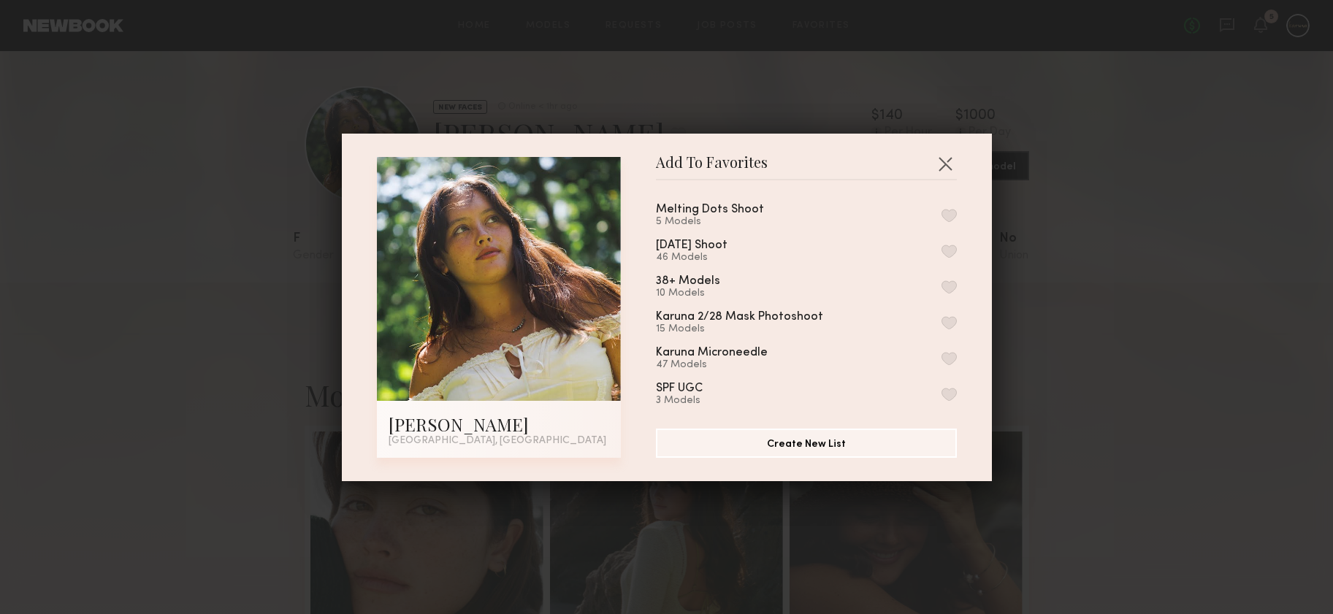
click at [941, 210] on button "button" at bounding box center [948, 215] width 15 height 13
click at [941, 158] on button "button" at bounding box center [944, 163] width 23 height 23
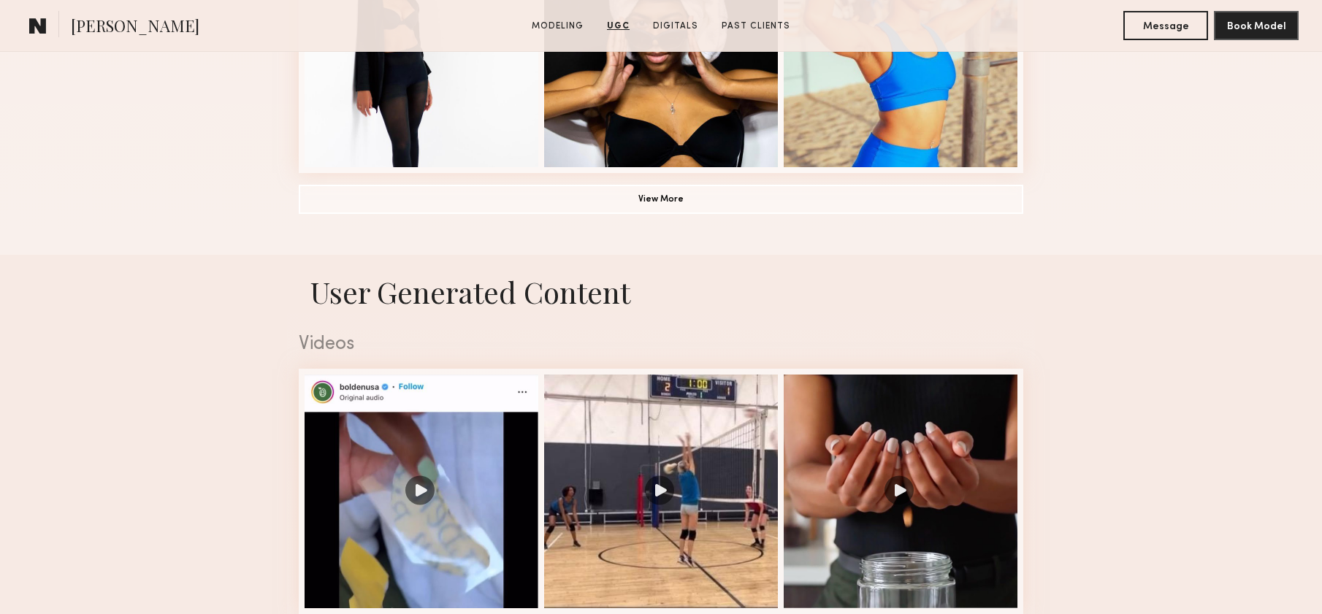
scroll to position [537, 0]
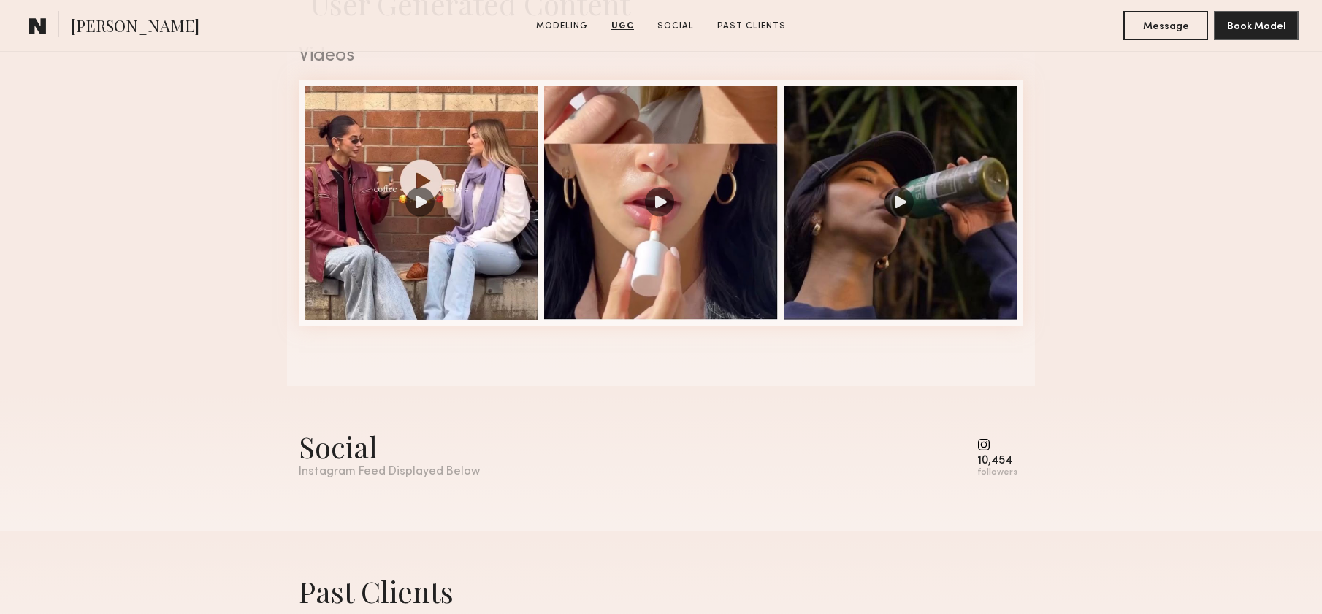
scroll to position [1245, 0]
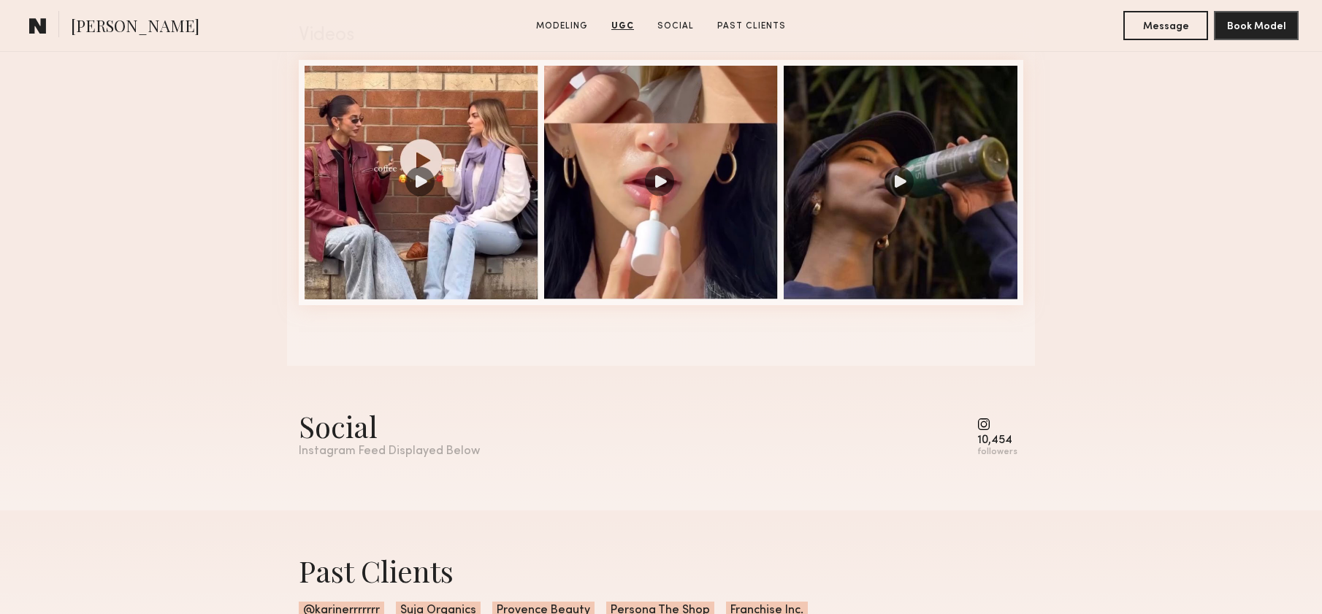
click at [986, 422] on common-icon at bounding box center [997, 424] width 40 height 13
click at [992, 450] on div "followers" at bounding box center [997, 452] width 40 height 11
click at [376, 449] on div "Instagram Feed Displayed Below" at bounding box center [389, 451] width 181 height 12
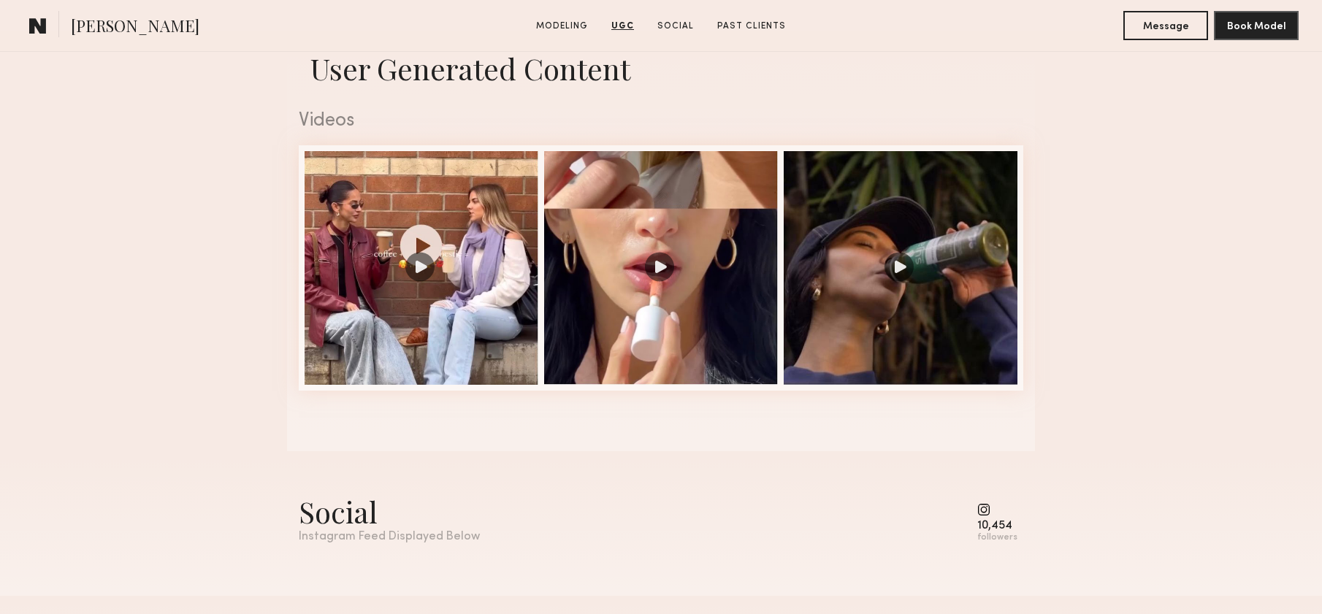
scroll to position [958, 0]
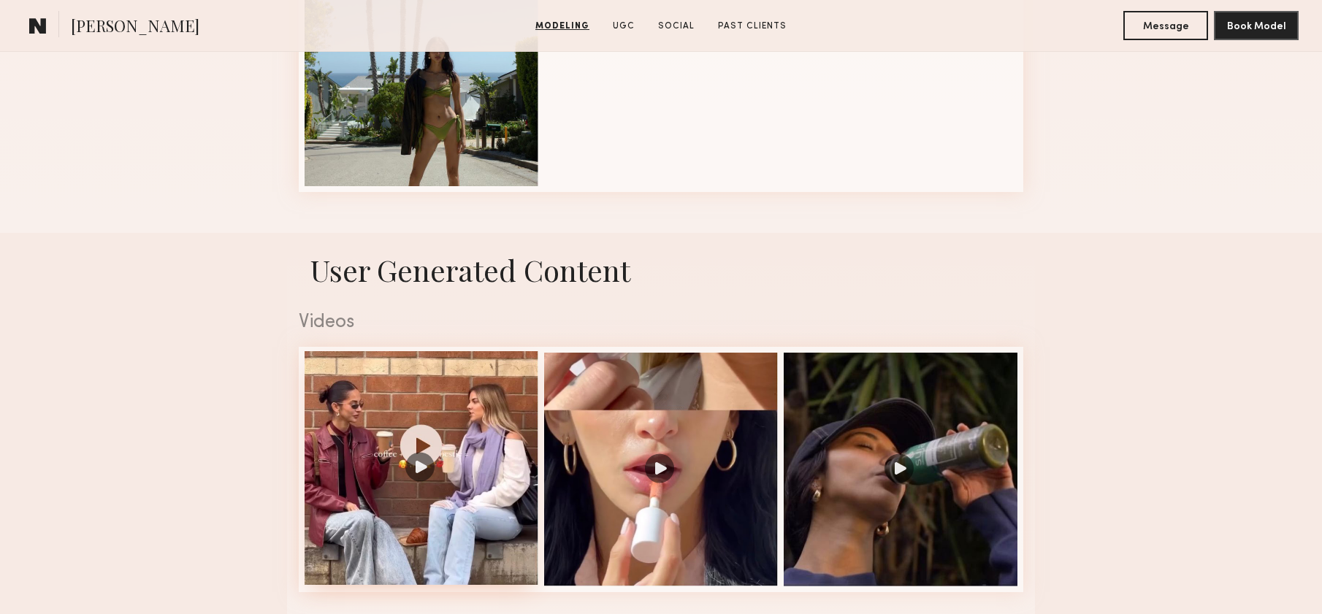
click at [477, 451] on div at bounding box center [422, 468] width 234 height 234
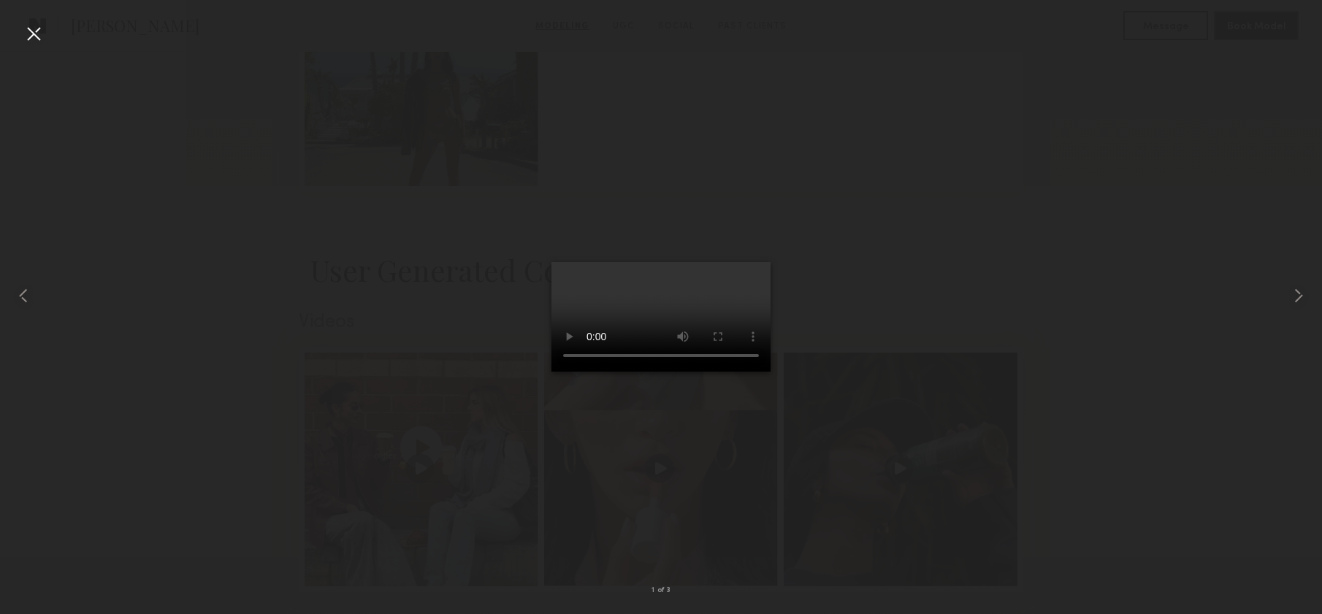
click at [1084, 303] on div at bounding box center [661, 295] width 1322 height 544
click at [1173, 356] on div at bounding box center [661, 295] width 1322 height 544
click at [28, 34] on div at bounding box center [33, 33] width 23 height 23
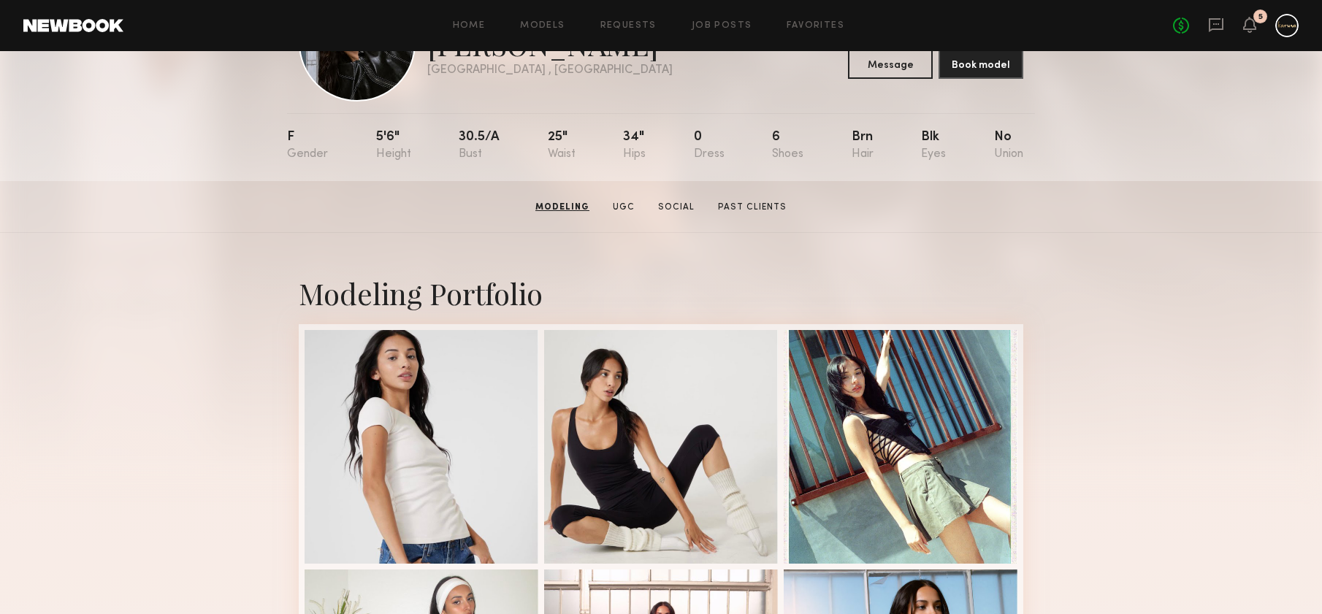
scroll to position [0, 0]
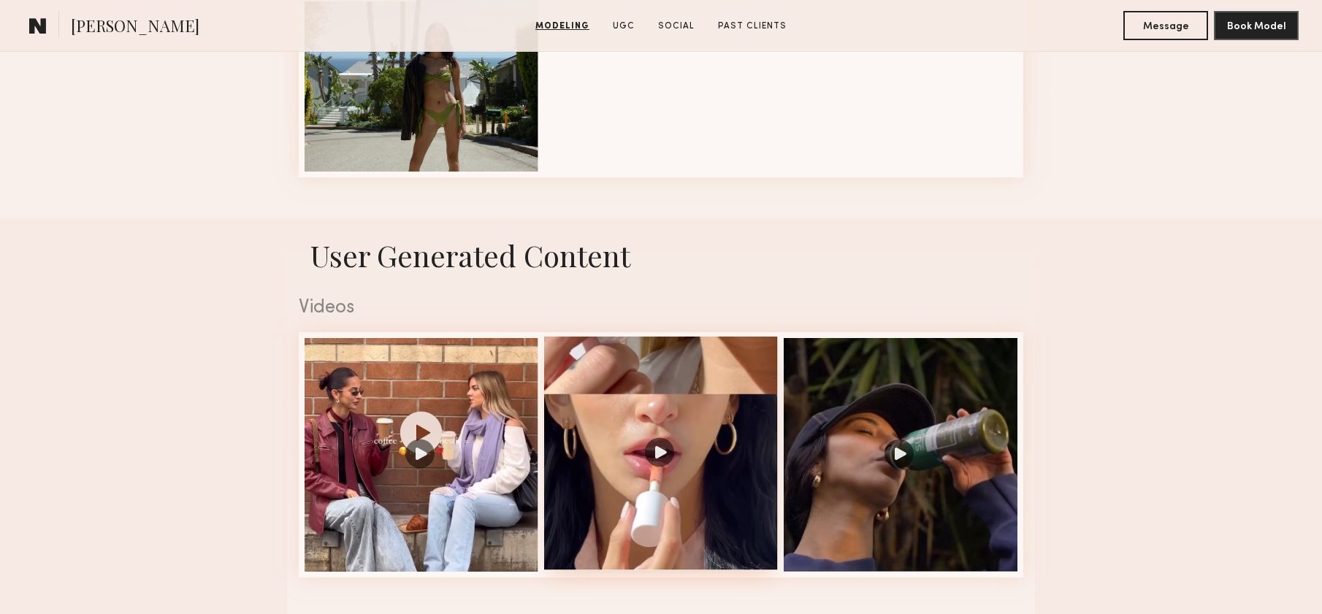
scroll to position [1357, 0]
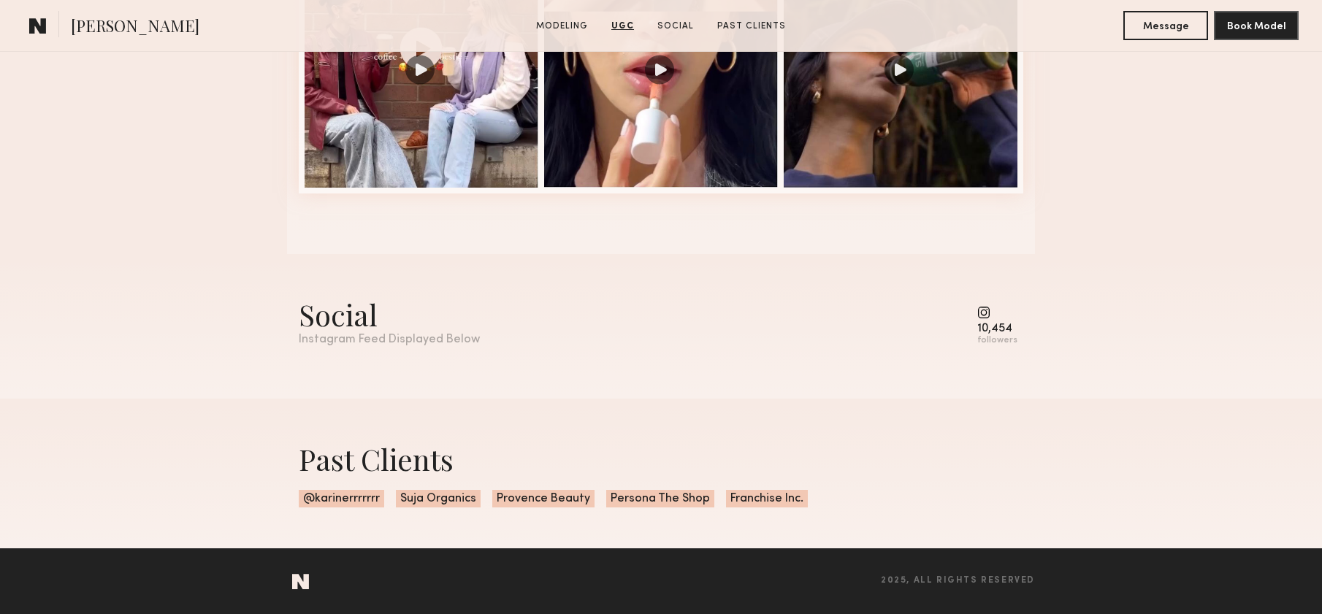
click at [997, 335] on div "followers" at bounding box center [997, 340] width 40 height 11
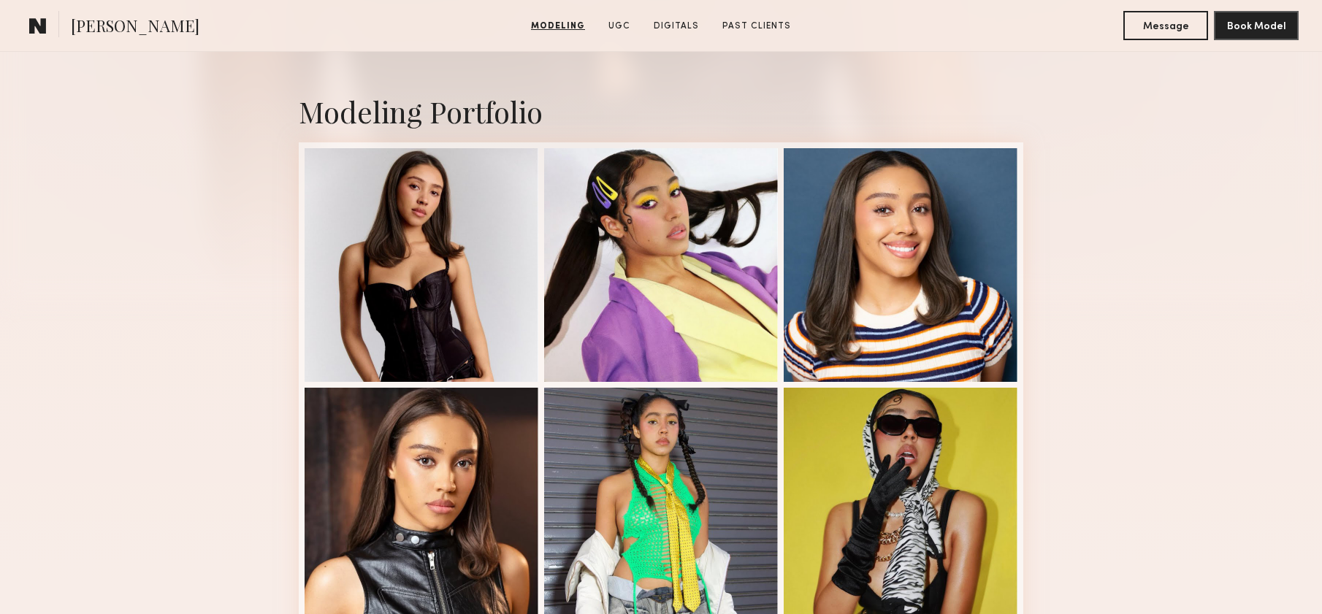
scroll to position [873, 0]
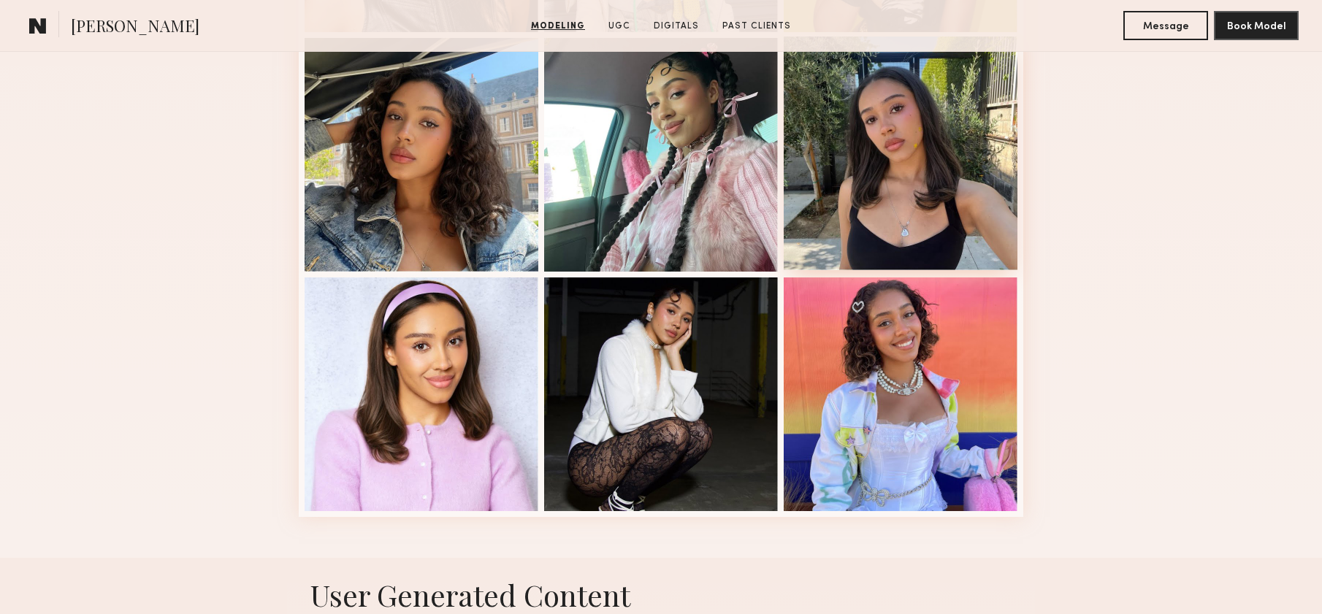
click at [915, 207] on div at bounding box center [901, 154] width 234 height 234
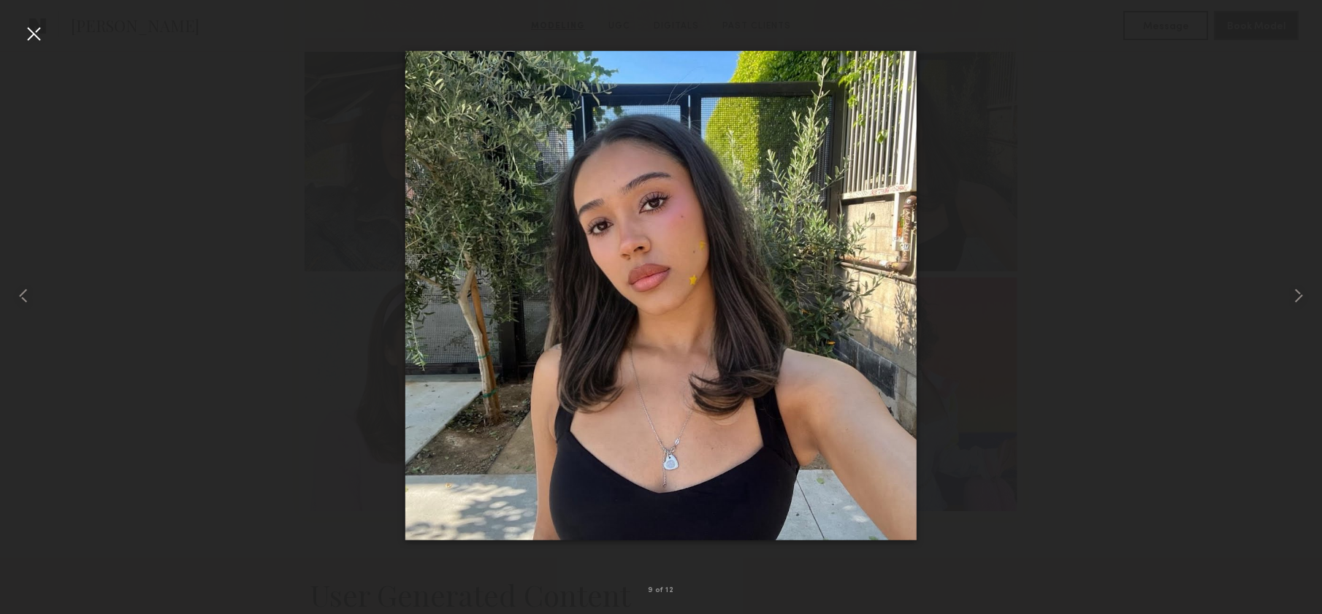
click at [45, 37] on div at bounding box center [33, 33] width 23 height 23
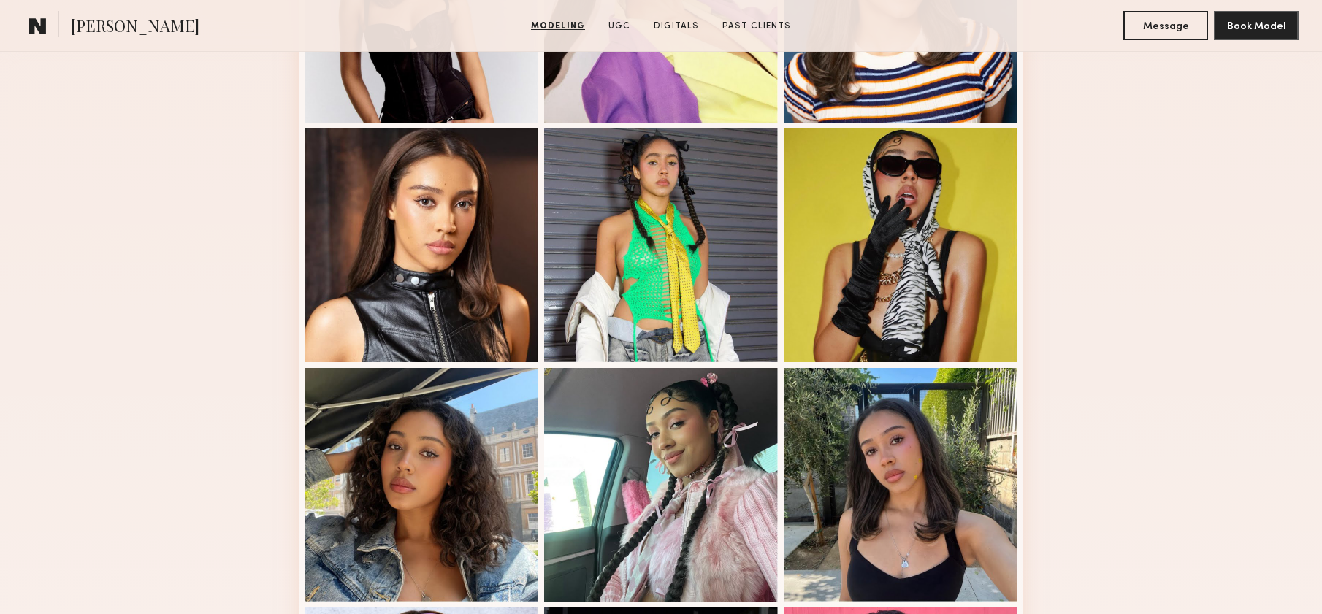
scroll to position [0, 0]
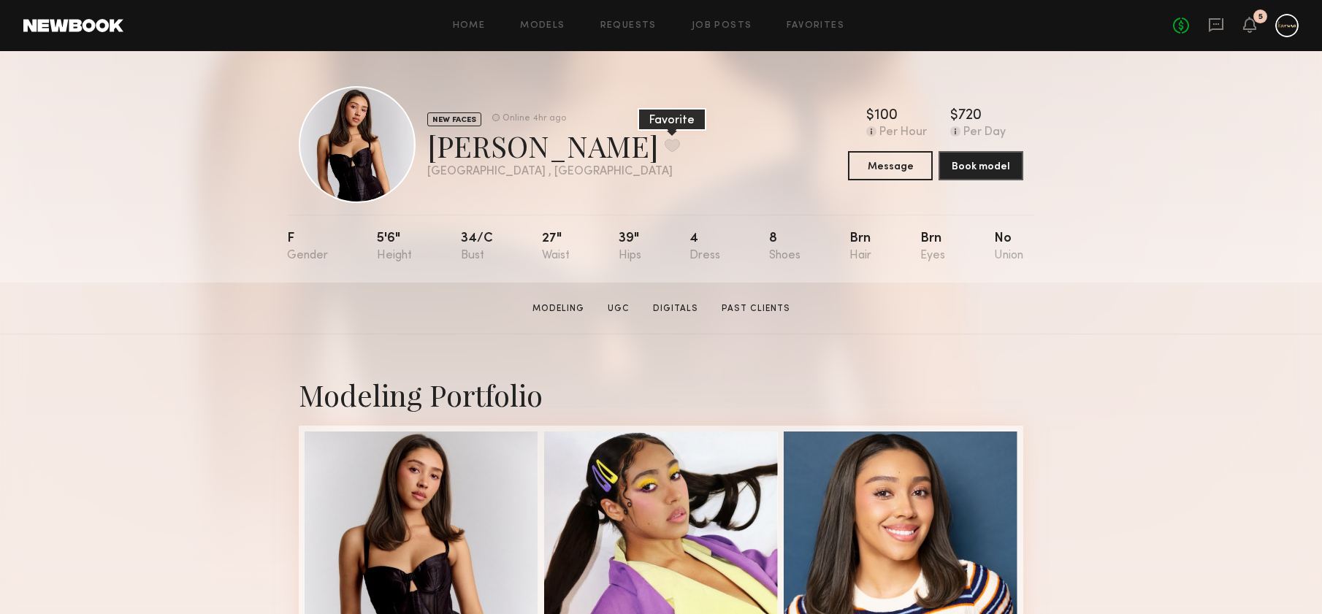
click at [665, 148] on button at bounding box center [672, 145] width 15 height 13
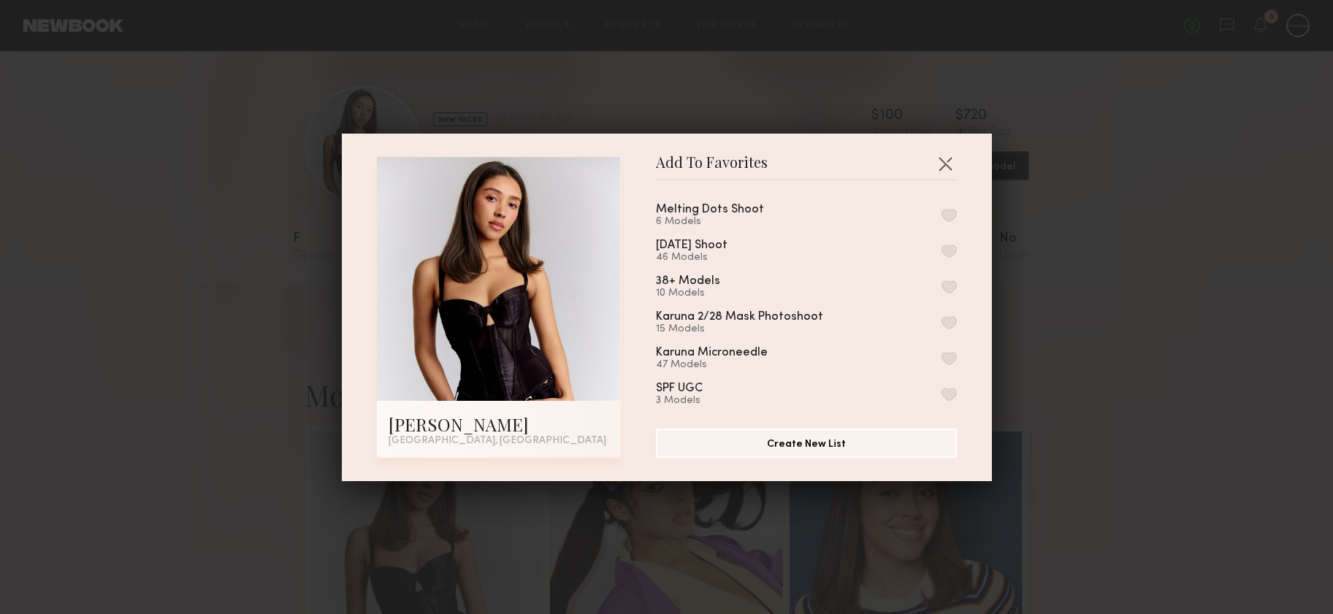
click at [845, 210] on div "Melting Dots Shoot 6 Models" at bounding box center [806, 216] width 301 height 24
click at [941, 212] on button "button" at bounding box center [948, 215] width 15 height 13
click at [940, 156] on button "button" at bounding box center [944, 163] width 23 height 23
